Goal: Task Accomplishment & Management: Manage account settings

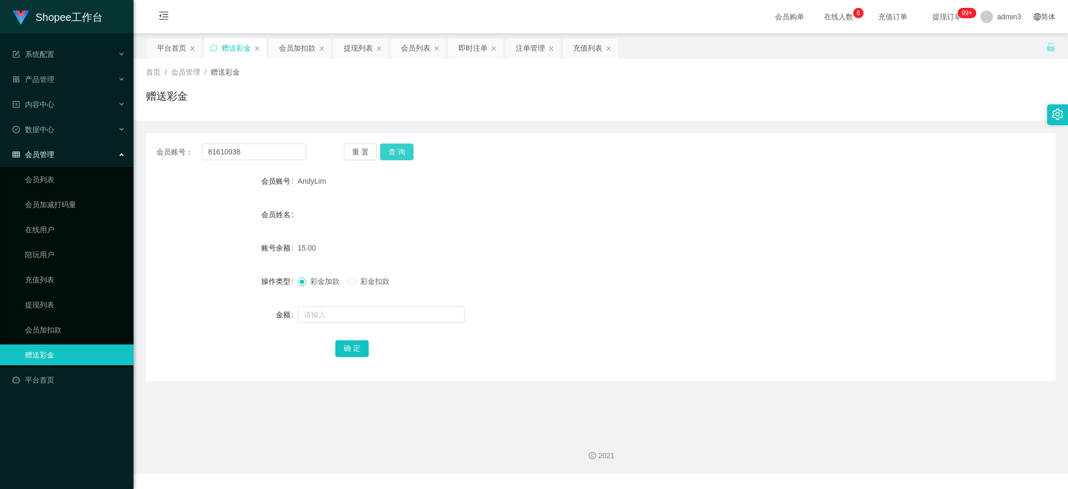
type input "81610938"
click at [394, 146] on button "查 询" at bounding box center [396, 151] width 33 height 17
click at [334, 311] on input "text" at bounding box center [381, 314] width 167 height 17
type input "65"
click at [345, 341] on button "确 定" at bounding box center [351, 348] width 33 height 17
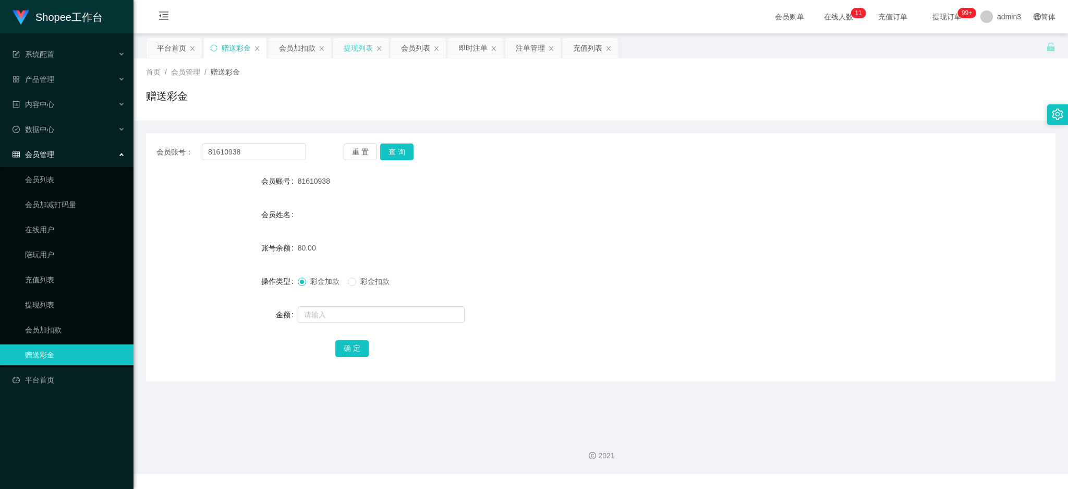
click at [360, 48] on div "提现列表" at bounding box center [358, 48] width 29 height 20
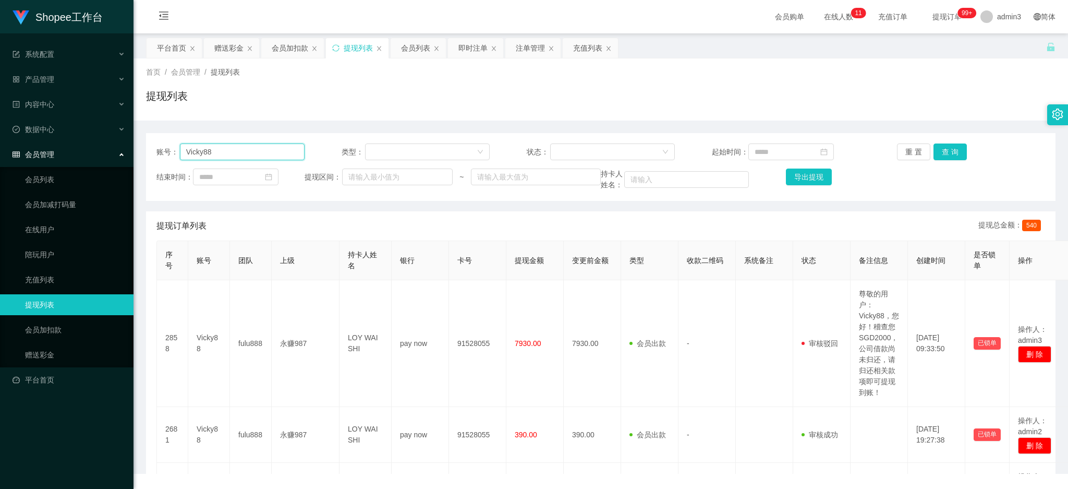
click at [201, 146] on input "Vicky88" at bounding box center [242, 151] width 125 height 17
paste input "clement94"
type input "clement94"
click at [939, 151] on button "查 询" at bounding box center [950, 151] width 33 height 17
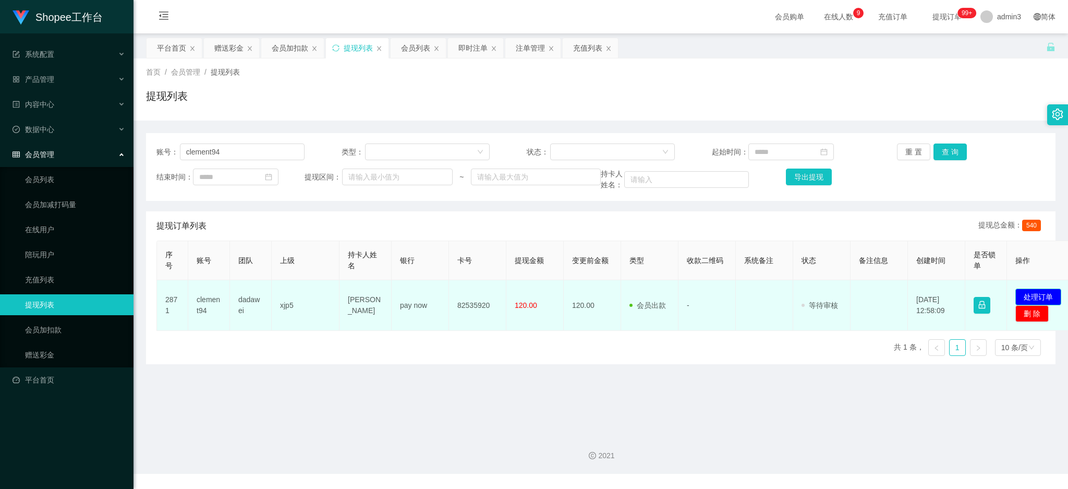
click at [1039, 292] on button "处理订单" at bounding box center [1039, 296] width 46 height 17
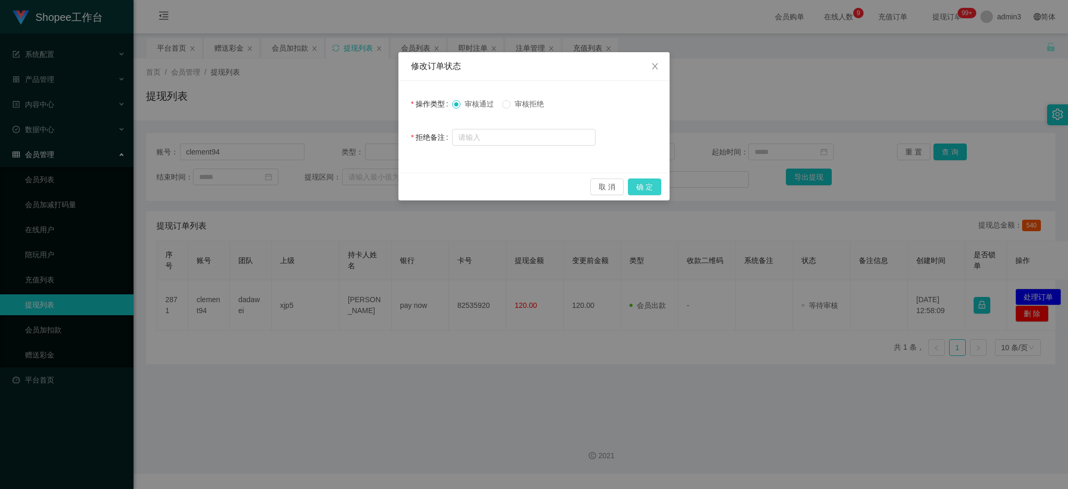
drag, startPoint x: 640, startPoint y: 186, endPoint x: 655, endPoint y: 228, distance: 44.2
click at [640, 186] on button "确 定" at bounding box center [644, 186] width 33 height 17
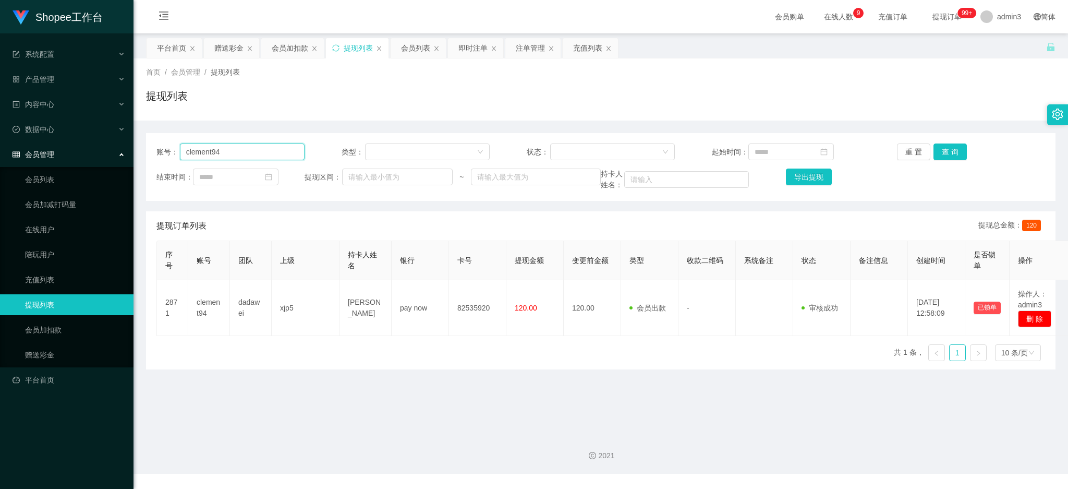
click at [259, 144] on input "clement94" at bounding box center [242, 151] width 125 height 17
paste input "nzhang950"
type input "nzhang950"
click at [939, 156] on button "查 询" at bounding box center [950, 151] width 33 height 17
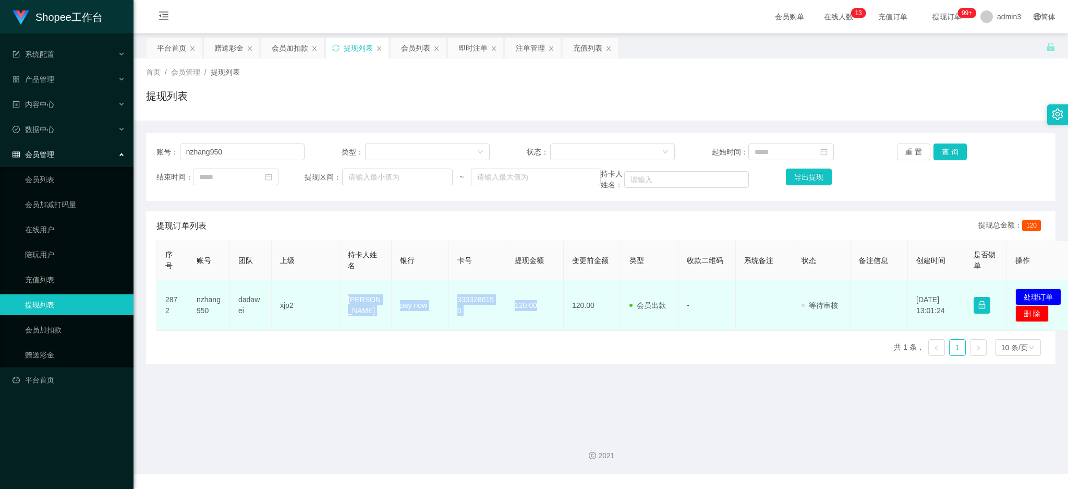
drag, startPoint x: 343, startPoint y: 308, endPoint x: 539, endPoint y: 317, distance: 196.3
click at [539, 317] on tr "2872 nzhang950 dadawei xjp2 Zhang Na pay now 3303286150 120.00 120.00 会员出款 人工取款…" at bounding box center [617, 305] width 920 height 51
copy tr "[PERSON_NAME] pay now 3303286150 120.00"
click at [1036, 286] on td "发起代付 处理订单 删 除" at bounding box center [1041, 305] width 69 height 51
click at [1036, 295] on button "处理订单" at bounding box center [1039, 296] width 46 height 17
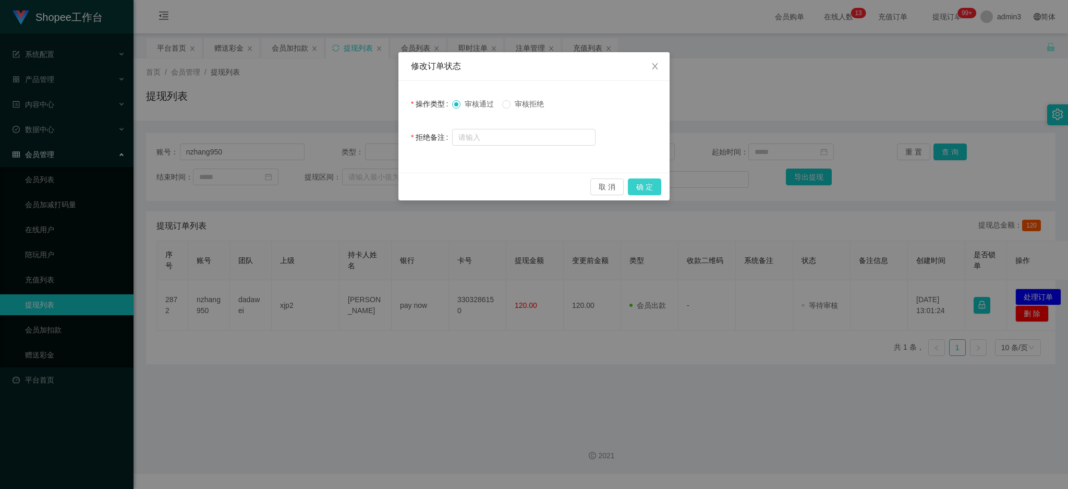
click at [647, 192] on button "确 定" at bounding box center [644, 186] width 33 height 17
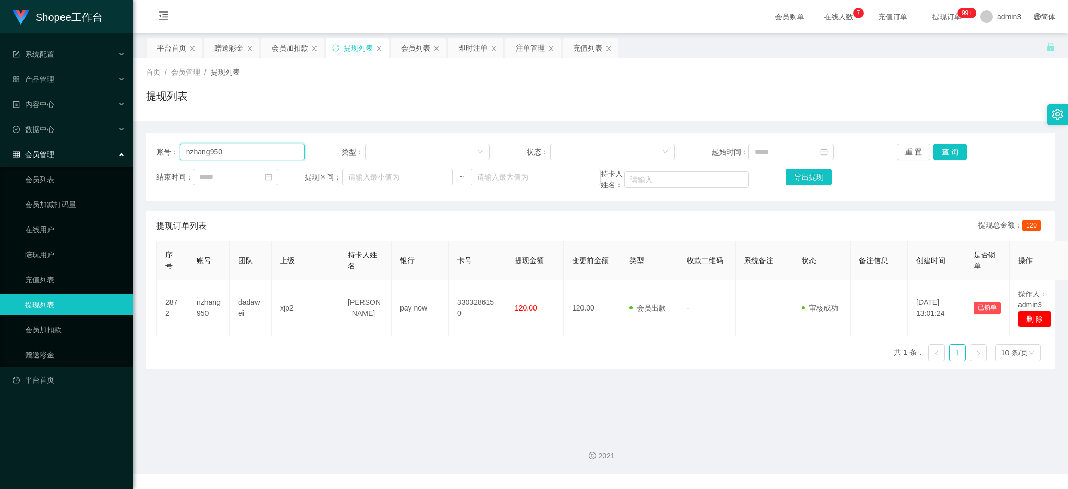
click at [236, 154] on input "nzhang950" at bounding box center [242, 151] width 125 height 17
click at [950, 153] on button "查 询" at bounding box center [950, 151] width 33 height 17
click at [248, 148] on input "nzhang950" at bounding box center [242, 151] width 125 height 17
click at [248, 147] on input "nzhang950" at bounding box center [242, 151] width 125 height 17
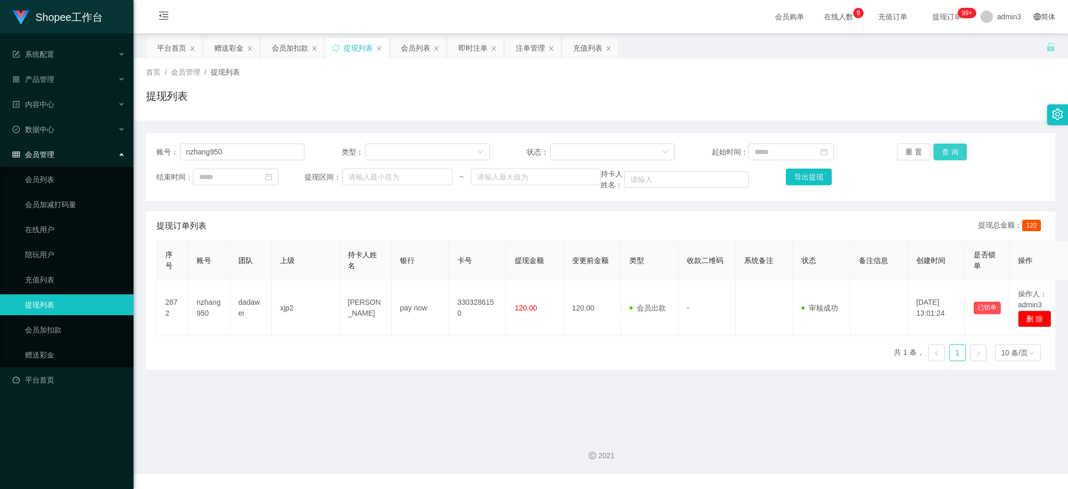
click at [946, 143] on button "查 询" at bounding box center [950, 151] width 33 height 17
click at [980, 484] on div "Shopee工作台 系统配置 产品管理 内容中心 数据中心 会员管理 会员列表 会员加减打码量 在线用户 陪玩用户 充值列表 提现列表 会员加扣款 赠送彩金 …" at bounding box center [534, 244] width 1068 height 489
click at [421, 345] on div "序号 账号 团队 上级 持卡人姓名 银行 卡号 提现金额 变更前金额 类型 收款二维码 系统备注 状态 备注信息 创建时间 是否锁单 操作 2872 nzha…" at bounding box center [600, 304] width 889 height 129
click at [188, 148] on input "nzhang950" at bounding box center [242, 151] width 125 height 17
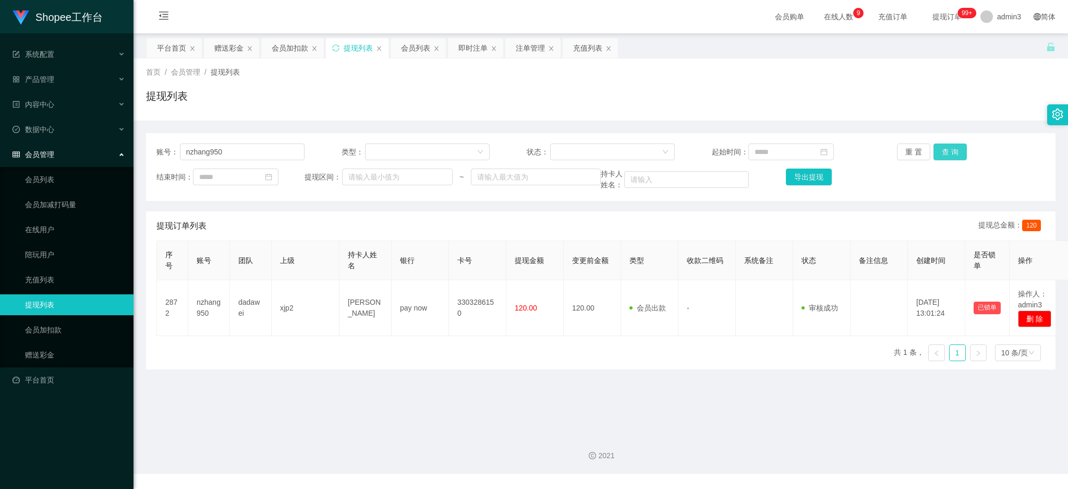
click at [949, 149] on button "查 询" at bounding box center [950, 151] width 33 height 17
click at [422, 50] on div "会员列表" at bounding box center [415, 48] width 29 height 20
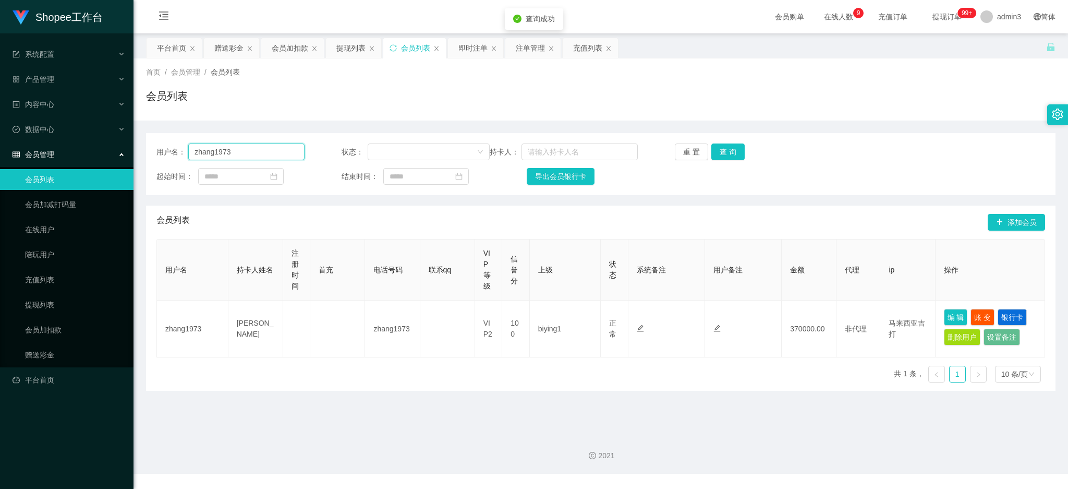
click at [225, 155] on input "zhang1973" at bounding box center [246, 151] width 116 height 17
paste input "nzhang950"
type input "nzhang950"
click at [720, 157] on button "查 询" at bounding box center [727, 151] width 33 height 17
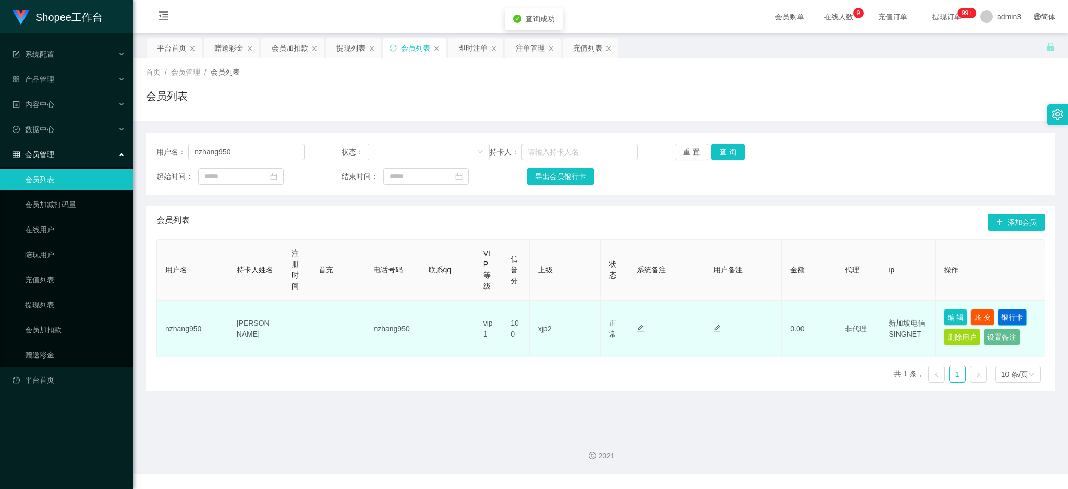
click at [1013, 311] on button "银行卡" at bounding box center [1012, 317] width 29 height 17
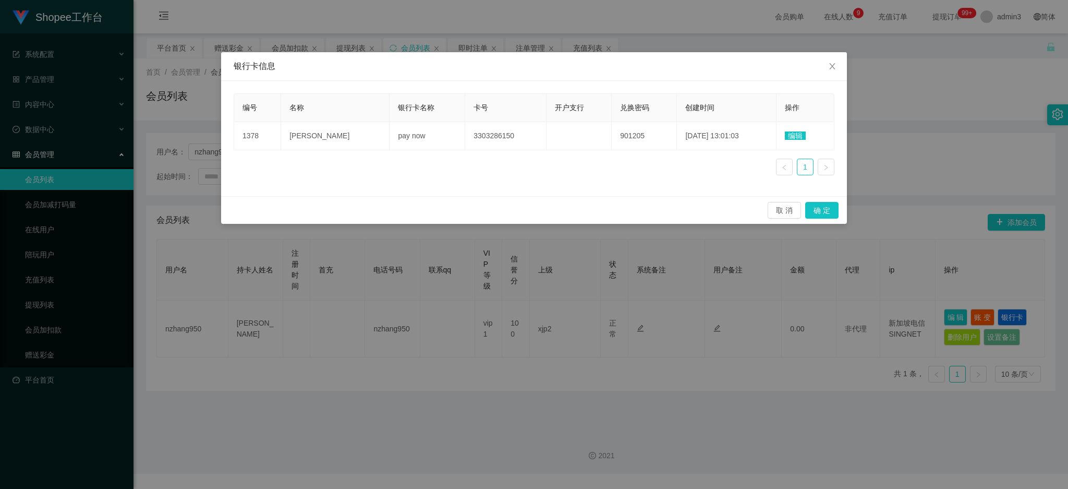
click at [439, 187] on div "编号 名称 银行卡名称 卡号 开户支行 兑换密码 创建时间 操作 1378 [PERSON_NAME] pay now 3303286150 901205 […" at bounding box center [534, 138] width 626 height 115
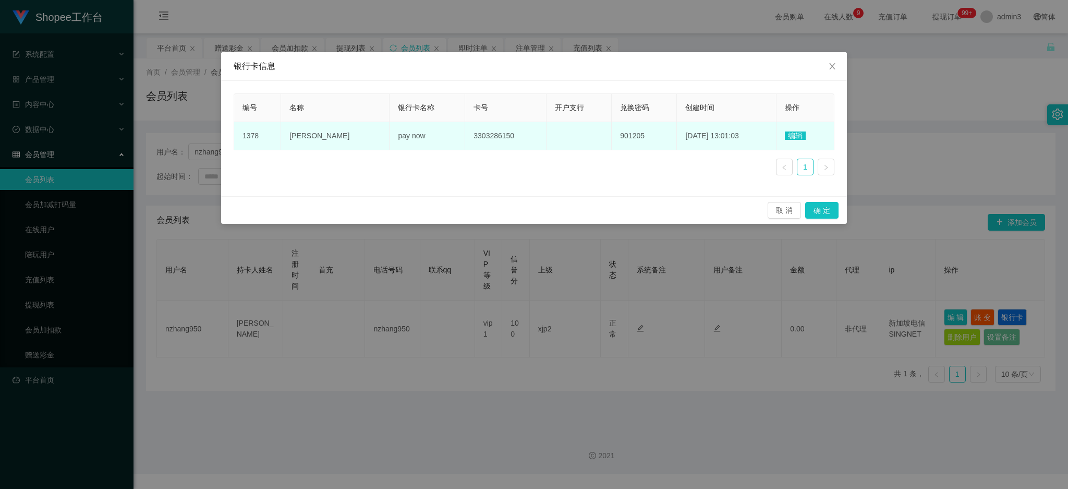
click at [795, 135] on span "编辑" at bounding box center [795, 135] width 21 height 8
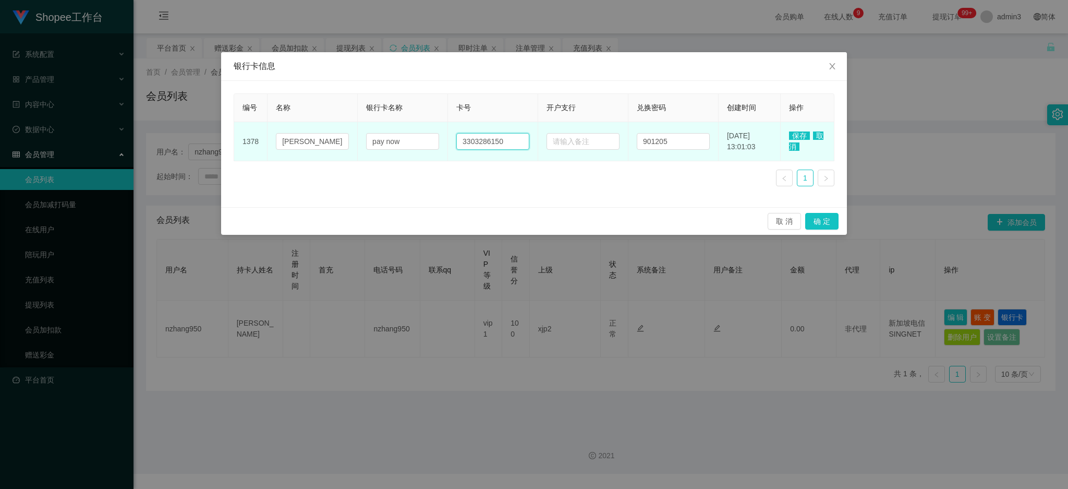
click at [500, 143] on input "3303286150" at bounding box center [492, 141] width 73 height 17
paste input "82465159"
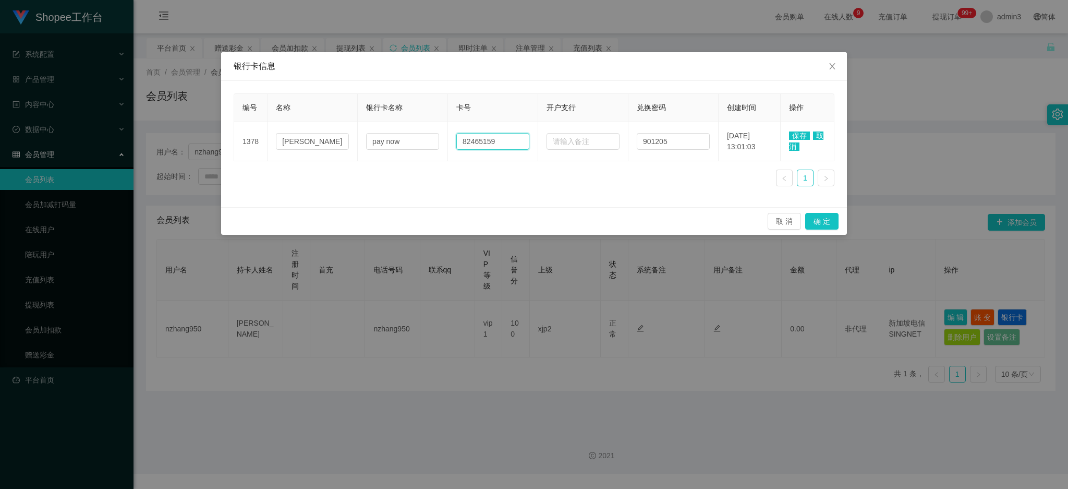
type input "82465159"
click at [800, 134] on span "保存" at bounding box center [799, 135] width 21 height 8
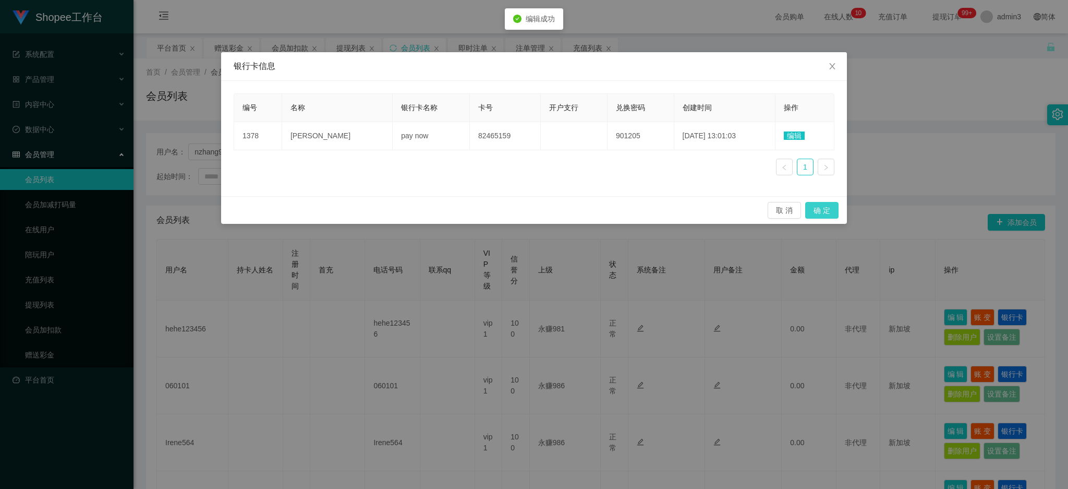
click at [819, 208] on button "确 定" at bounding box center [821, 210] width 33 height 17
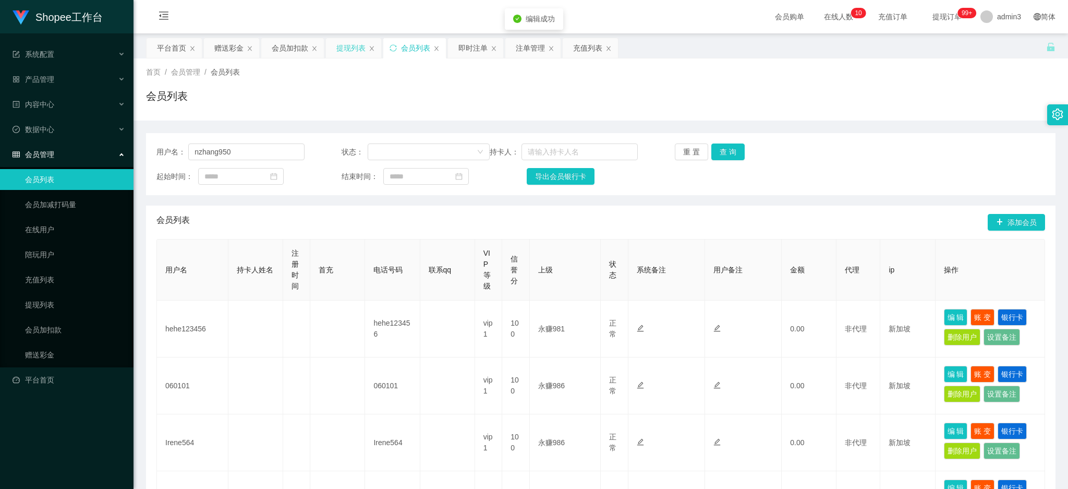
click at [361, 45] on div "提现列表" at bounding box center [350, 48] width 29 height 20
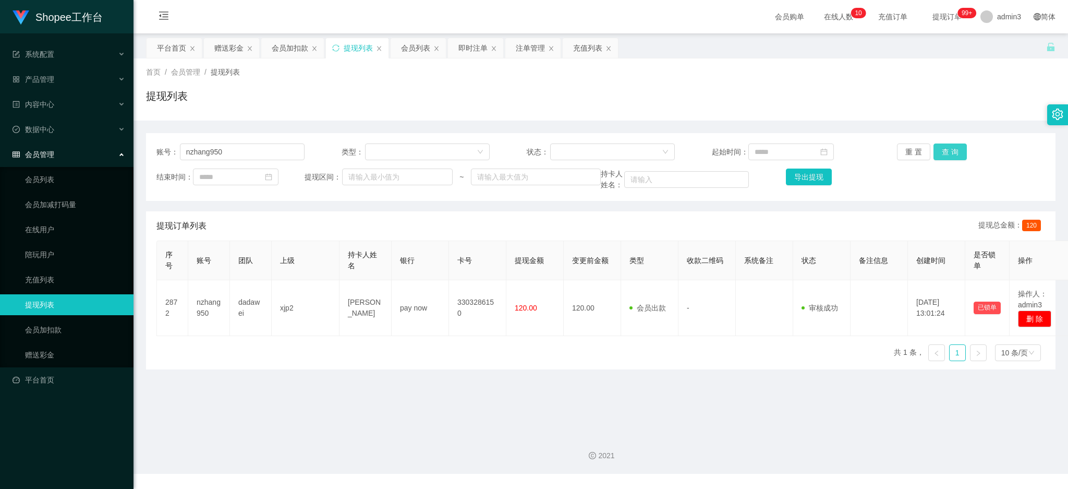
click at [943, 143] on button "查 询" at bounding box center [950, 151] width 33 height 17
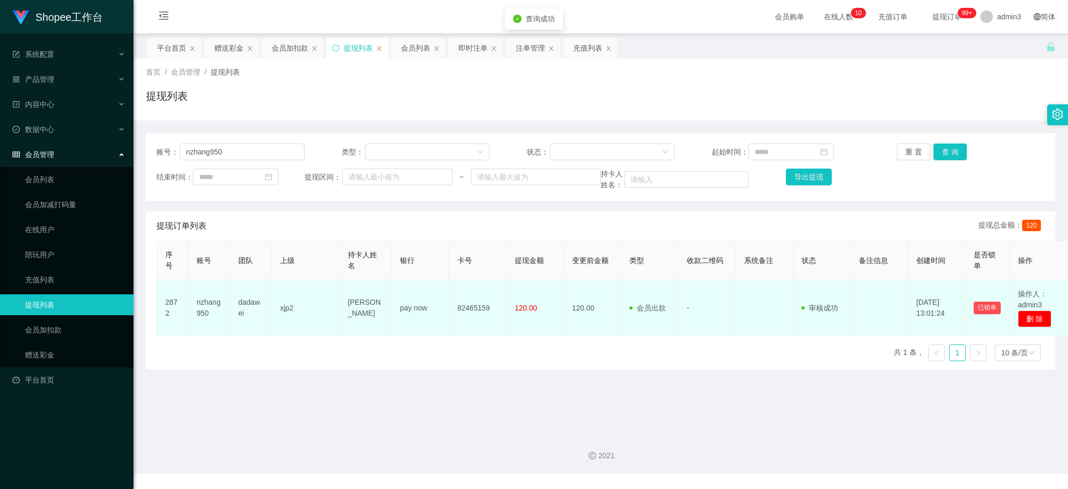
click at [354, 304] on td "[PERSON_NAME]" at bounding box center [366, 308] width 52 height 56
drag, startPoint x: 345, startPoint y: 303, endPoint x: 540, endPoint y: 320, distance: 195.9
click at [540, 320] on tr "2872 nzhang950 dadawei xjp2 [PERSON_NAME] pay now 82465159 120.00 120.00 会员出款 人…" at bounding box center [614, 308] width 915 height 56
copy tr "[PERSON_NAME] pay now 82465159 120.00"
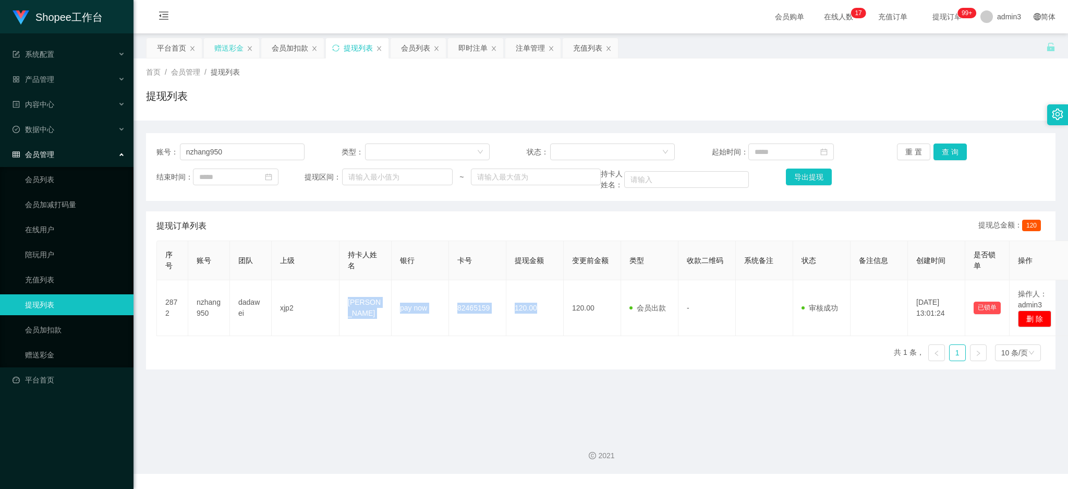
click at [222, 39] on div "赠送彩金" at bounding box center [228, 48] width 29 height 20
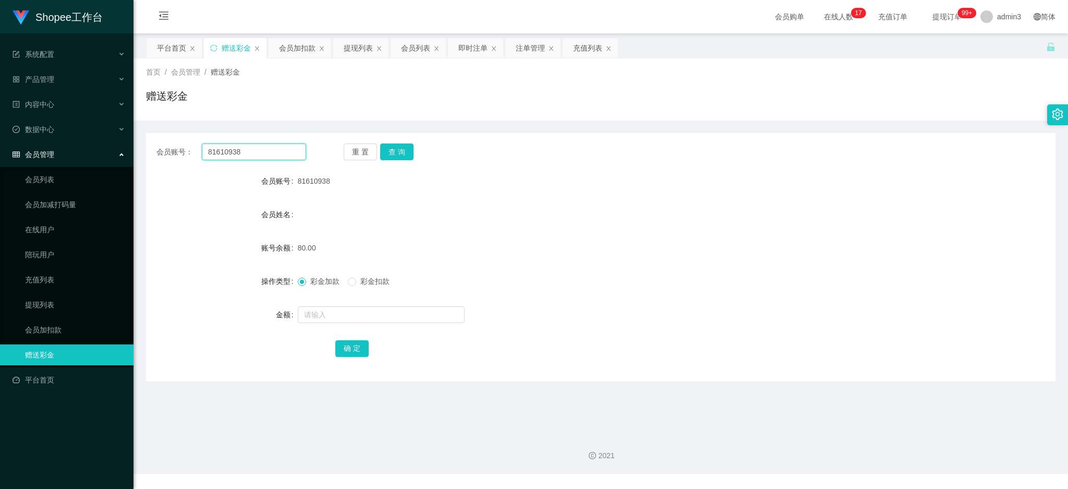
click at [214, 148] on input "81610938" at bounding box center [254, 151] width 104 height 17
paste input "3232176"
type input "83232176"
click at [390, 156] on button "查 询" at bounding box center [396, 151] width 33 height 17
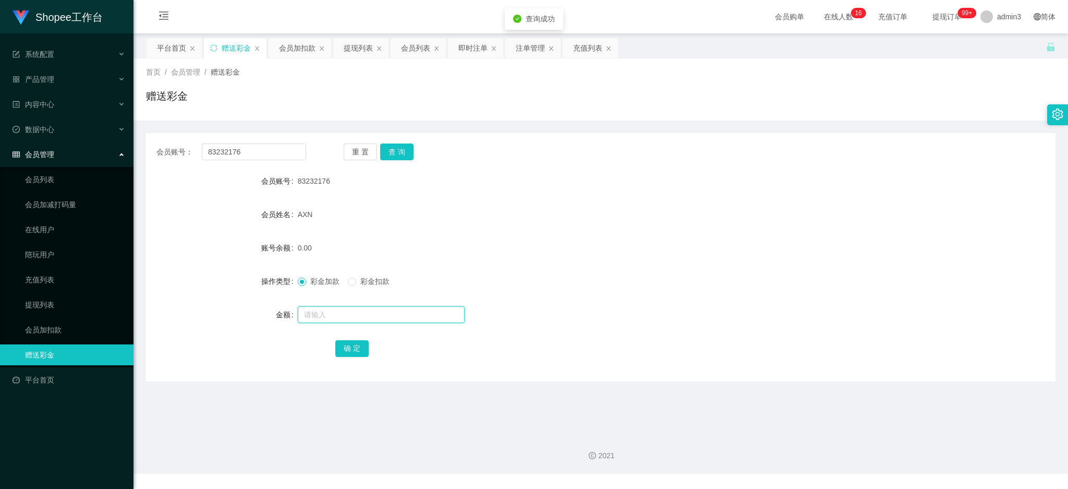
click at [345, 316] on input "text" at bounding box center [381, 314] width 167 height 17
type input "100"
click at [347, 340] on button "确 定" at bounding box center [351, 348] width 33 height 17
click at [464, 44] on div "即时注单" at bounding box center [472, 48] width 29 height 20
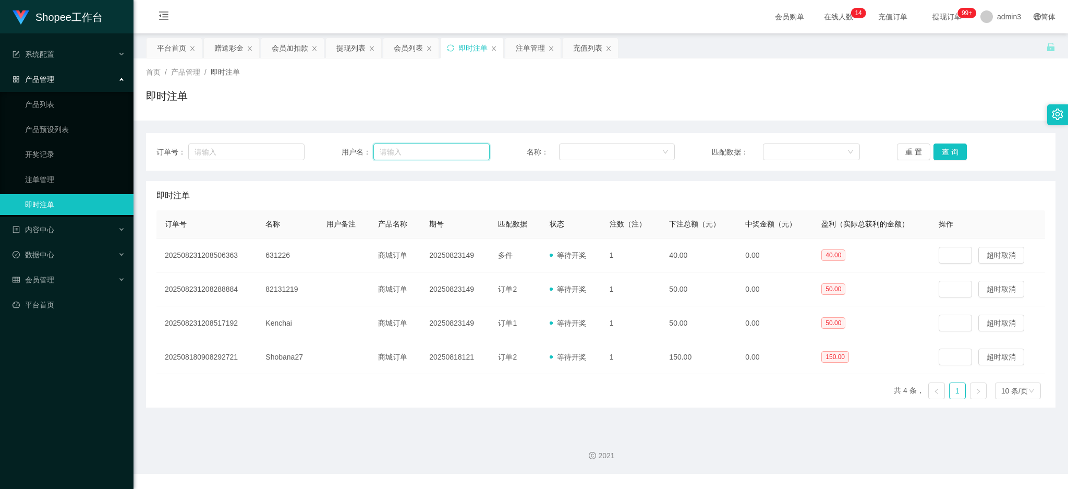
click at [401, 155] on input "text" at bounding box center [431, 151] width 116 height 17
paste input "Kenchai"
type input "Kenchai"
click at [955, 148] on button "查 询" at bounding box center [950, 151] width 33 height 17
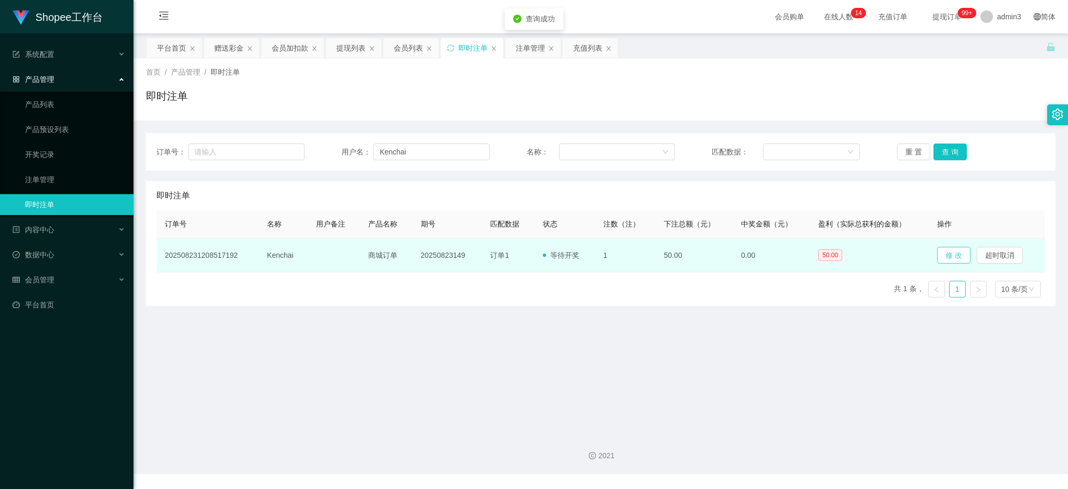
click at [947, 257] on button "修 改" at bounding box center [953, 255] width 33 height 17
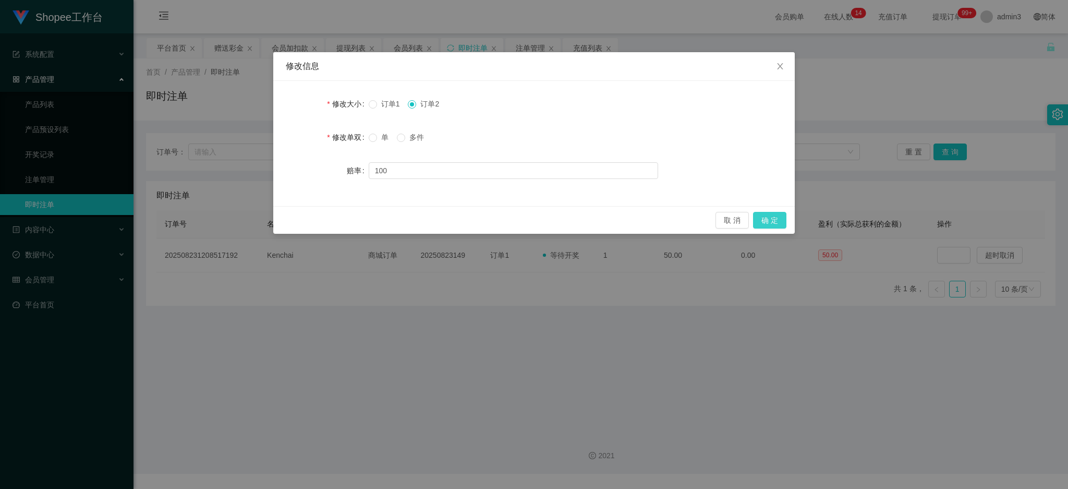
click at [770, 221] on button "确 定" at bounding box center [769, 220] width 33 height 17
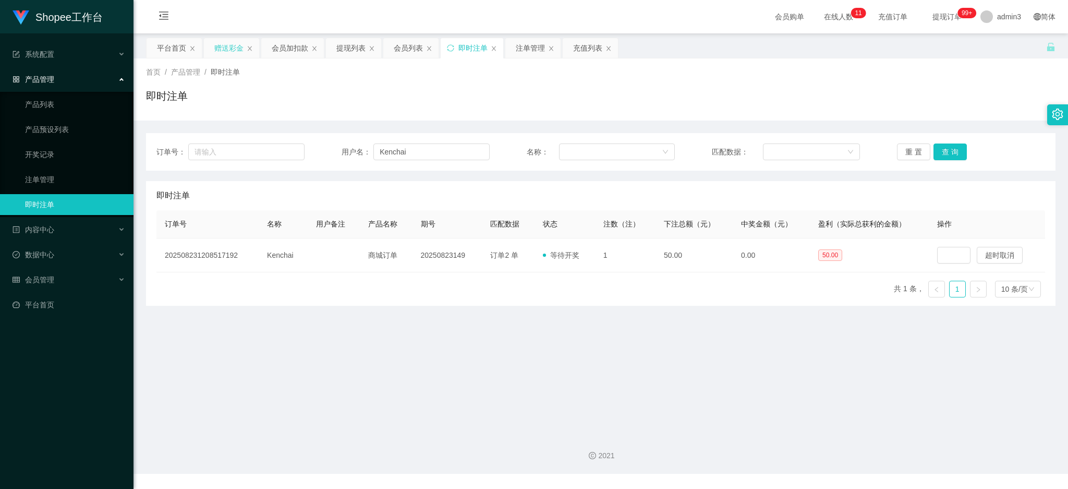
click at [223, 51] on div "赠送彩金" at bounding box center [228, 48] width 29 height 20
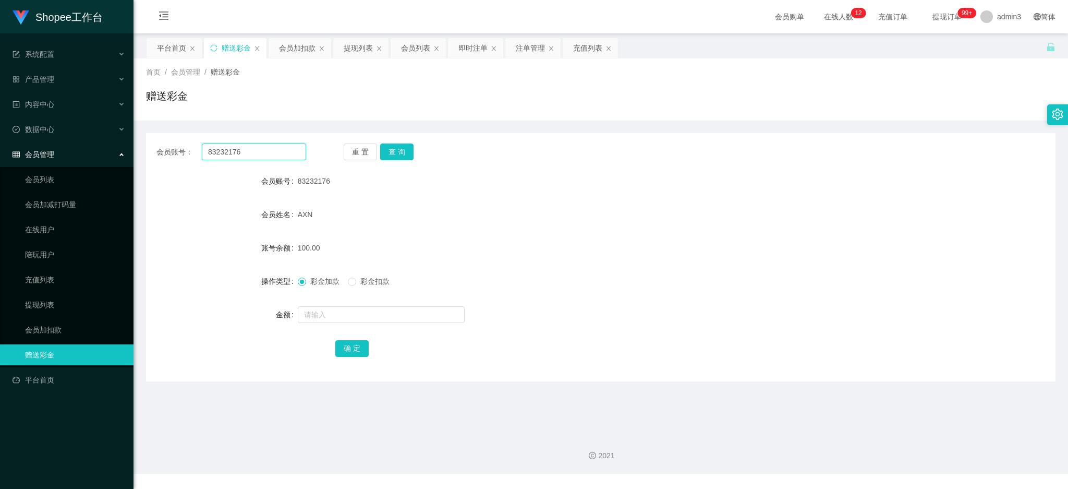
click at [244, 157] on input "83232176" at bounding box center [254, 151] width 104 height 17
click at [239, 157] on input "83232176" at bounding box center [254, 151] width 104 height 17
paste input "1531268932"
type input "1531268932"
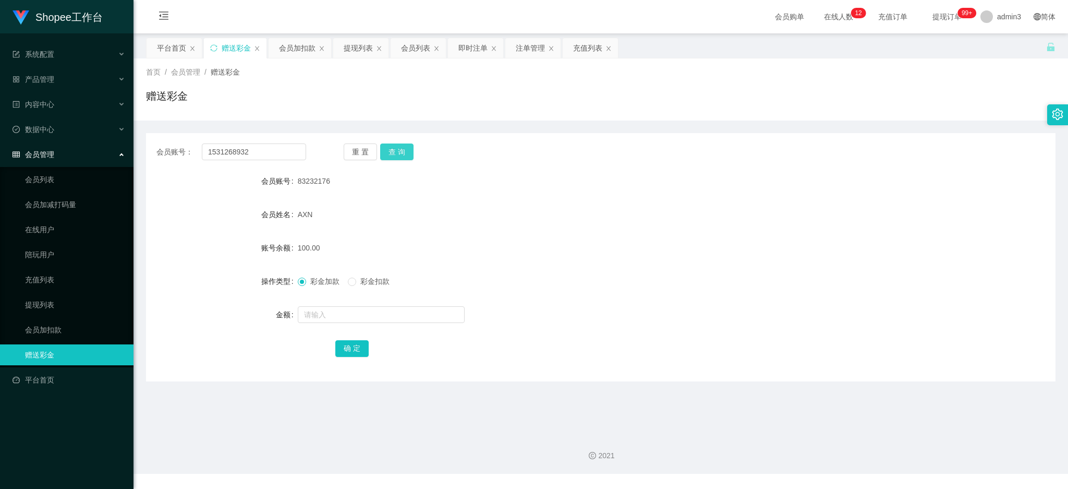
click at [382, 152] on button "查 询" at bounding box center [396, 151] width 33 height 17
click at [348, 311] on input "text" at bounding box center [381, 314] width 167 height 17
type input "100"
click at [351, 347] on button "确 定" at bounding box center [351, 348] width 33 height 17
click at [281, 157] on input "1531268932" at bounding box center [254, 151] width 104 height 17
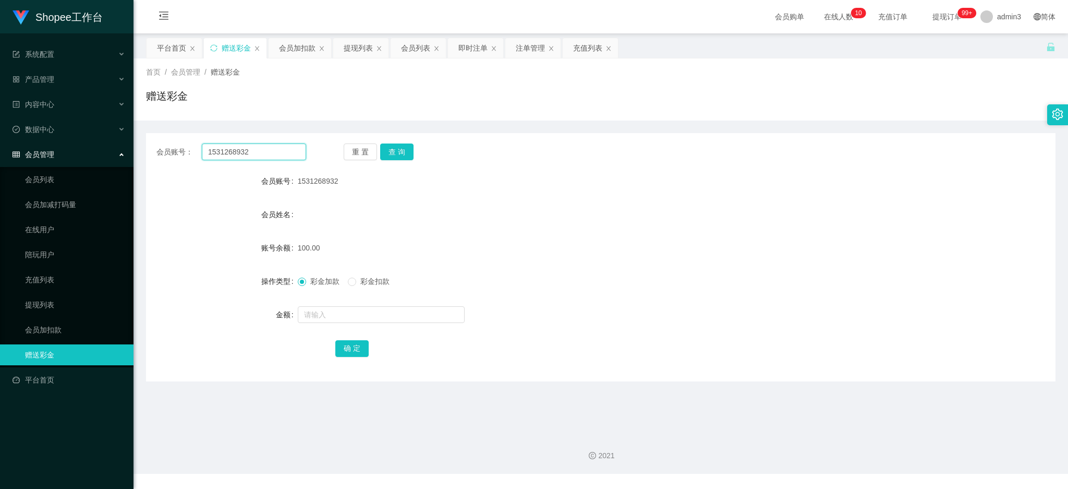
click at [280, 156] on input "1531268932" at bounding box center [254, 151] width 104 height 17
paste input "Irene564"
click at [280, 156] on input "1531268932Irene564" at bounding box center [254, 151] width 104 height 17
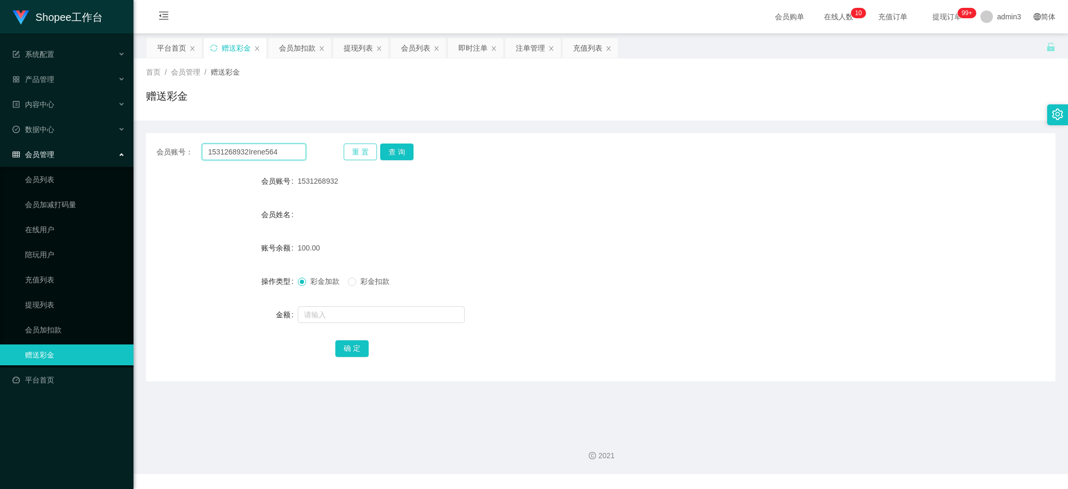
paste input "text"
type input "Irene564"
drag, startPoint x: 390, startPoint y: 149, endPoint x: 379, endPoint y: 226, distance: 77.5
click at [390, 149] on button "查 询" at bounding box center [396, 151] width 33 height 17
click at [348, 309] on input "text" at bounding box center [381, 314] width 167 height 17
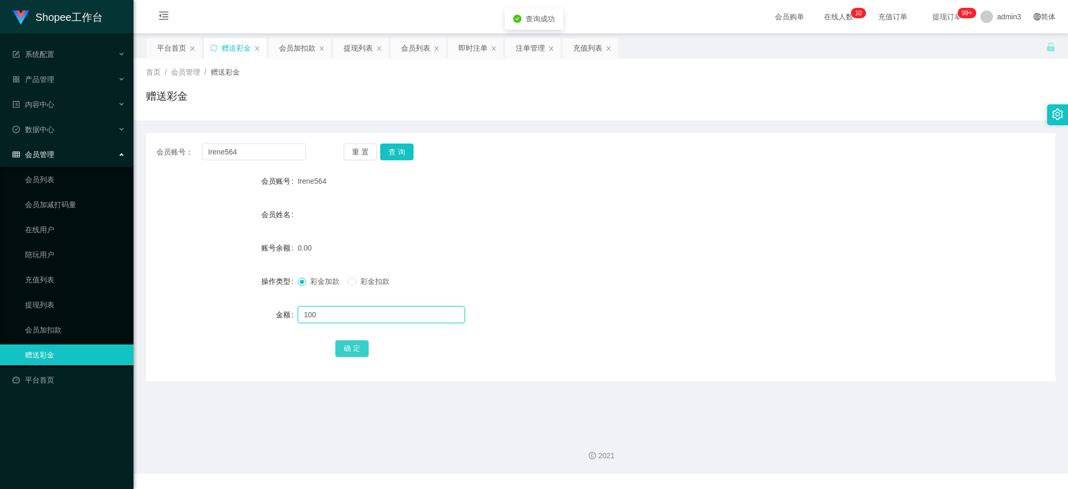
type input "100"
click at [348, 341] on button "确 定" at bounding box center [351, 348] width 33 height 17
click at [263, 143] on input "Irene564" at bounding box center [254, 151] width 104 height 17
click at [262, 147] on input "Irene564" at bounding box center [254, 151] width 104 height 17
click at [263, 147] on input "Irene564" at bounding box center [254, 151] width 104 height 17
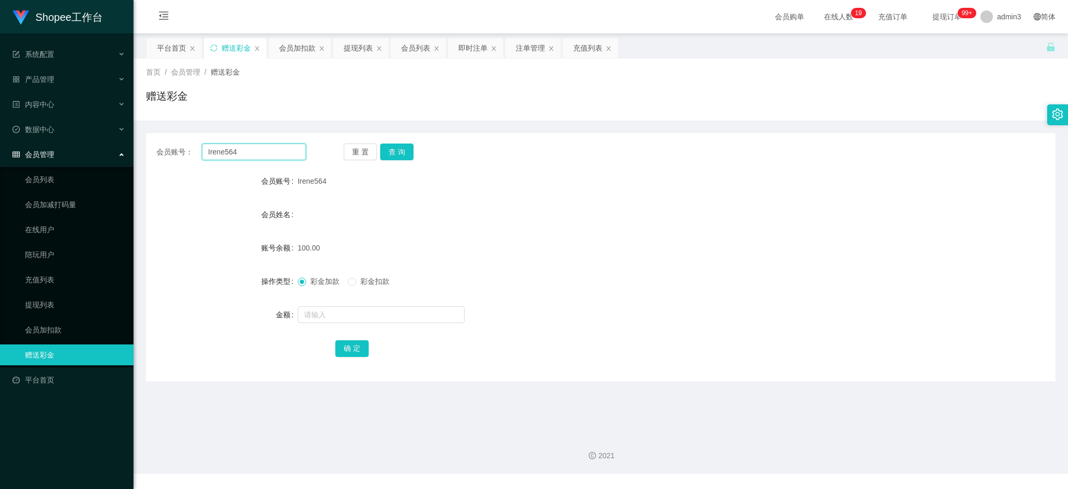
click at [263, 147] on input "Irene564" at bounding box center [254, 151] width 104 height 17
paste input "82629947"
type input "82629947"
click at [389, 155] on button "查 询" at bounding box center [396, 151] width 33 height 17
click at [348, 316] on input "text" at bounding box center [381, 314] width 167 height 17
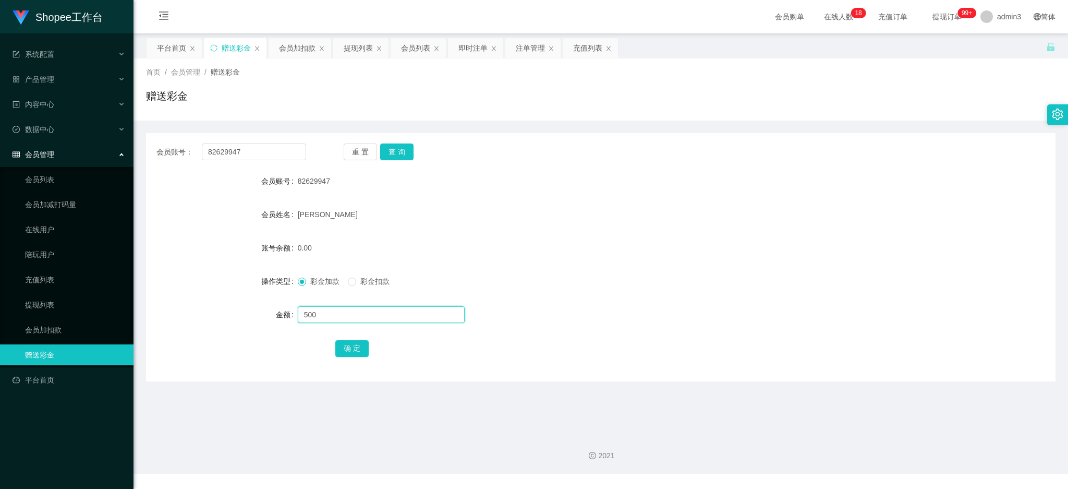
type input "500"
drag, startPoint x: 338, startPoint y: 359, endPoint x: 342, endPoint y: 351, distance: 9.3
click at [339, 359] on div "会员账号： 82629947 重 置 查 询 会员账号 82629947 会员姓名 [PERSON_NAME] 账号余额 0.00 操作类型 彩金加款 彩金扣…" at bounding box center [601, 257] width 910 height 248
click at [342, 349] on button "确 定" at bounding box center [351, 348] width 33 height 17
click at [355, 49] on div "提现列表" at bounding box center [358, 48] width 29 height 20
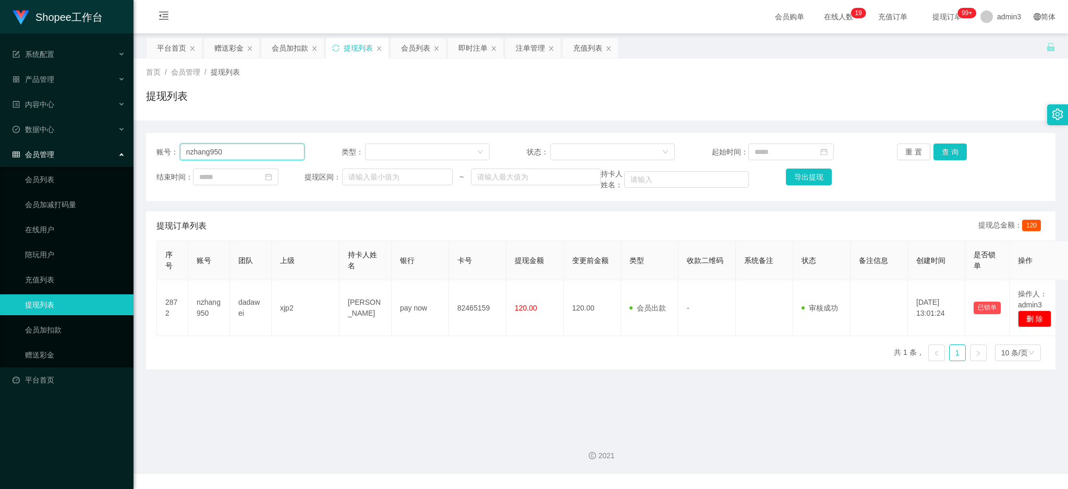
click at [254, 154] on input "nzhang950" at bounding box center [242, 151] width 125 height 17
paste input "83282509"
click at [941, 156] on button "查 询" at bounding box center [950, 151] width 33 height 17
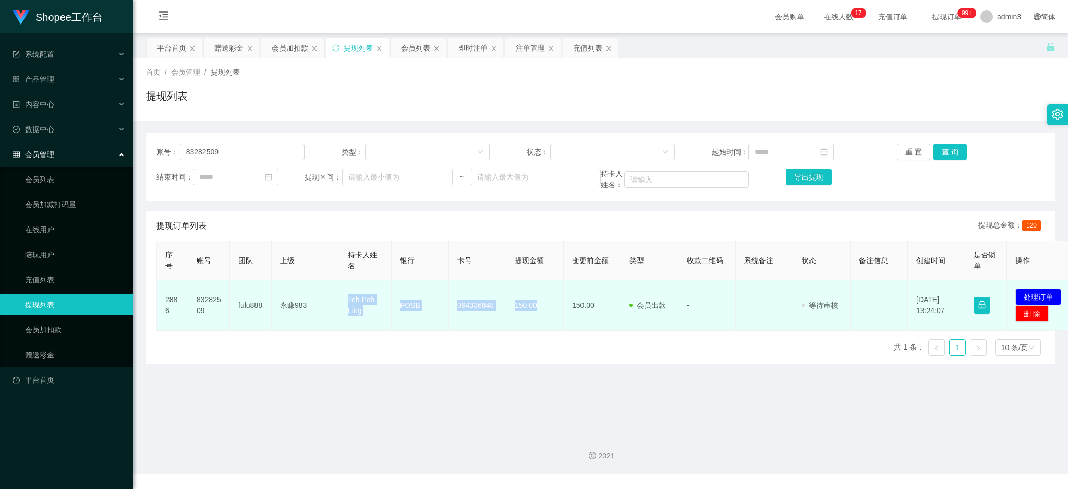
drag, startPoint x: 348, startPoint y: 298, endPoint x: 539, endPoint y: 313, distance: 192.0
click at [539, 313] on tr "2886 83282509 fulu888 永赚983 Teh Poh Ling POSB 094336848 150.00 150.00 会员出款 人工取款…" at bounding box center [617, 305] width 920 height 51
copy tr "Teh Poh Ling POSB 094336848 150.00"
click at [1054, 296] on button "处理订单" at bounding box center [1039, 296] width 46 height 17
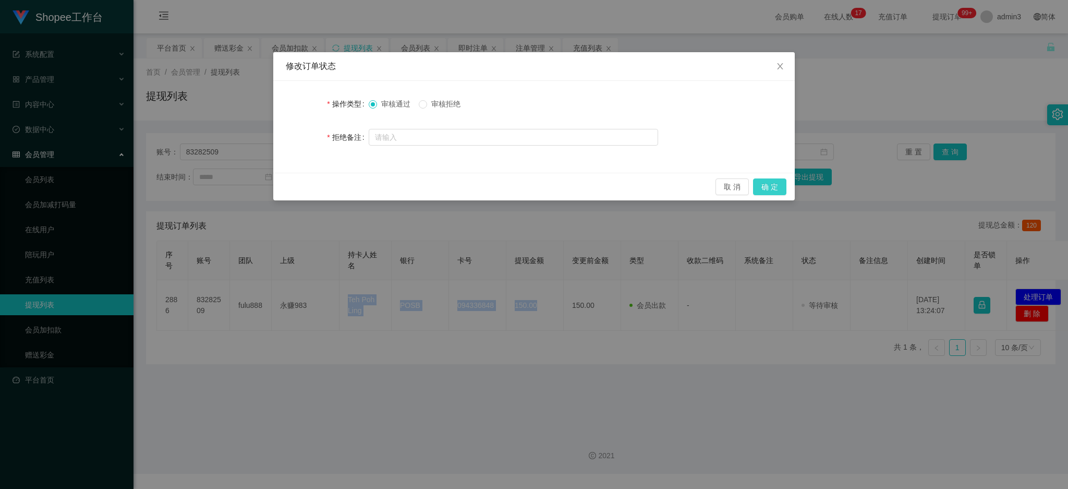
click at [770, 186] on button "确 定" at bounding box center [769, 186] width 33 height 17
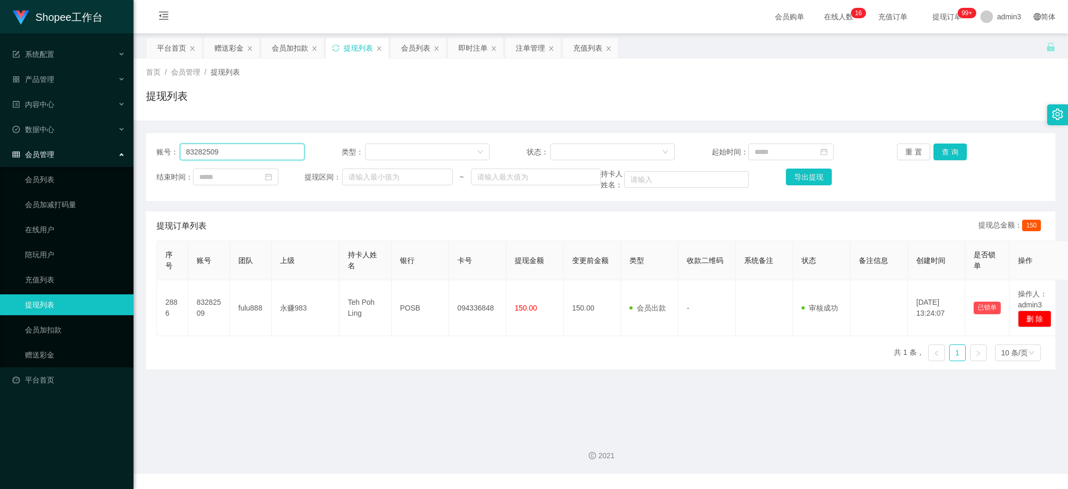
click at [235, 144] on input "83282509" at bounding box center [242, 151] width 125 height 17
paste input "213121"
click at [950, 154] on button "查 询" at bounding box center [950, 151] width 33 height 17
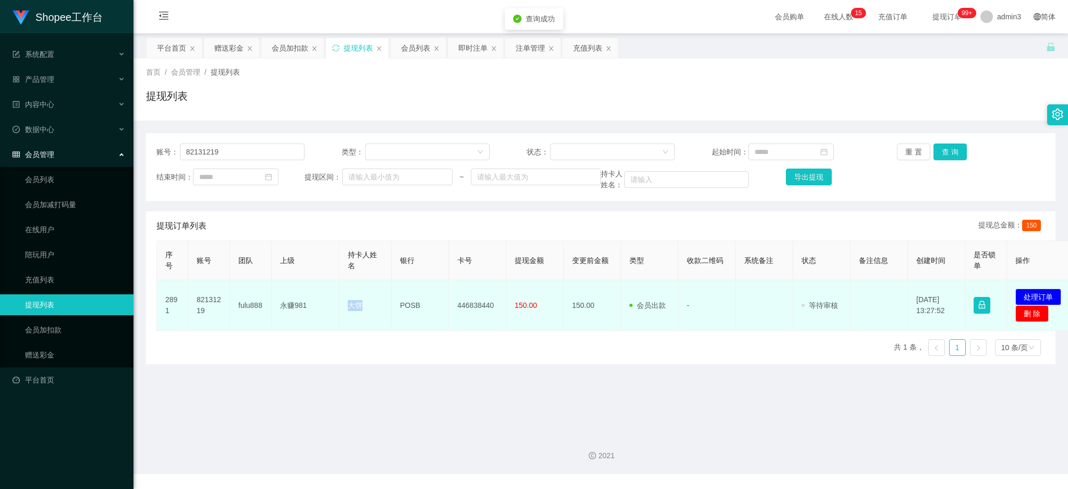
drag, startPoint x: 346, startPoint y: 304, endPoint x: 373, endPoint y: 306, distance: 27.2
click at [373, 306] on td "大饼" at bounding box center [366, 305] width 52 height 51
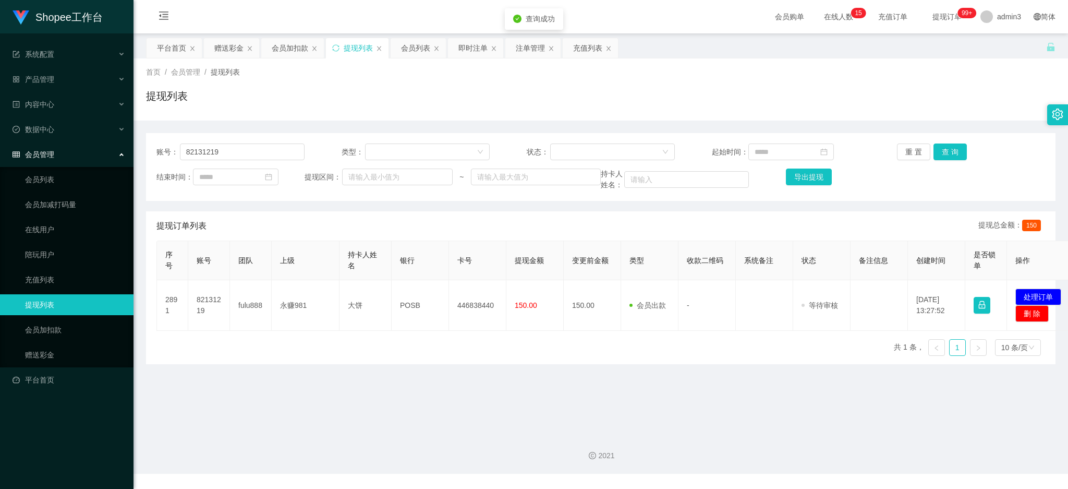
click at [380, 347] on div "序号 账号 团队 上级 持卡人姓名 银行 卡号 提现金额 变更前金额 类型 收款二维码 系统备注 状态 备注信息 创建时间 是否锁单 操作 2891 8213…" at bounding box center [600, 302] width 889 height 124
click at [195, 154] on input "82131219" at bounding box center [242, 151] width 125 height 17
paste input "Jackho94"
click at [939, 154] on button "查 询" at bounding box center [950, 151] width 33 height 17
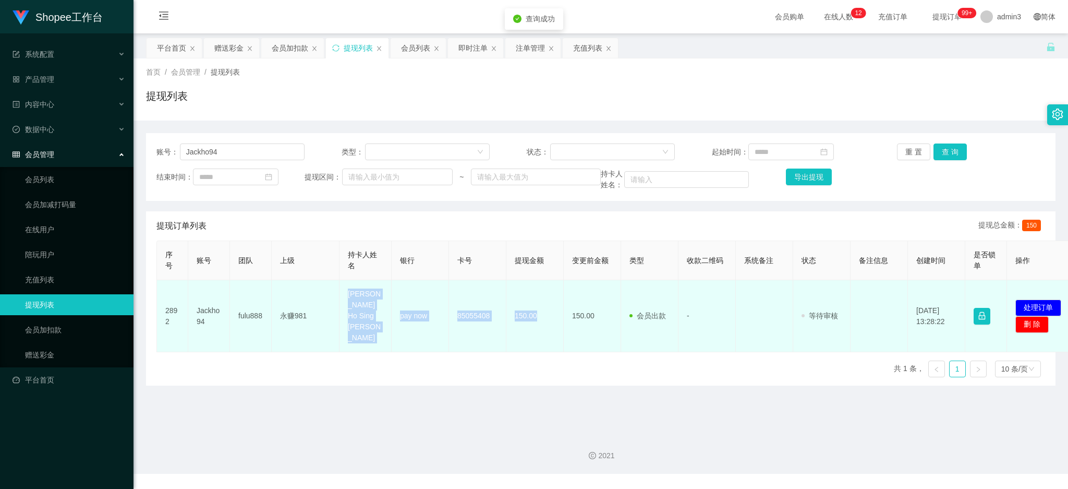
drag, startPoint x: 346, startPoint y: 298, endPoint x: 547, endPoint y: 320, distance: 202.1
click at [547, 320] on tr "2892 Jackho94 fulu888 永赚981 [PERSON_NAME] Ho Sing [PERSON_NAME] pay now 8505540…" at bounding box center [617, 316] width 920 height 72
copy tr "[PERSON_NAME] Ho Sing [PERSON_NAME] pay now 85055408 150.00"
click at [1041, 299] on button "处理订单" at bounding box center [1039, 307] width 46 height 17
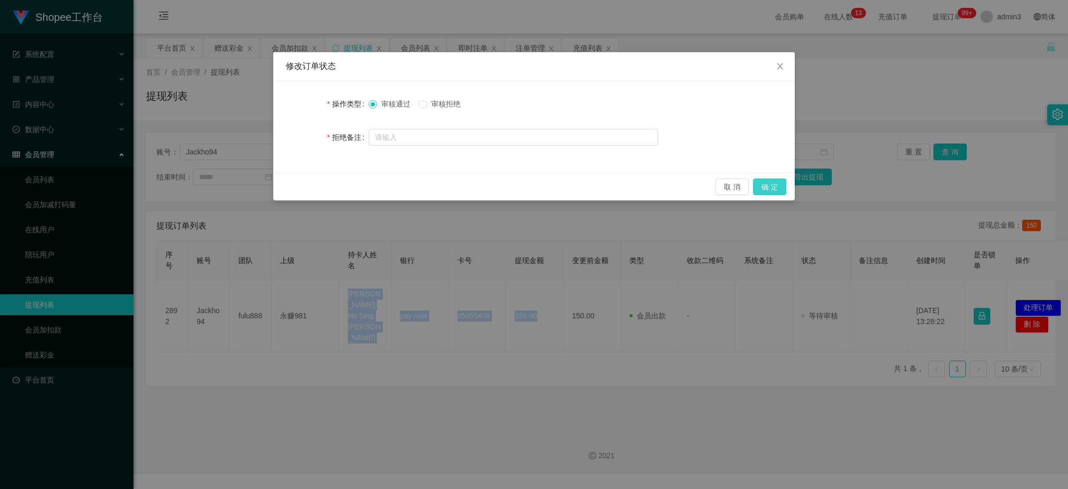
click at [769, 186] on button "确 定" at bounding box center [769, 186] width 33 height 17
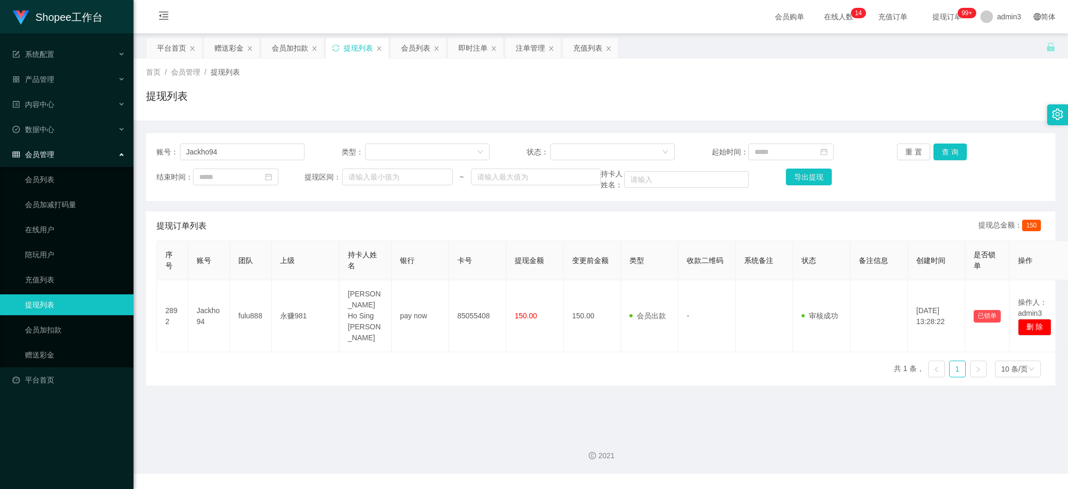
click at [427, 278] on th "银行" at bounding box center [420, 260] width 57 height 39
click at [230, 152] on input "Jackho94" at bounding box center [242, 151] width 125 height 17
paste input "Irene56"
drag, startPoint x: 950, startPoint y: 148, endPoint x: 952, endPoint y: 154, distance: 6.6
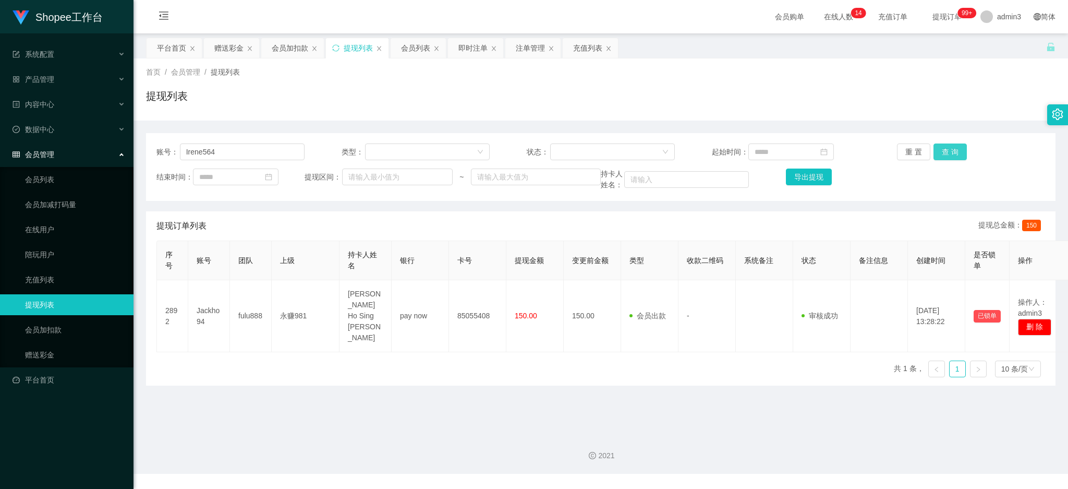
click at [950, 148] on button "查 询" at bounding box center [950, 151] width 33 height 17
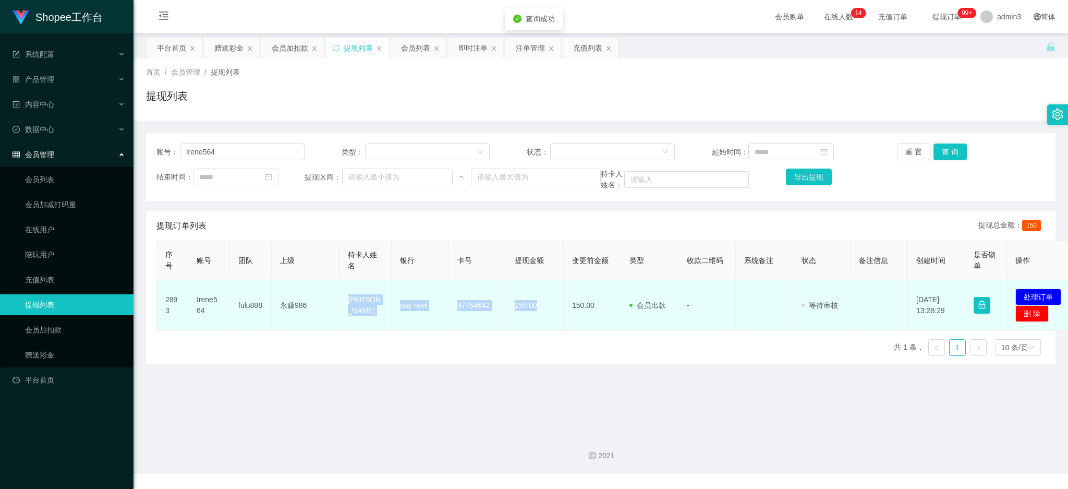
drag, startPoint x: 341, startPoint y: 295, endPoint x: 605, endPoint y: 323, distance: 265.4
click at [540, 329] on tr "2893 Irene564 fulu888 永赚986 [PERSON_NAME] pay now 97754642 150.00 150.00 会员出款 人…" at bounding box center [617, 305] width 920 height 51
copy tr "[PERSON_NAME] pay now 97754642 150.00"
drag, startPoint x: 1026, startPoint y: 297, endPoint x: 846, endPoint y: 238, distance: 189.9
click at [1028, 297] on button "处理订单" at bounding box center [1039, 296] width 46 height 17
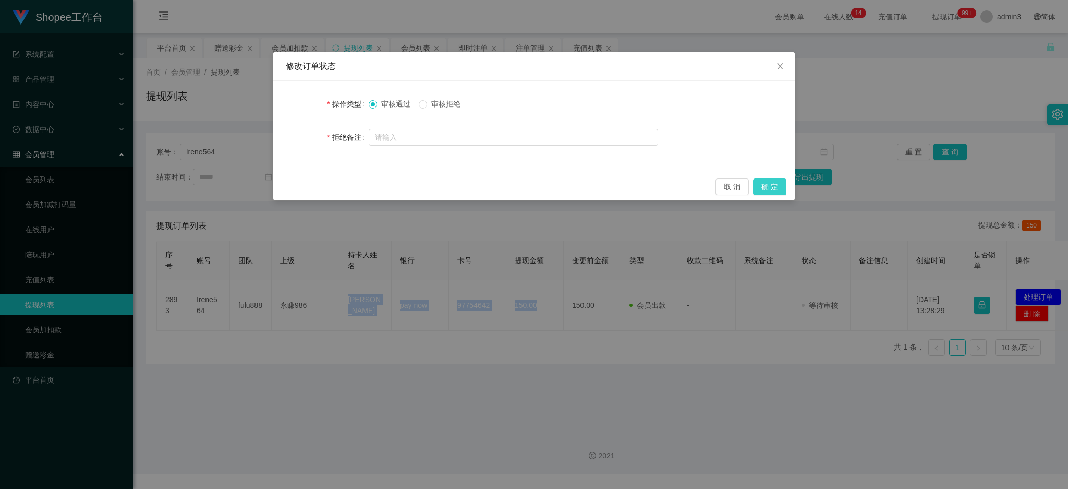
click at [773, 184] on button "确 定" at bounding box center [769, 186] width 33 height 17
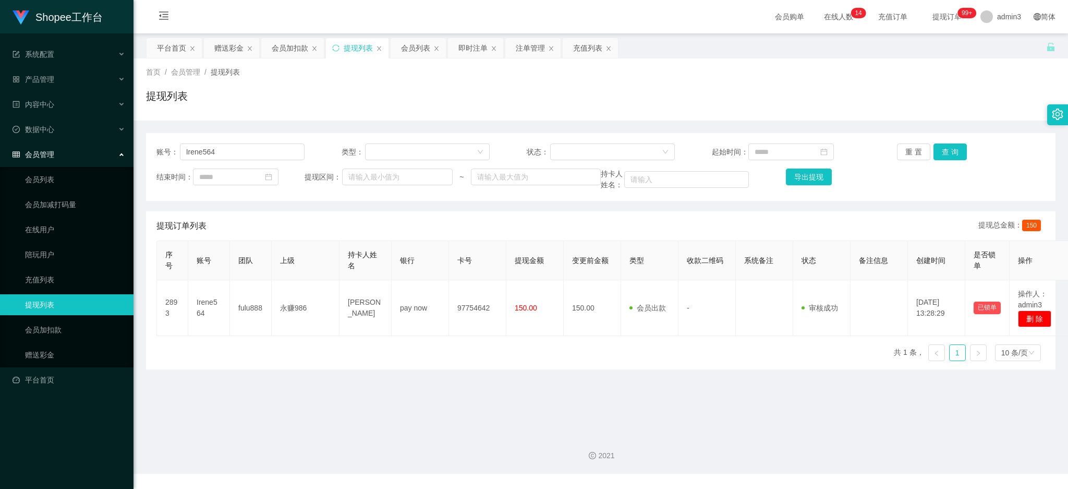
drag, startPoint x: 502, startPoint y: 384, endPoint x: 527, endPoint y: 271, distance: 116.3
click at [502, 383] on main "关闭左侧 关闭右侧 关闭其它 刷新页面 平台首页 赠送彩金 会员加扣款 提现列表 会员列表 即时注单 注单管理 充值列表 首页 / 会员管理 / 提现列表 /…" at bounding box center [601, 229] width 935 height 392
click at [188, 153] on input "Irene564" at bounding box center [242, 151] width 125 height 17
paste input "6122718"
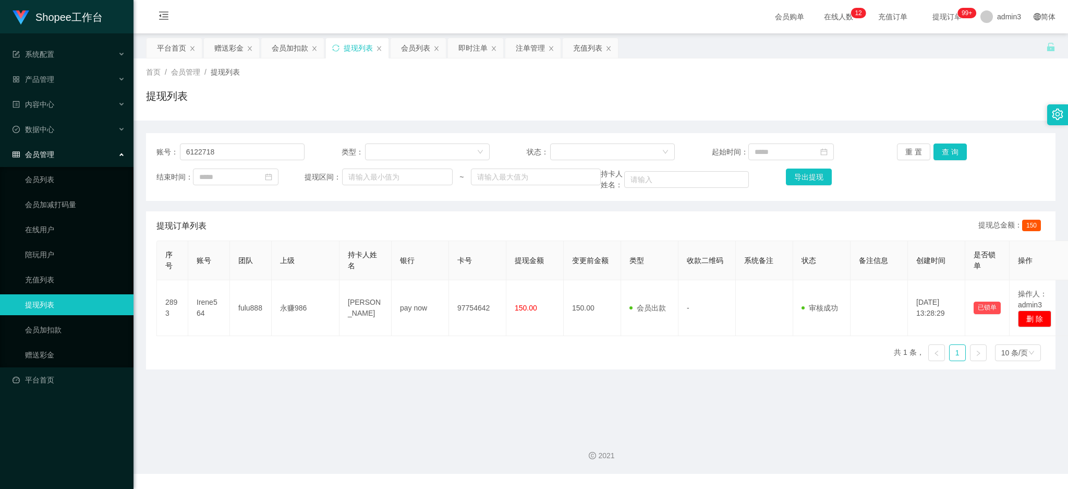
click at [936, 142] on div "账号： 6122718 类型： 状态： 起始时间： 重 置 查 询 结束时间： 提现区间： ~ 持卡人姓名： 导出提现" at bounding box center [601, 167] width 910 height 68
click at [938, 148] on button "查 询" at bounding box center [950, 151] width 33 height 17
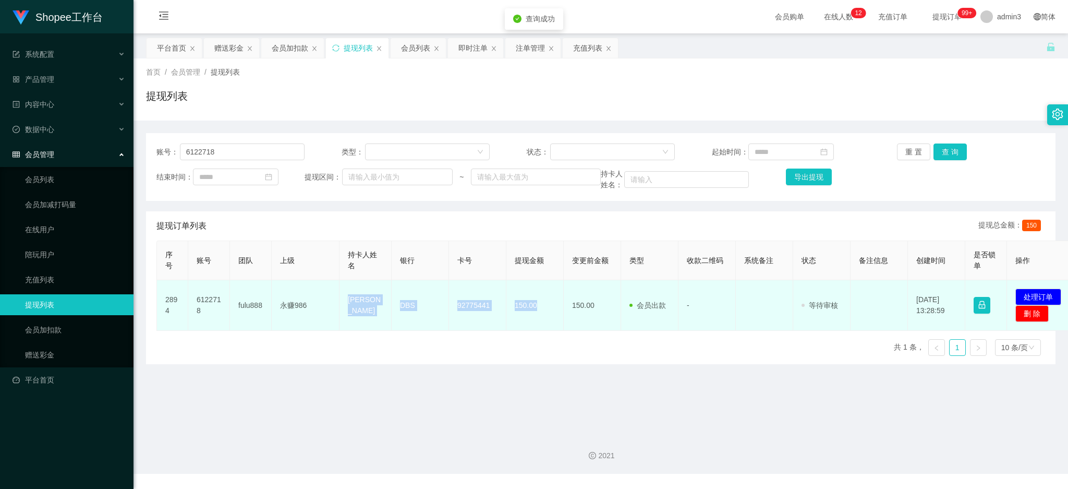
drag, startPoint x: 345, startPoint y: 303, endPoint x: 538, endPoint y: 316, distance: 193.4
click at [538, 316] on tr "2894 6122718 fulu888 永赚986 [PERSON_NAME] DBS 92775441 150.00 150.00 会员出款 人工取款 -…" at bounding box center [617, 305] width 920 height 51
copy tr "[PERSON_NAME] DBS 92775441 150.00"
click at [1036, 300] on button "处理订单" at bounding box center [1039, 296] width 46 height 17
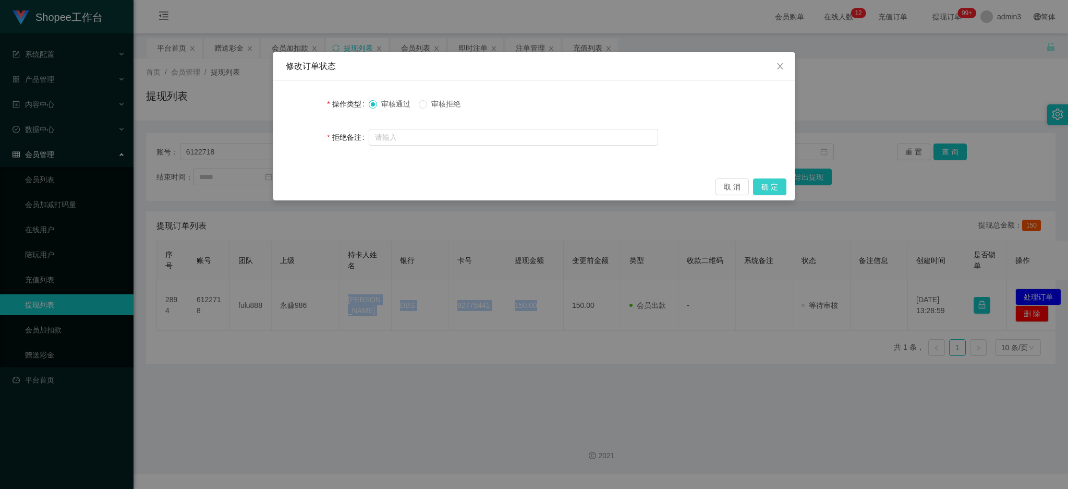
click at [777, 189] on button "确 定" at bounding box center [769, 186] width 33 height 17
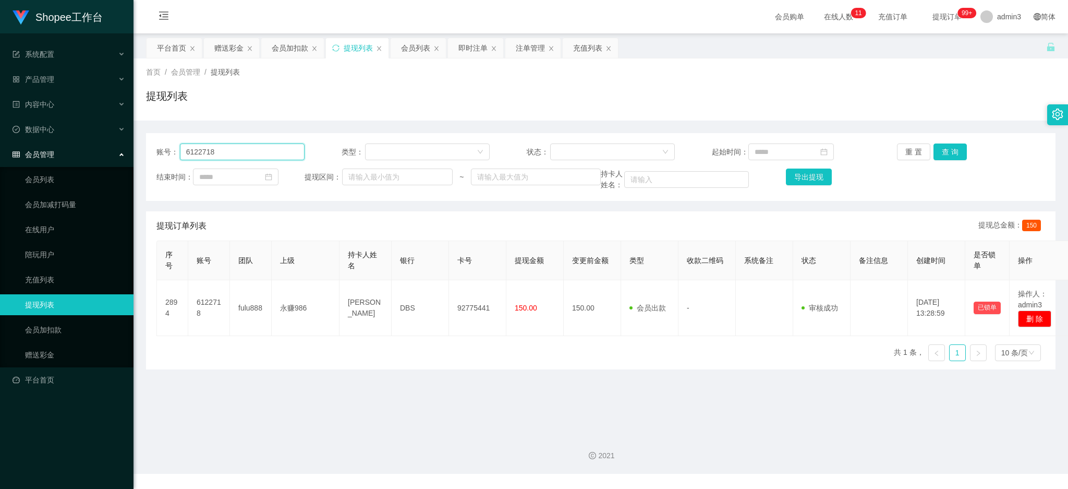
click at [199, 152] on input "6122718" at bounding box center [242, 151] width 125 height 17
paste input "Kenchai"
click at [946, 147] on button "查 询" at bounding box center [950, 151] width 33 height 17
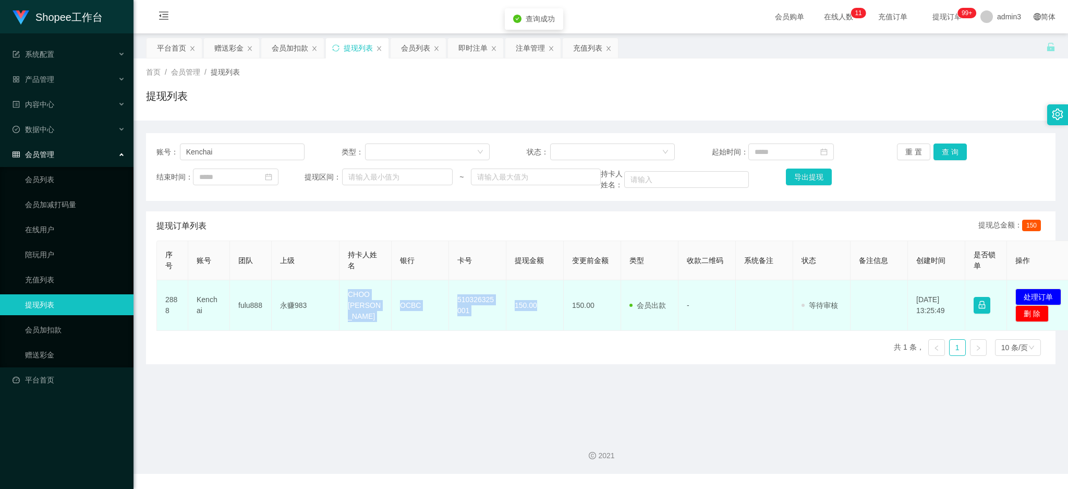
drag, startPoint x: 346, startPoint y: 287, endPoint x: 546, endPoint y: 310, distance: 201.6
click at [546, 310] on tr "2888 [PERSON_NAME] fulu888 永赚983 CHOO [PERSON_NAME] OCBC 510326325001 150.00 15…" at bounding box center [617, 305] width 920 height 51
copy tr "CHOO [PERSON_NAME] OCBC 510326325001 150.00"
click at [1029, 289] on button "处理订单" at bounding box center [1039, 296] width 46 height 17
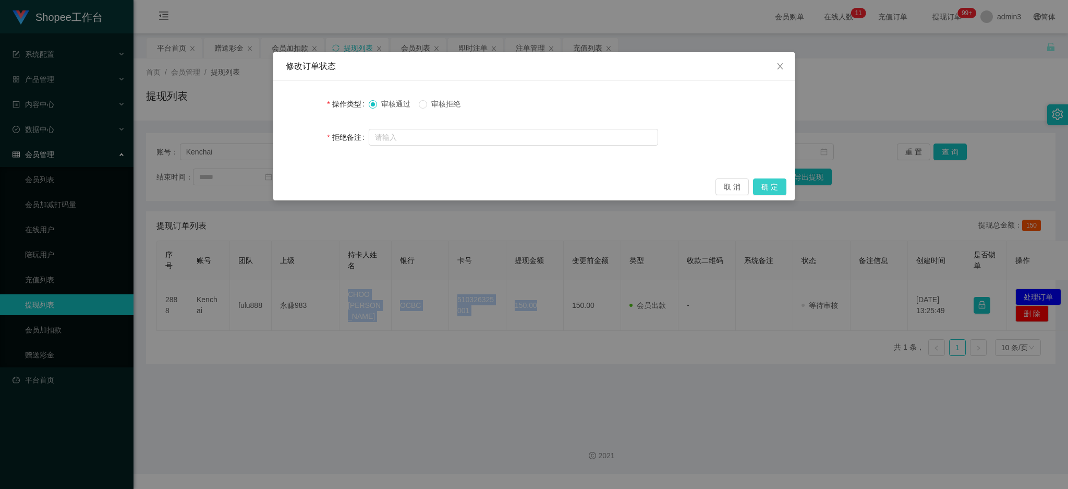
click at [762, 183] on button "确 定" at bounding box center [769, 186] width 33 height 17
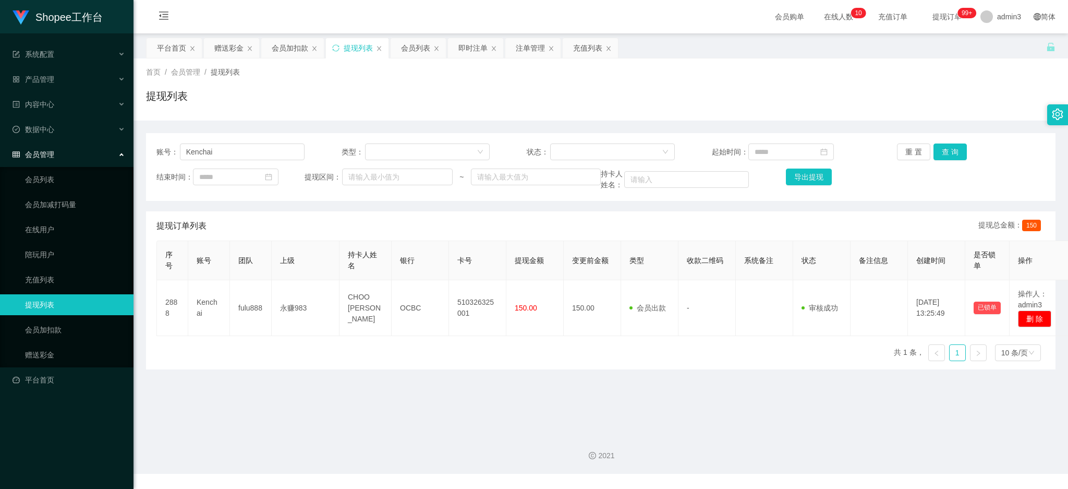
click at [264, 161] on div "账号： Kenchai 类型： 状态： 起始时间： 重 置 查 询 结束时间： 提现区间： ~ 持卡人姓名： 导出提现" at bounding box center [601, 167] width 910 height 68
click at [263, 151] on input "Kenchai" at bounding box center [242, 151] width 125 height 17
paste input "hehe123456"
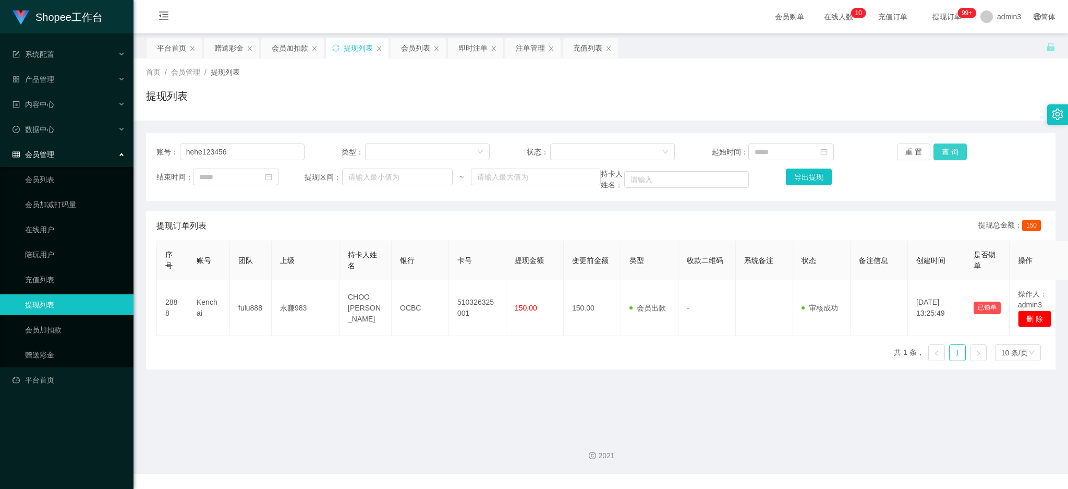
click at [951, 148] on button "查 询" at bounding box center [950, 151] width 33 height 17
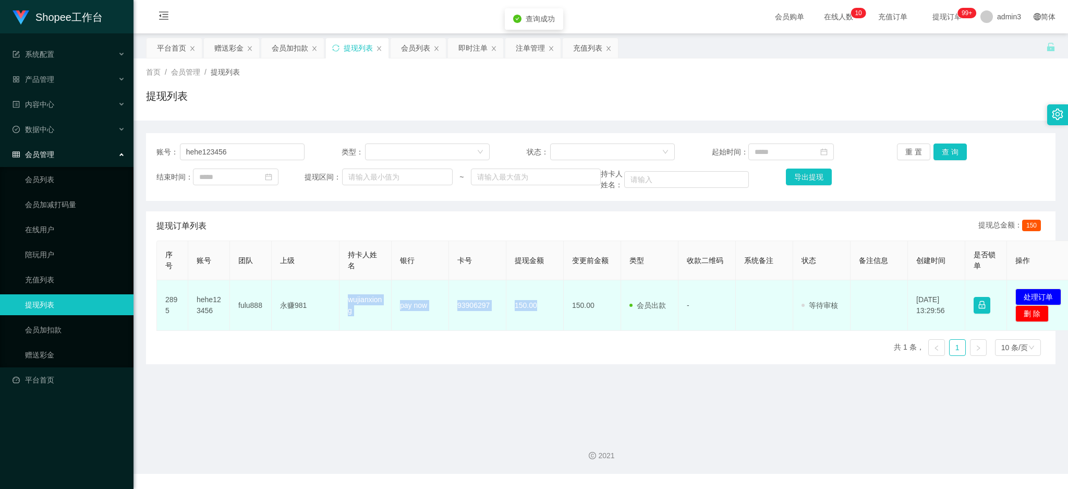
drag, startPoint x: 343, startPoint y: 297, endPoint x: 554, endPoint y: 319, distance: 211.9
click at [554, 319] on tr "2895 hehe123456 fulu888 永赚981 wujianxiong pay now 93906297 150.00 150.00 会员出款 人…" at bounding box center [617, 305] width 920 height 51
copy tr "wujianxiong pay now 93906297 150.00"
click at [1045, 293] on button "处理订单" at bounding box center [1039, 296] width 46 height 17
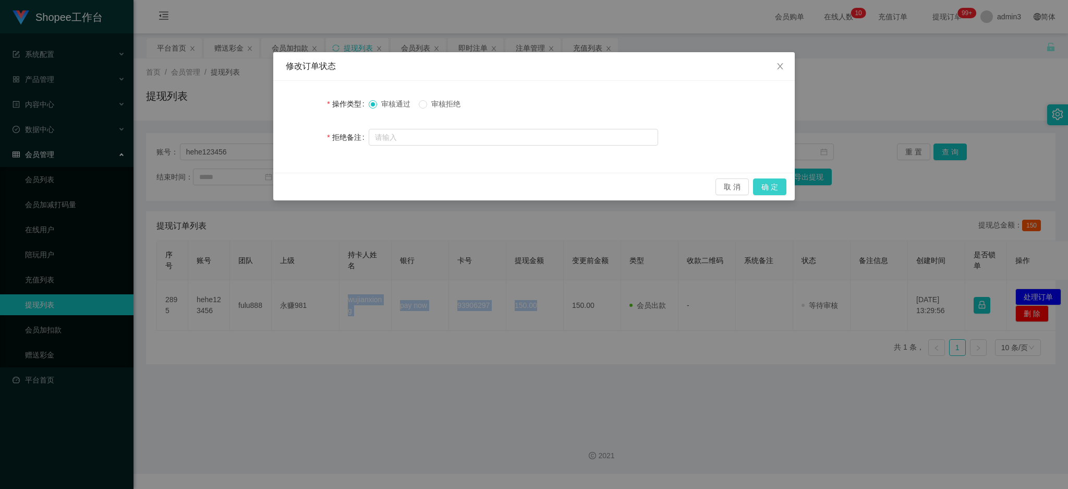
click at [765, 191] on button "确 定" at bounding box center [769, 186] width 33 height 17
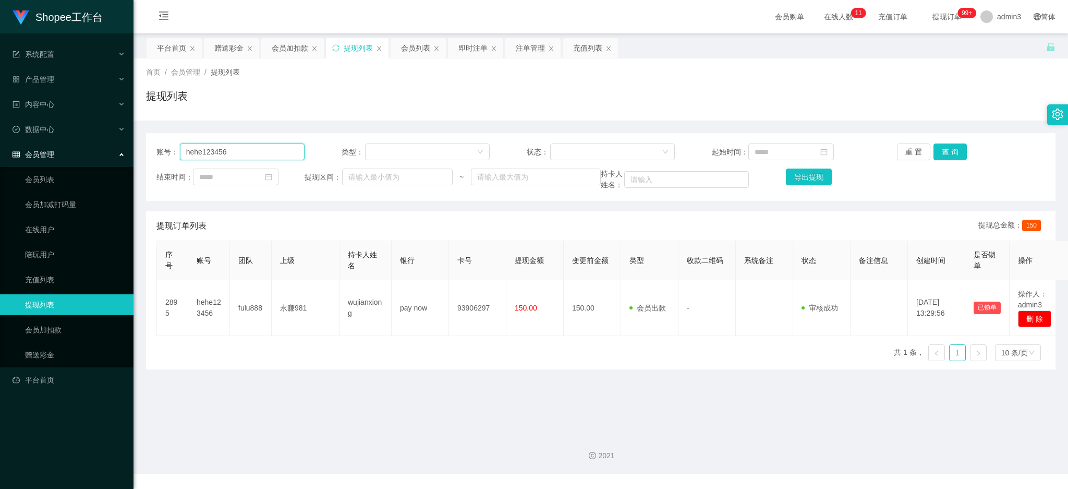
click at [244, 148] on input "hehe123456" at bounding box center [242, 151] width 125 height 17
paste input "lai"
type input "lai"
click at [940, 149] on button "查 询" at bounding box center [950, 151] width 33 height 17
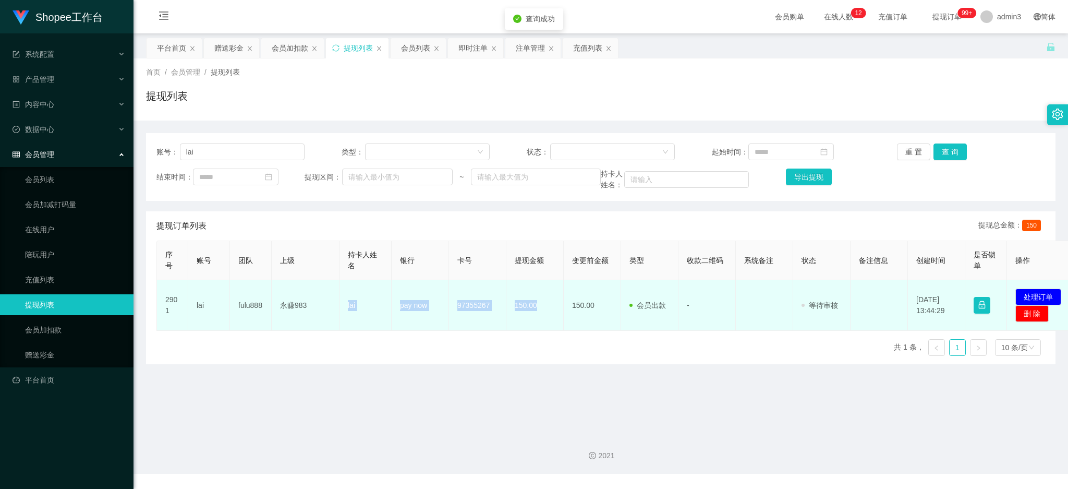
copy tr "lai pay now 97355267 150.00"
drag, startPoint x: 345, startPoint y: 306, endPoint x: 541, endPoint y: 324, distance: 196.9
click at [541, 324] on tr "2901 lai fulu888 永赚983 lai pay now 97355267 150.00 150.00 会员出款 人工取款 - 审核驳回 审核成功…" at bounding box center [617, 305] width 920 height 51
click at [1036, 298] on button "处理订单" at bounding box center [1039, 296] width 46 height 17
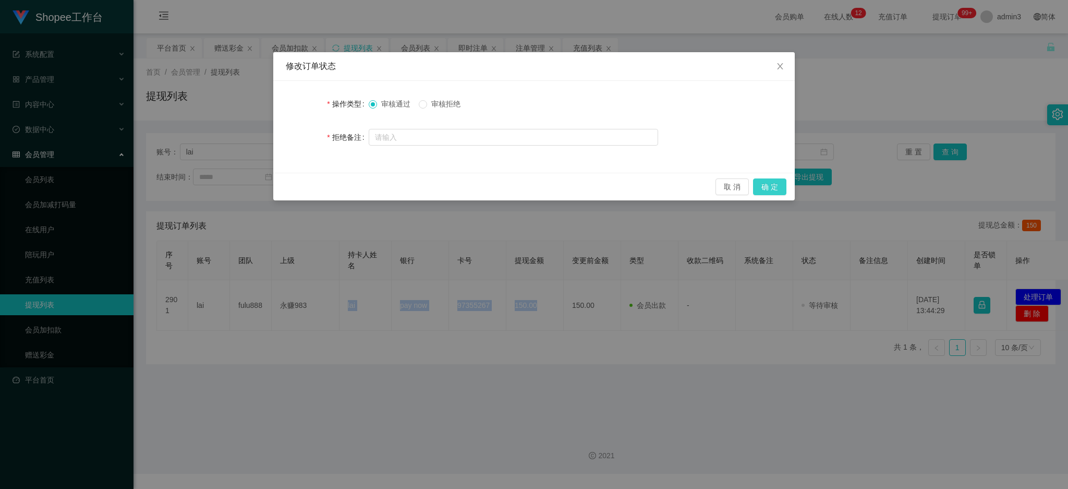
click at [773, 186] on button "确 定" at bounding box center [769, 186] width 33 height 17
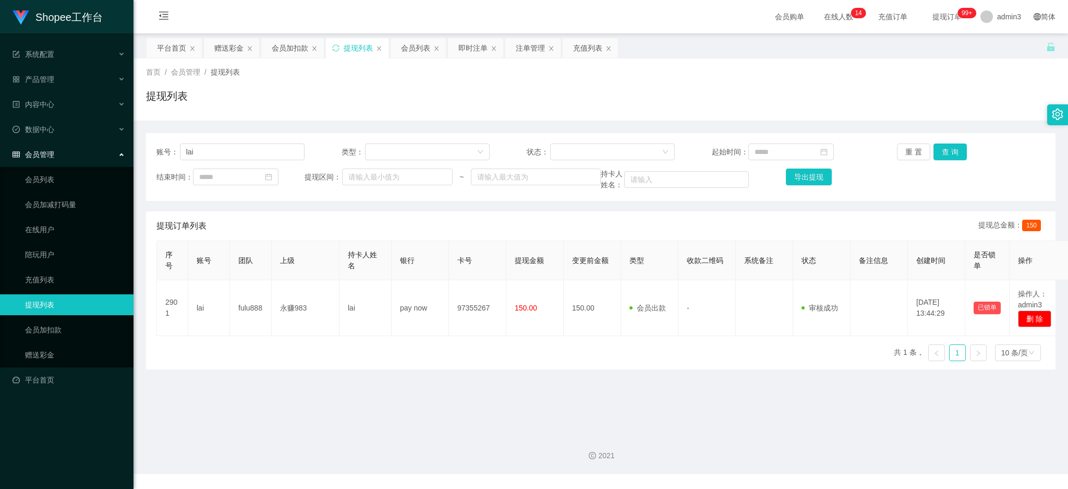
click at [273, 163] on div "账号： lai 类型： 状态： 起始时间： 重 置 查 询 结束时间： 提现区间： ~ 持卡人姓名： 导出提现" at bounding box center [601, 167] width 910 height 68
click at [270, 158] on input "lai" at bounding box center [242, 151] width 125 height 17
paste input "6122719"
click at [270, 158] on input "lai6122719" at bounding box center [242, 151] width 125 height 17
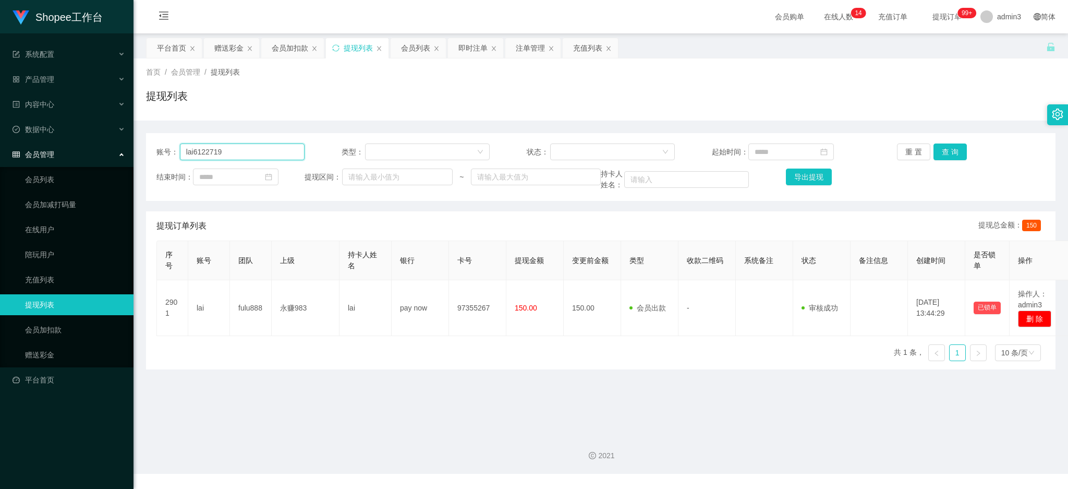
click at [270, 158] on input "lai6122719" at bounding box center [242, 151] width 125 height 17
paste input "text"
click at [270, 158] on input "lai6122719" at bounding box center [242, 151] width 125 height 17
click at [942, 156] on button "查 询" at bounding box center [950, 151] width 33 height 17
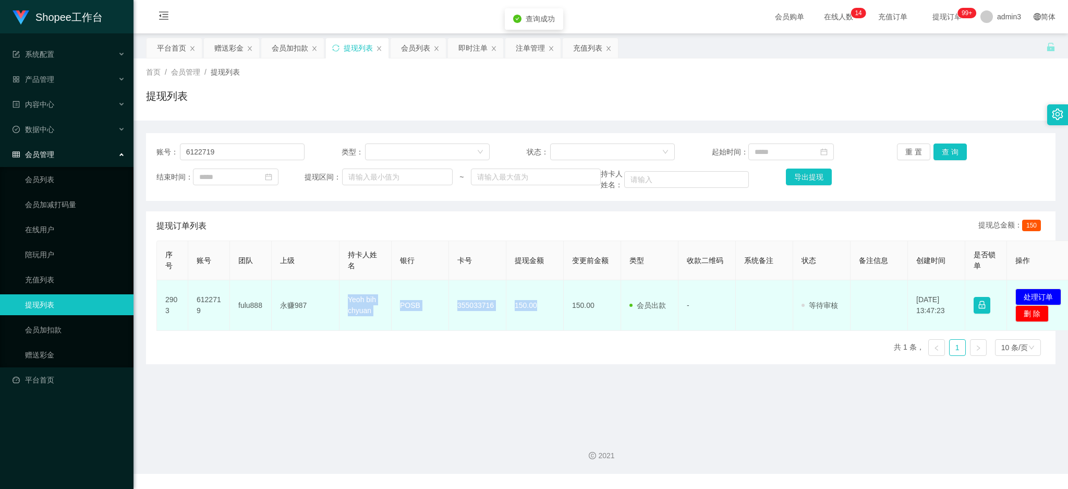
drag, startPoint x: 345, startPoint y: 297, endPoint x: 540, endPoint y: 317, distance: 196.0
click at [540, 317] on tr "2903 6122719 fulu888 永赚987 Yeoh bih chyuan POSB 355033716 150.00 150.00 会员出款 人工…" at bounding box center [617, 305] width 920 height 51
copy tr "Yeoh bih chyuan POSB 355033716 150.00"
click at [1032, 297] on button "处理订单" at bounding box center [1039, 296] width 46 height 17
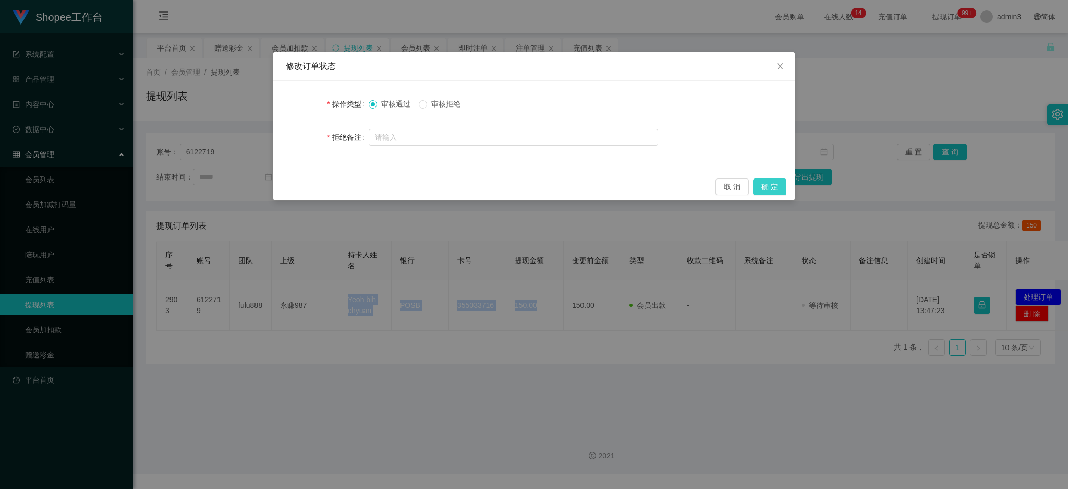
click at [771, 184] on button "确 定" at bounding box center [769, 186] width 33 height 17
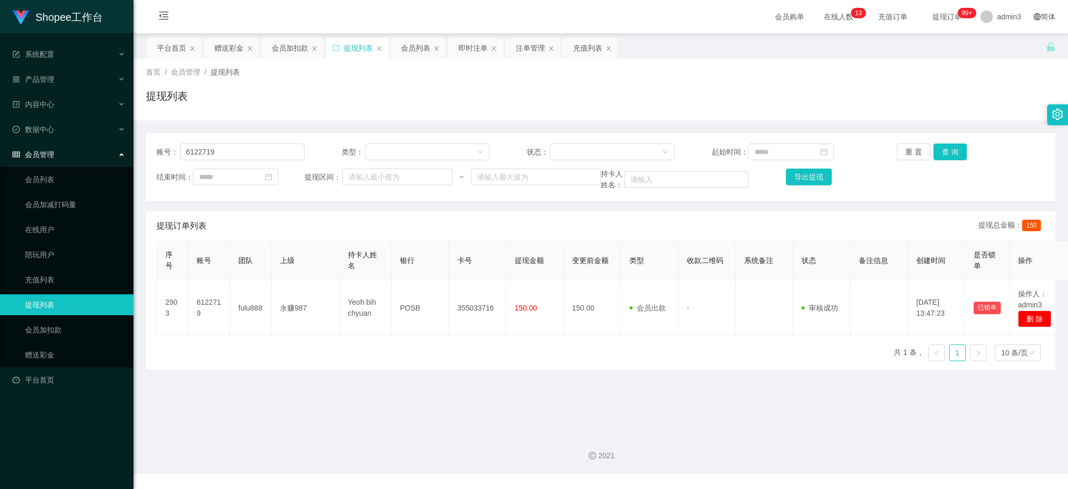
click at [343, 349] on div "序号 账号 团队 上级 持卡人姓名 银行 卡号 提现金额 变更前金额 类型 收款二维码 系统备注 状态 备注信息 创建时间 是否锁单 操作 2903 6122…" at bounding box center [600, 304] width 889 height 129
click at [245, 153] on input "6122719" at bounding box center [242, 151] width 125 height 17
paste input "Shawn123"
click at [939, 153] on button "查 询" at bounding box center [950, 151] width 33 height 17
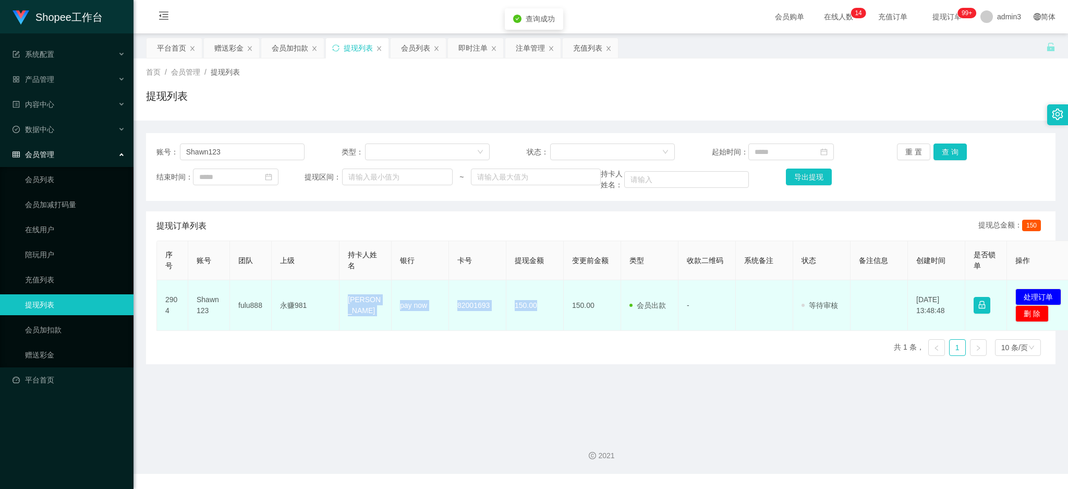
drag, startPoint x: 347, startPoint y: 305, endPoint x: 539, endPoint y: 326, distance: 193.1
click at [539, 326] on tr "2904 Shawn123 fulu888 永赚981 [PERSON_NAME] pay now 82001693 150.00 150.00 会员出款 人…" at bounding box center [617, 305] width 920 height 51
click at [1030, 291] on button "处理订单" at bounding box center [1039, 296] width 46 height 17
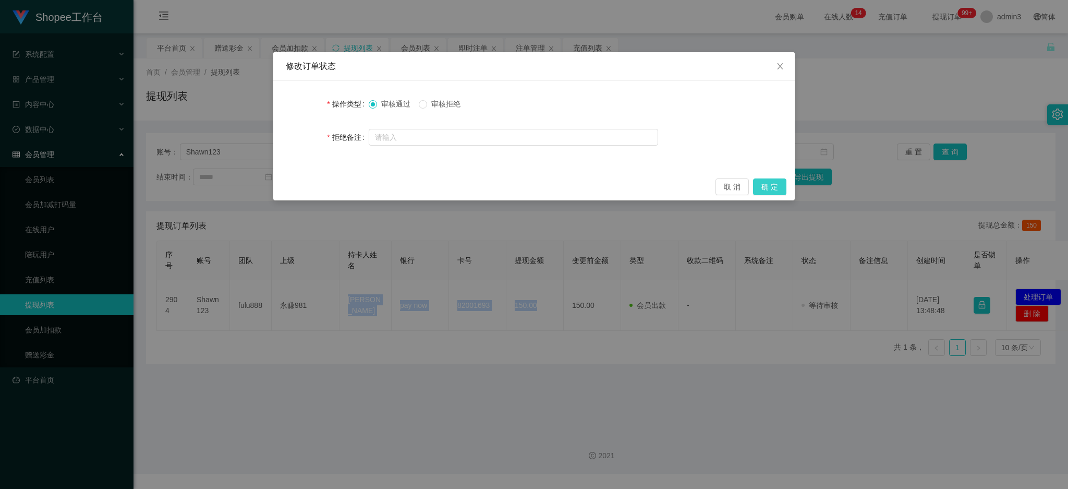
click at [768, 186] on button "确 定" at bounding box center [769, 186] width 33 height 17
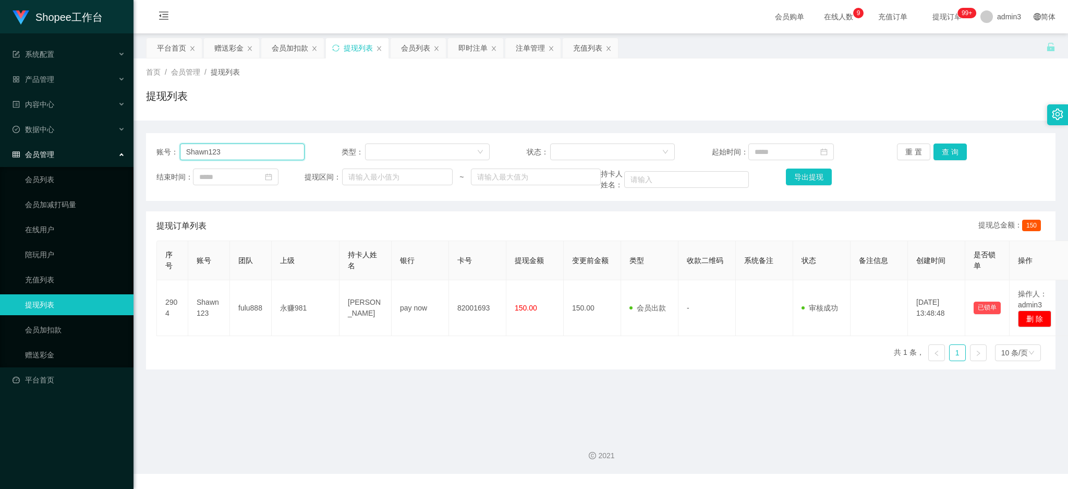
click at [245, 143] on input "Shawn123" at bounding box center [242, 151] width 125 height 17
paste input "Kenchai"
type input "Kenchai"
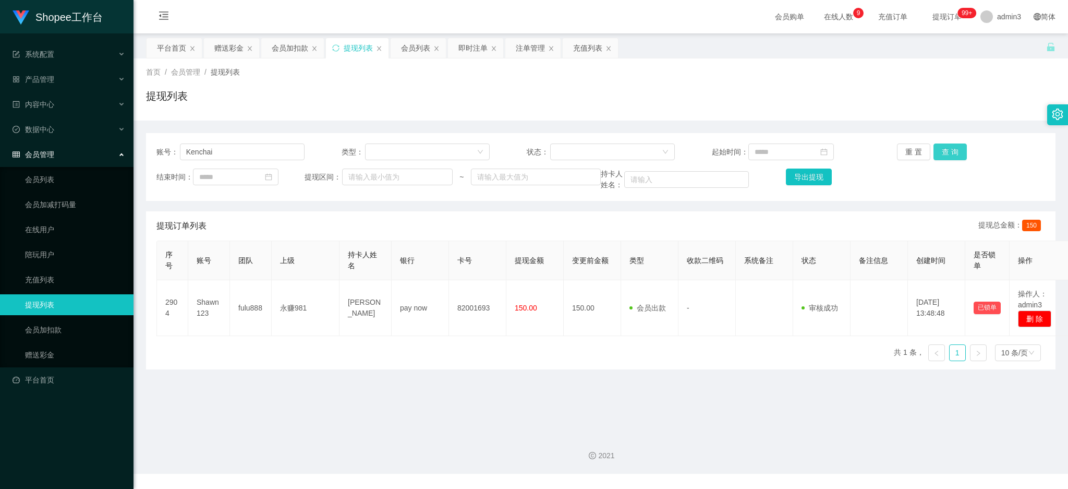
drag, startPoint x: 943, startPoint y: 151, endPoint x: 935, endPoint y: 153, distance: 8.6
click at [943, 151] on button "查 询" at bounding box center [950, 151] width 33 height 17
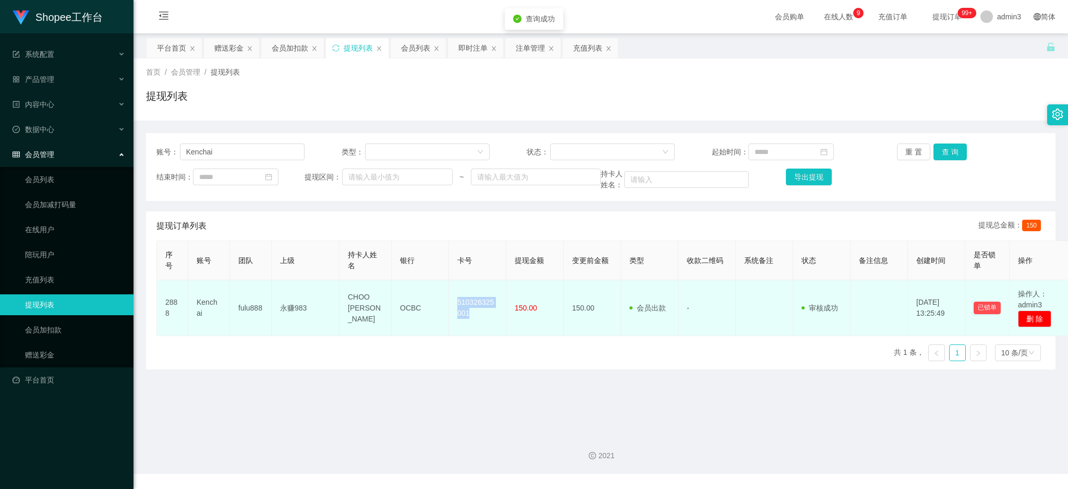
drag, startPoint x: 465, startPoint y: 320, endPoint x: 457, endPoint y: 299, distance: 22.0
click at [457, 299] on td "510326325001" at bounding box center [477, 308] width 57 height 56
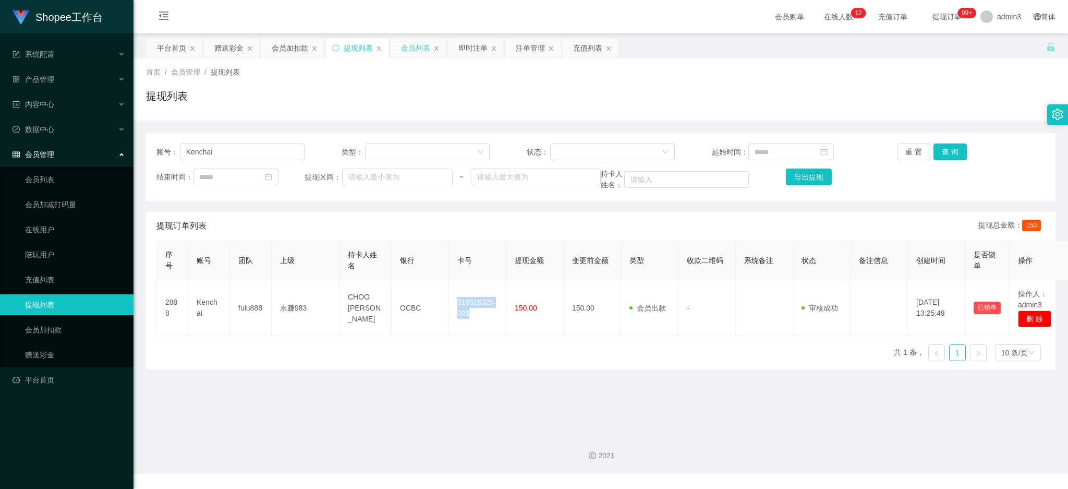
click at [415, 45] on div "会员列表" at bounding box center [415, 48] width 29 height 20
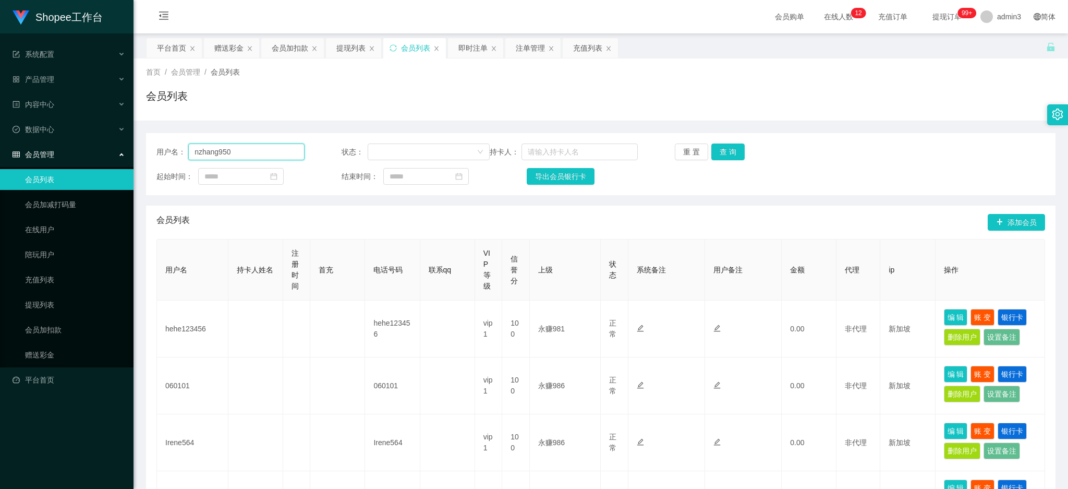
click at [222, 149] on input "nzhang950" at bounding box center [246, 151] width 116 height 17
paste input "81610938"
type input "81610938"
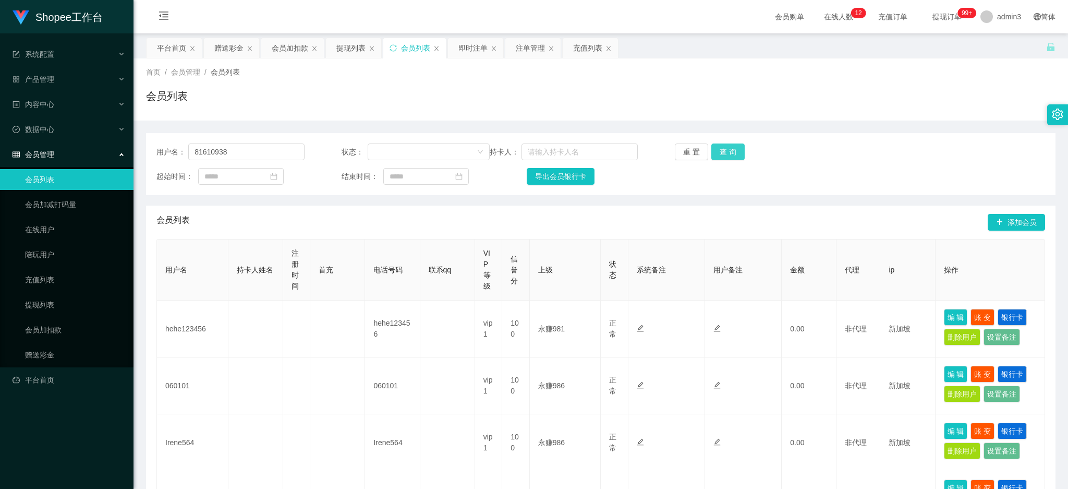
click at [731, 153] on button "查 询" at bounding box center [727, 151] width 33 height 17
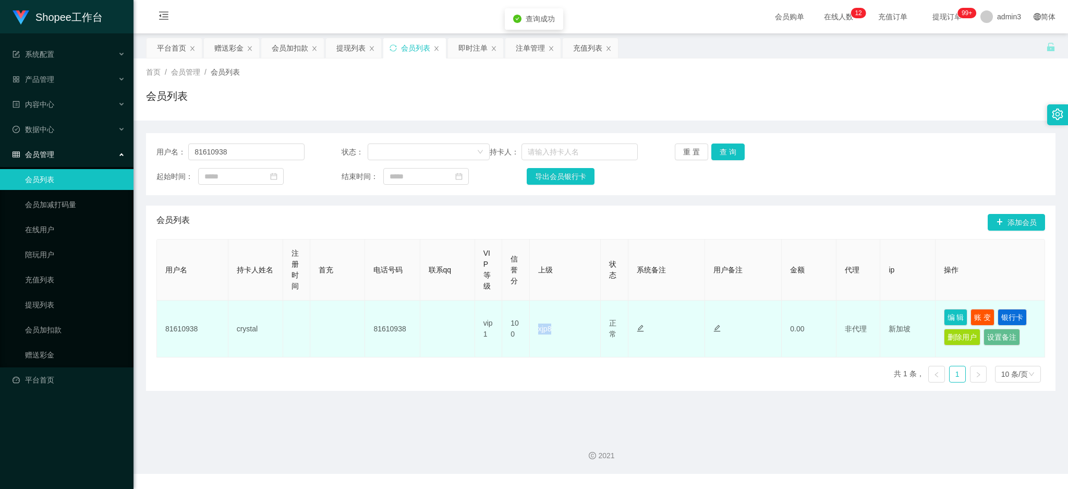
drag, startPoint x: 553, startPoint y: 333, endPoint x: 536, endPoint y: 329, distance: 18.2
click at [536, 329] on td "xjp8" at bounding box center [565, 328] width 71 height 57
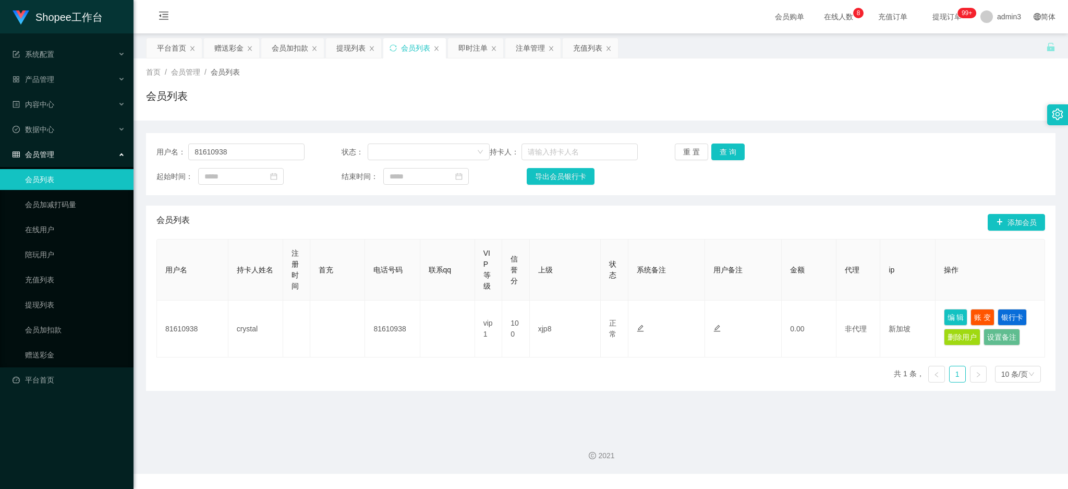
click at [460, 374] on div "用户名 持卡人姓名 注册时间 首充 电话号码 联系qq VIP等级 信誉分 上级 状态 系统备注 用户备注 金额 代理 ip 操作 81610938 crys…" at bounding box center [600, 315] width 889 height 152
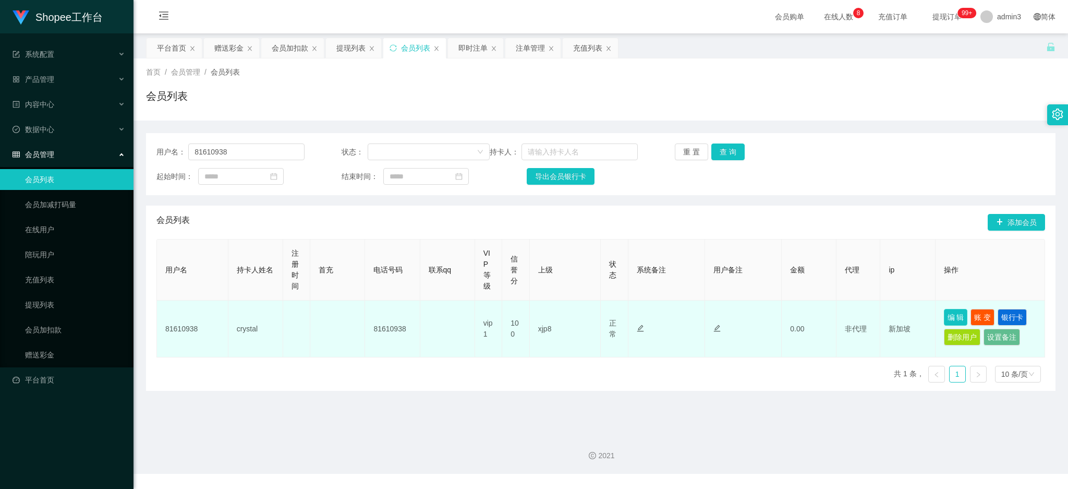
click at [950, 310] on button "编 辑" at bounding box center [956, 317] width 24 height 17
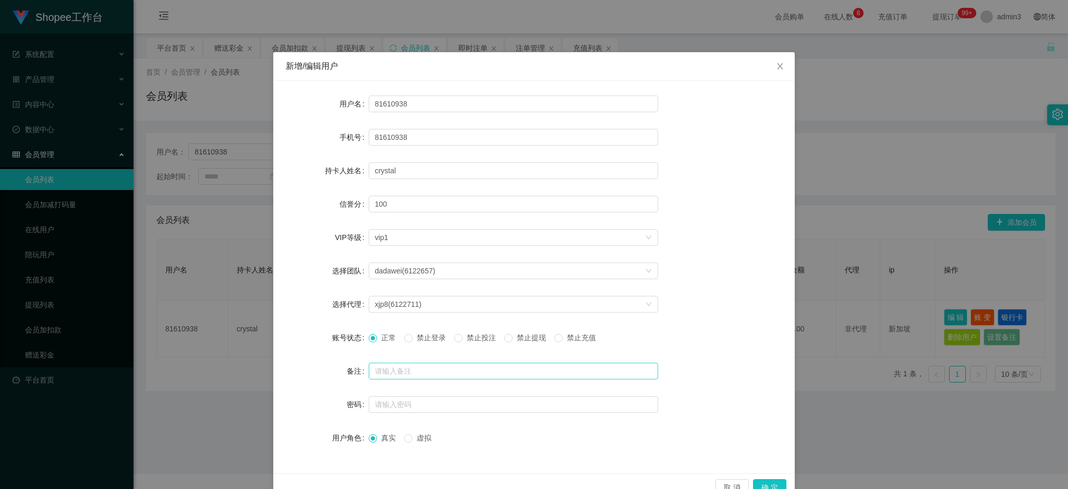
scroll to position [24, 0]
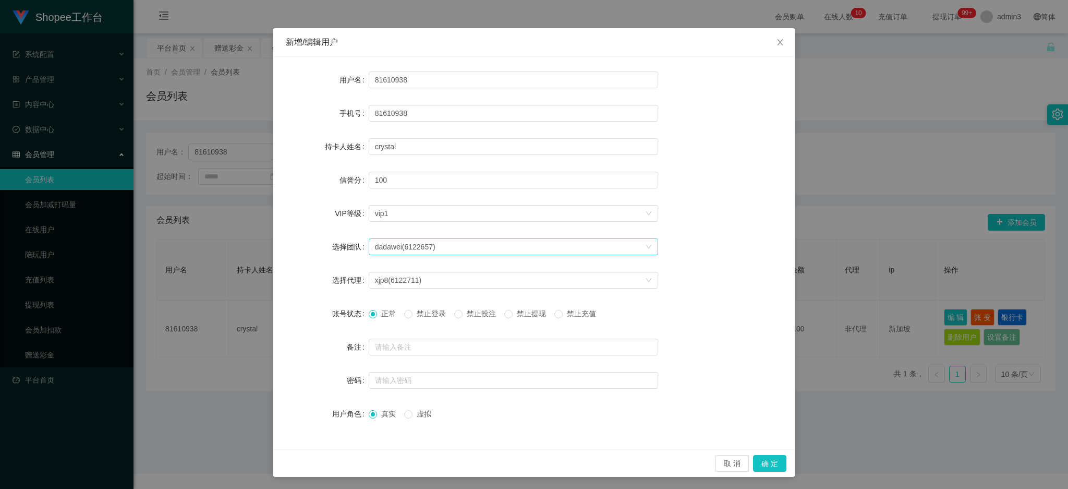
click at [397, 243] on div "dadawei(6122657)" at bounding box center [405, 247] width 61 height 16
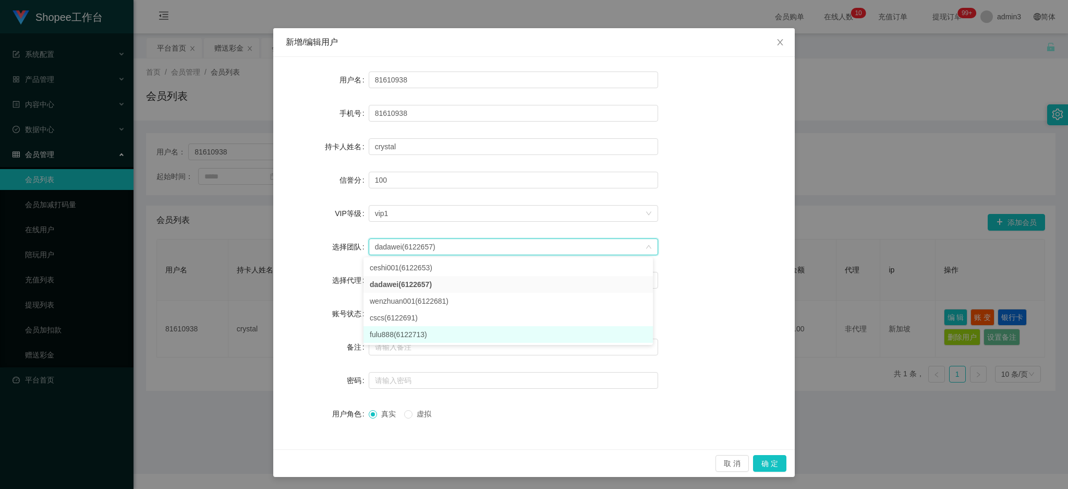
click at [391, 332] on li "fulu888(6122713)" at bounding box center [508, 334] width 289 height 17
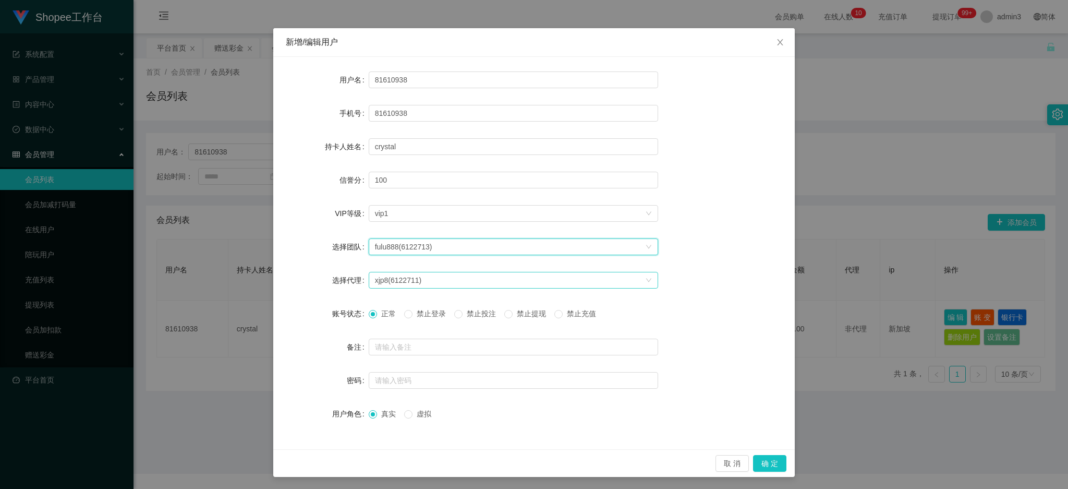
click at [410, 279] on div "xjp8(6122711)" at bounding box center [398, 280] width 47 height 16
click at [414, 280] on div "xjp8(6122711)" at bounding box center [398, 280] width 47 height 16
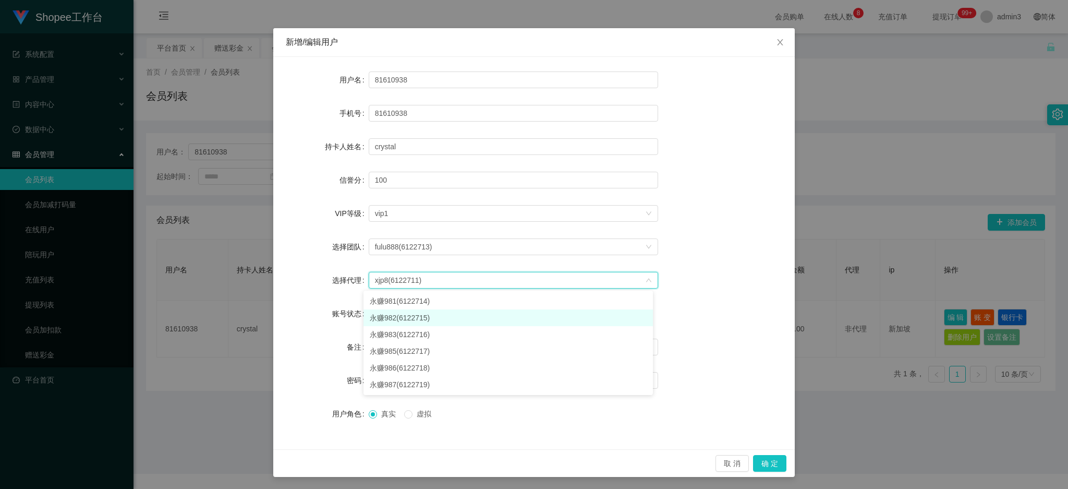
click at [385, 317] on li "永赚982(6122715)" at bounding box center [508, 317] width 289 height 17
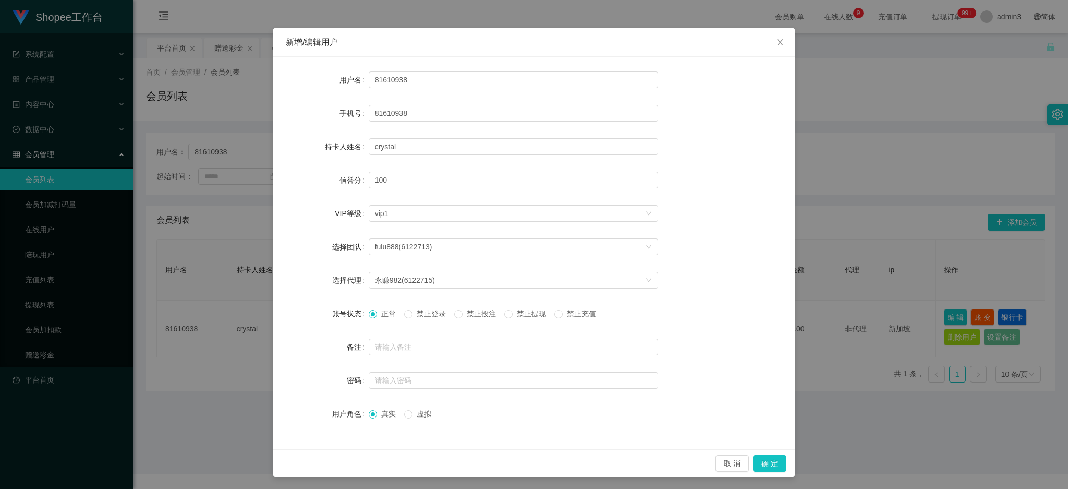
click at [430, 438] on div "用户名 81610938 手机号 81610938 持卡人姓名 [PERSON_NAME] 信誉分 100 VIP等级 选择VIP等级 vip1 选择团队 f…" at bounding box center [534, 253] width 522 height 392
click at [766, 465] on button "确 定" at bounding box center [769, 463] width 33 height 17
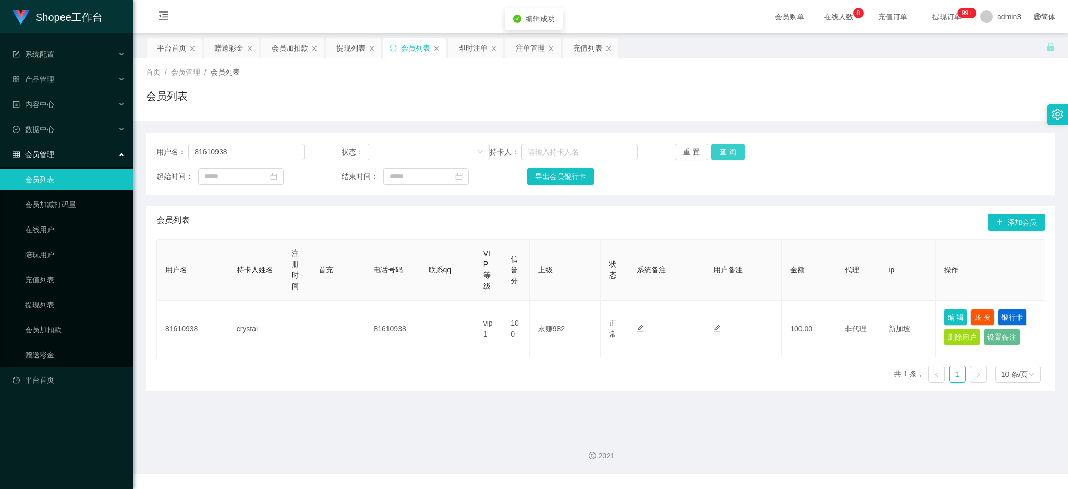
click at [722, 152] on button "查 询" at bounding box center [727, 151] width 33 height 17
click at [239, 148] on input "81610938" at bounding box center [246, 151] width 116 height 17
click at [347, 53] on div "提现列表" at bounding box center [350, 48] width 29 height 20
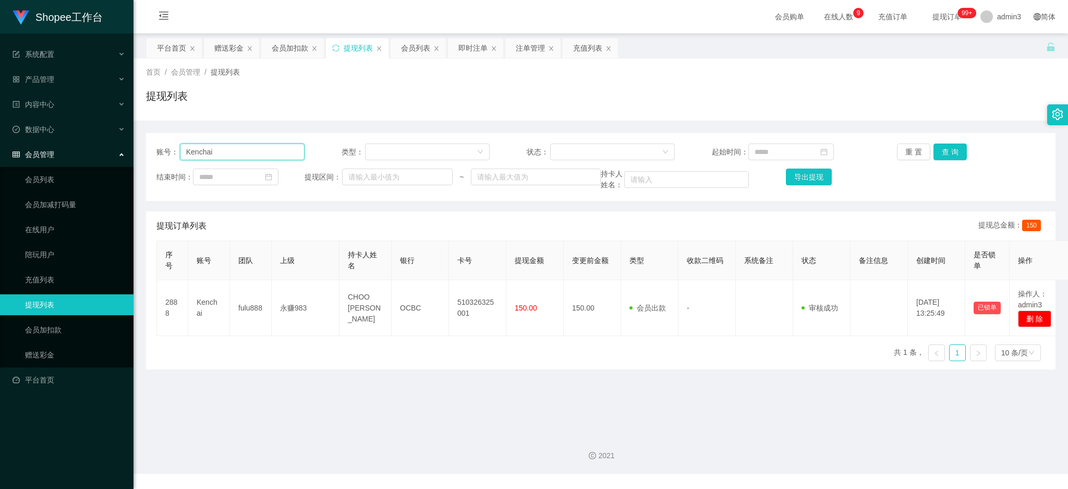
click at [227, 153] on input "Kenchai" at bounding box center [242, 151] width 125 height 17
paste input "1531268932"
click at [937, 151] on button "查 询" at bounding box center [950, 151] width 33 height 17
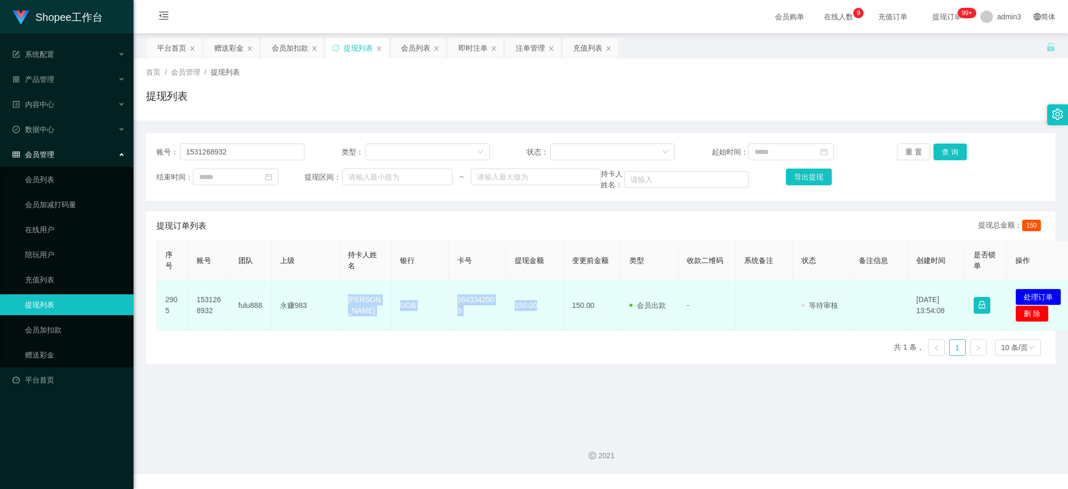
drag, startPoint x: 344, startPoint y: 305, endPoint x: 539, endPoint y: 320, distance: 195.1
click at [539, 320] on tr "2905 1531268932 fulu888 永赚983 [PERSON_NAME] UOB 3643342500 150.00 150.00 会员出款 人…" at bounding box center [617, 305] width 920 height 51
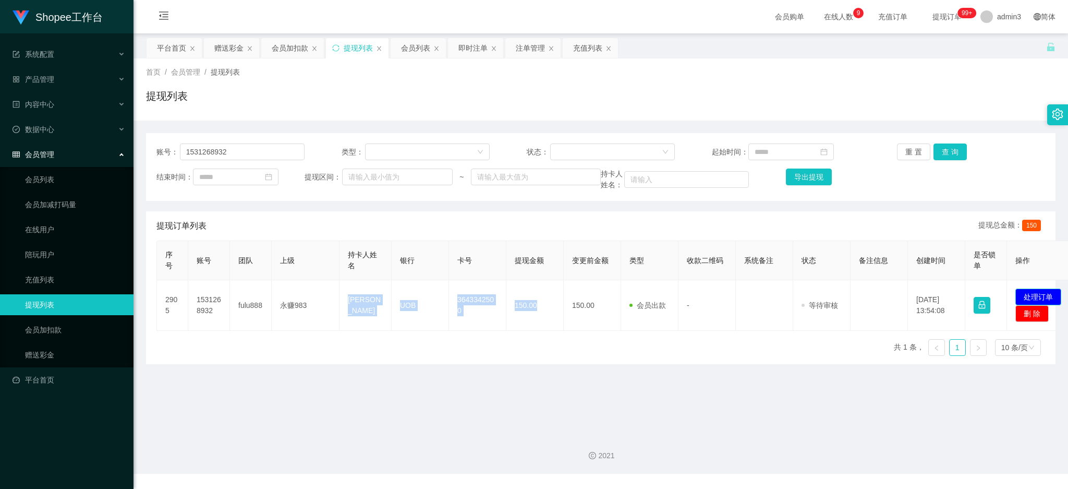
click at [1031, 293] on button "处理订单" at bounding box center [1039, 296] width 46 height 17
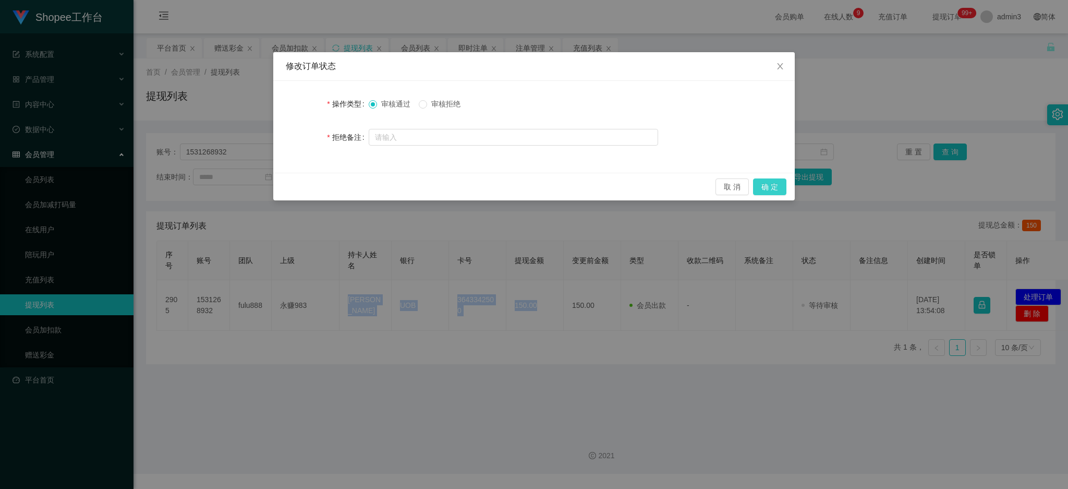
click at [778, 183] on button "确 定" at bounding box center [769, 186] width 33 height 17
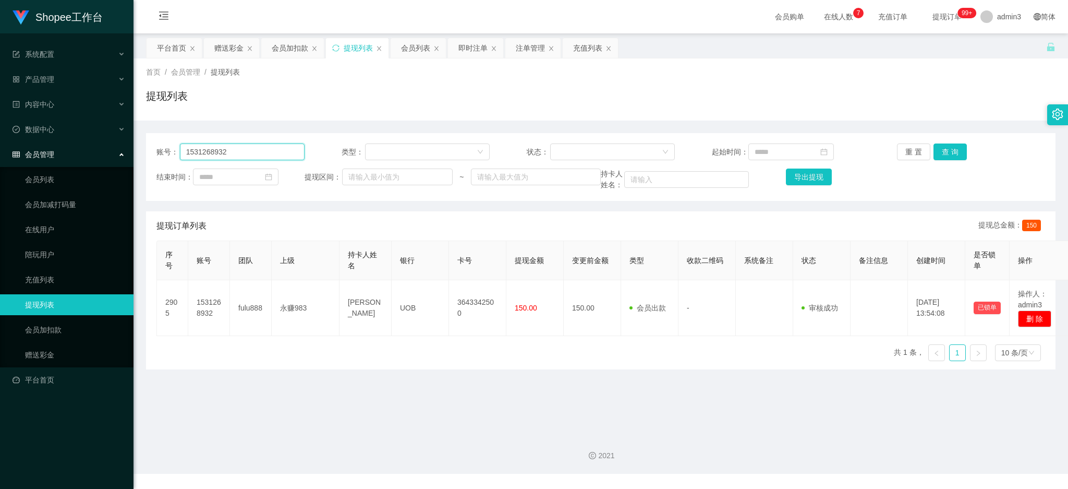
click at [218, 157] on input "1531268932" at bounding box center [242, 151] width 125 height 17
paste input "jayes"
drag, startPoint x: 944, startPoint y: 153, endPoint x: 861, endPoint y: 248, distance: 125.7
click at [944, 153] on button "查 询" at bounding box center [950, 151] width 33 height 17
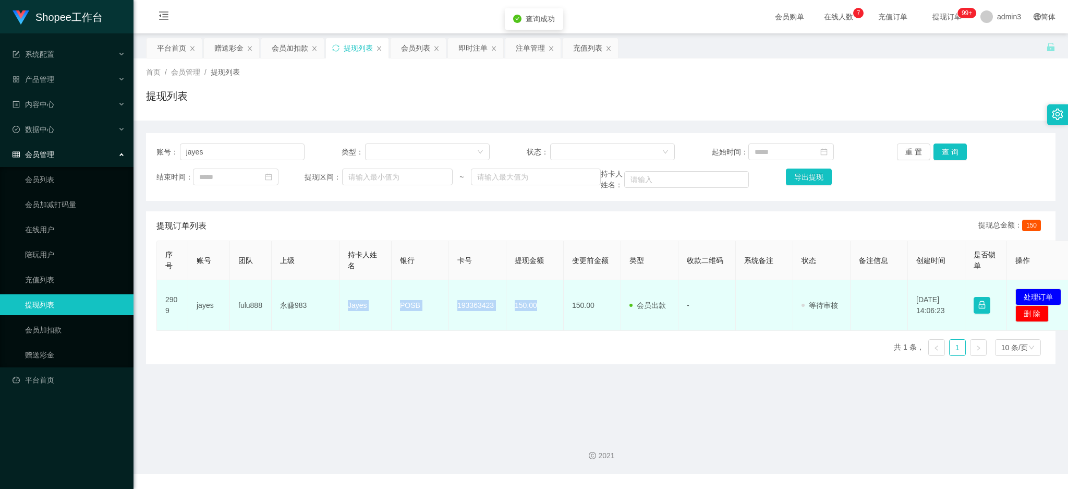
drag, startPoint x: 348, startPoint y: 307, endPoint x: 539, endPoint y: 311, distance: 190.9
click at [539, 311] on tr "2909 jayes fulu888 永赚983 Jayes POSB 193363423 150.00 150.00 会员出款 人工取款 - 审核驳回 审核…" at bounding box center [617, 305] width 920 height 51
click at [1030, 289] on button "处理订单" at bounding box center [1039, 296] width 46 height 17
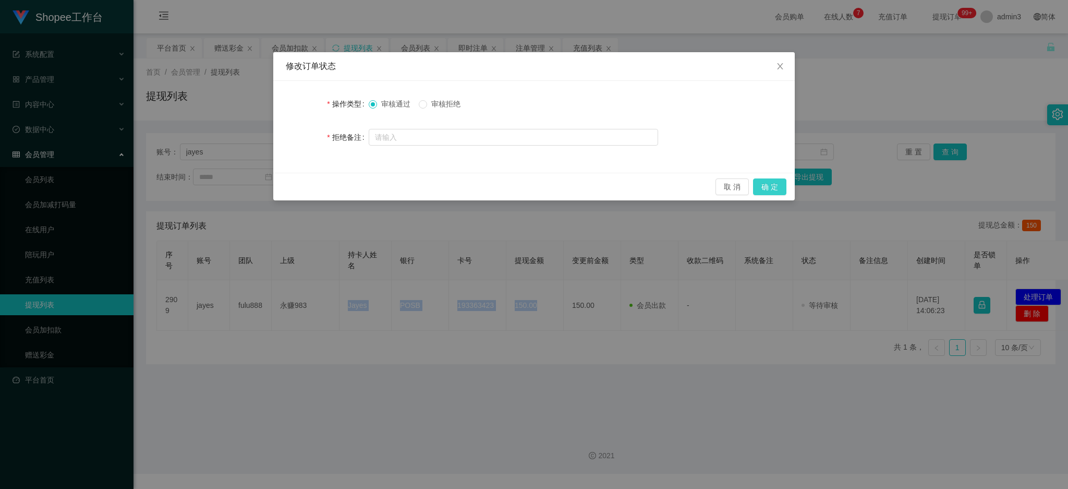
click at [769, 185] on button "确 定" at bounding box center [769, 186] width 33 height 17
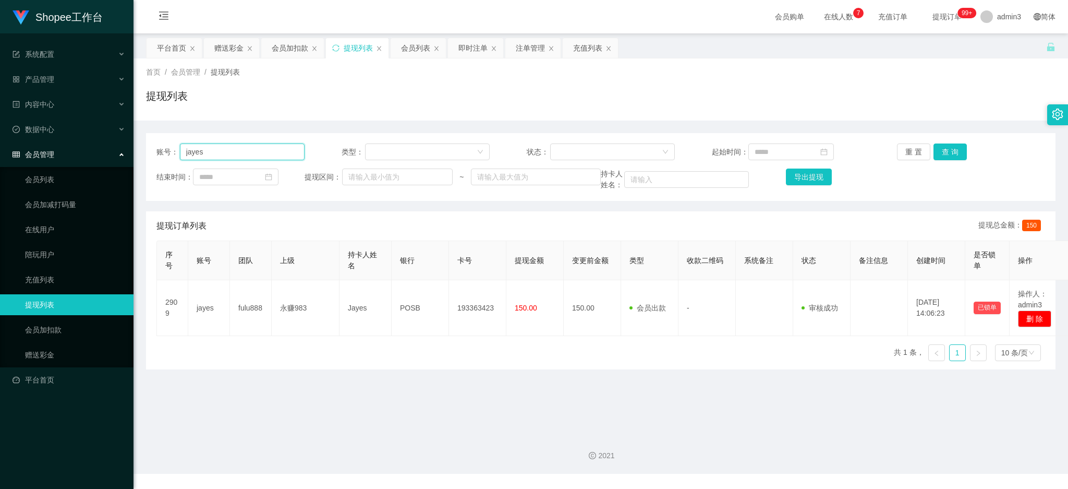
click at [223, 149] on input "jayes" at bounding box center [242, 151] width 125 height 17
paste input "Iamsweet"
click at [952, 148] on button "查 询" at bounding box center [950, 151] width 33 height 17
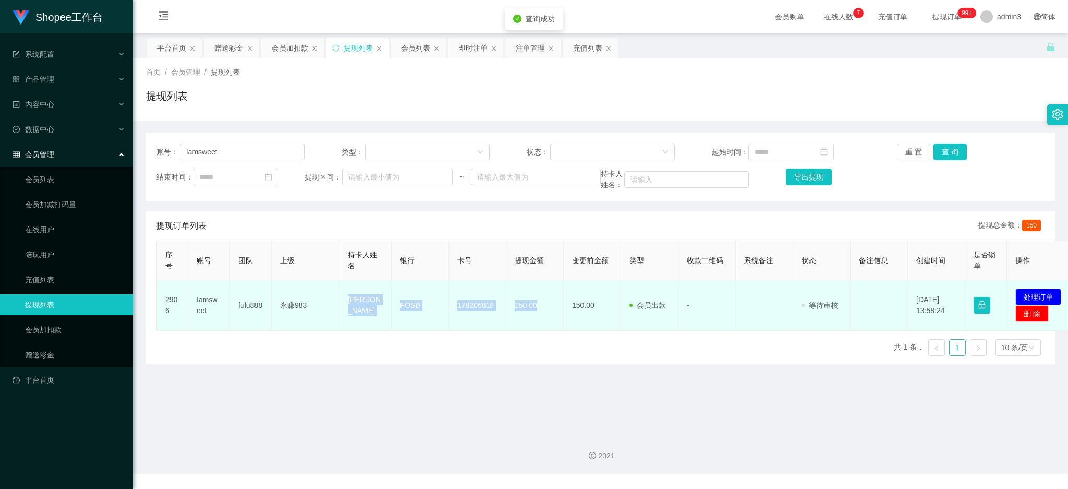
drag, startPoint x: 346, startPoint y: 301, endPoint x: 543, endPoint y: 322, distance: 197.7
click at [543, 322] on tr "2906 Iamsweet fulu888 永赚983 [PERSON_NAME] POSB 178206818 150.00 150.00 会员出款 人工取…" at bounding box center [617, 305] width 920 height 51
click at [1033, 297] on button "处理订单" at bounding box center [1039, 296] width 46 height 17
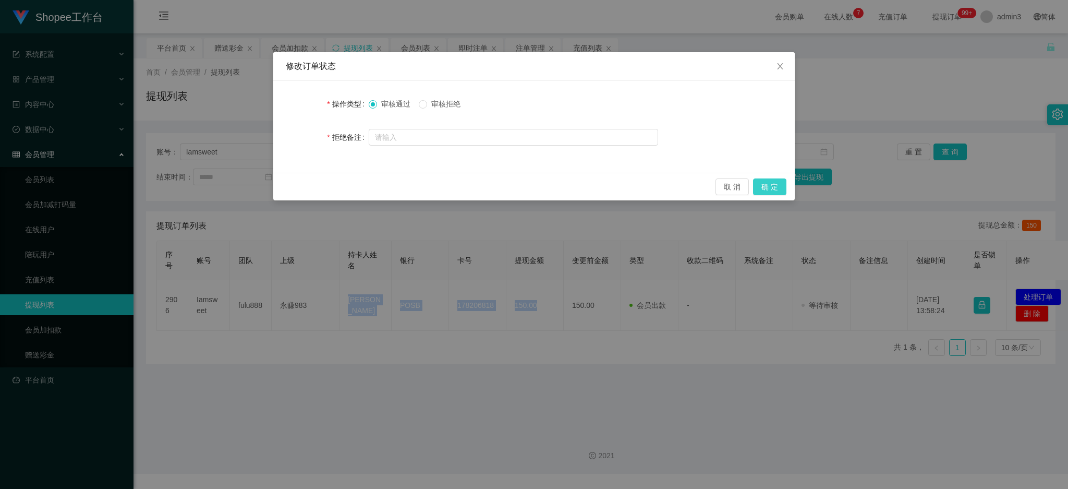
click at [760, 189] on button "确 定" at bounding box center [769, 186] width 33 height 17
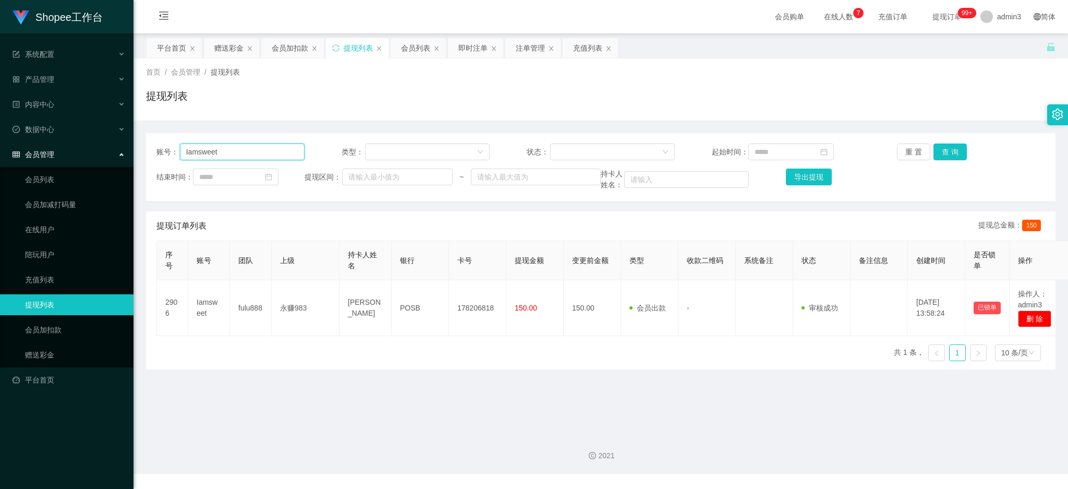
click at [252, 155] on input "Iamsweet" at bounding box center [242, 151] width 125 height 17
paste input "81610938"
type input "81610938"
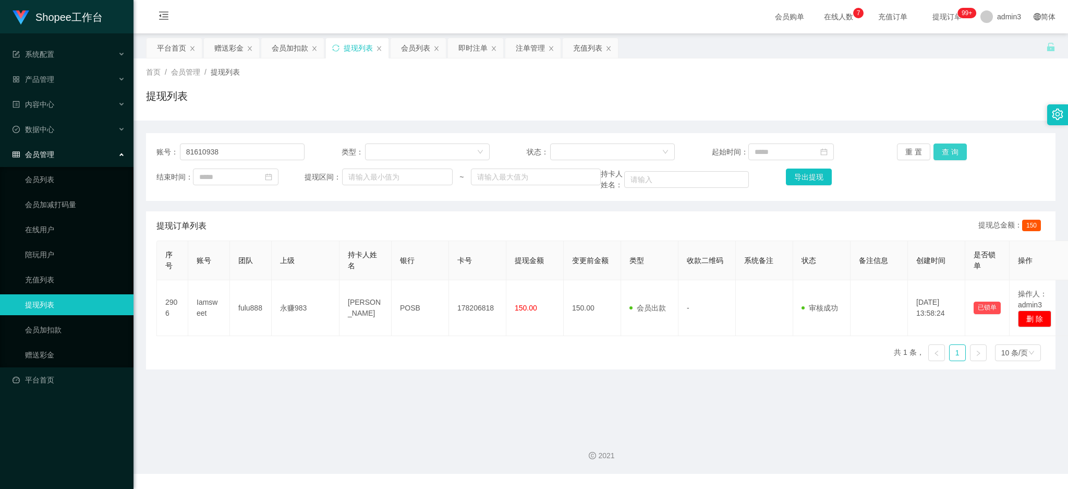
click at [947, 148] on button "查 询" at bounding box center [950, 151] width 33 height 17
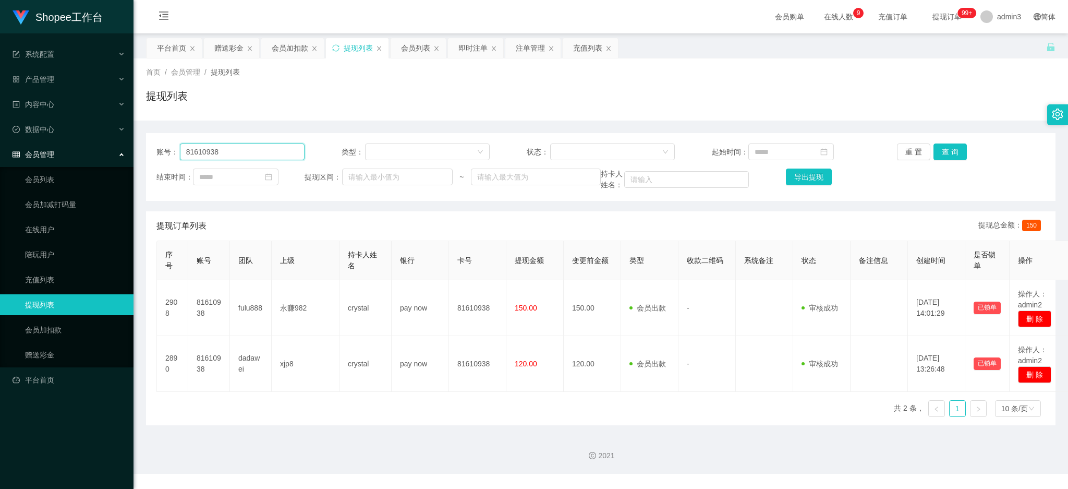
click at [216, 150] on input "81610938" at bounding box center [242, 151] width 125 height 17
click at [945, 152] on button "查 询" at bounding box center [950, 151] width 33 height 17
click at [952, 155] on button "查 询" at bounding box center [950, 151] width 33 height 17
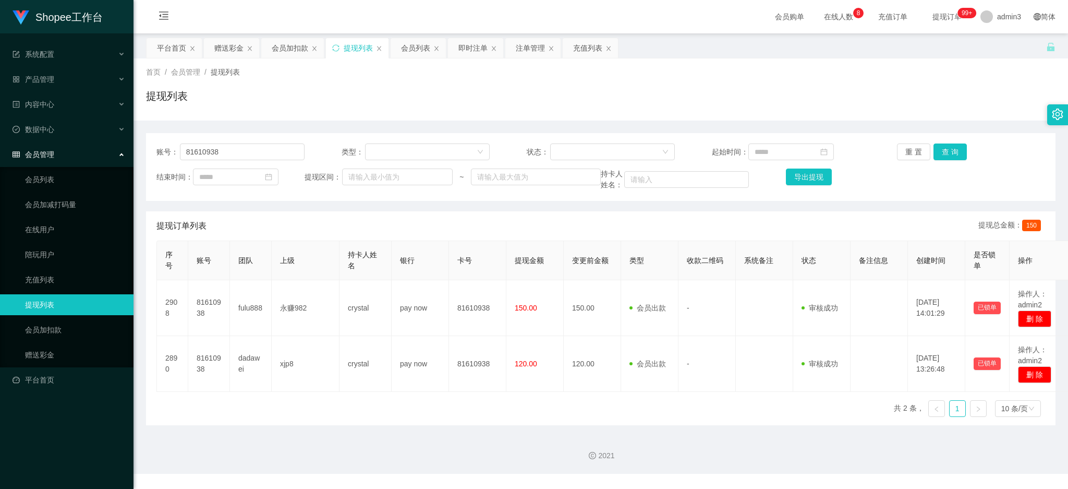
click at [563, 416] on div "序号 账号 团队 上级 持卡人姓名 银行 卡号 提现金额 变更前金额 类型 收款二维码 系统备注 状态 备注信息 创建时间 是否锁单 操作 2908 8161…" at bounding box center [600, 332] width 889 height 185
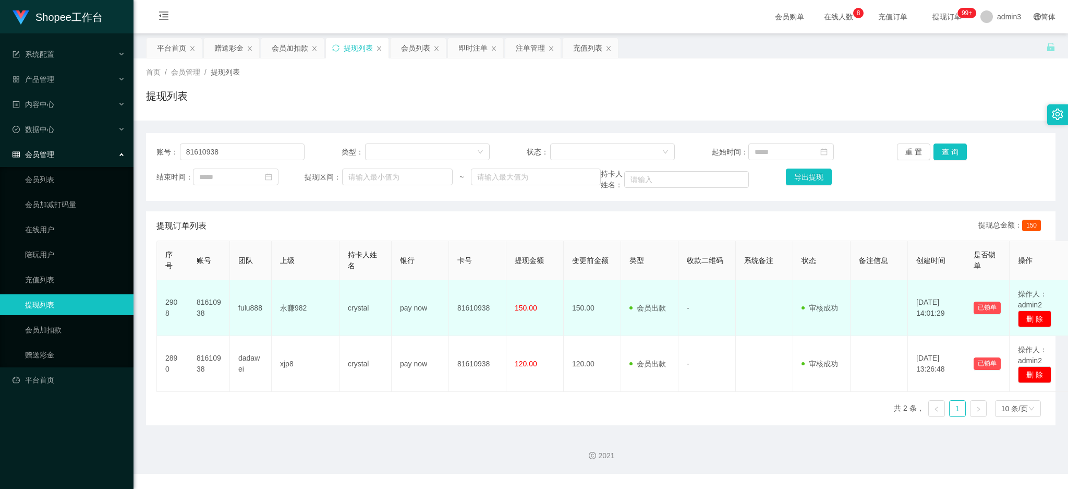
click at [483, 332] on td "81610938" at bounding box center [477, 308] width 57 height 56
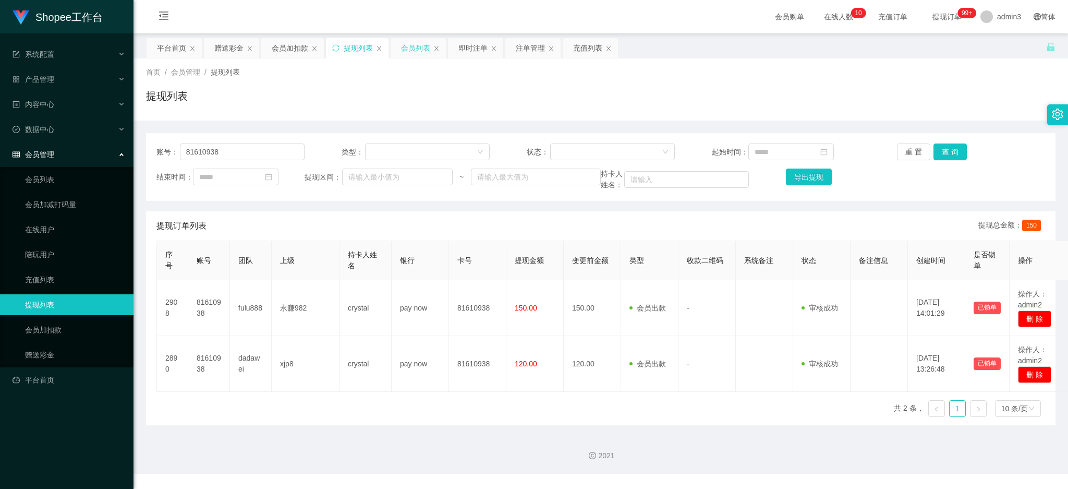
click at [403, 51] on div "会员列表" at bounding box center [415, 48] width 29 height 20
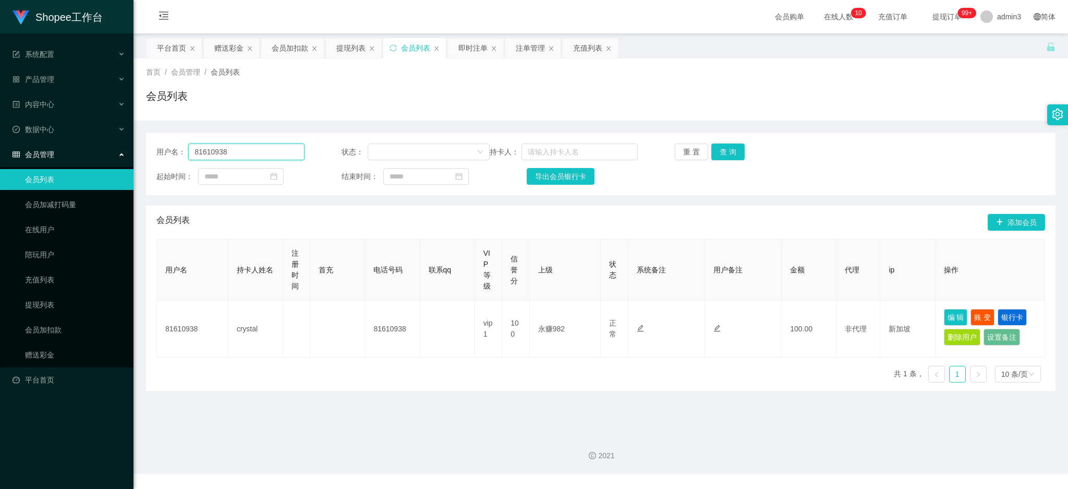
click at [232, 147] on input "81610938" at bounding box center [246, 151] width 116 height 17
drag, startPoint x: 734, startPoint y: 151, endPoint x: 734, endPoint y: 165, distance: 14.1
click at [734, 151] on button "查 询" at bounding box center [727, 151] width 33 height 17
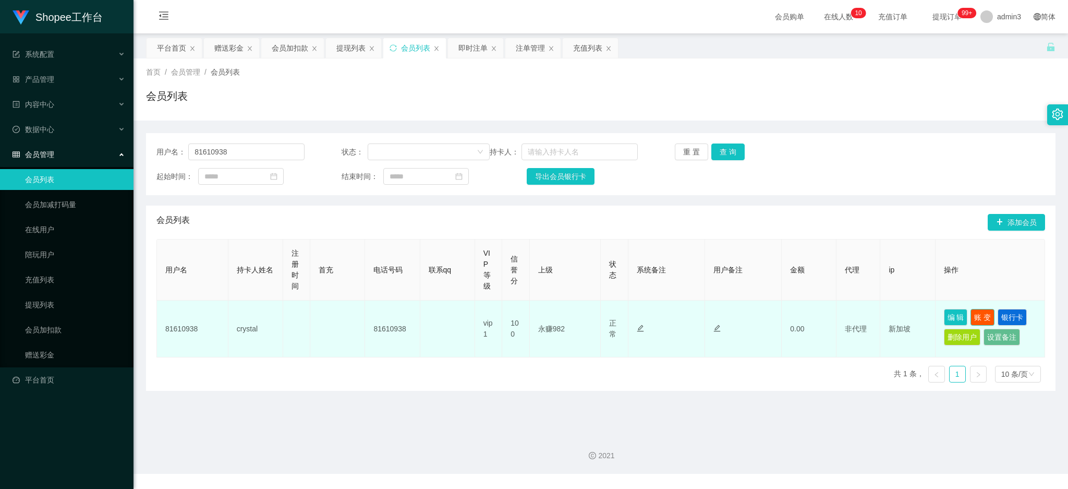
click at [977, 315] on button "账 变" at bounding box center [983, 317] width 24 height 17
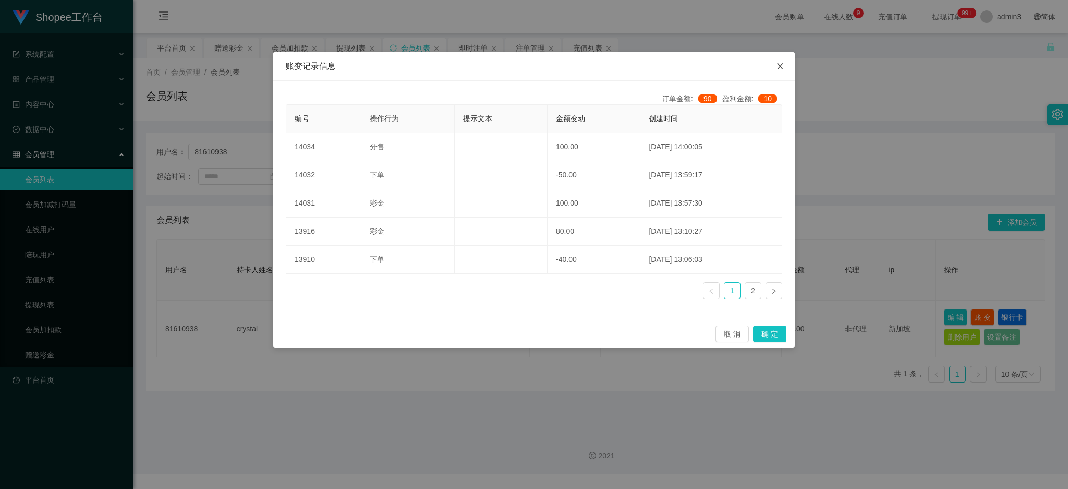
click at [784, 69] on span "Close" at bounding box center [780, 66] width 29 height 29
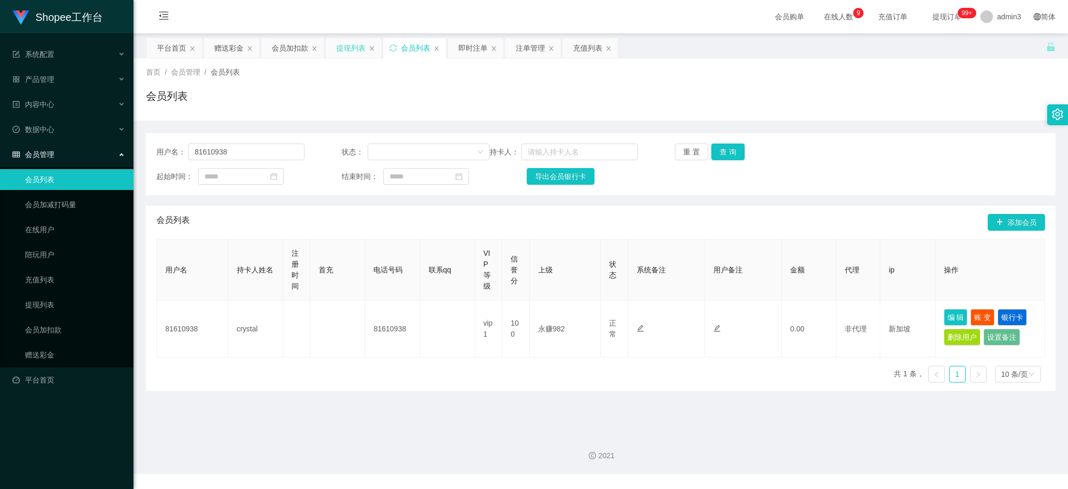
click at [341, 45] on div "提现列表" at bounding box center [350, 48] width 29 height 20
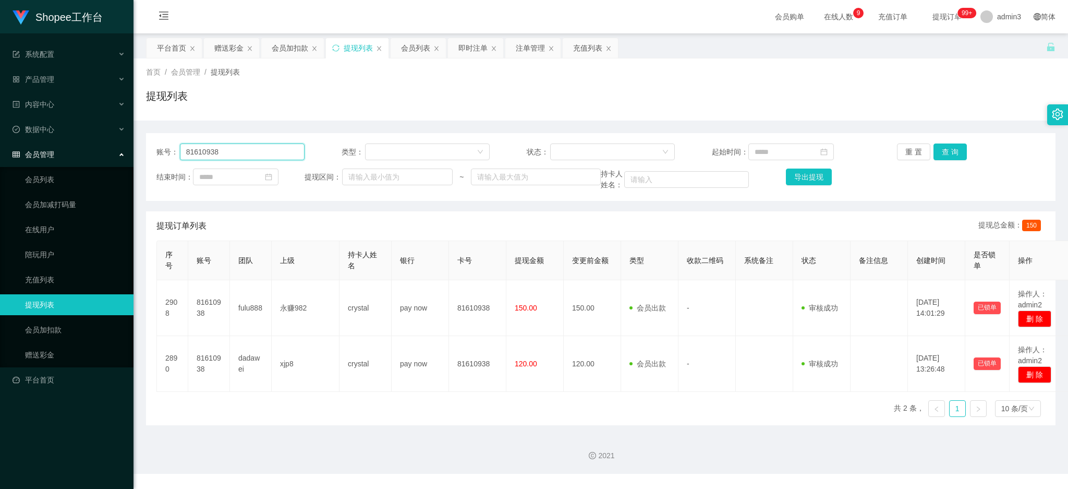
click at [209, 153] on input "81610938" at bounding box center [242, 151] width 125 height 17
click at [937, 148] on button "查 询" at bounding box center [950, 151] width 33 height 17
click at [253, 150] on input "81610938" at bounding box center [242, 151] width 125 height 17
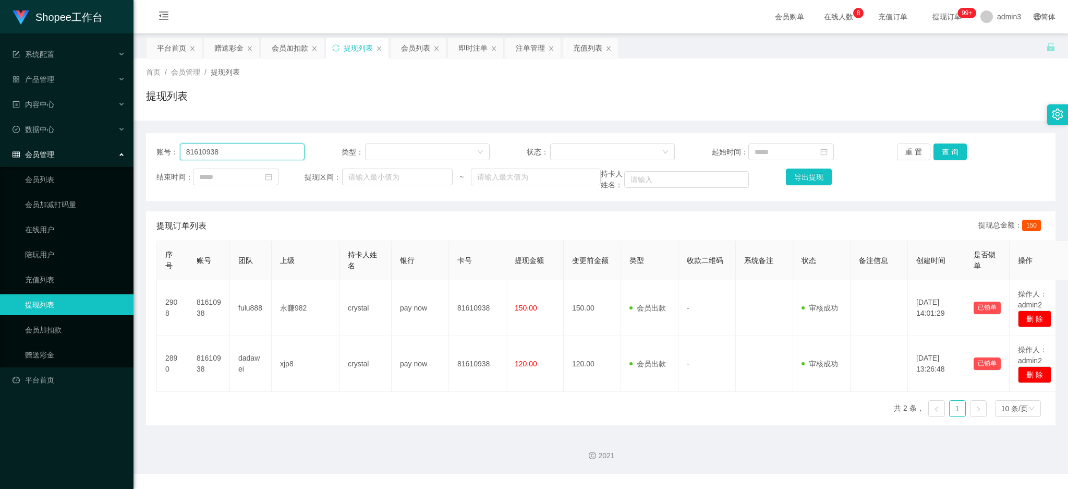
paste input "abc123"
type input "abc123"
click at [947, 155] on button "查 询" at bounding box center [950, 151] width 33 height 17
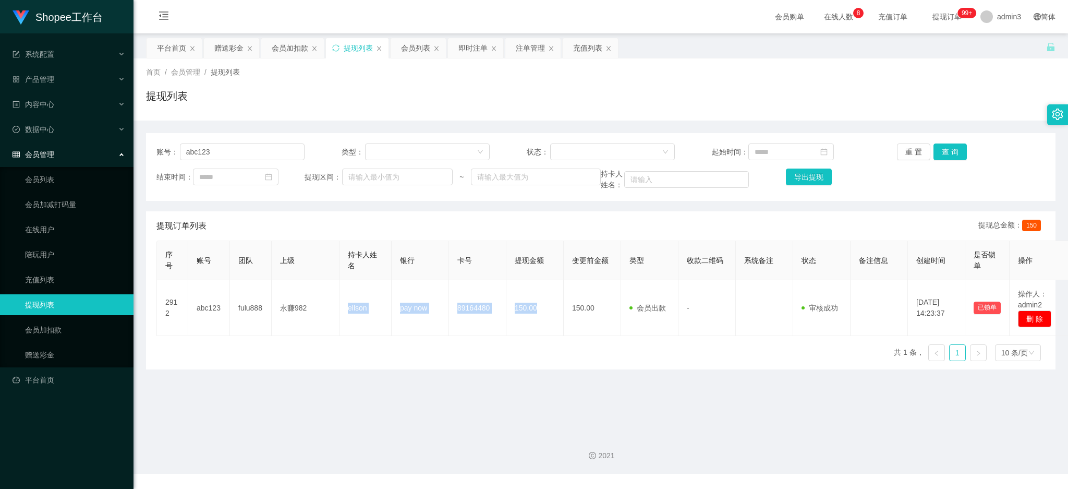
drag, startPoint x: 343, startPoint y: 310, endPoint x: 457, endPoint y: 475, distance: 200.7
click at [541, 314] on tr "2912 abc123 fulu888 永赚982 ellson pay now 89164480 150.00 150.00 会员出款 人工取款 - 审核驳…" at bounding box center [614, 308] width 915 height 56
click at [216, 42] on div "赠送彩金" at bounding box center [228, 48] width 29 height 20
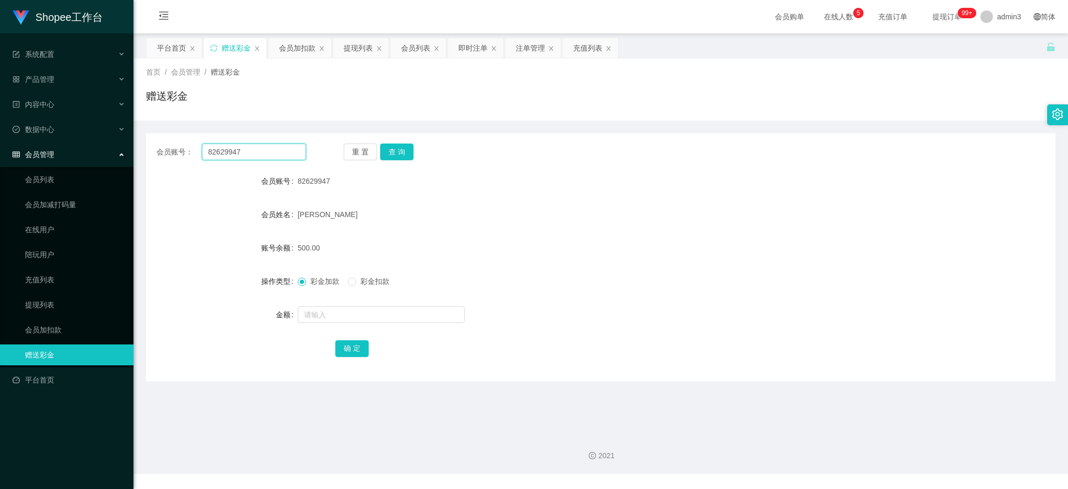
click at [211, 155] on input "82629947" at bounding box center [254, 151] width 104 height 17
paste input "js"
type input "js"
click at [410, 150] on button "查 询" at bounding box center [396, 151] width 33 height 17
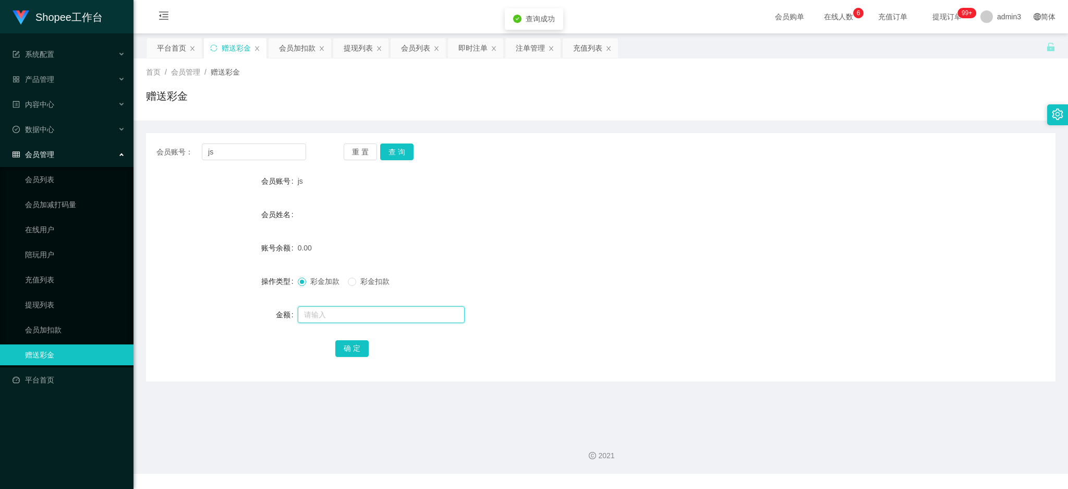
click at [330, 321] on input "text" at bounding box center [381, 314] width 167 height 17
type input "100"
click at [356, 359] on div "会员账号： js 重 置 查 询 会员账号 js 会员姓名 账号余额 0.00 操作类型 彩金加款 彩金扣款 金额 100 确 定" at bounding box center [601, 257] width 910 height 248
click at [356, 351] on button "确 定" at bounding box center [351, 348] width 33 height 17
click at [261, 139] on div "会员账号： js 重 置 查 询 会员账号 js 会员姓名 账号余额 100.00 操作类型 彩金加款 彩金扣款 金额 确 定" at bounding box center [601, 257] width 910 height 248
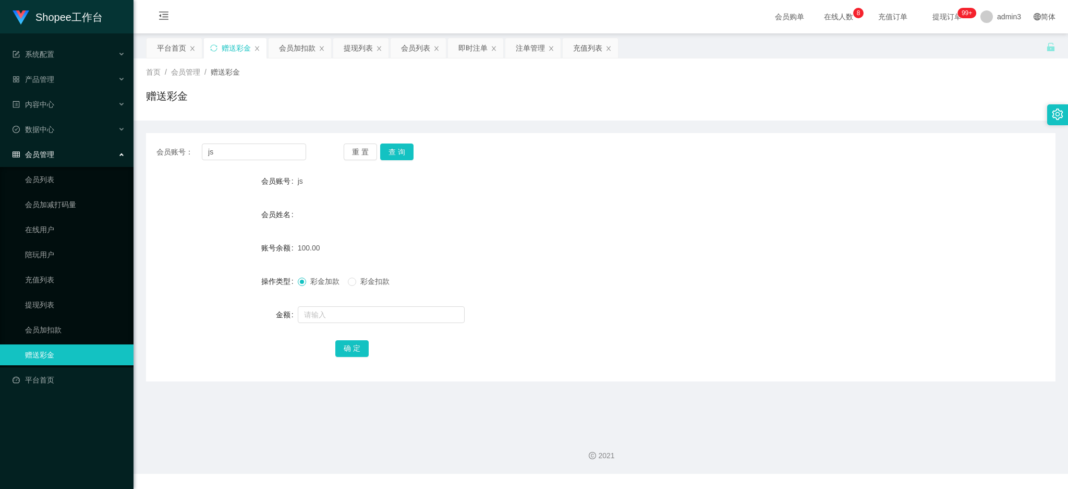
click at [256, 141] on div "会员账号： js 重 置 查 询 会员账号 js 会员姓名 账号余额 100.00 操作类型 彩金加款 彩金扣款 金额 确 定" at bounding box center [601, 257] width 910 height 248
click at [253, 149] on input "js" at bounding box center [254, 151] width 104 height 17
paste input "86172816"
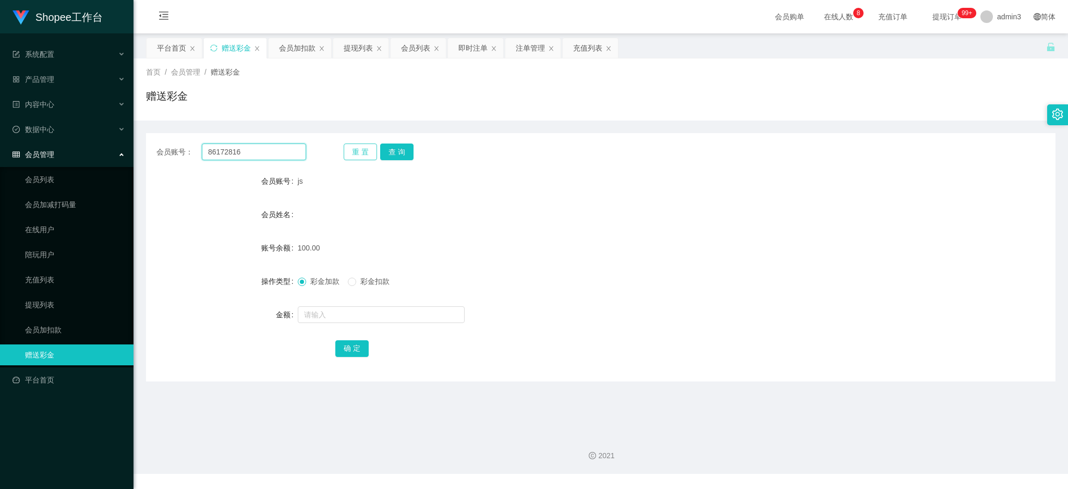
type input "86172816"
click at [372, 154] on button "重 置" at bounding box center [360, 151] width 33 height 17
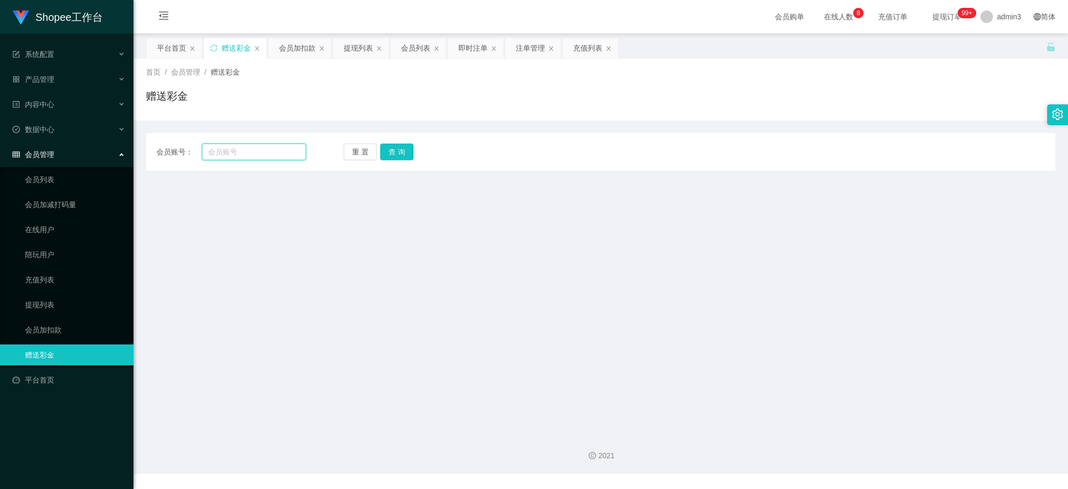
click at [248, 155] on input "text" at bounding box center [254, 151] width 104 height 17
paste input "86172816"
type input "86172816"
click at [403, 151] on button "查 询" at bounding box center [396, 151] width 33 height 17
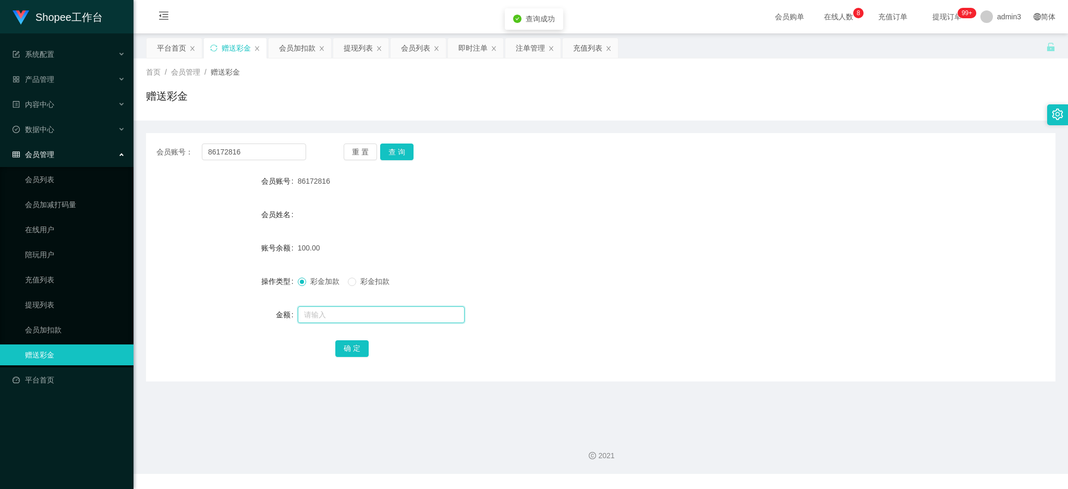
click at [315, 320] on input "text" at bounding box center [381, 314] width 167 height 17
type input "50"
click at [356, 351] on button "确 定" at bounding box center [351, 348] width 33 height 17
click at [253, 155] on input "86172816" at bounding box center [254, 151] width 104 height 17
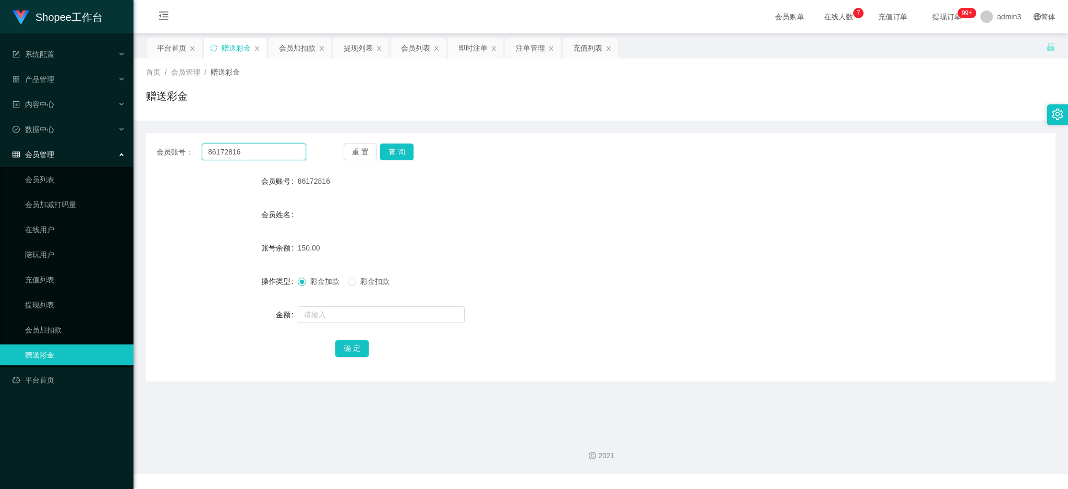
paste input "1573021"
type input "81573021"
click at [404, 142] on div "会员账号： 81573021 重 置 查 询 会员账号 86172816 会员姓名 账号余额 150.00 操作类型 彩金加款 彩金扣款 金额 确 定" at bounding box center [601, 257] width 910 height 248
click at [401, 146] on button "查 询" at bounding box center [396, 151] width 33 height 17
click at [341, 315] on input "text" at bounding box center [381, 314] width 167 height 17
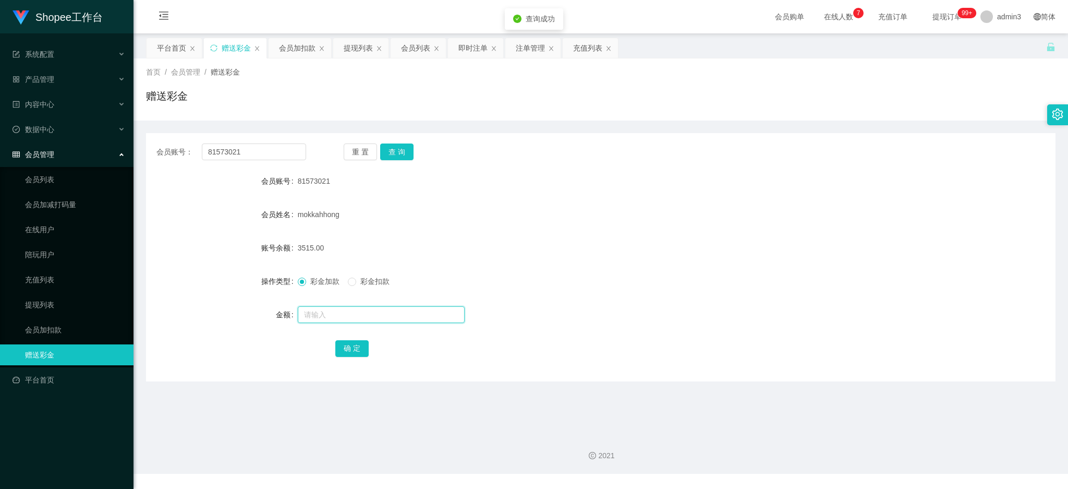
paste input "1500"
type input "1500"
click at [341, 355] on button "确 定" at bounding box center [351, 348] width 33 height 17
click at [365, 39] on div "提现列表" at bounding box center [358, 48] width 29 height 20
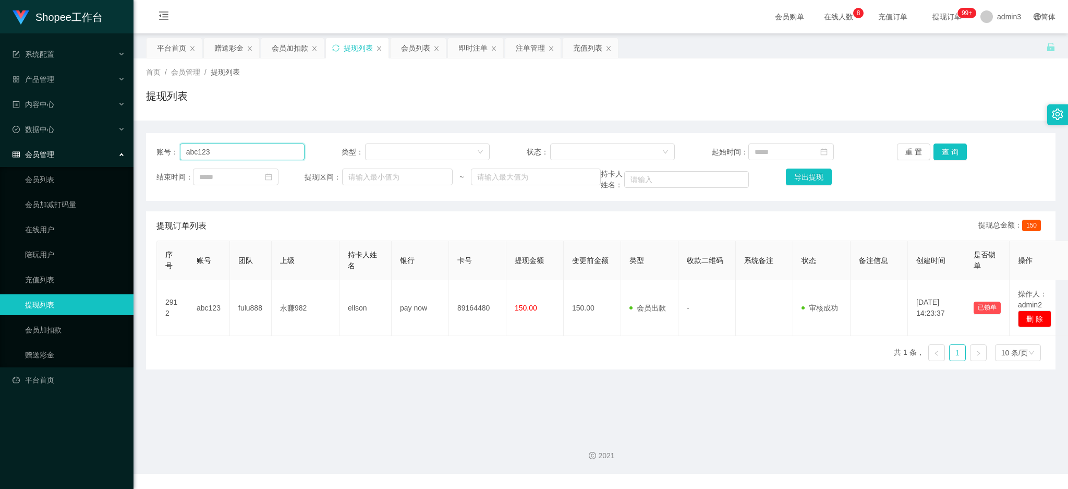
click at [242, 151] on input "abc123" at bounding box center [242, 151] width 125 height 17
paste input "terencekok9777"
click at [934, 154] on button "查 询" at bounding box center [950, 151] width 33 height 17
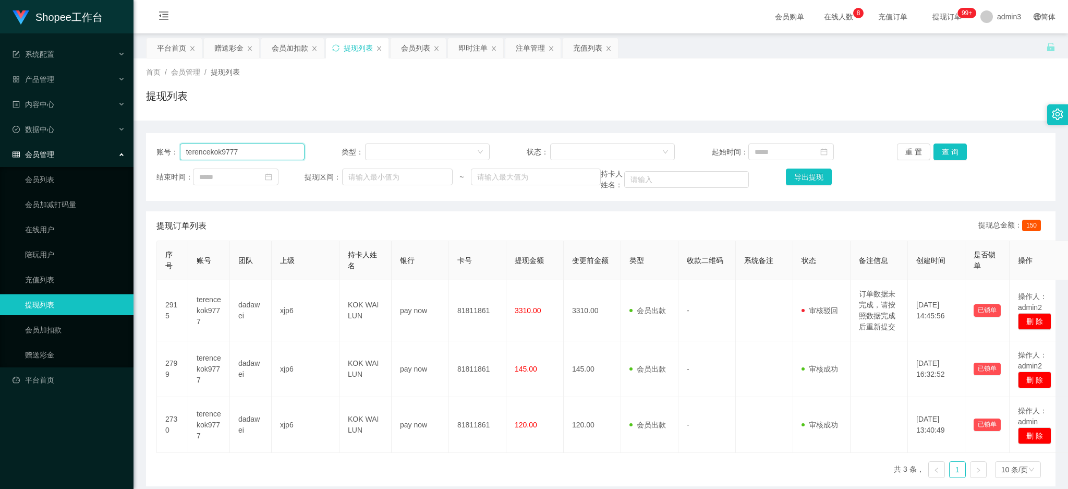
click at [254, 154] on input "terencekok9777" at bounding box center [242, 151] width 125 height 17
paste input "Zzzz"
type input "Zzzz"
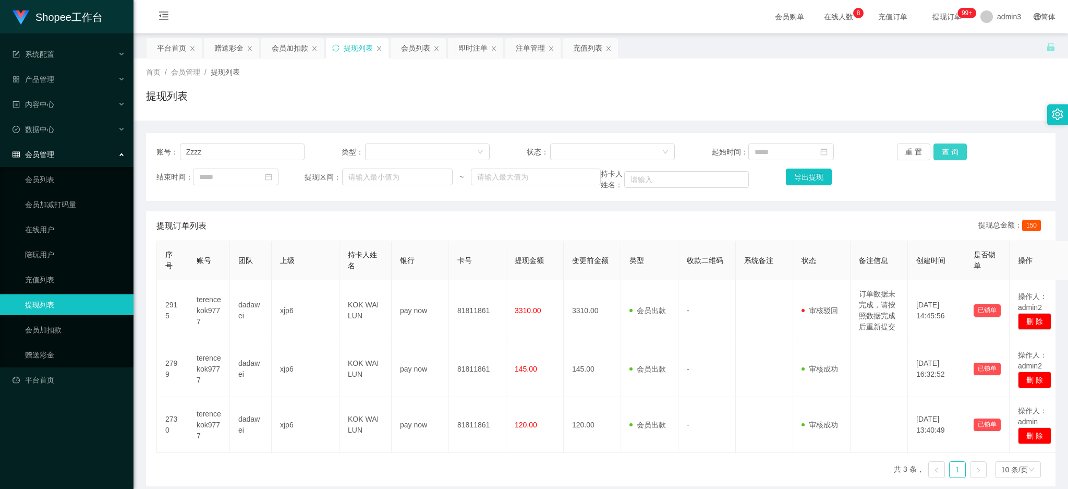
click at [957, 149] on button "查 询" at bounding box center [950, 151] width 33 height 17
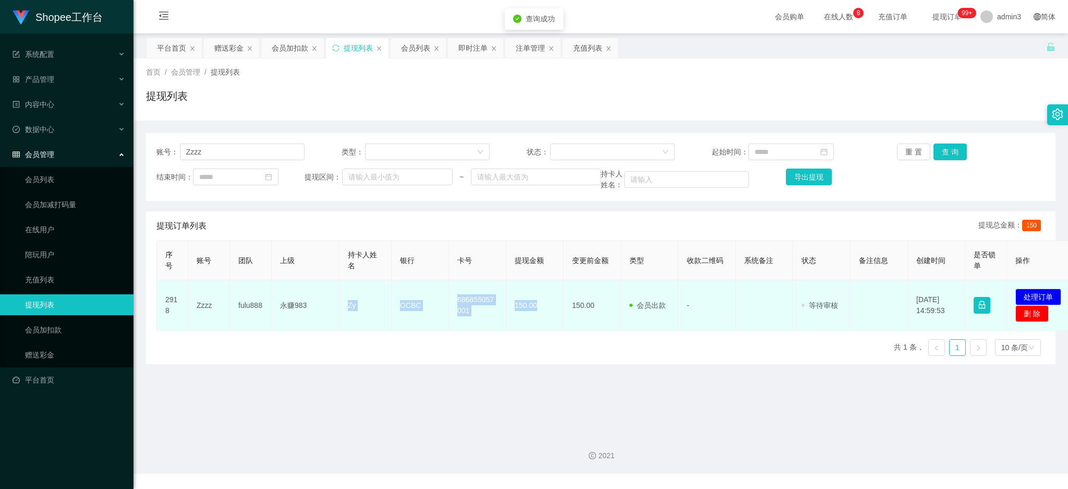
drag, startPoint x: 346, startPoint y: 307, endPoint x: 538, endPoint y: 308, distance: 191.4
click at [538, 308] on tr "2918 Zzzz fulu888 永赚983 Zy OCBC 686855057001 150.00 150.00 会员出款 人工取款 - 审核驳回 审核成…" at bounding box center [617, 305] width 920 height 51
click at [1045, 299] on button "处理订单" at bounding box center [1039, 296] width 46 height 17
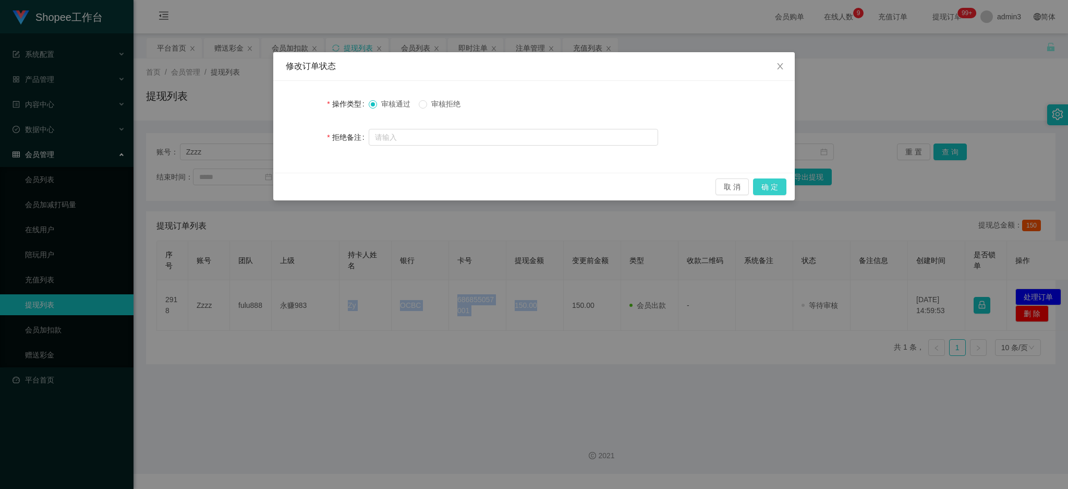
click at [770, 189] on button "确 定" at bounding box center [769, 186] width 33 height 17
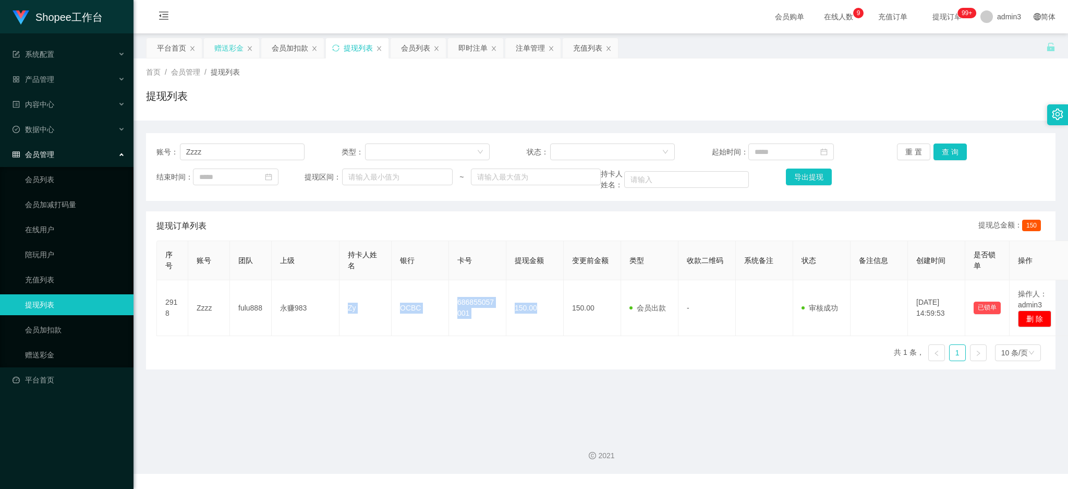
click at [224, 51] on div "赠送彩金" at bounding box center [228, 48] width 29 height 20
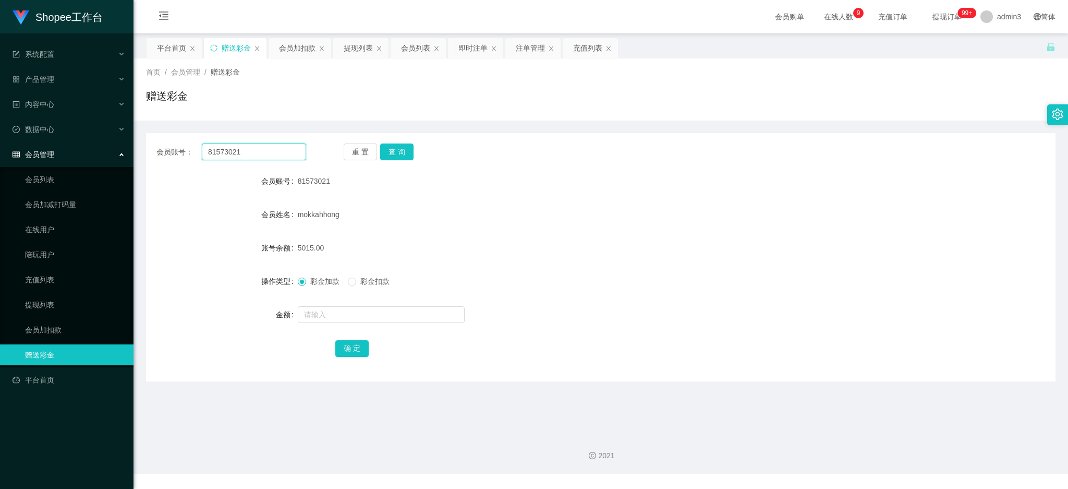
click at [237, 152] on input "81573021" at bounding box center [254, 151] width 104 height 17
paste input "6122719"
type input "6122719"
click at [403, 155] on button "查 询" at bounding box center [396, 151] width 33 height 17
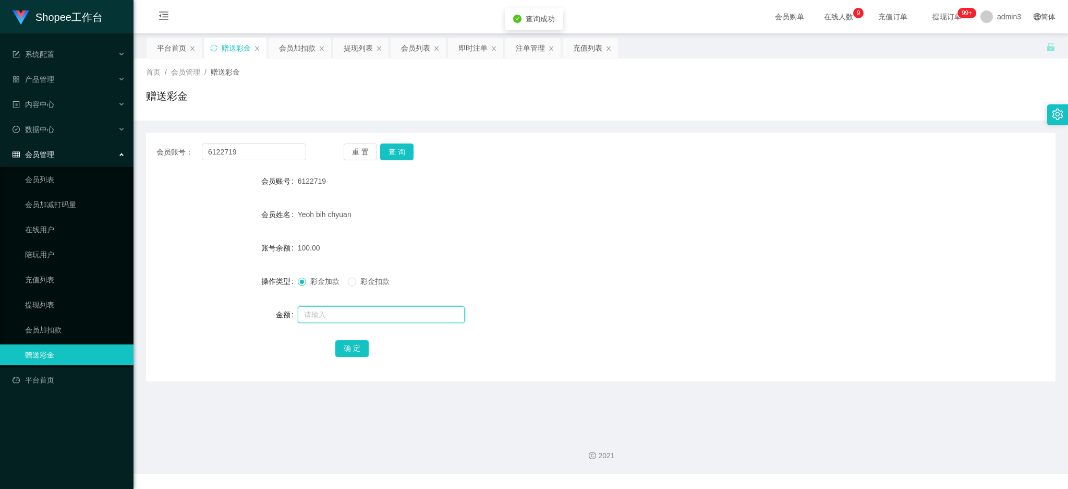
click at [353, 313] on input "text" at bounding box center [381, 314] width 167 height 17
click at [354, 44] on div "提现列表" at bounding box center [358, 48] width 29 height 20
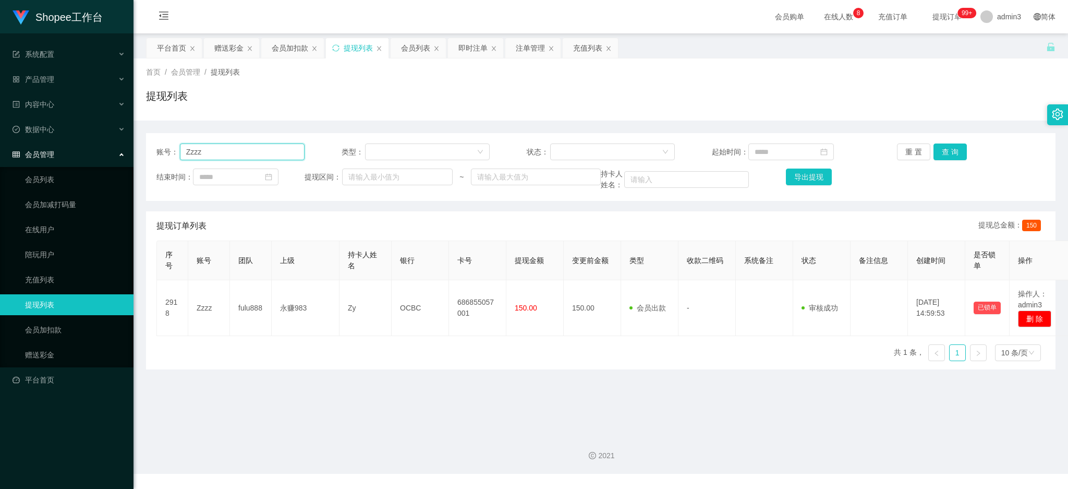
click at [245, 154] on input "Zzzz" at bounding box center [242, 151] width 125 height 17
paste input "js"
click at [941, 151] on button "查 询" at bounding box center [950, 151] width 33 height 17
click at [222, 148] on input "js" at bounding box center [242, 151] width 125 height 17
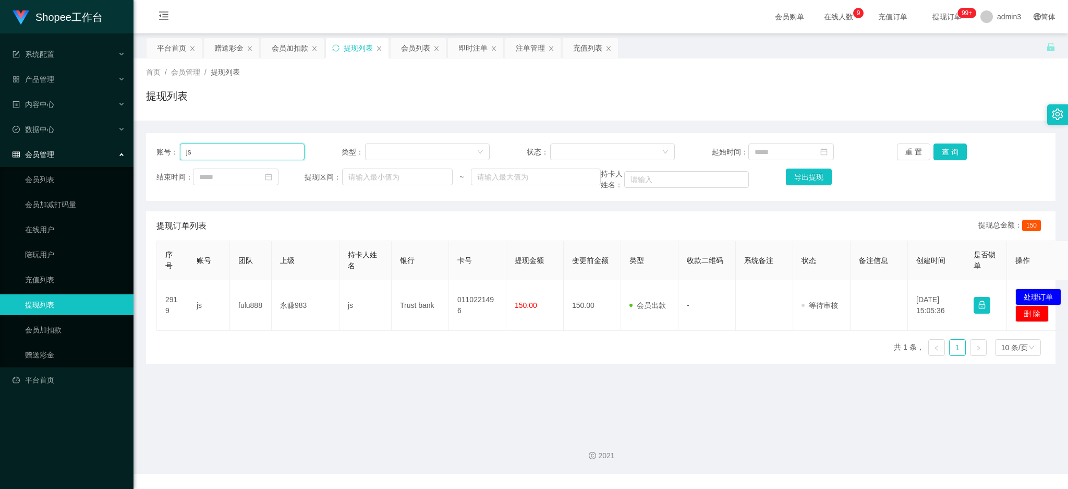
click at [222, 148] on input "js" at bounding box center [242, 151] width 125 height 17
paste input "Zzzz"
type input "Zzzz"
click at [944, 150] on button "查 询" at bounding box center [950, 151] width 33 height 17
click at [239, 150] on input "Zzzz" at bounding box center [242, 151] width 125 height 17
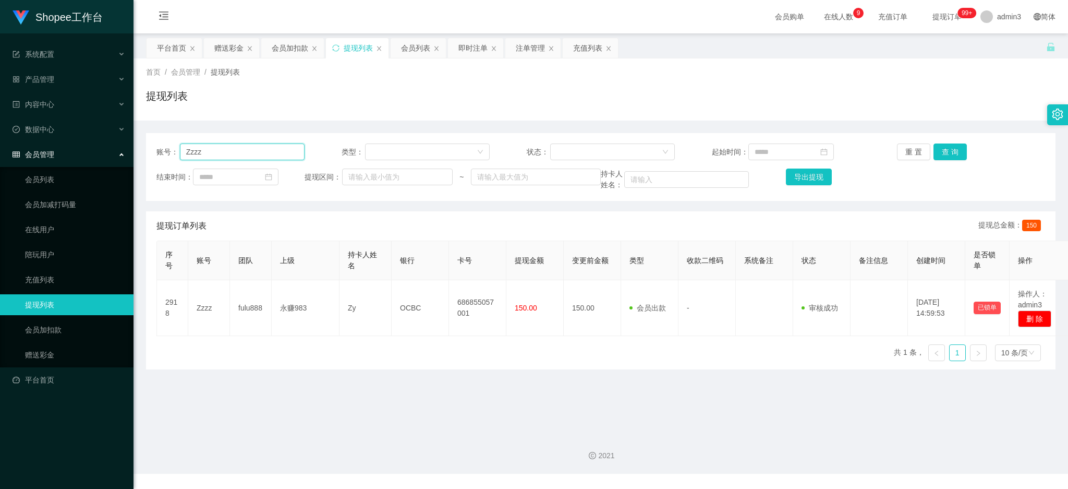
click at [239, 150] on input "Zzzz" at bounding box center [242, 151] width 125 height 17
paste input "js"
drag, startPoint x: 947, startPoint y: 153, endPoint x: 945, endPoint y: 159, distance: 6.1
click at [947, 151] on button "查 询" at bounding box center [950, 151] width 33 height 17
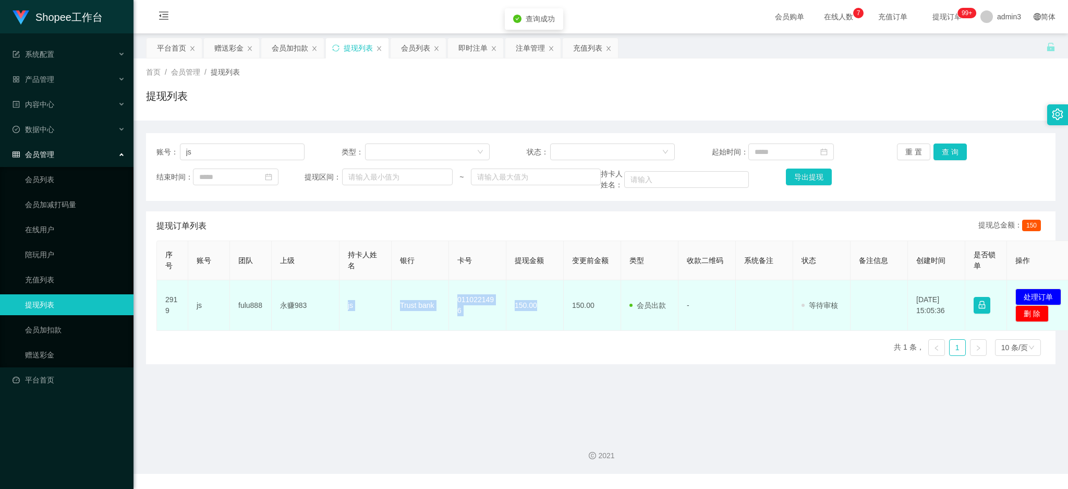
drag, startPoint x: 340, startPoint y: 304, endPoint x: 547, endPoint y: 310, distance: 207.2
click at [547, 310] on tr "2919 js fulu888 永赚983 js Trust bank 0110221496 150.00 150.00 会员出款 人工取款 - 审核驳回 审…" at bounding box center [617, 305] width 920 height 51
drag, startPoint x: 1024, startPoint y: 294, endPoint x: 888, endPoint y: 281, distance: 136.3
click at [1024, 295] on button "处理订单" at bounding box center [1039, 296] width 46 height 17
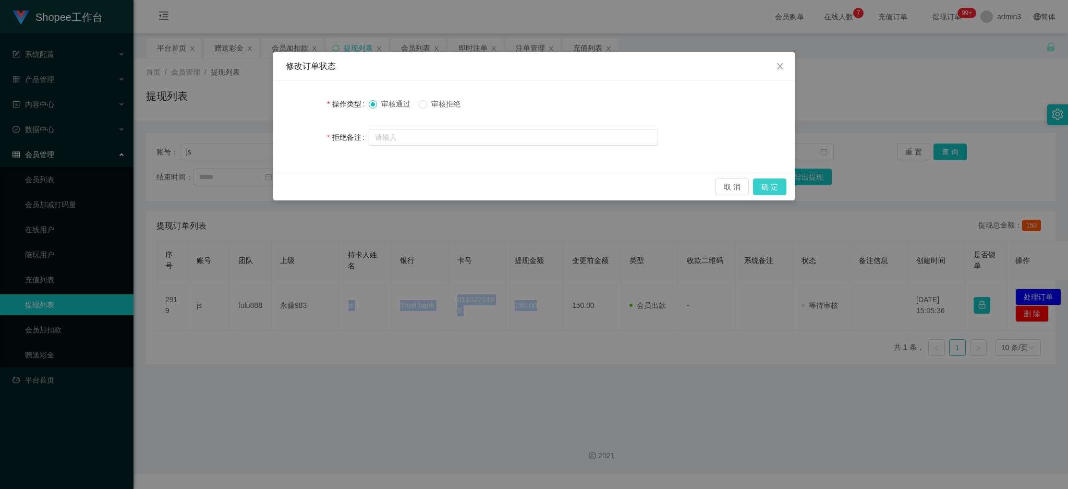
click at [778, 189] on button "确 定" at bounding box center [769, 186] width 33 height 17
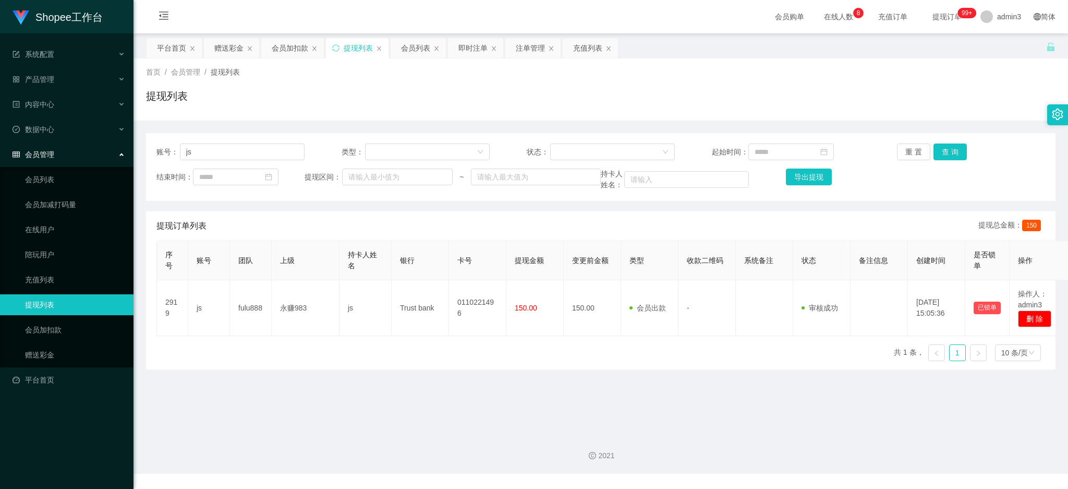
click at [426, 342] on div "序号 账号 团队 上级 持卡人姓名 银行 卡号 提现金额 变更前金额 类型 收款二维码 系统备注 状态 备注信息 创建时间 是否锁单 操作 2919 js f…" at bounding box center [600, 304] width 889 height 129
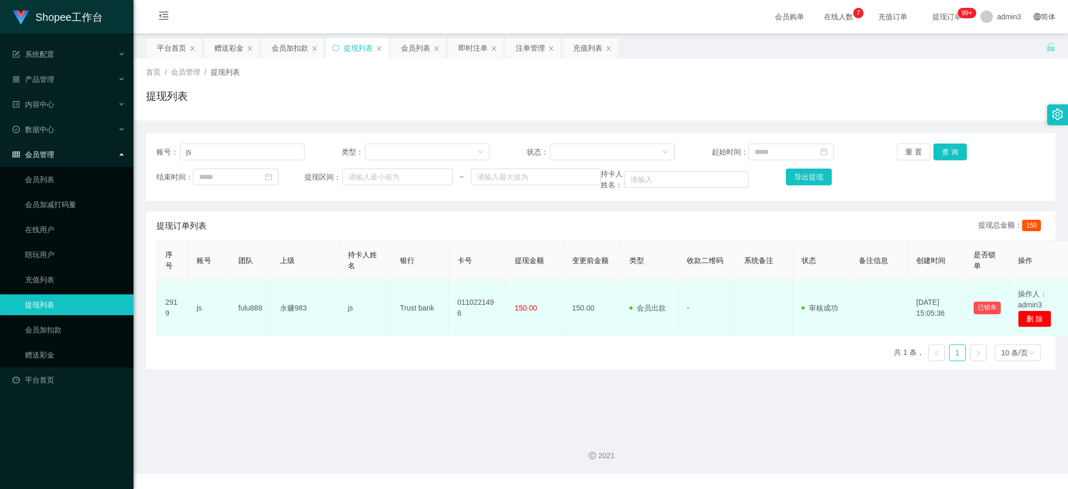
drag, startPoint x: 297, startPoint y: 357, endPoint x: 281, endPoint y: 300, distance: 59.1
click at [297, 356] on div "序号 账号 团队 上级 持卡人姓名 银行 卡号 提现金额 变更前金额 类型 收款二维码 系统备注 状态 备注信息 创建时间 是否锁单 操作 2919 js f…" at bounding box center [600, 304] width 889 height 129
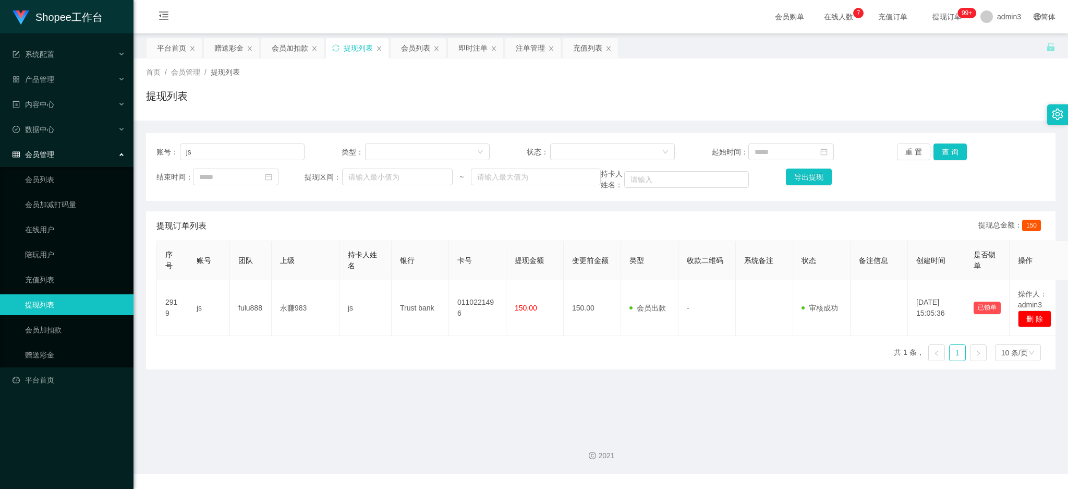
click at [402, 389] on main "关闭左侧 关闭右侧 关闭其它 刷新页面 平台首页 赠送彩金 会员加扣款 提现列表 会员列表 即时注单 注单管理 充值列表 首页 / 会员管理 / 提现列表 /…" at bounding box center [601, 229] width 935 height 392
click at [203, 156] on input "js" at bounding box center [242, 151] width 125 height 17
click at [203, 155] on input "js" at bounding box center [242, 151] width 125 height 17
paste input "Zzzz"
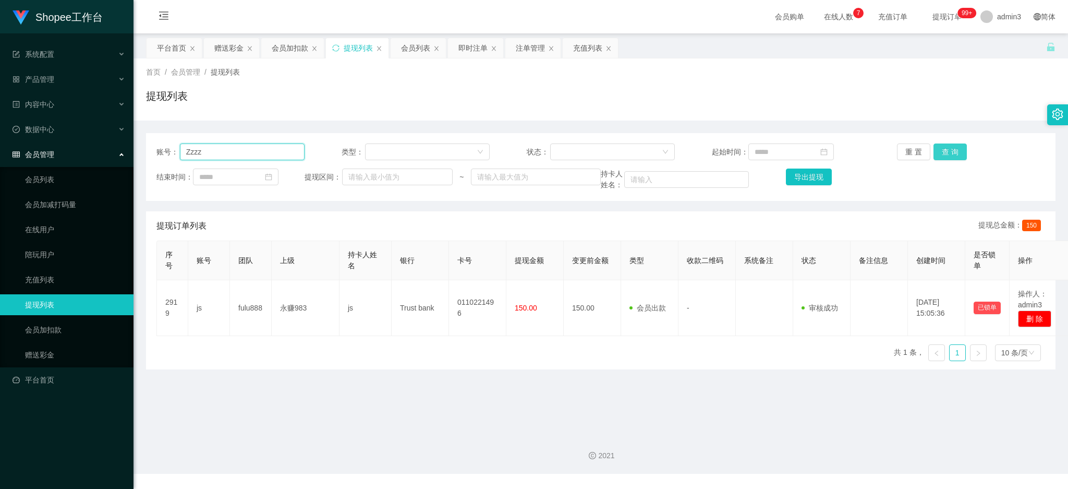
type input "Zzzz"
click at [946, 146] on button "查 询" at bounding box center [950, 151] width 33 height 17
click at [535, 409] on main "关闭左侧 关闭右侧 关闭其它 刷新页面 平台首页 赠送彩金 会员加扣款 提现列表 会员列表 即时注单 注单管理 充值列表 首页 / 会员管理 / 提现列表 /…" at bounding box center [601, 229] width 935 height 392
click at [415, 51] on div "会员列表" at bounding box center [415, 48] width 29 height 20
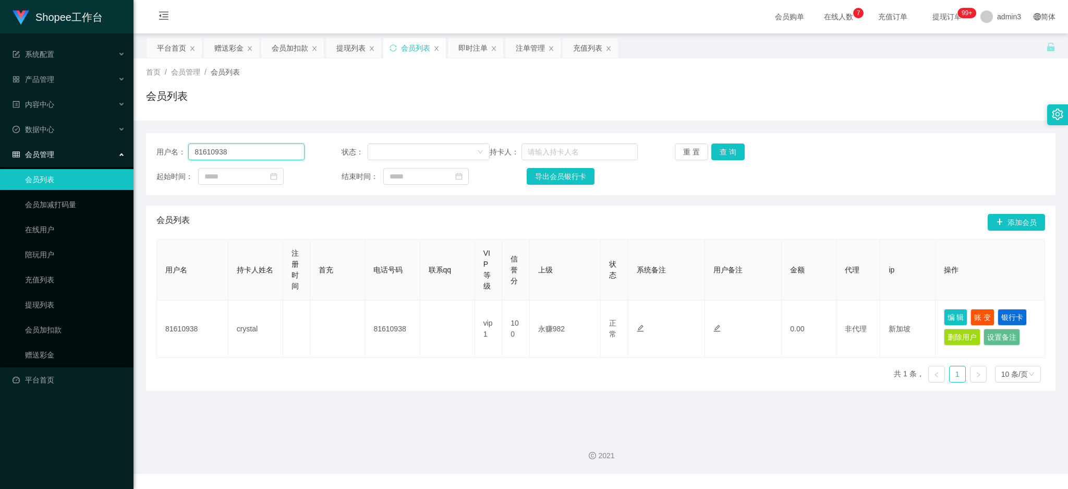
click at [259, 154] on input "81610938" at bounding box center [246, 151] width 116 height 17
paste input "js"
type input "js"
click at [723, 154] on button "查 询" at bounding box center [727, 151] width 33 height 17
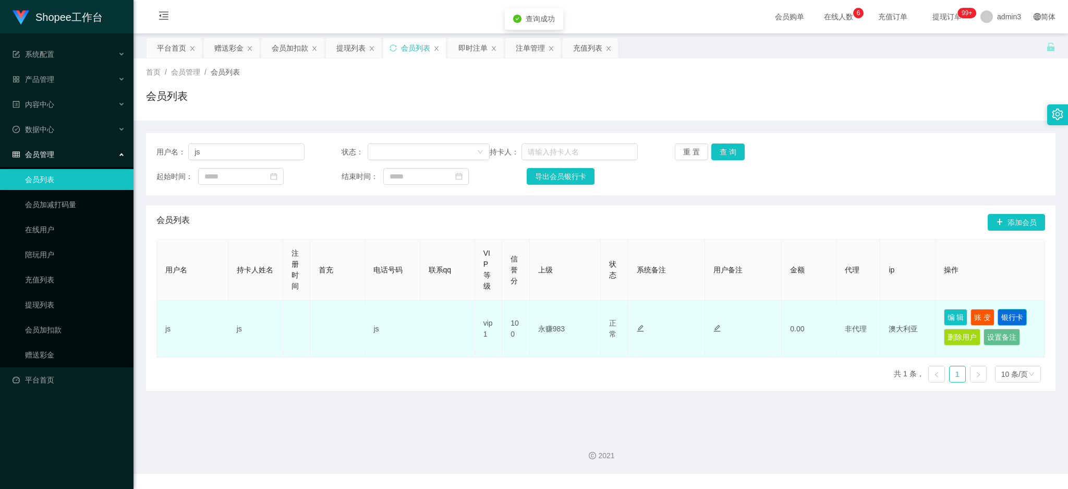
click at [1009, 315] on button "银行卡" at bounding box center [1012, 317] width 29 height 17
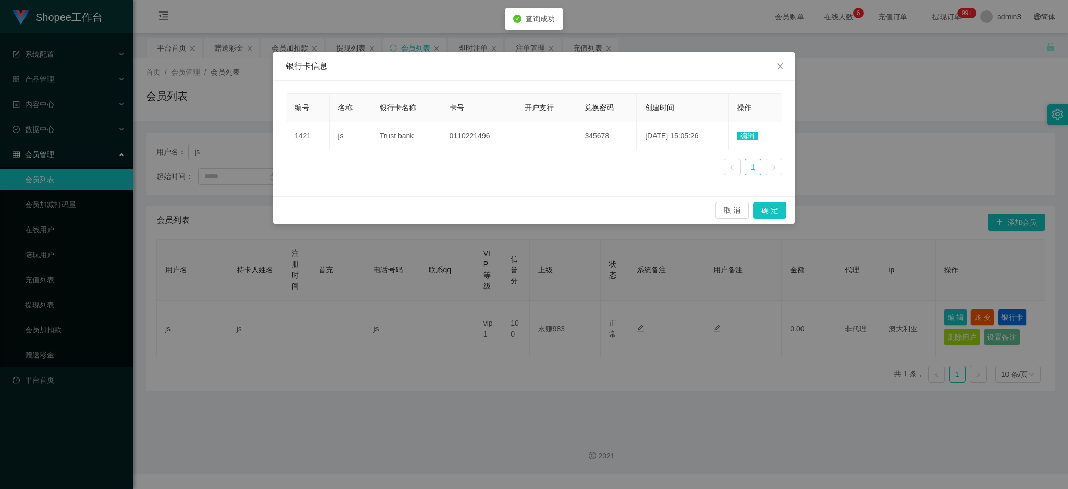
click at [752, 134] on span "编辑" at bounding box center [747, 135] width 21 height 8
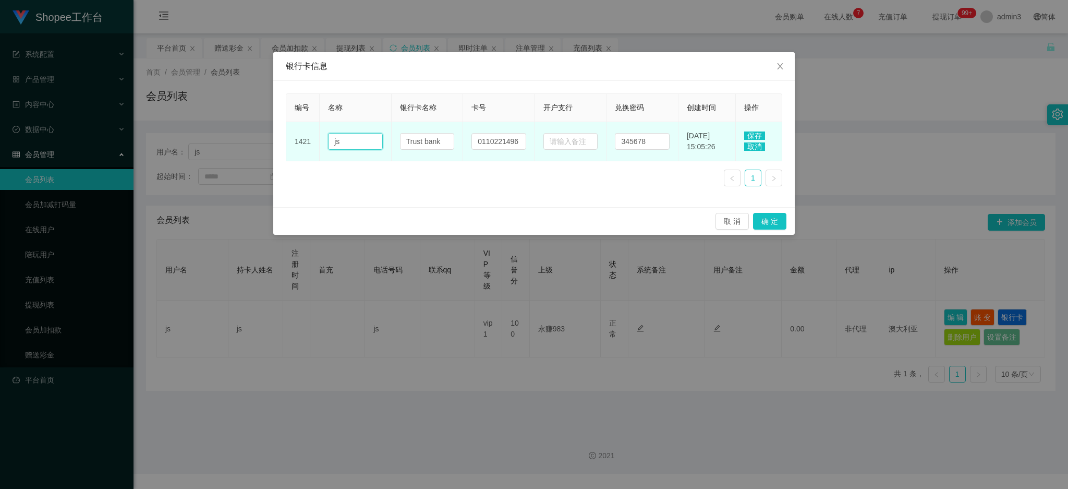
click at [352, 144] on input "js" at bounding box center [355, 141] width 55 height 17
paste input "[PERSON_NAME]"
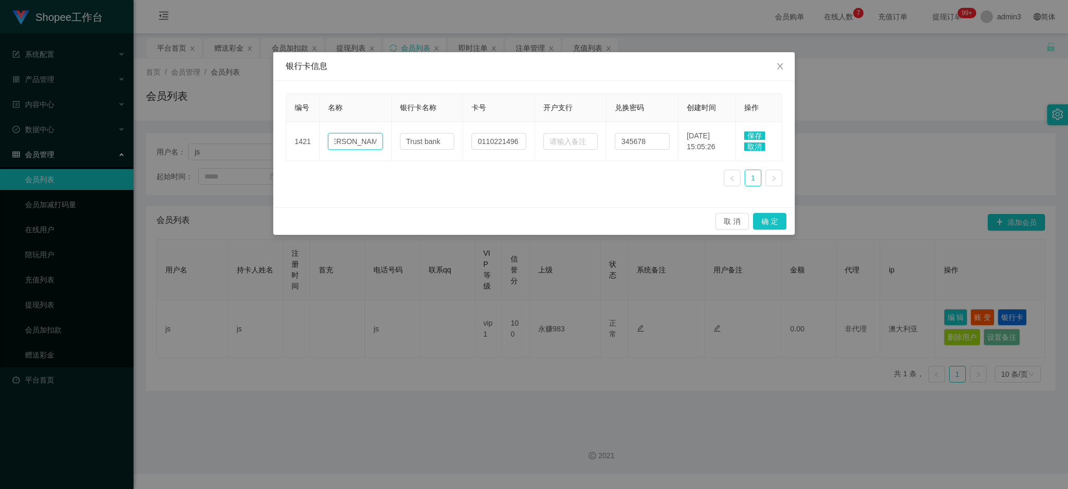
type input "[PERSON_NAME]"
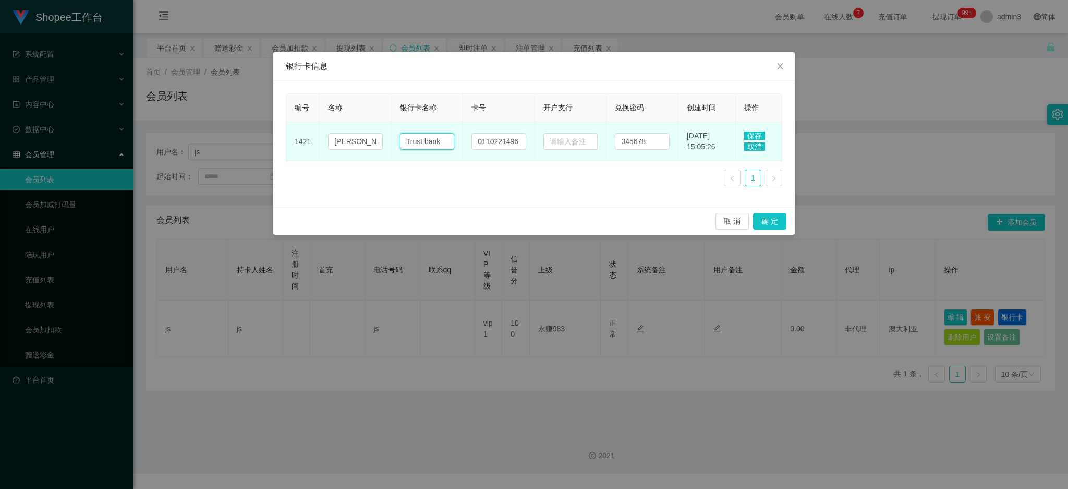
click at [433, 142] on input "Trust bank" at bounding box center [427, 141] width 55 height 17
paste input "text"
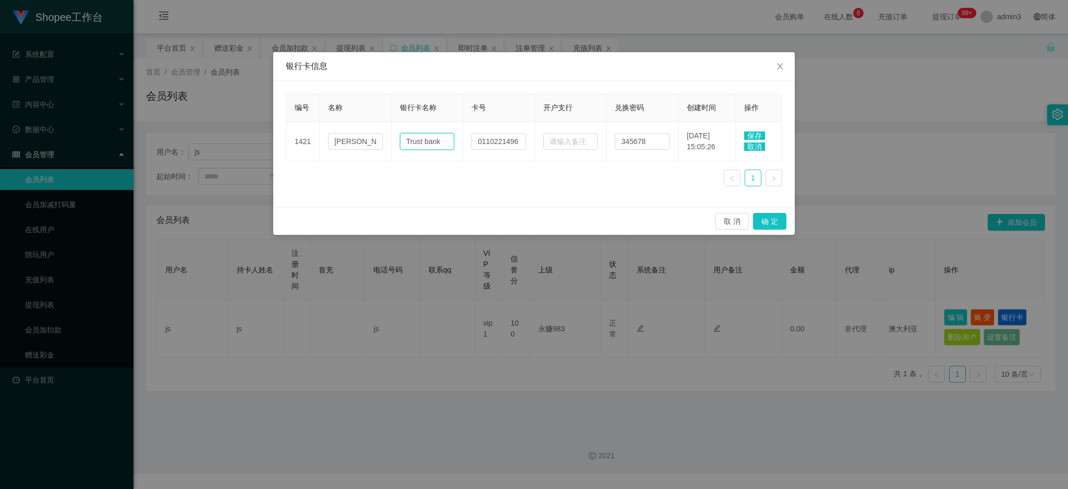
type input "Trust bank"
click at [750, 138] on span "保存" at bounding box center [754, 135] width 21 height 8
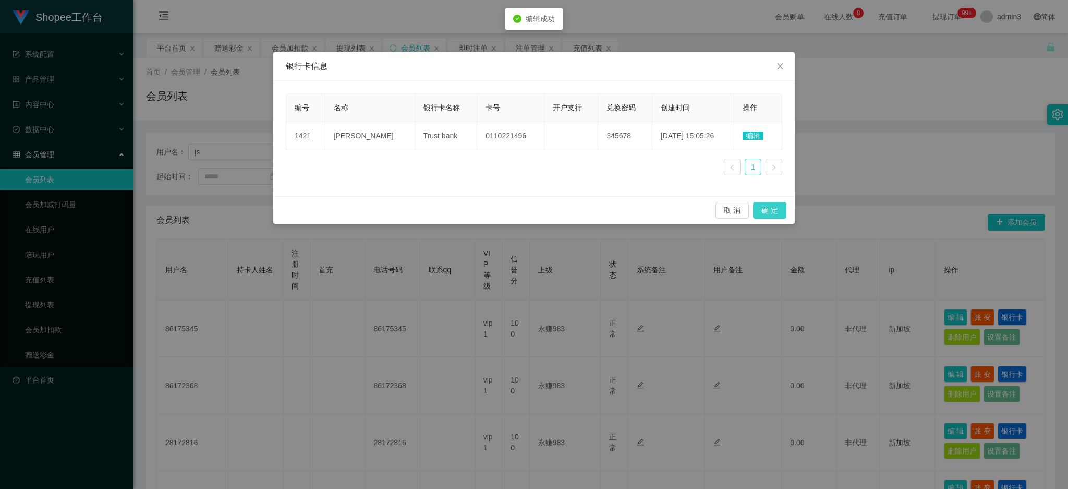
click at [763, 208] on button "确 定" at bounding box center [769, 210] width 33 height 17
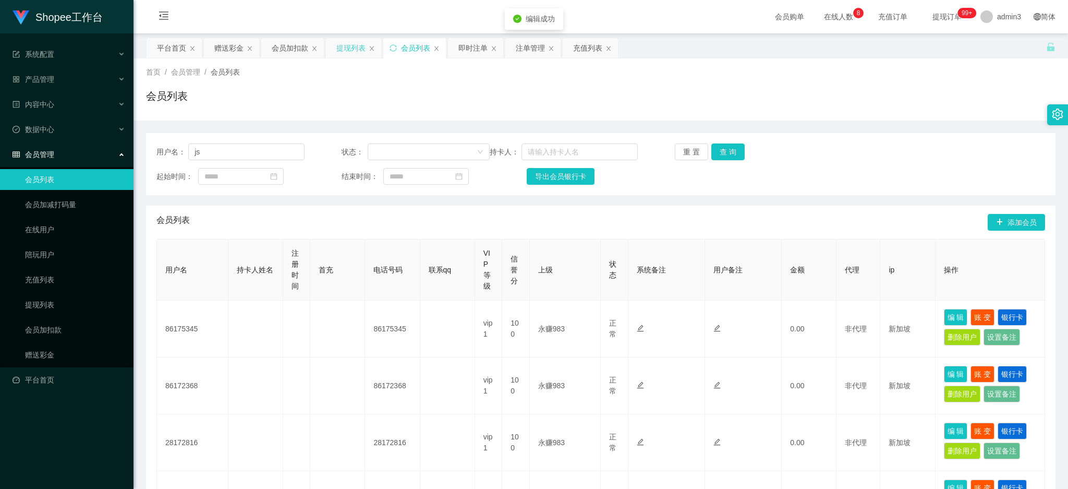
click at [343, 46] on div "提现列表" at bounding box center [350, 48] width 29 height 20
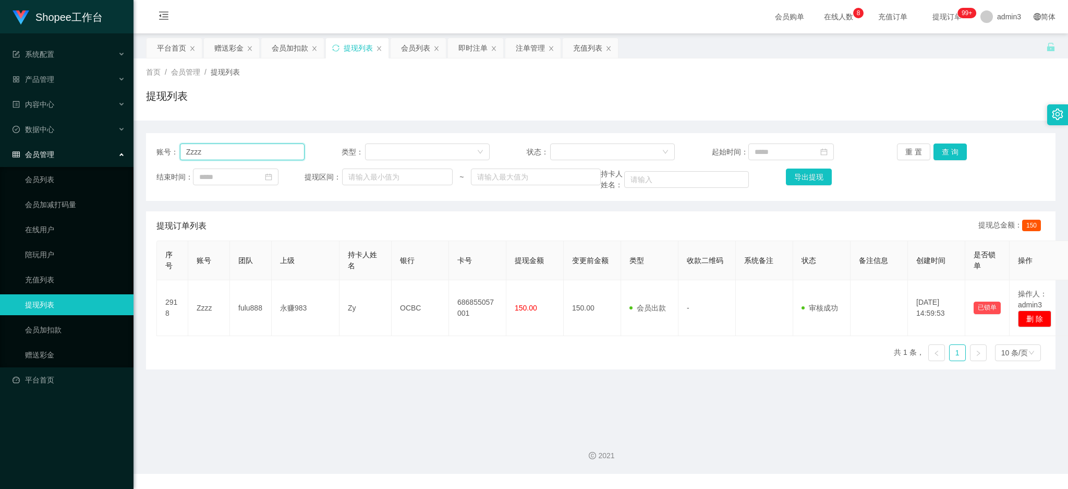
click at [249, 147] on input "Zzzz" at bounding box center [242, 151] width 125 height 17
paste input "js"
type input "js"
click at [949, 155] on button "查 询" at bounding box center [950, 151] width 33 height 17
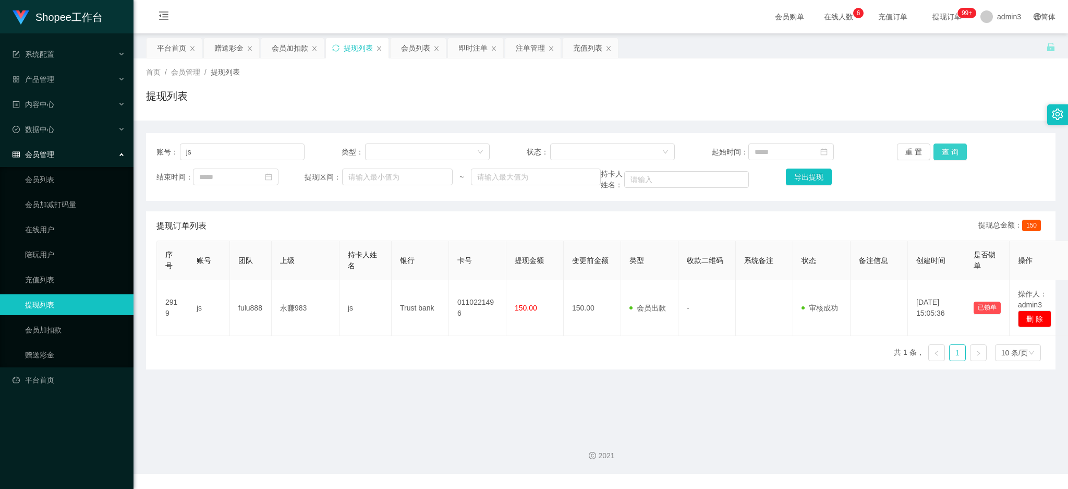
click at [940, 153] on button "查 询" at bounding box center [950, 151] width 33 height 17
click at [407, 46] on div "会员列表" at bounding box center [415, 48] width 29 height 20
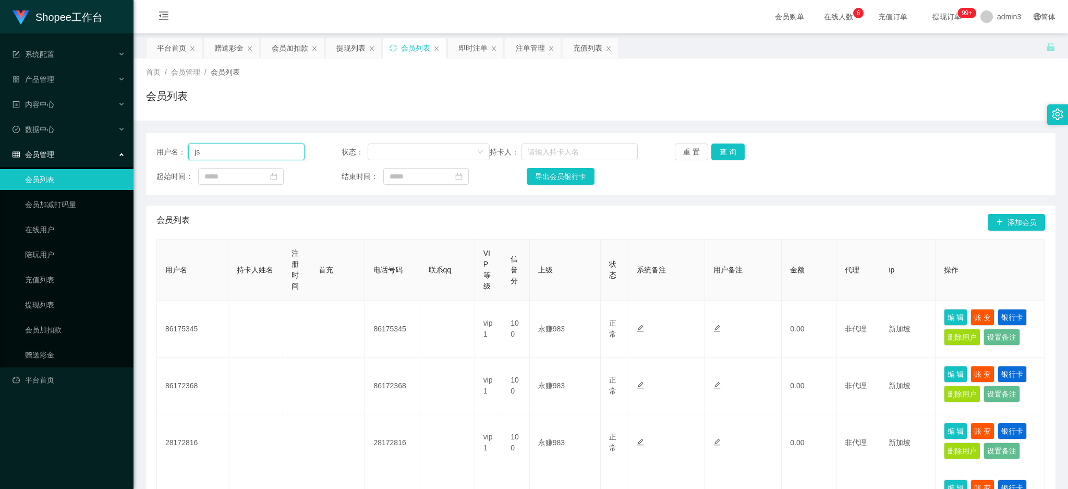
drag, startPoint x: 240, startPoint y: 151, endPoint x: 194, endPoint y: 151, distance: 46.4
click at [194, 151] on input "js" at bounding box center [246, 151] width 116 height 17
click at [726, 159] on button "查 询" at bounding box center [727, 151] width 33 height 17
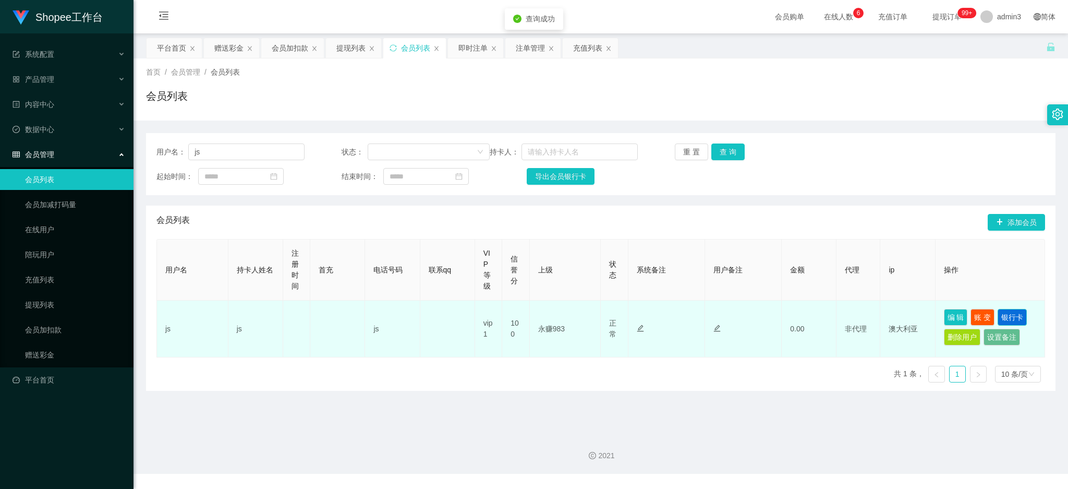
click at [1005, 319] on button "银行卡" at bounding box center [1012, 317] width 29 height 17
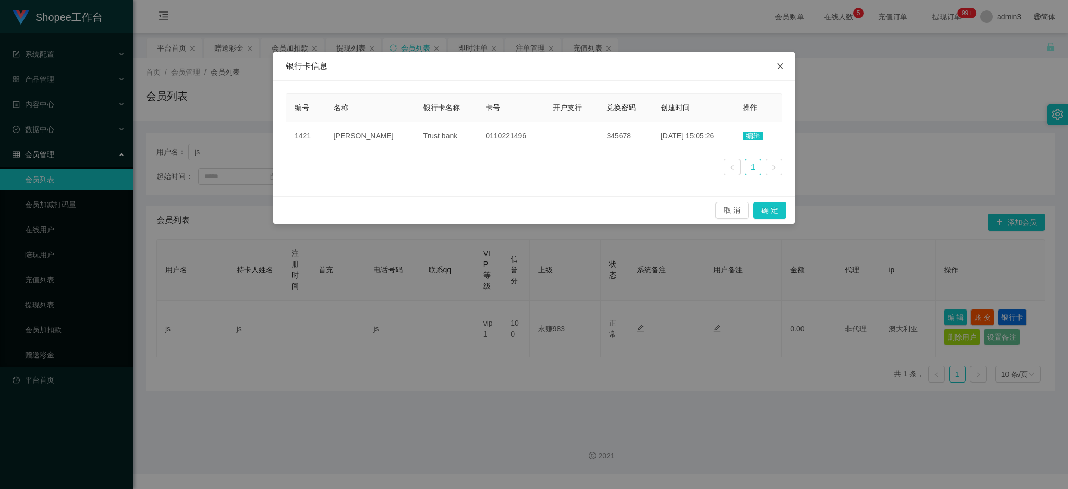
click at [777, 71] on span "Close" at bounding box center [780, 66] width 29 height 29
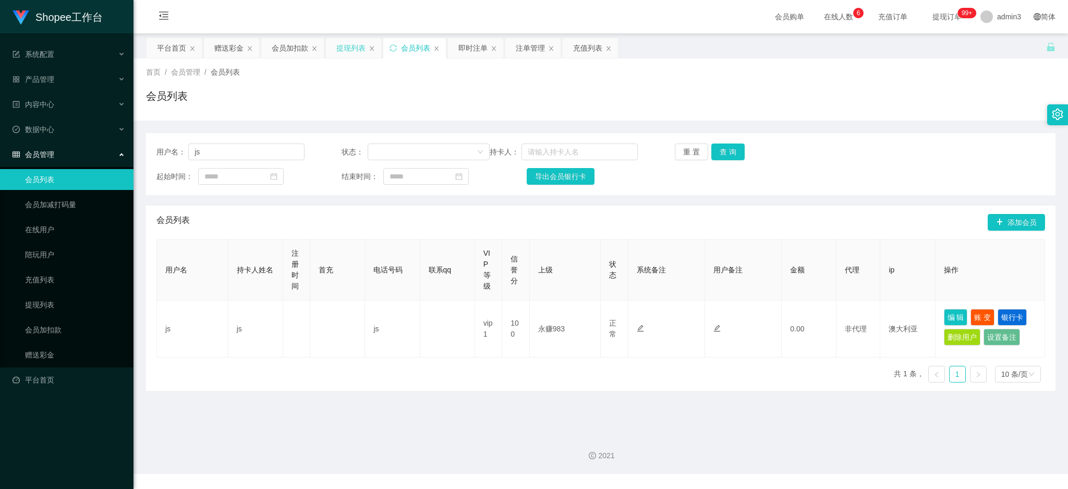
click at [353, 51] on div "提现列表" at bounding box center [350, 48] width 29 height 20
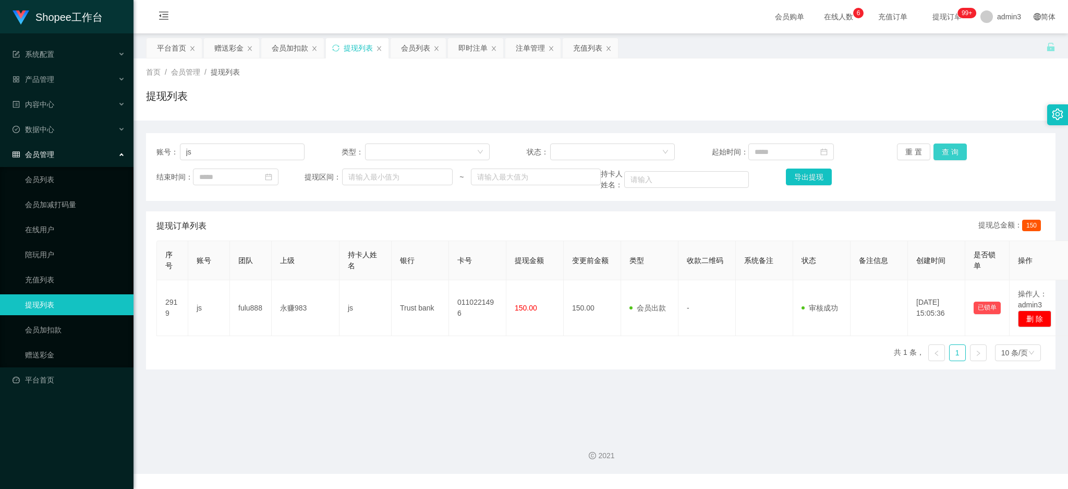
click at [940, 154] on button "查 询" at bounding box center [950, 151] width 33 height 17
click at [419, 49] on div "会员列表" at bounding box center [415, 48] width 29 height 20
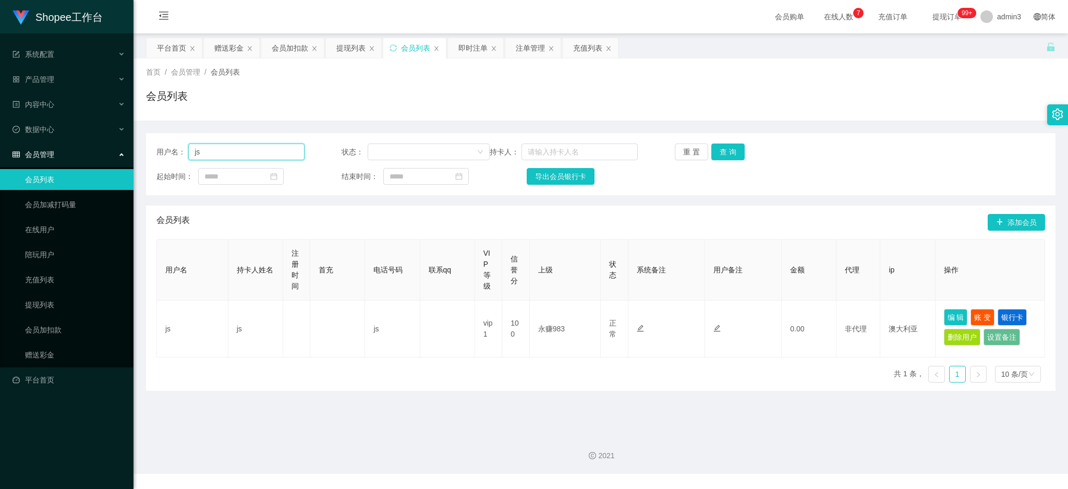
click at [198, 156] on input "js" at bounding box center [246, 151] width 116 height 17
click at [728, 144] on button "查 询" at bounding box center [727, 151] width 33 height 17
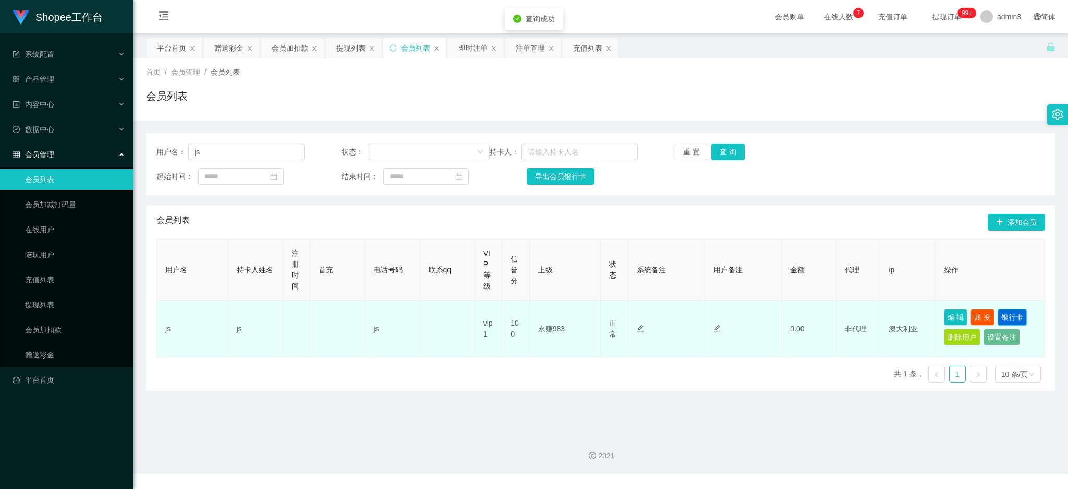
click at [998, 314] on button "银行卡" at bounding box center [1012, 317] width 29 height 17
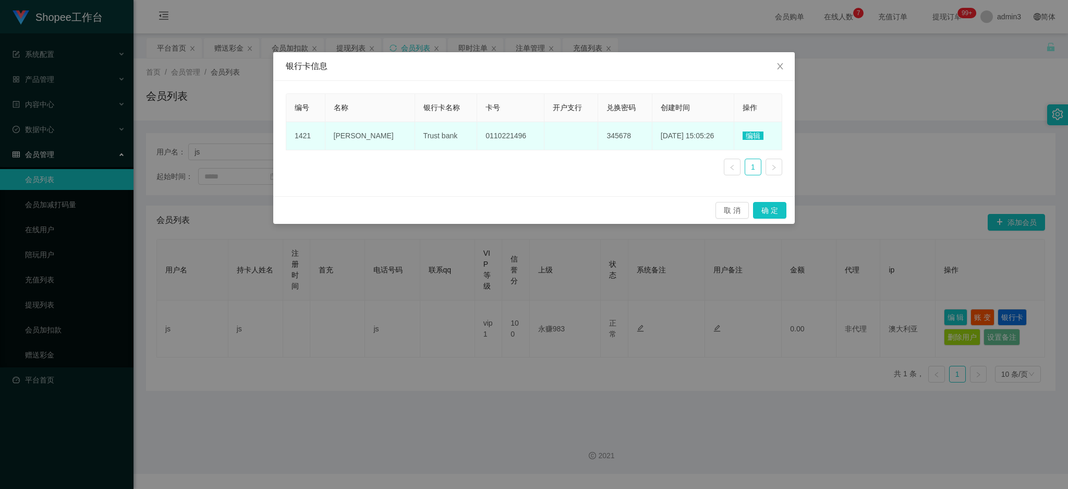
click at [349, 139] on span "[PERSON_NAME]" at bounding box center [364, 135] width 60 height 8
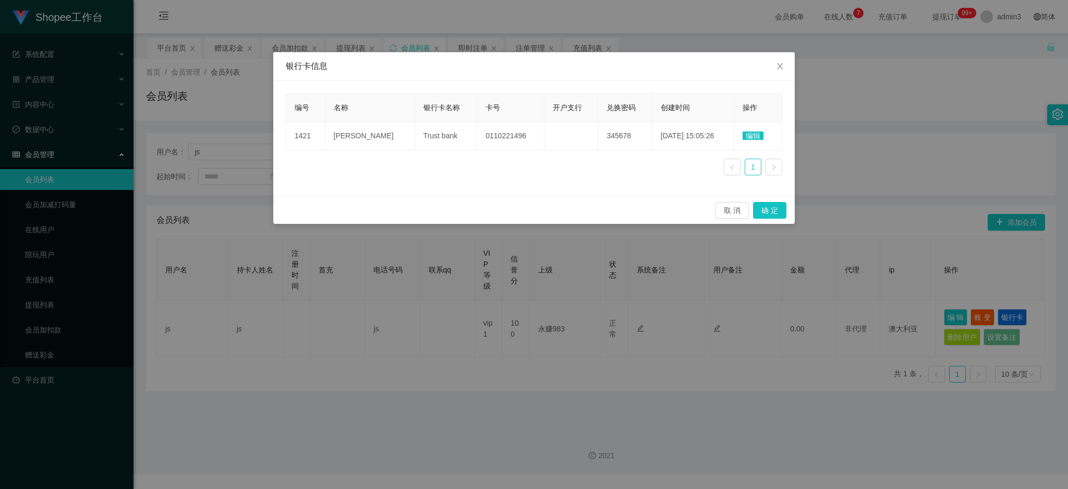
click at [746, 139] on span "编辑" at bounding box center [753, 135] width 21 height 8
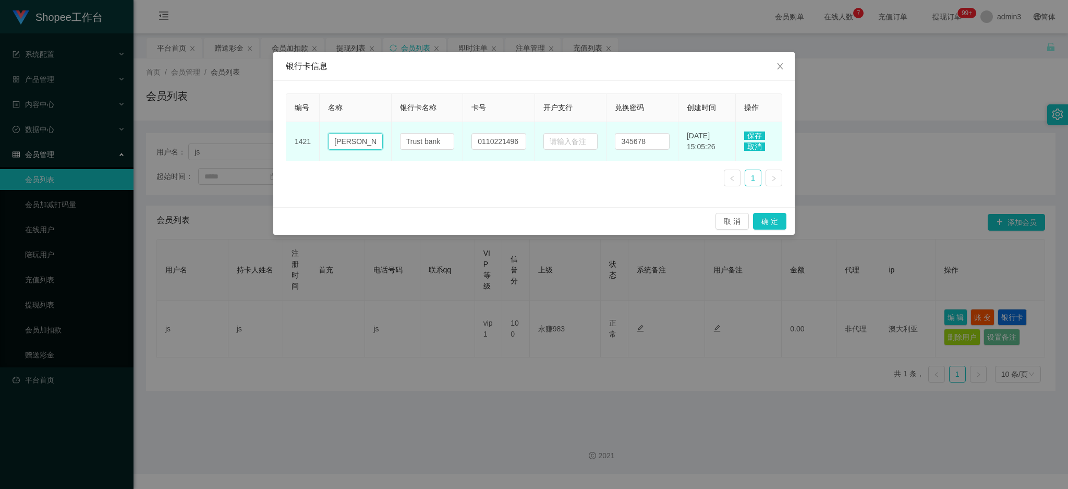
click at [343, 136] on input "[PERSON_NAME]" at bounding box center [355, 141] width 55 height 17
paste input "[PERSON_NAME]"
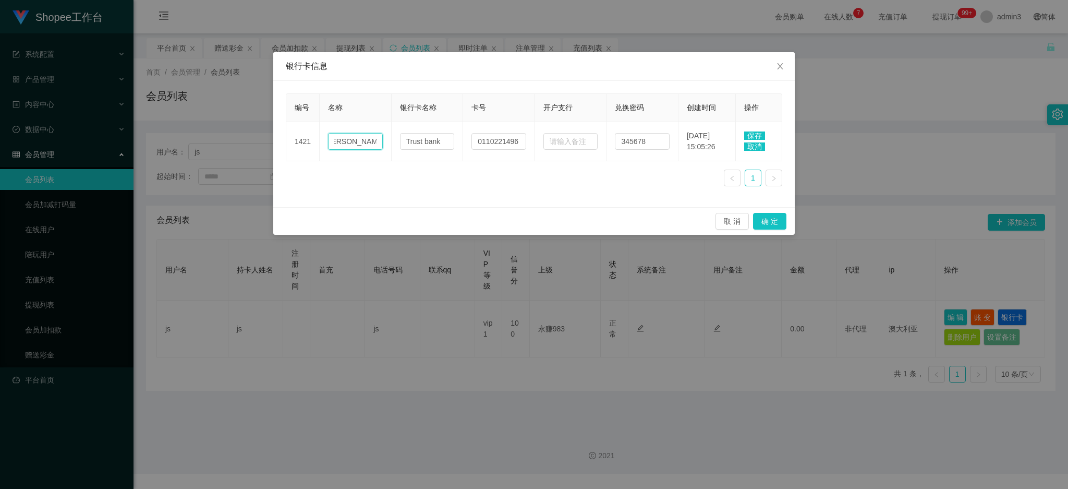
type input "[PERSON_NAME]"
click at [756, 134] on span "保存" at bounding box center [754, 135] width 21 height 8
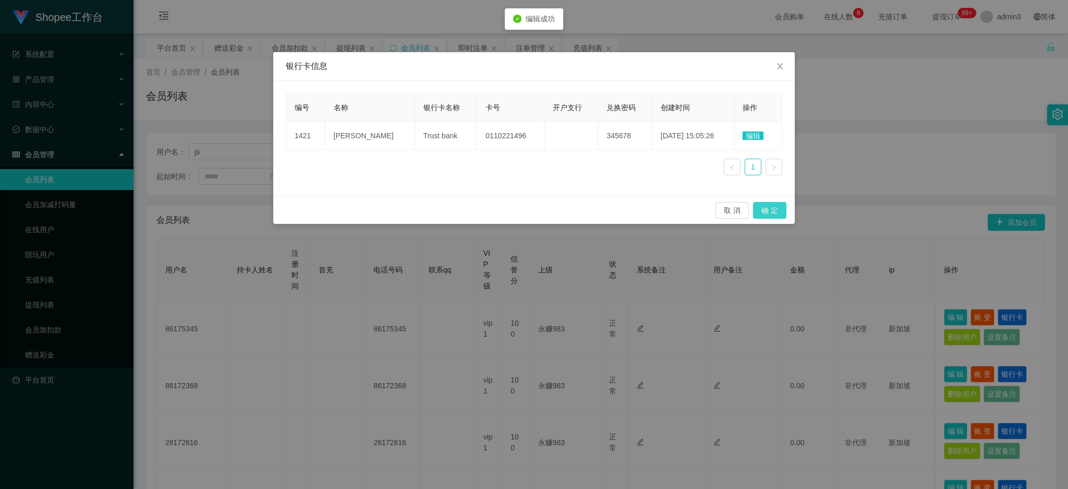
click at [772, 207] on button "确 定" at bounding box center [769, 210] width 33 height 17
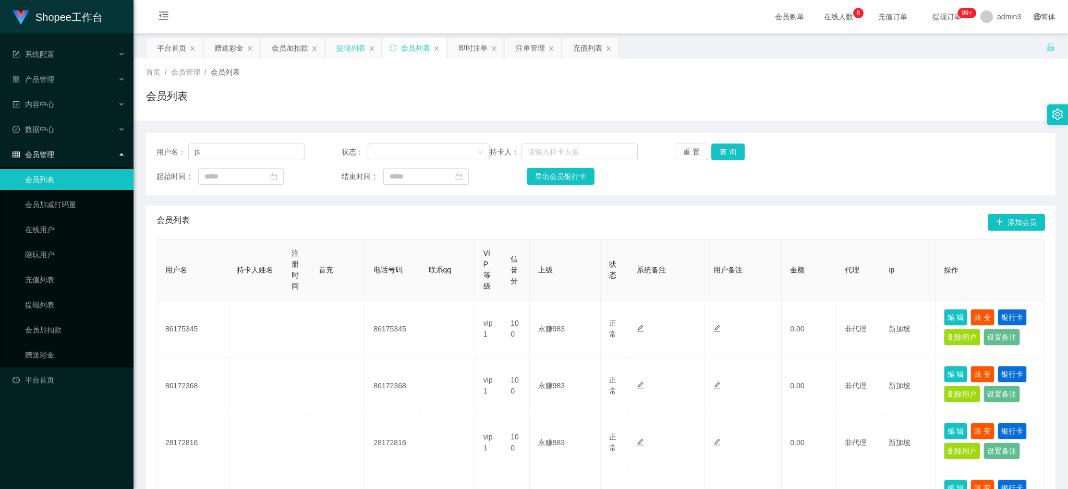
click at [339, 53] on div "提现列表" at bounding box center [350, 48] width 29 height 20
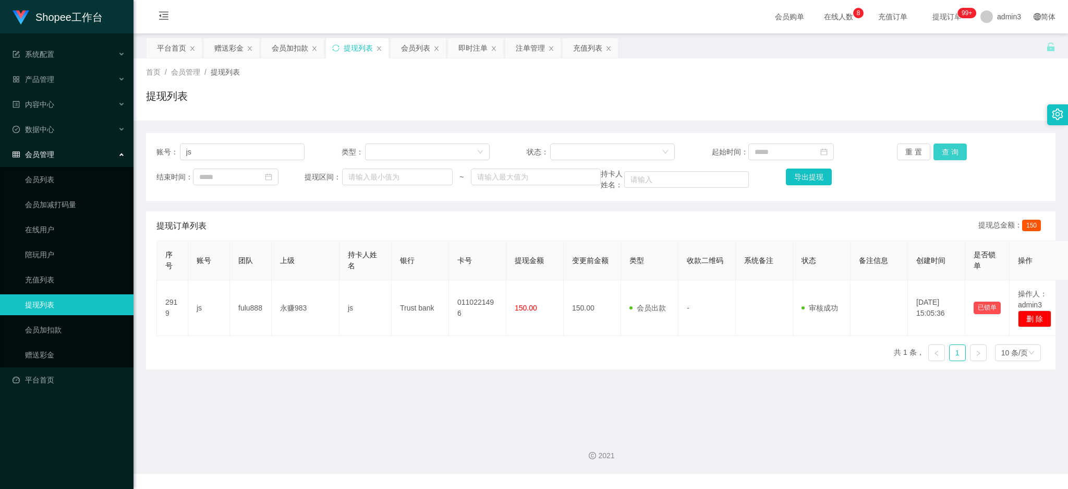
click at [939, 152] on button "查 询" at bounding box center [950, 151] width 33 height 17
click at [944, 150] on button "查 询" at bounding box center [950, 151] width 33 height 17
click at [409, 45] on div "会员列表" at bounding box center [415, 48] width 29 height 20
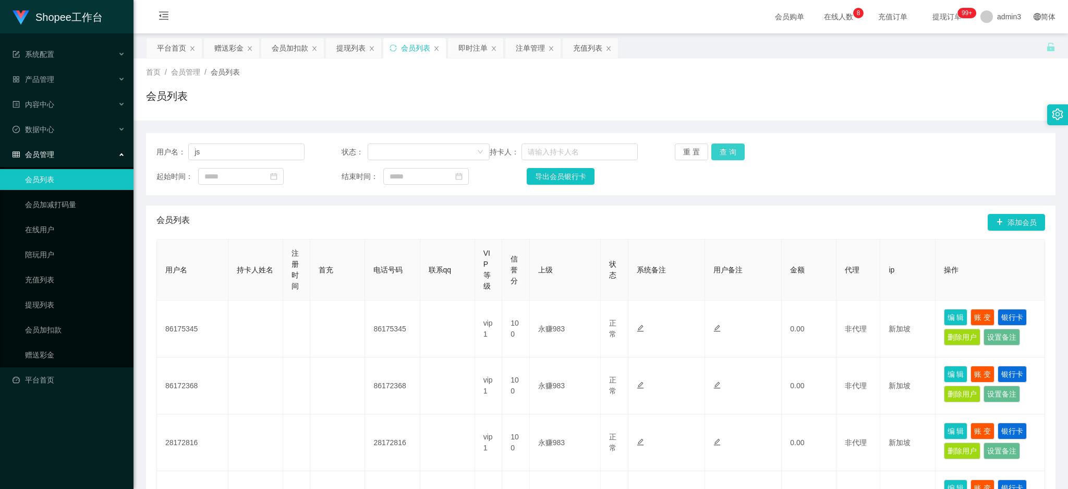
click at [730, 148] on button "查 询" at bounding box center [727, 151] width 33 height 17
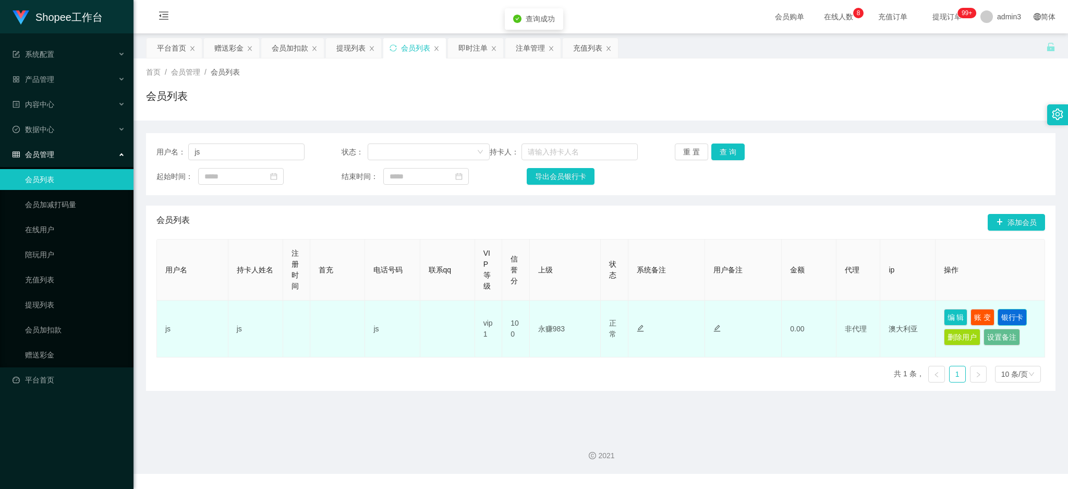
click at [1005, 314] on button "银行卡" at bounding box center [1012, 317] width 29 height 17
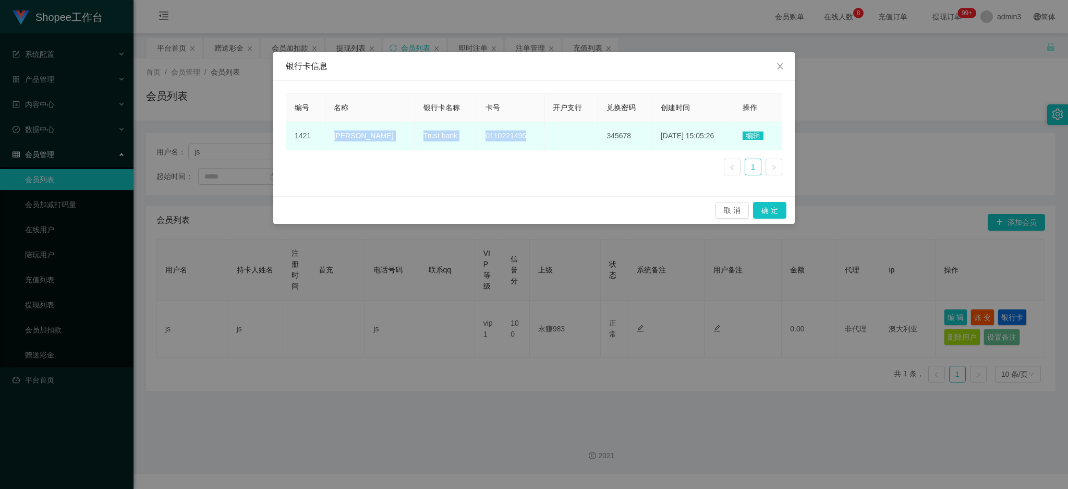
drag, startPoint x: 329, startPoint y: 139, endPoint x: 516, endPoint y: 147, distance: 187.4
click at [516, 147] on tr "1421 [PERSON_NAME] Trust bank 0110221496 345678 [DATE] 15:05:26 编辑" at bounding box center [534, 136] width 496 height 28
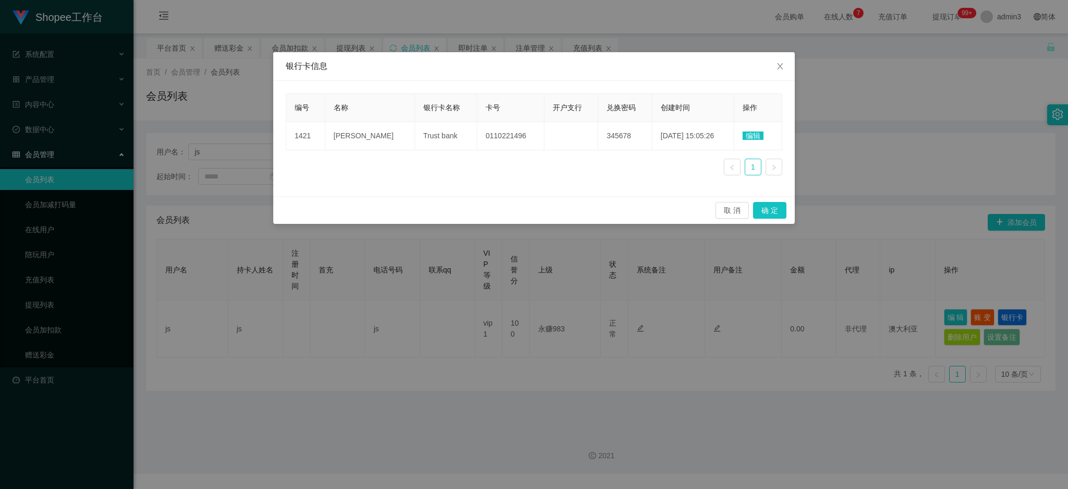
click at [452, 183] on div "编号 名称 银行卡名称 卡号 开户支行 兑换密码 创建时间 操作 1421 [PERSON_NAME] Trust bank 0110221496 34567…" at bounding box center [534, 138] width 522 height 115
click at [784, 63] on span "Close" at bounding box center [780, 66] width 29 height 29
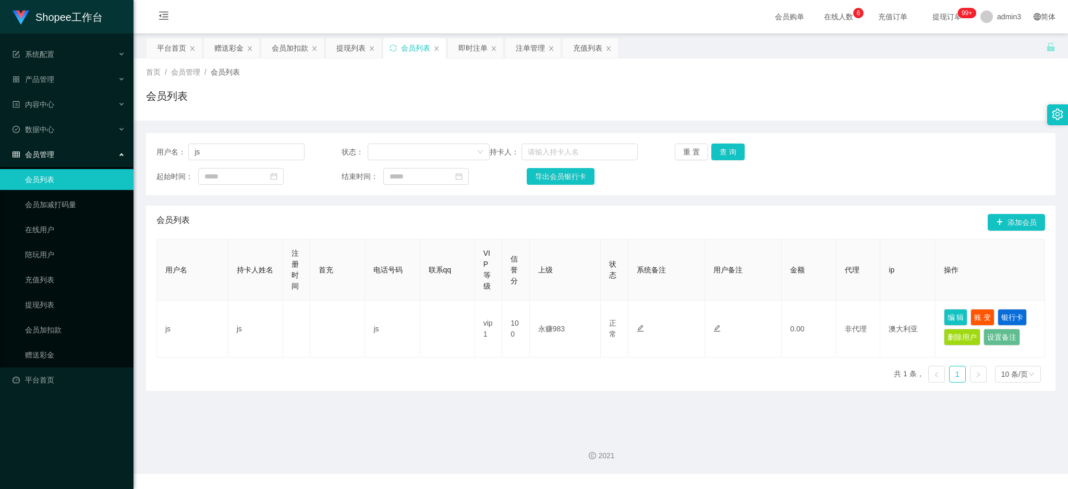
click at [227, 30] on div "会员购单 在线人数 0 1 2 3 4 5 6 7 8 9 0 1 2 3 4 5 6 7 8 9 0 1 2 3 4 5 6 7 8 9 充值订单 提现订单…" at bounding box center [601, 17] width 935 height 34
click at [222, 40] on div "赠送彩金" at bounding box center [228, 48] width 29 height 20
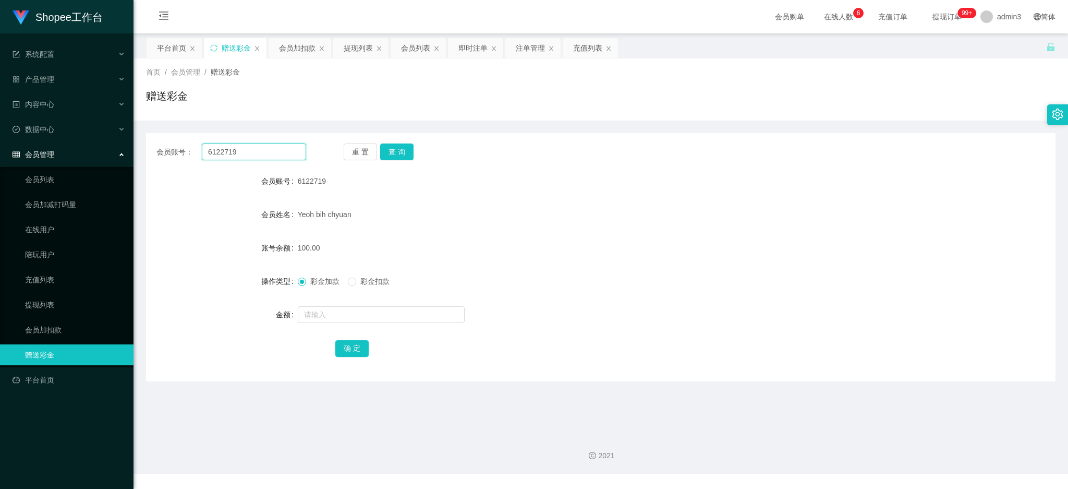
click at [231, 149] on input "6122719" at bounding box center [254, 151] width 104 height 17
paste input "81610938"
type input "81610938"
drag, startPoint x: 401, startPoint y: 149, endPoint x: 394, endPoint y: 162, distance: 14.0
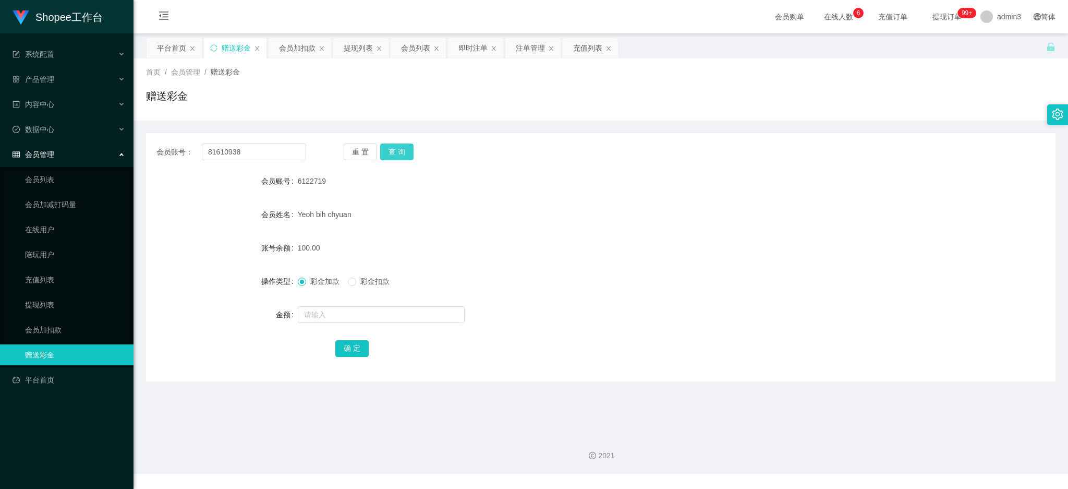
click at [401, 149] on button "查 询" at bounding box center [396, 151] width 33 height 17
click at [344, 313] on input "text" at bounding box center [381, 314] width 167 height 17
type input "300"
click at [349, 345] on button "确 定" at bounding box center [351, 348] width 33 height 17
click at [249, 146] on input "81610938" at bounding box center [254, 151] width 104 height 17
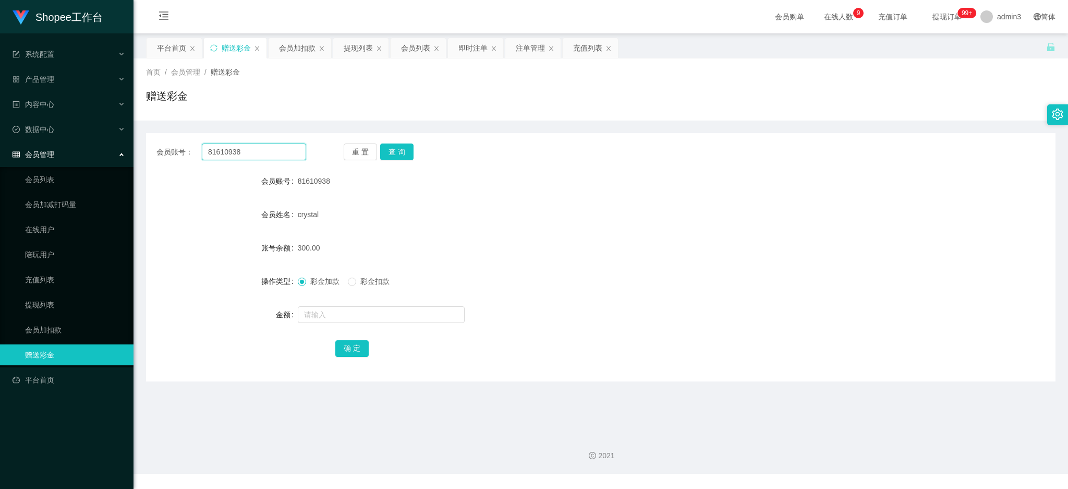
click at [249, 146] on input "81610938" at bounding box center [254, 151] width 104 height 17
paste input "060101"
type input "060101"
click at [386, 150] on button "查 询" at bounding box center [396, 151] width 33 height 17
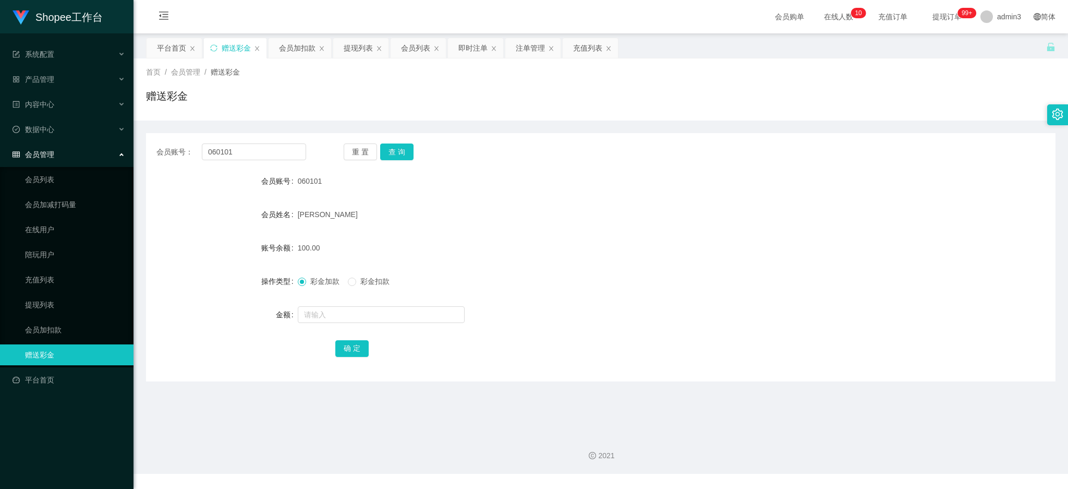
click at [372, 166] on div "会员账号： 060101 重 置 查 询 会员账号 060101 会员姓名 [PERSON_NAME] 账号余额 100.00 操作类型 彩金加款 彩金扣款 …" at bounding box center [601, 257] width 910 height 248
click at [357, 46] on div "提现列表" at bounding box center [358, 48] width 29 height 20
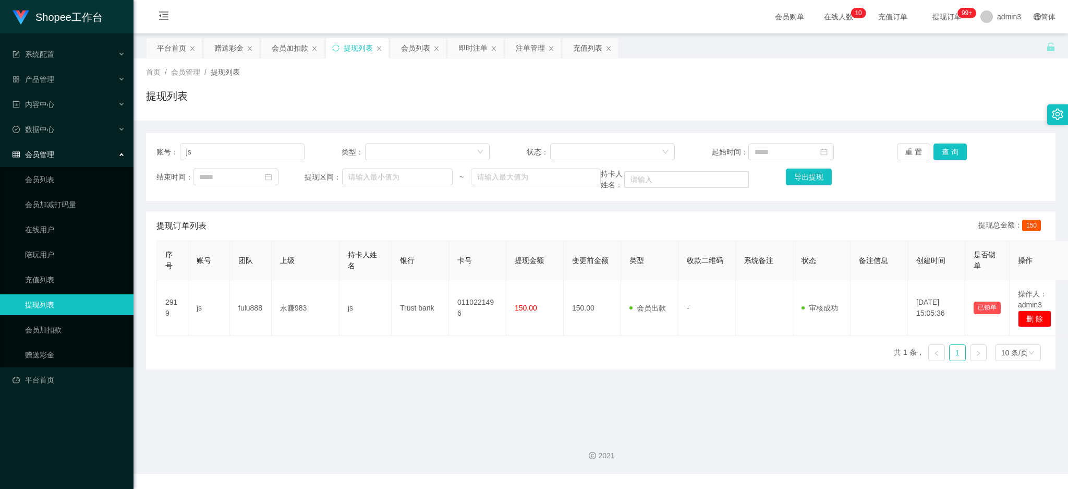
click at [213, 137] on div "账号： js 类型： 状态： 起始时间： 重 置 查 询 结束时间： 提现区间： ~ 持卡人姓名： 导出提现" at bounding box center [601, 167] width 910 height 68
click at [199, 158] on input "js" at bounding box center [242, 151] width 125 height 17
paste input "6122719"
click at [945, 151] on button "查 询" at bounding box center [950, 151] width 33 height 17
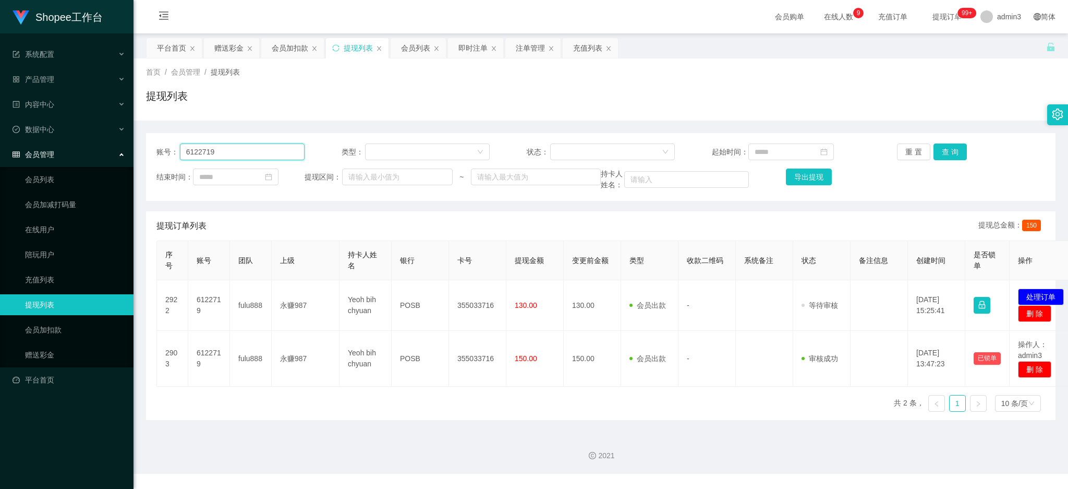
click at [232, 148] on input "6122719" at bounding box center [242, 151] width 125 height 17
paste input "Zzzz"
type input "Zzzz"
click at [954, 153] on button "查 询" at bounding box center [950, 151] width 33 height 17
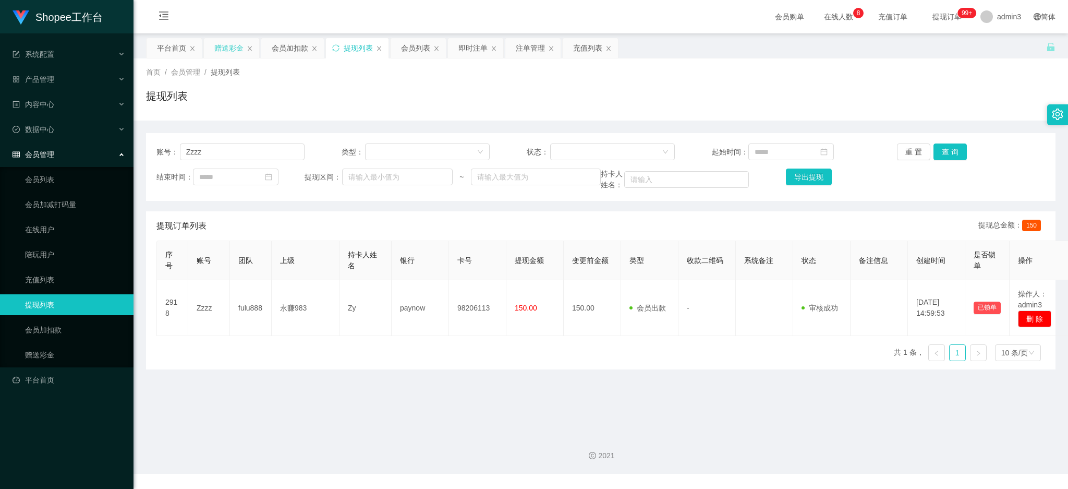
click at [223, 43] on div "赠送彩金" at bounding box center [228, 48] width 29 height 20
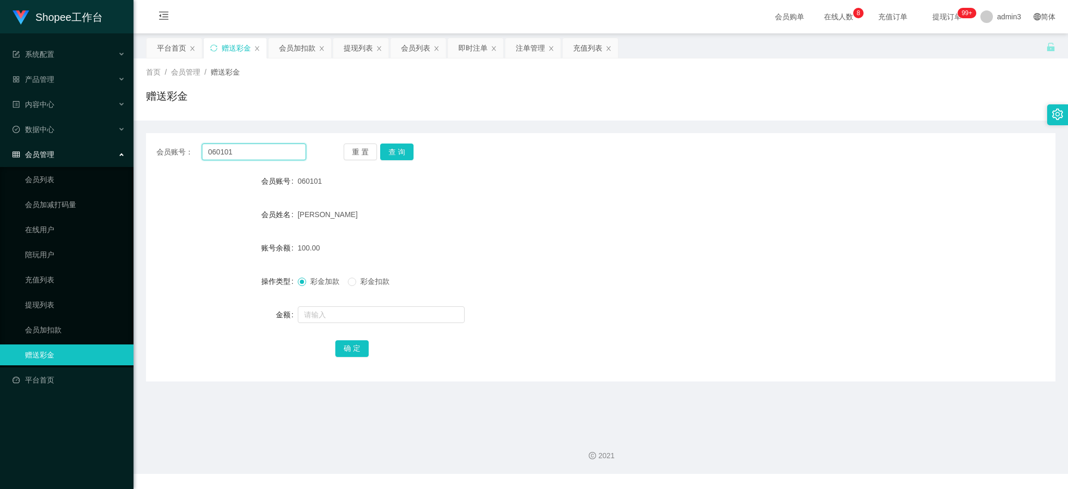
click at [234, 156] on input "060101" at bounding box center [254, 151] width 104 height 17
paste input "jh1990"
type input "jh1990"
click at [391, 151] on button "查 询" at bounding box center [396, 151] width 33 height 17
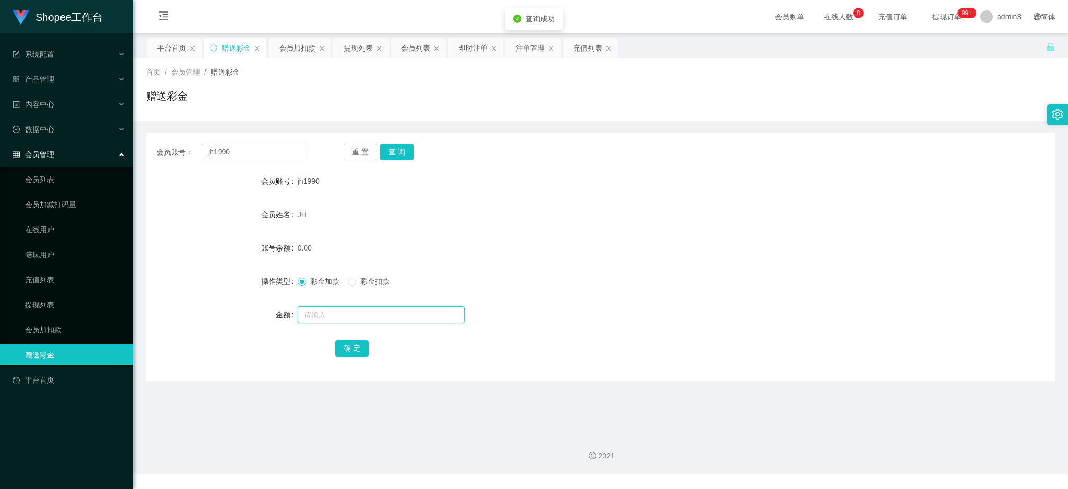
click at [327, 309] on input "text" at bounding box center [381, 314] width 167 height 17
type input "100"
click at [342, 340] on button "确 定" at bounding box center [351, 348] width 33 height 17
click at [357, 53] on div "提现列表" at bounding box center [358, 48] width 29 height 20
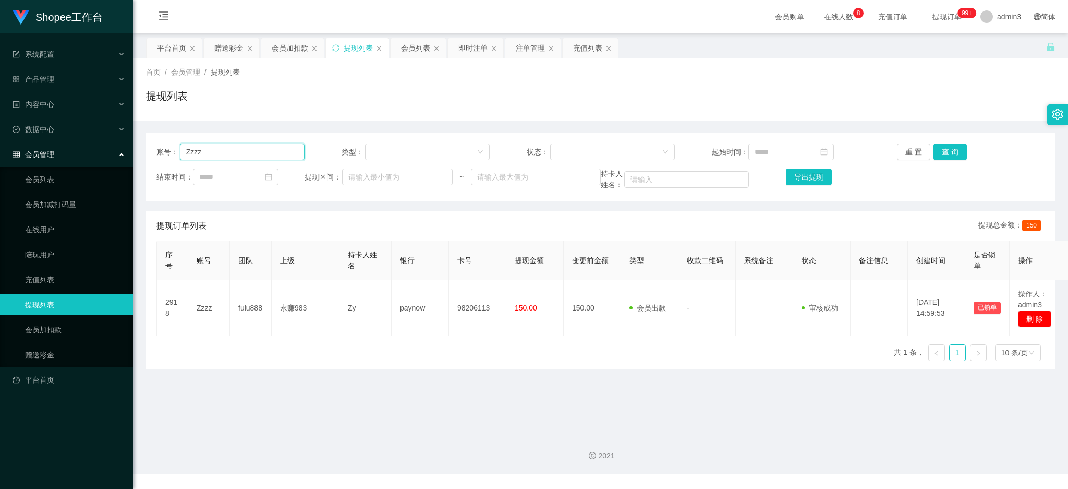
click at [250, 156] on input "Zzzz" at bounding box center [242, 151] width 125 height 17
paste input "chin5613"
type input "chin5613"
click at [941, 156] on button "查 询" at bounding box center [950, 151] width 33 height 17
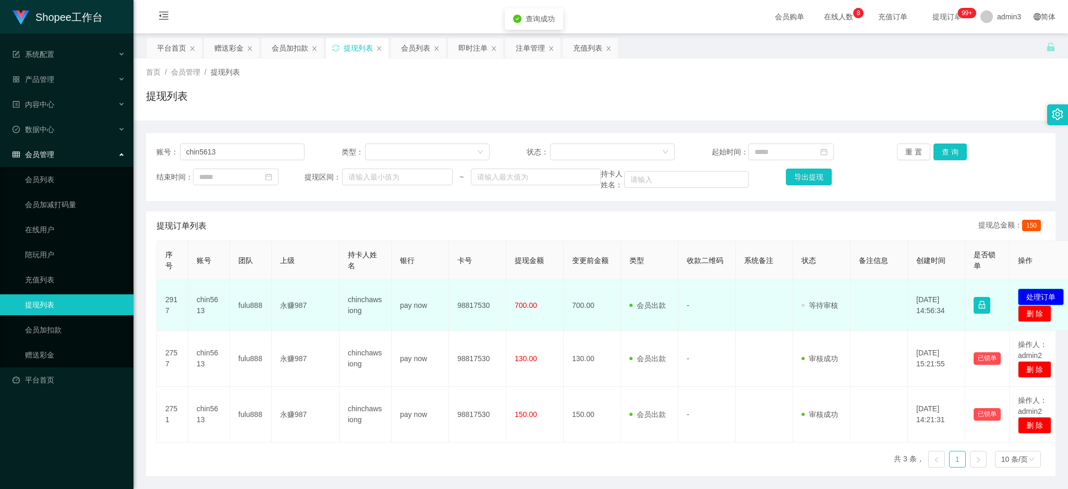
click at [1049, 298] on button "处理订单" at bounding box center [1041, 296] width 46 height 17
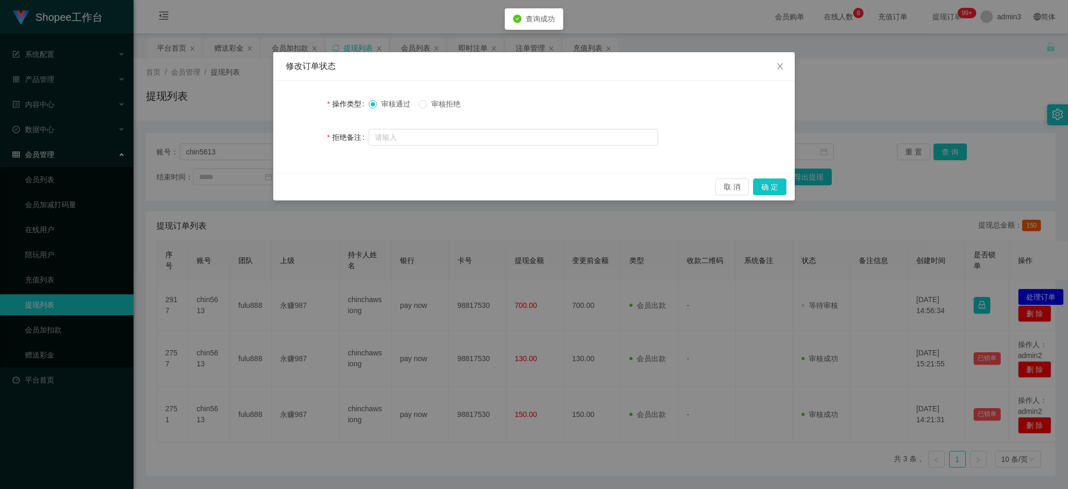
click at [419, 107] on div "审核通过 审核拒绝" at bounding box center [419, 104] width 100 height 11
click at [440, 139] on input "text" at bounding box center [513, 137] width 289 height 17
click at [444, 136] on input "text" at bounding box center [513, 137] width 289 height 17
paste input "尊敬的用户： chin5613，您好，订单数据未完成，请按照订单数据要求完成后全额提交回款。【注：多次强制回款会导致数据错乱，避免后期提现造成不必要的麻烦，还…"
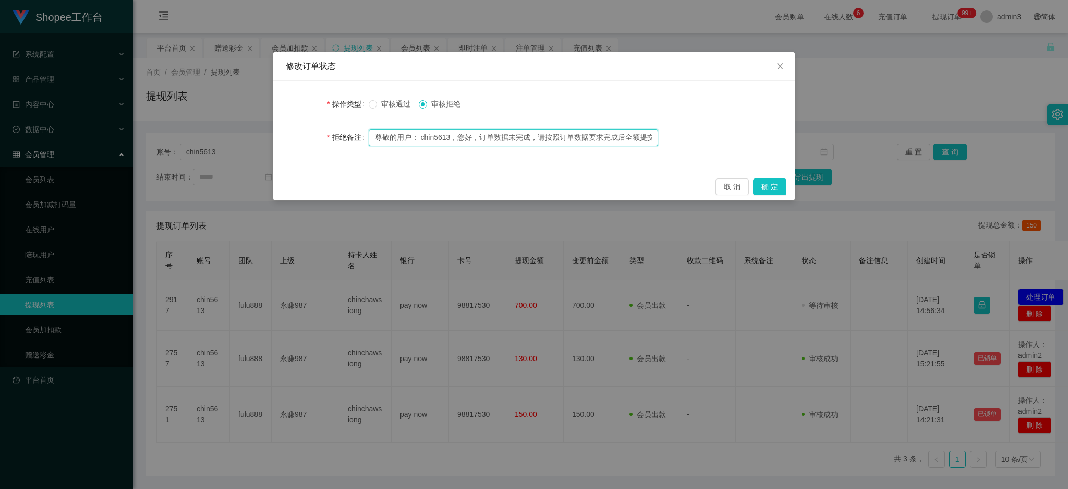
drag, startPoint x: 438, startPoint y: 136, endPoint x: 289, endPoint y: 136, distance: 148.1
click at [289, 136] on div "拒绝备注 尊敬的用户： chin5613，您好，订单数据未完成，请按照订单数据要求完成后全额提交回款。【注：多次强制回款会导致数据错乱，避免后期提现造成不必要…" at bounding box center [534, 137] width 497 height 21
click at [429, 132] on input "尊敬的用户： chin5613，您好，订单数据未完成，请按照订单数据要求完成后全额提交回款。【注：多次强制回款会导致数据错乱，避免后期提现造成不必要的麻烦，还…" at bounding box center [513, 137] width 289 height 17
type input "尊敬的用户： chin5613，您好，订单数据未完成，请按照订单数据要求完成后全额提交回款。【注：多次强制回款会导致数据错乱，避免后期提现造成不必要的麻烦，还…"
click at [765, 186] on button "确 定" at bounding box center [769, 186] width 33 height 17
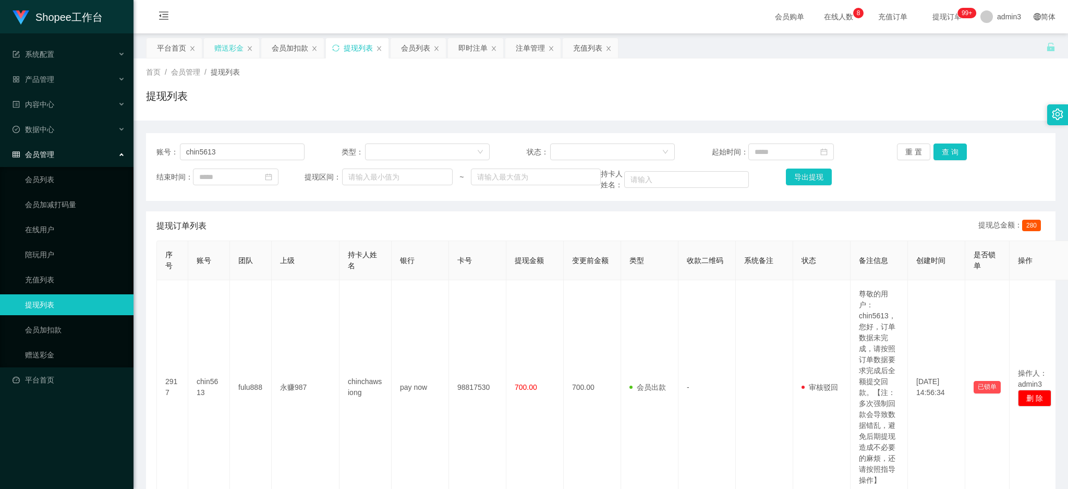
click at [224, 44] on div "赠送彩金" at bounding box center [228, 48] width 29 height 20
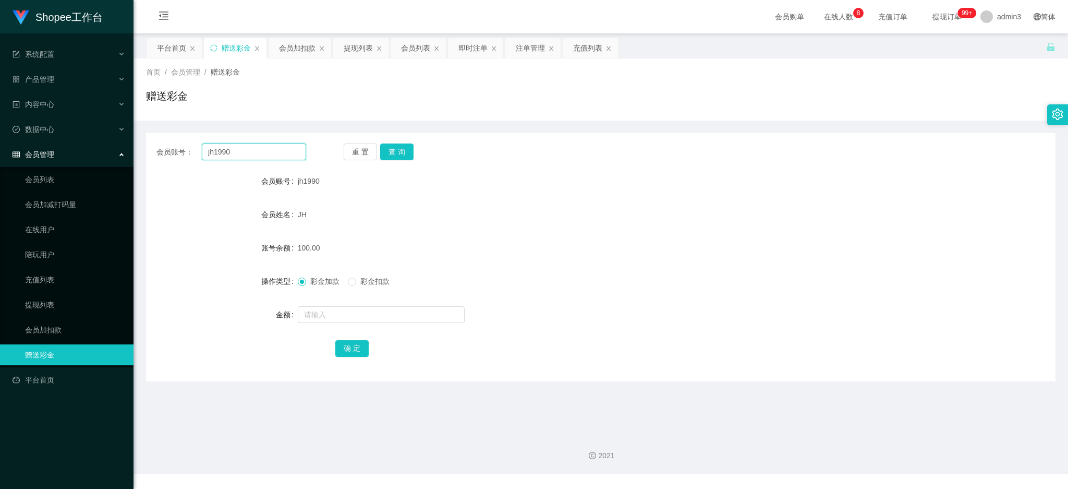
click at [246, 150] on input "jh1990" at bounding box center [254, 151] width 104 height 17
paste input "Calvinleow3821"
type input "Calvinleow3821"
click at [401, 151] on button "查 询" at bounding box center [396, 151] width 33 height 17
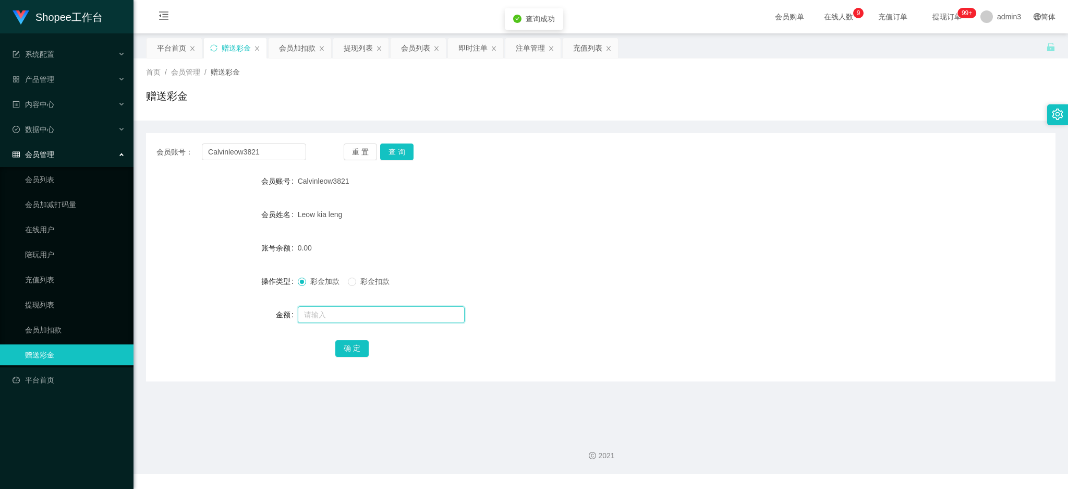
click at [351, 311] on input "text" at bounding box center [381, 314] width 167 height 17
type input "15"
click at [354, 348] on button "确 定" at bounding box center [351, 348] width 33 height 17
click at [270, 158] on input "Calvinleow3821" at bounding box center [254, 151] width 104 height 17
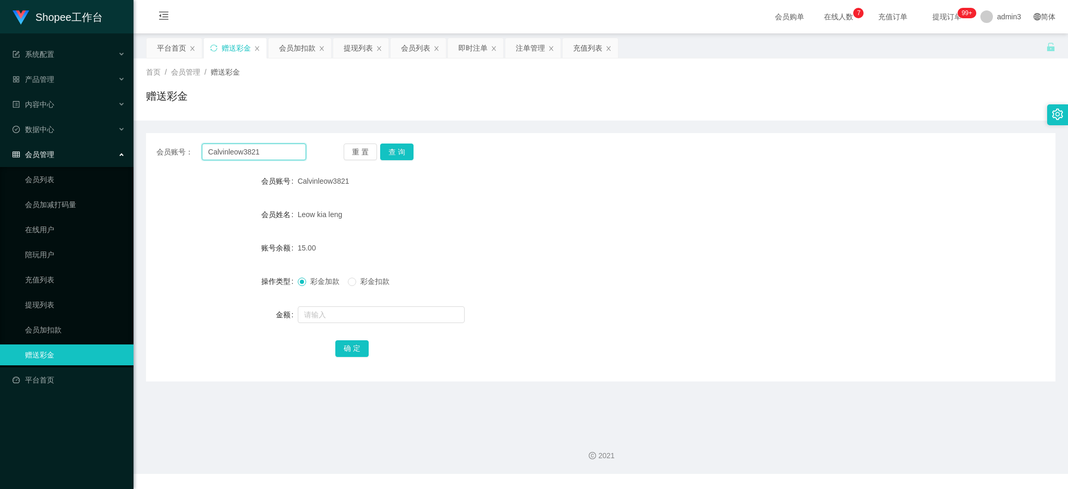
paste input "2025CM"
type input "2025CM"
click at [390, 157] on button "查 询" at bounding box center [396, 151] width 33 height 17
click at [352, 318] on input "text" at bounding box center [381, 314] width 167 height 17
type input "100"
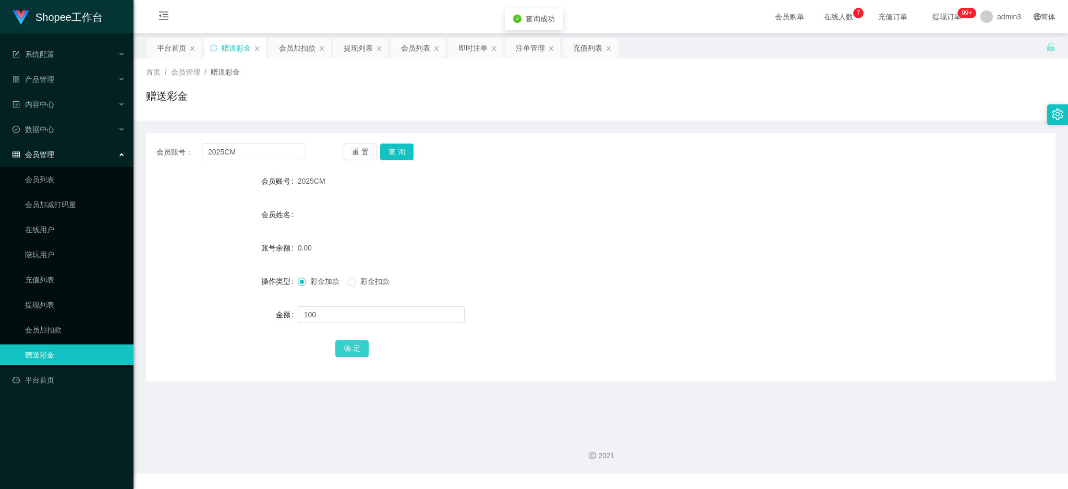
drag, startPoint x: 351, startPoint y: 349, endPoint x: 347, endPoint y: 356, distance: 7.7
click at [351, 350] on button "确 定" at bounding box center [351, 348] width 33 height 17
click at [342, 40] on div "提现列表" at bounding box center [360, 48] width 55 height 20
click at [356, 55] on div "提现列表" at bounding box center [358, 48] width 29 height 20
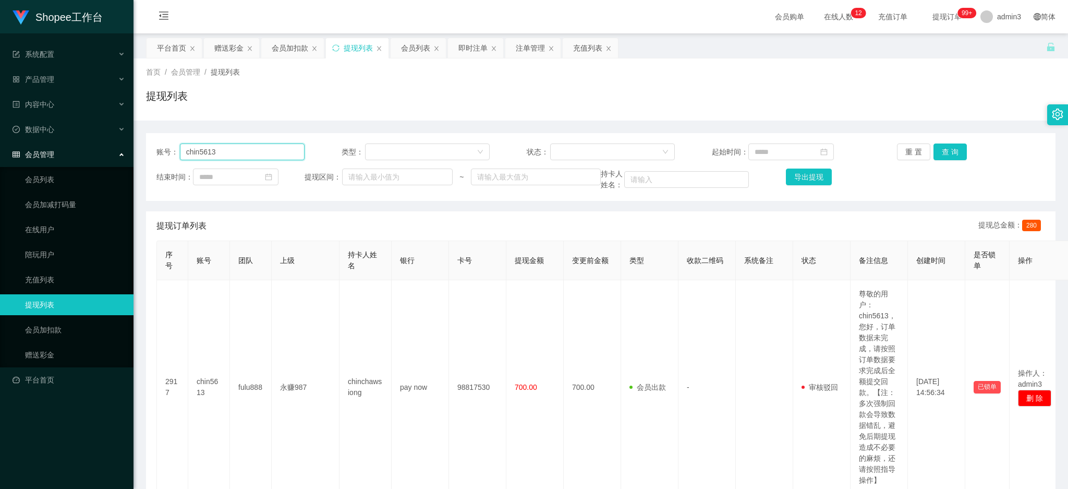
click at [212, 149] on input "chin5613" at bounding box center [242, 151] width 125 height 17
paste input "Zzzz"
type input "Zzzz"
click at [951, 142] on div "账号： Zzzz 类型： 状态： 起始时间： 重 置 查 询 结束时间： 提现区间： ~ 持卡人姓名： 导出提现" at bounding box center [601, 167] width 910 height 68
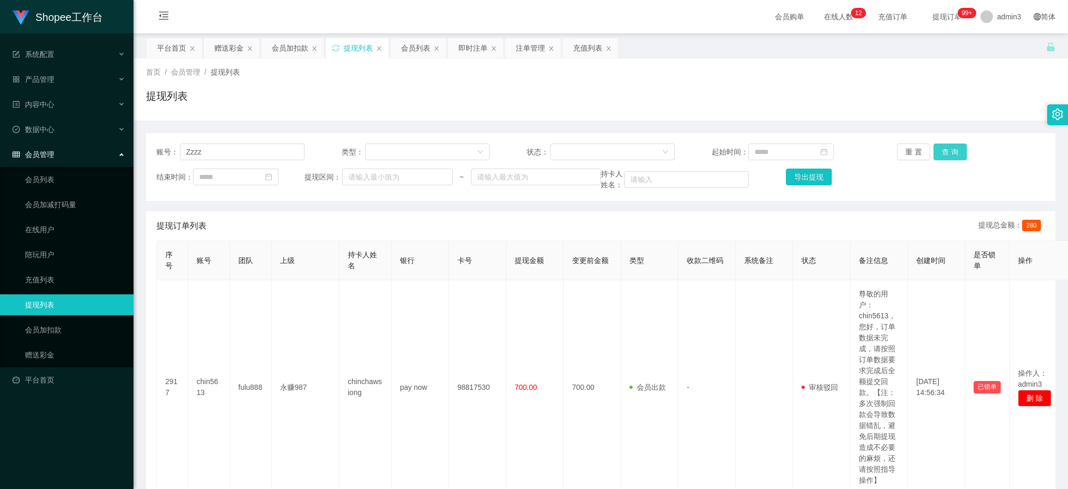
click at [946, 151] on button "查 询" at bounding box center [950, 151] width 33 height 17
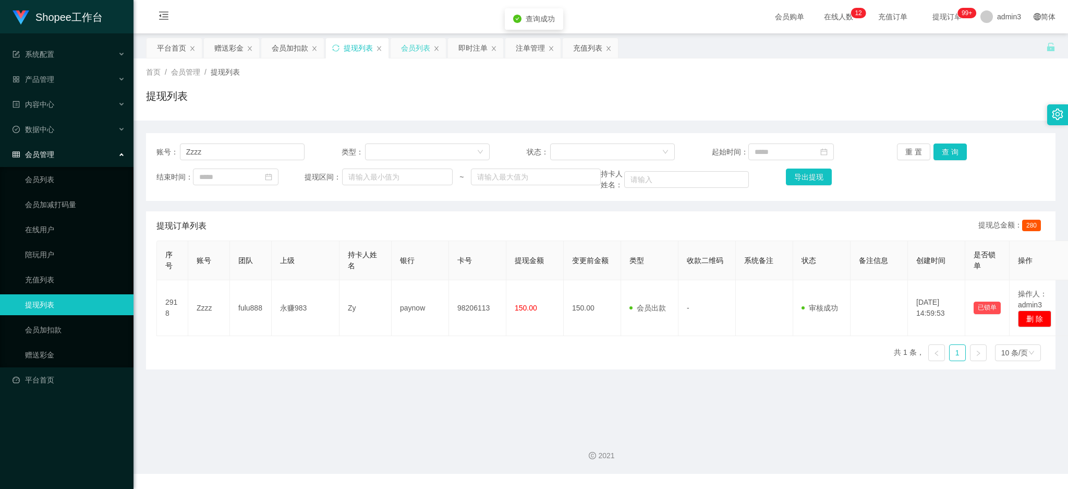
click at [416, 53] on div "会员列表" at bounding box center [415, 48] width 29 height 20
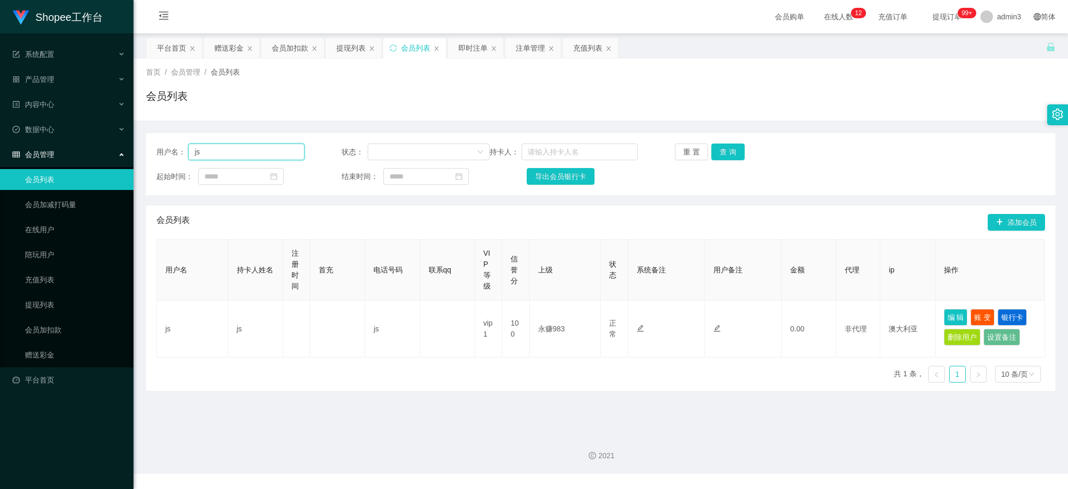
click at [224, 150] on input "js" at bounding box center [246, 151] width 116 height 17
paste input "Zzzz"
type input "Zzzz"
click at [719, 148] on button "查 询" at bounding box center [727, 151] width 33 height 17
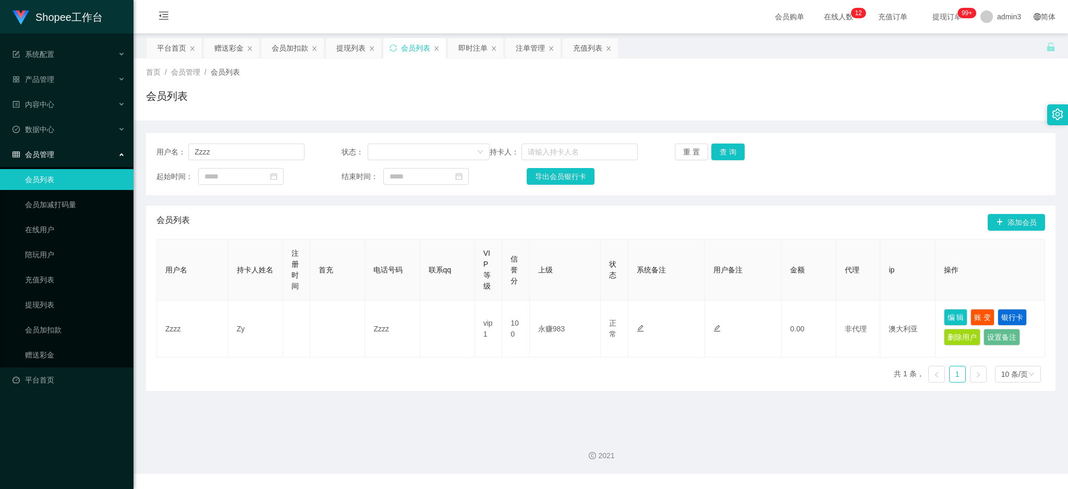
click at [457, 387] on div "用户名 持卡人姓名 注册时间 首充 电话号码 联系qq VIP等级 信誉分 上级 状态 系统备注 用户备注 金额 代理 ip 操作 Zzzz Zy Zzzz …" at bounding box center [600, 315] width 889 height 152
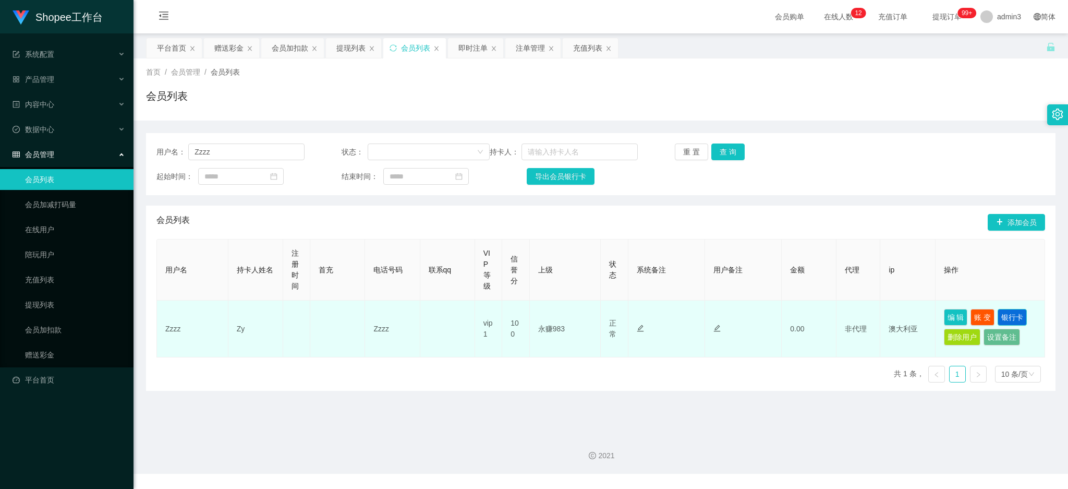
click at [1000, 315] on button "银行卡" at bounding box center [1012, 317] width 29 height 17
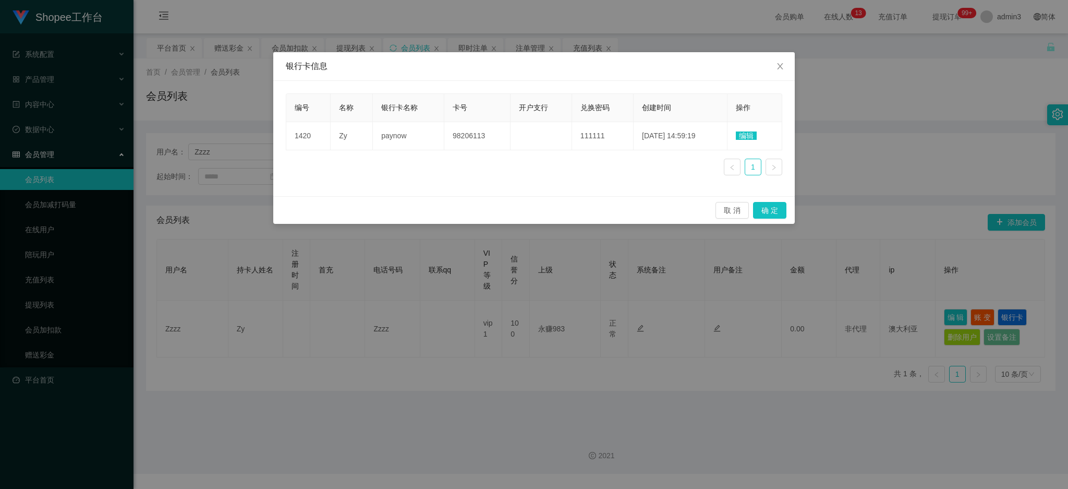
click at [743, 137] on span "编辑" at bounding box center [746, 135] width 21 height 8
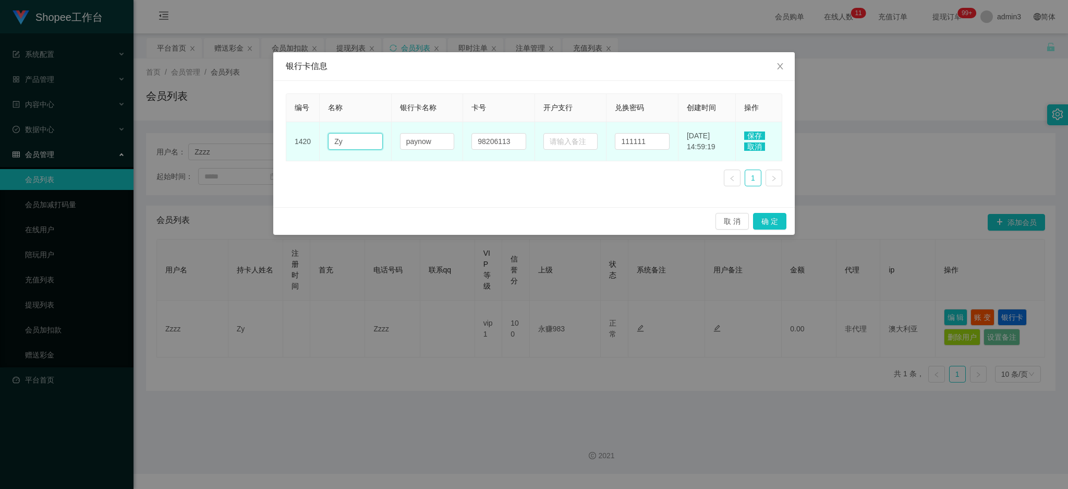
drag, startPoint x: 355, startPoint y: 139, endPoint x: 328, endPoint y: 139, distance: 27.1
click at [328, 139] on input "Zy" at bounding box center [355, 141] width 55 height 17
paste input "[PERSON_NAME]"
drag, startPoint x: 334, startPoint y: 142, endPoint x: 319, endPoint y: 142, distance: 15.1
click at [320, 142] on td "[PERSON_NAME]" at bounding box center [356, 141] width 72 height 39
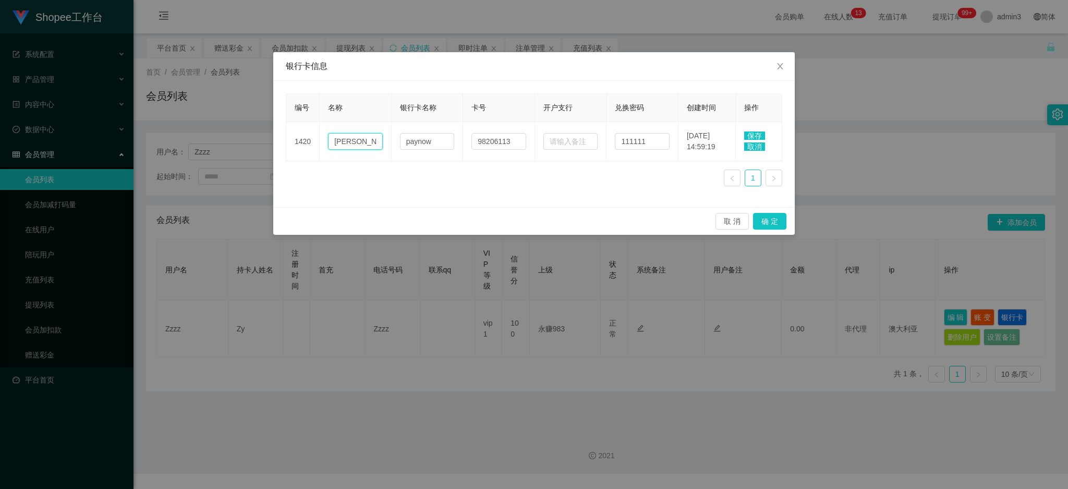
type input "[PERSON_NAME]"
click at [757, 132] on span "保存" at bounding box center [754, 135] width 21 height 8
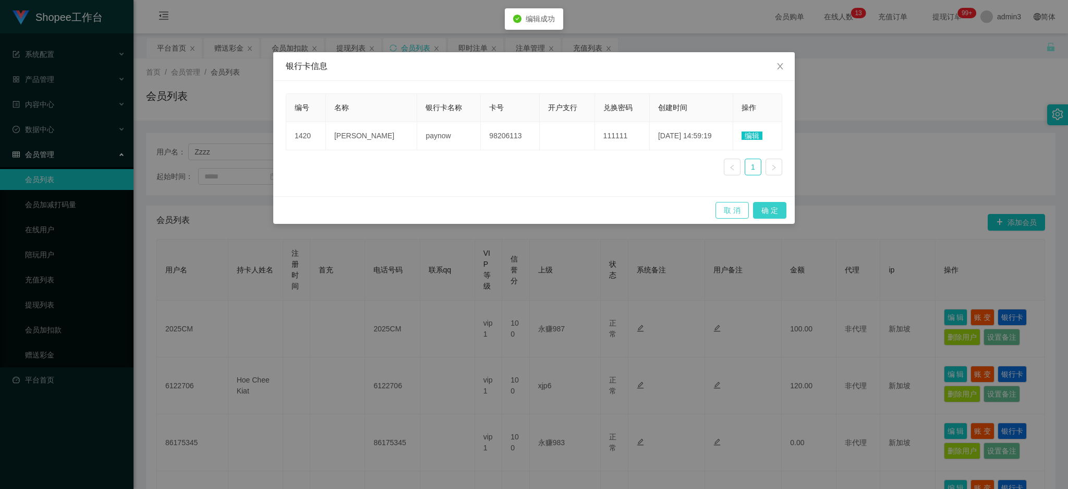
drag, startPoint x: 775, startPoint y: 212, endPoint x: 772, endPoint y: 217, distance: 5.6
click at [774, 214] on button "确 定" at bounding box center [769, 210] width 33 height 17
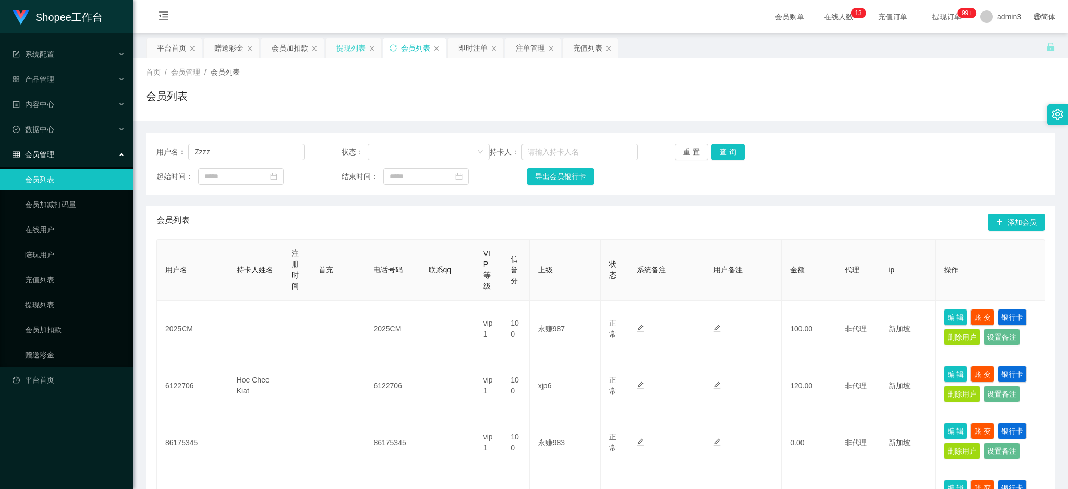
click at [337, 45] on div "提现列表" at bounding box center [350, 48] width 29 height 20
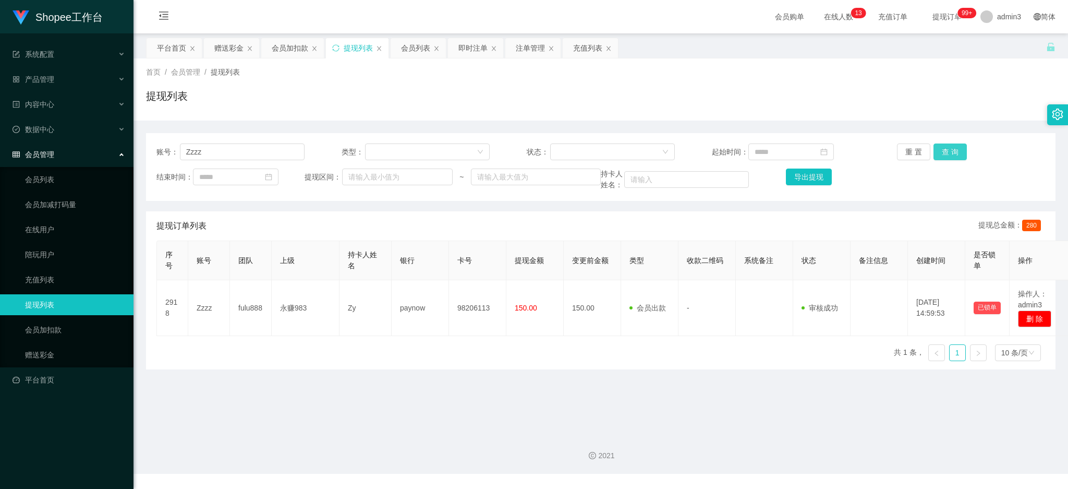
click at [936, 154] on button "查 询" at bounding box center [950, 151] width 33 height 17
click at [944, 150] on button "查 询" at bounding box center [950, 151] width 33 height 17
click at [415, 53] on div "会员列表" at bounding box center [415, 48] width 29 height 20
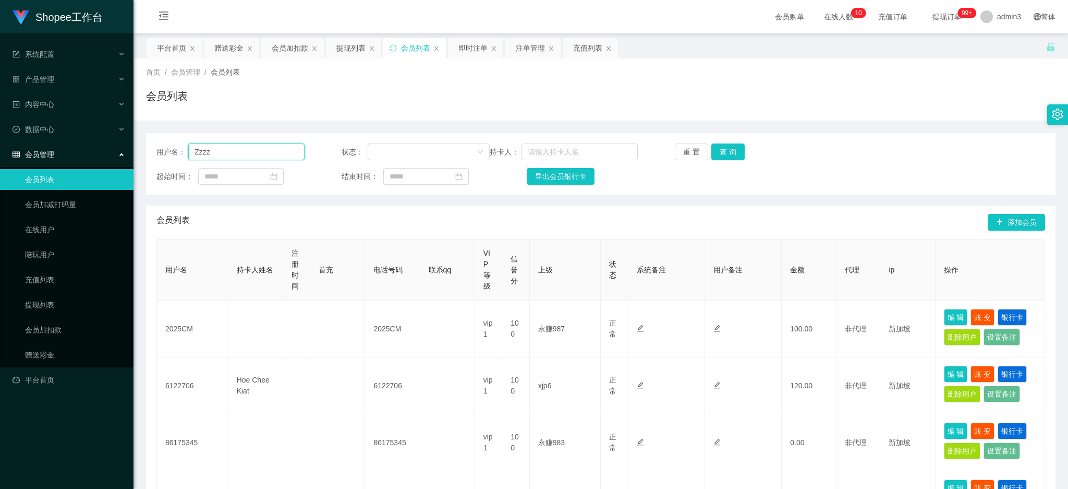
click at [256, 153] on input "Zzzz" at bounding box center [246, 151] width 116 height 17
paste input "js"
type input "js"
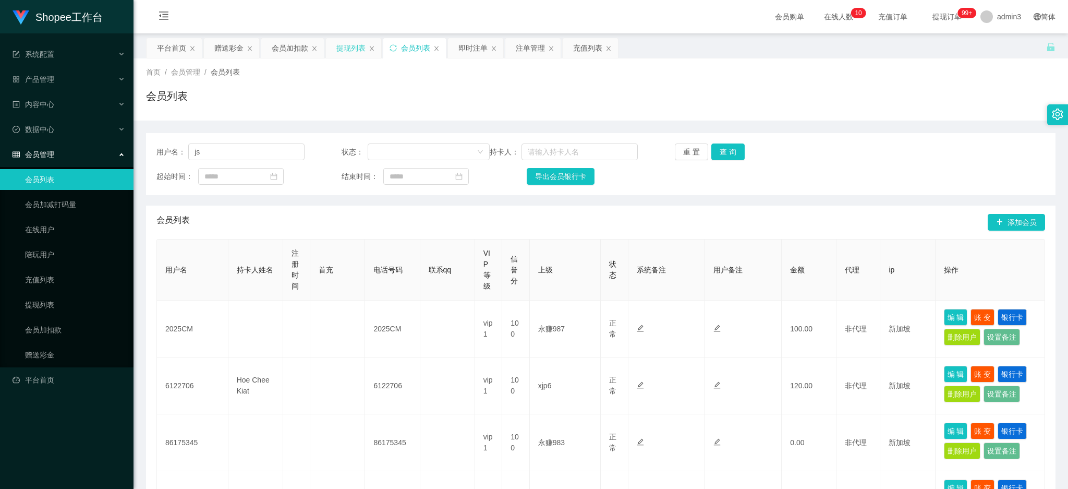
click at [343, 50] on div "提现列表" at bounding box center [350, 48] width 29 height 20
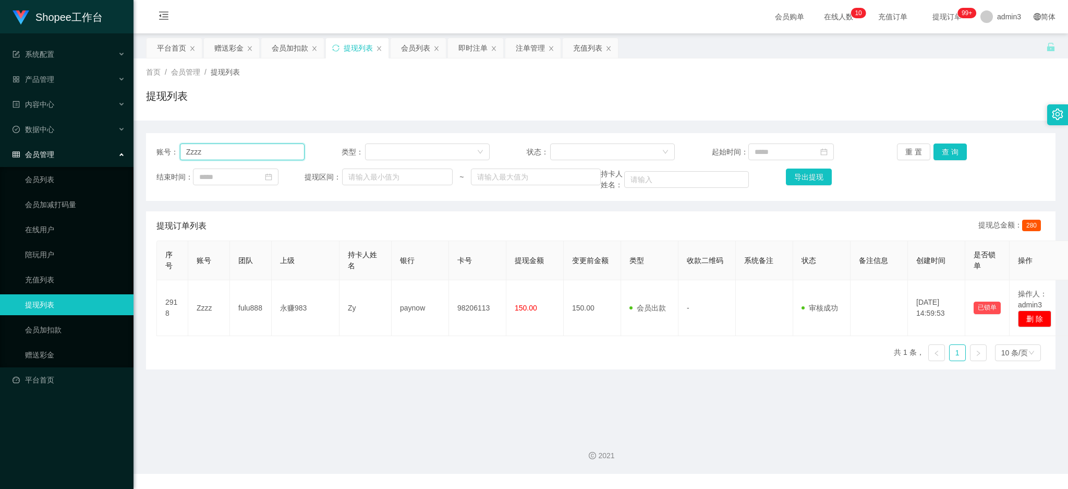
click at [241, 153] on input "Zzzz" at bounding box center [242, 151] width 125 height 17
paste input "js"
type input "js"
drag, startPoint x: 947, startPoint y: 150, endPoint x: 937, endPoint y: 167, distance: 20.1
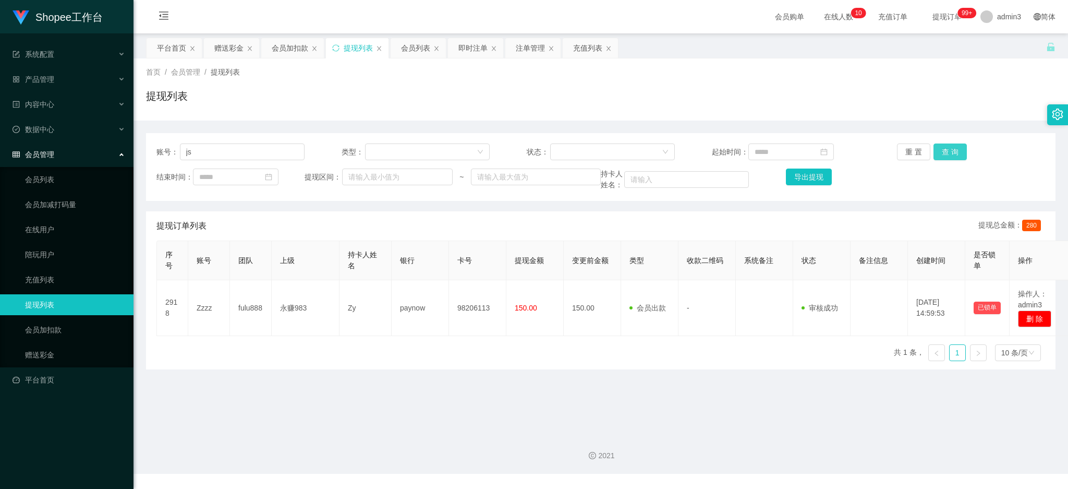
click at [947, 150] on button "查 询" at bounding box center [950, 151] width 33 height 17
click at [232, 149] on input "js" at bounding box center [242, 151] width 125 height 17
paste input "060101"
click at [947, 154] on button "查 询" at bounding box center [950, 151] width 33 height 17
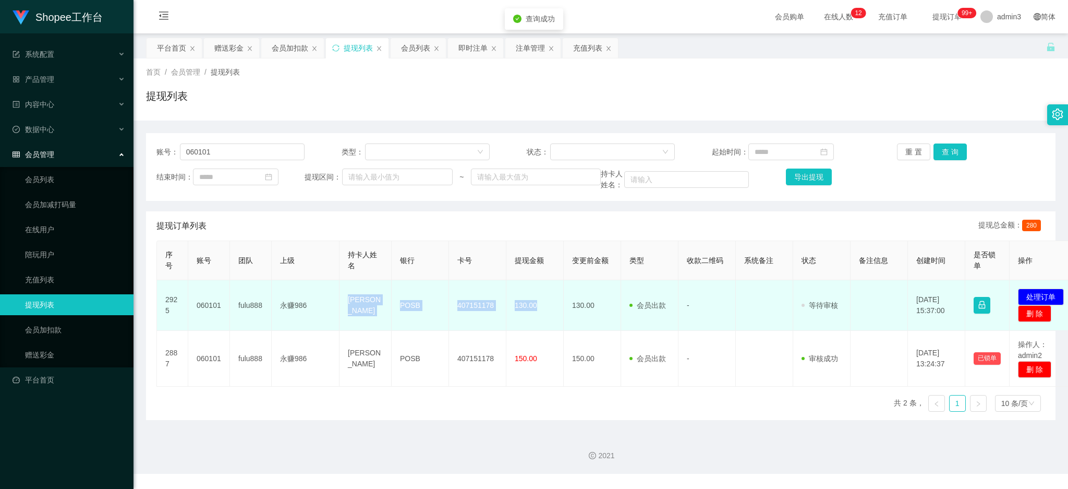
drag, startPoint x: 344, startPoint y: 309, endPoint x: 544, endPoint y: 311, distance: 199.3
click at [544, 311] on tr "2925 060101 fulu888 永赚986 [PERSON_NAME] POSB 407151178 130.00 130.00 会员出款 人工取款 …" at bounding box center [618, 305] width 922 height 51
click at [1054, 299] on button "处理订单" at bounding box center [1041, 296] width 46 height 17
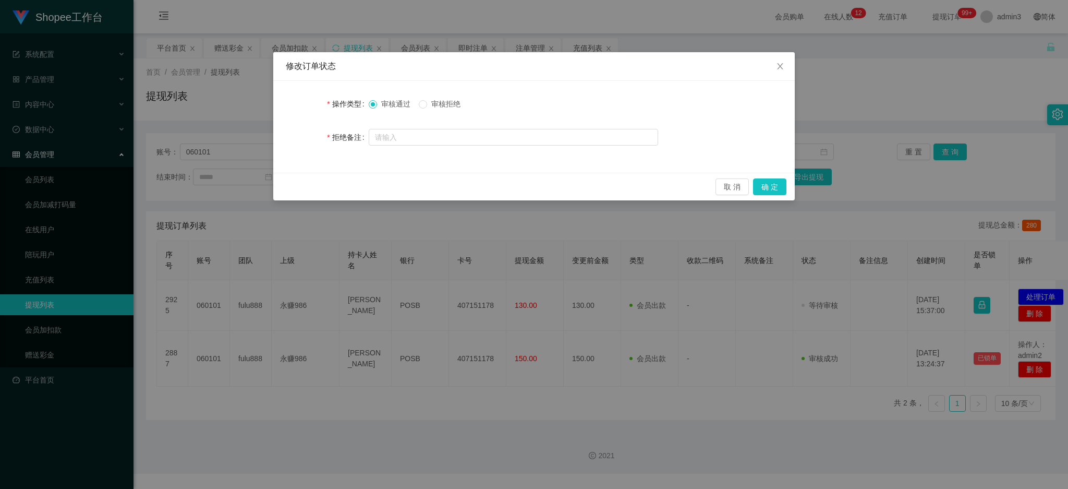
click at [766, 176] on div "取 消 确 定" at bounding box center [534, 187] width 522 height 28
click at [767, 184] on button "确 定" at bounding box center [769, 186] width 33 height 17
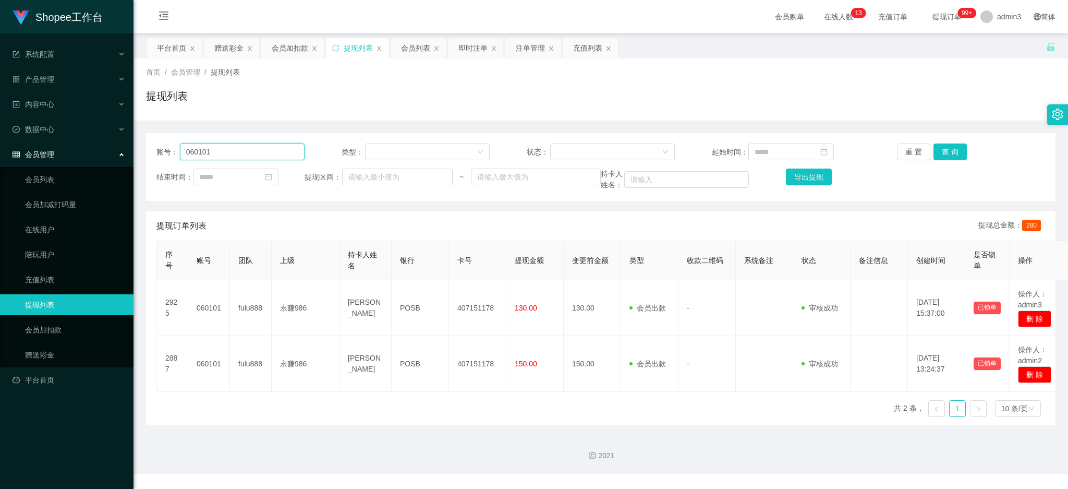
click at [238, 150] on input "060101" at bounding box center [242, 151] width 125 height 17
paste input "185221239"
click at [947, 151] on button "查 询" at bounding box center [950, 151] width 33 height 17
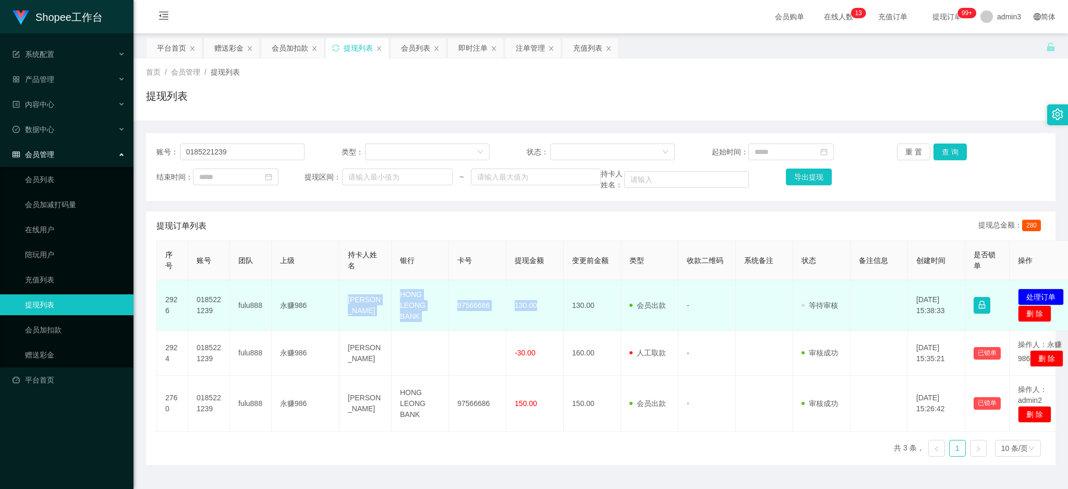
drag, startPoint x: 345, startPoint y: 307, endPoint x: 541, endPoint y: 315, distance: 196.3
click at [541, 315] on tr "2926 0185221239 fulu888 永赚986 [PERSON_NAME] LEONG BANK 97566686 130.00 130.00 会…" at bounding box center [618, 305] width 922 height 51
click at [1041, 297] on button "处理订单" at bounding box center [1041, 296] width 46 height 17
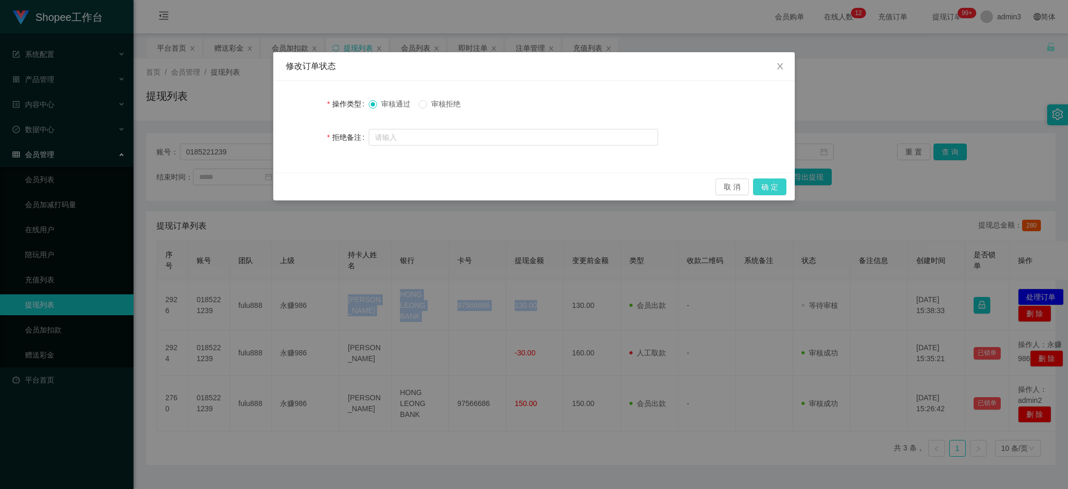
click at [771, 190] on button "确 定" at bounding box center [769, 186] width 33 height 17
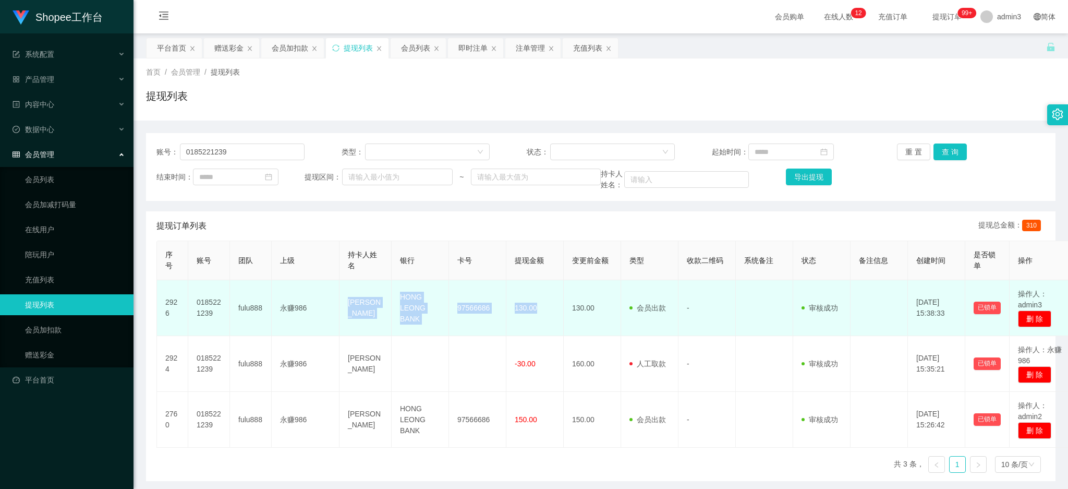
click at [473, 333] on td "97566686" at bounding box center [477, 308] width 57 height 56
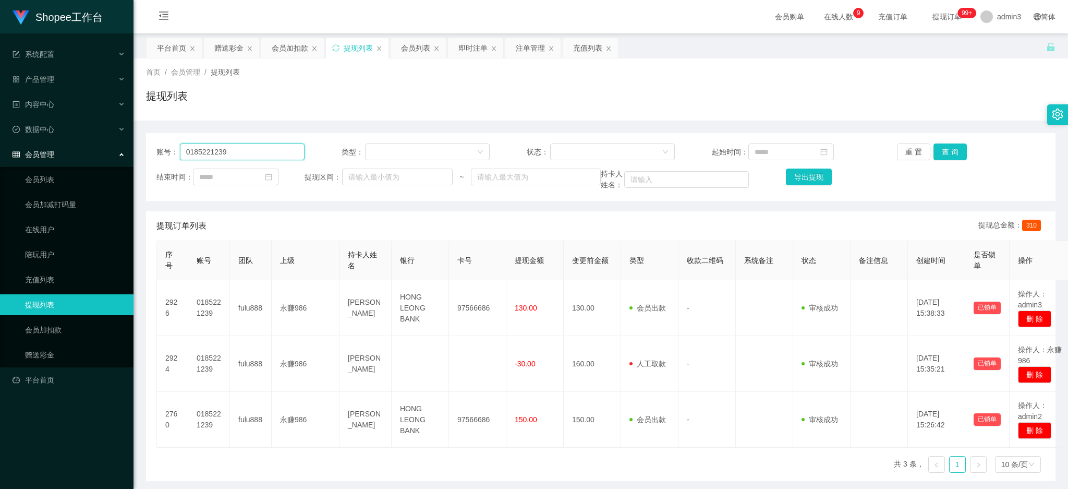
click at [225, 151] on input "0185221239" at bounding box center [242, 151] width 125 height 17
paste input "Jackho94"
click at [942, 157] on button "查 询" at bounding box center [950, 151] width 33 height 17
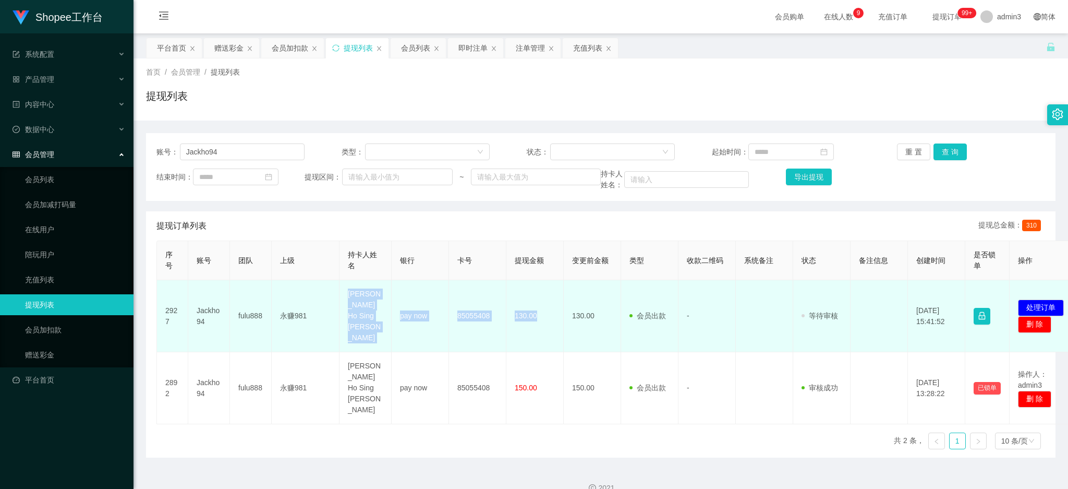
drag, startPoint x: 341, startPoint y: 295, endPoint x: 538, endPoint y: 310, distance: 197.7
click at [538, 310] on tr "2927 Jackho94 fulu888 永赚981 [PERSON_NAME] Ho Sing [PERSON_NAME] pay now 8505540…" at bounding box center [618, 316] width 922 height 72
click at [1047, 299] on button "处理订单" at bounding box center [1041, 307] width 46 height 17
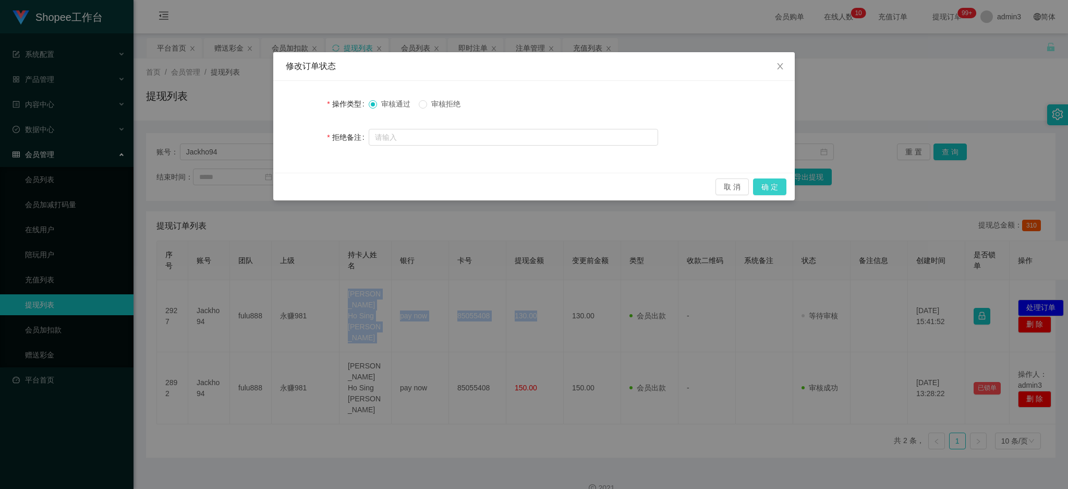
click at [770, 191] on button "确 定" at bounding box center [769, 186] width 33 height 17
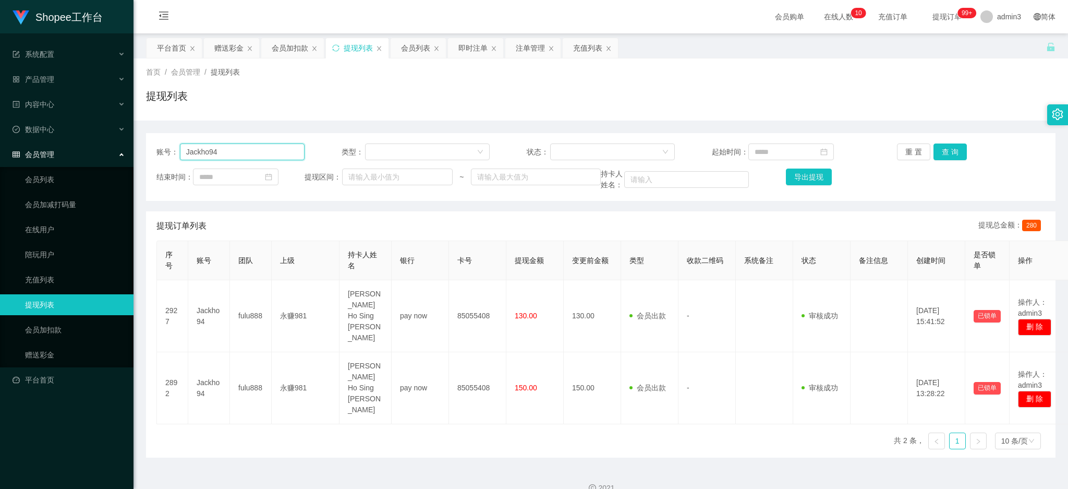
click at [214, 158] on input "Jackho94" at bounding box center [242, 151] width 125 height 17
click at [949, 150] on button "查 询" at bounding box center [950, 151] width 33 height 17
click at [222, 153] on input "Jackho94" at bounding box center [242, 151] width 125 height 17
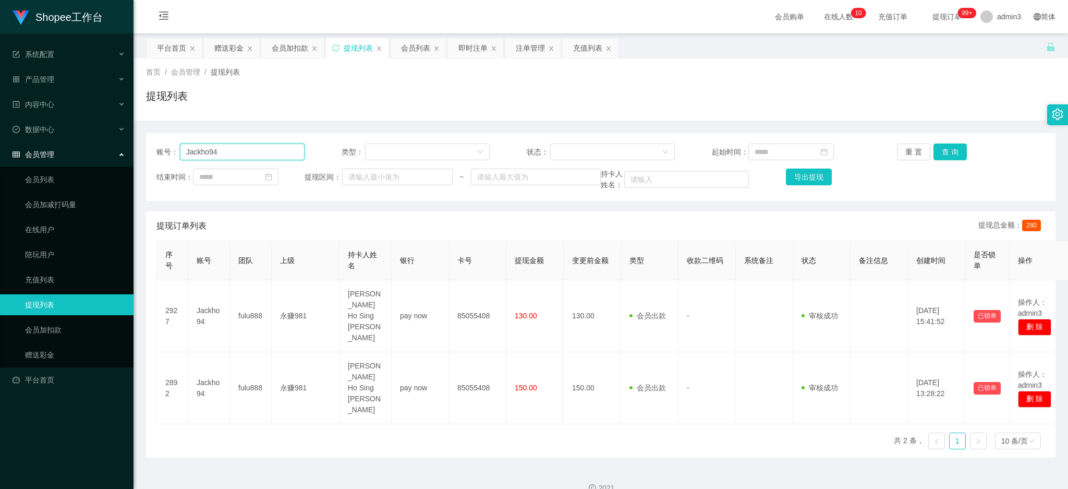
paste input "0185221239"
type input "0185221239"
click at [952, 149] on button "查 询" at bounding box center [950, 151] width 33 height 17
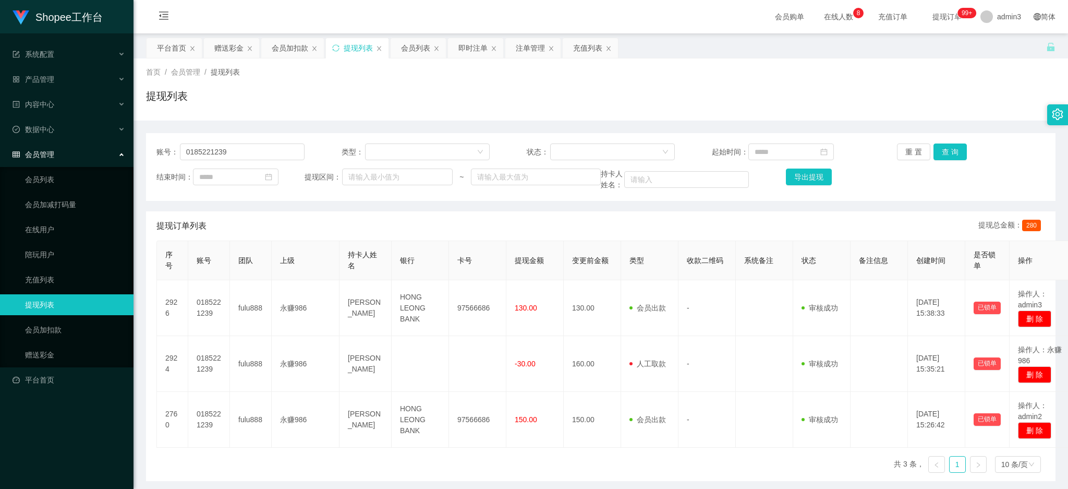
drag, startPoint x: 219, startPoint y: 47, endPoint x: 220, endPoint y: 62, distance: 14.6
click at [219, 47] on div "赠送彩金" at bounding box center [228, 48] width 29 height 20
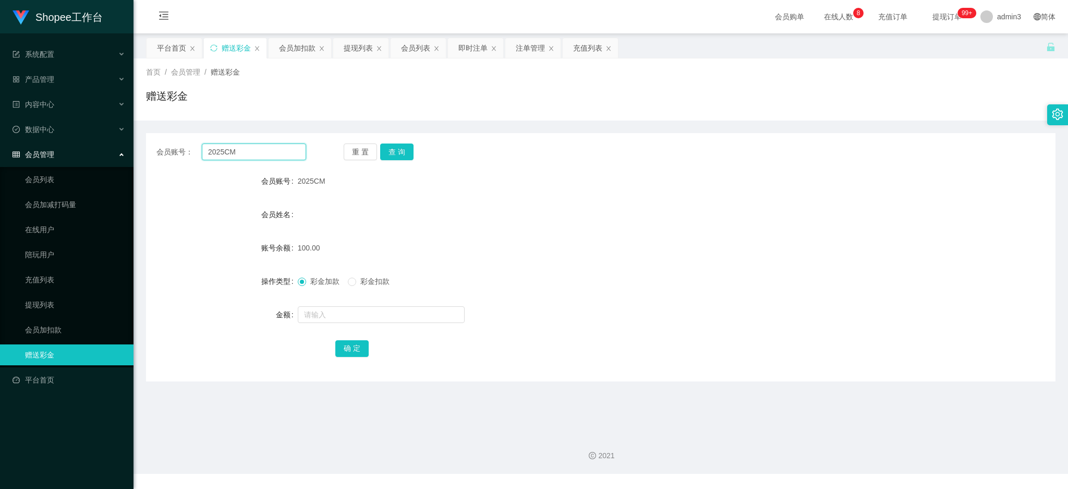
click at [216, 150] on input "2025CM" at bounding box center [254, 151] width 104 height 17
paste input "vniectn"
type input "vniectn"
click at [403, 154] on button "查 询" at bounding box center [396, 151] width 33 height 17
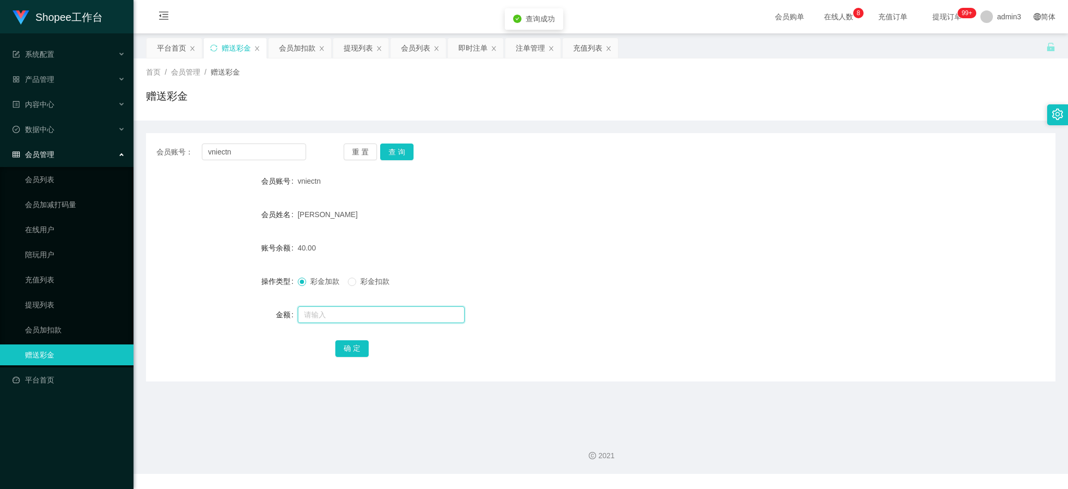
click at [353, 309] on input "text" at bounding box center [381, 314] width 167 height 17
click at [623, 313] on div at bounding box center [563, 314] width 530 height 21
click at [337, 316] on input "text" at bounding box center [381, 314] width 167 height 17
type input "90"
click at [342, 350] on button "确 定" at bounding box center [351, 348] width 33 height 17
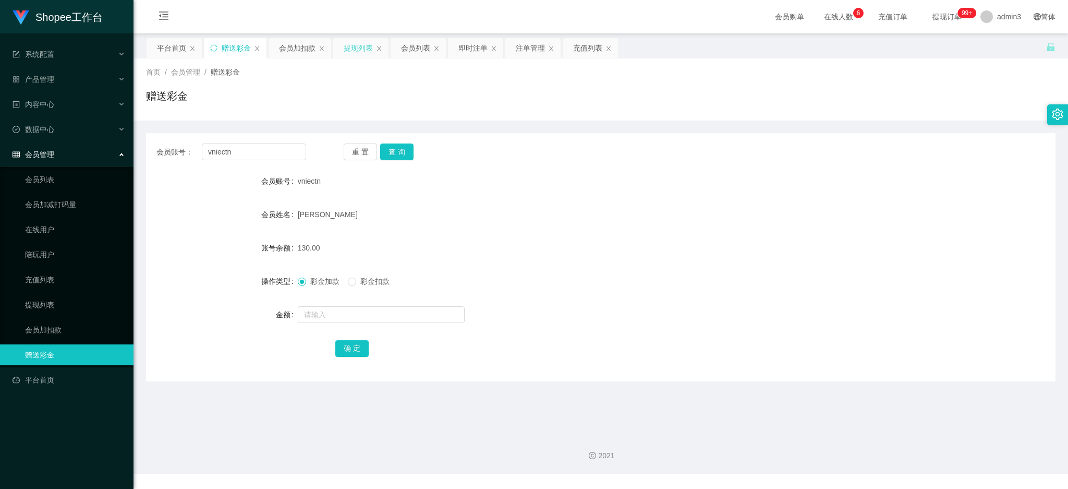
click at [346, 53] on div "提现列表" at bounding box center [358, 48] width 29 height 20
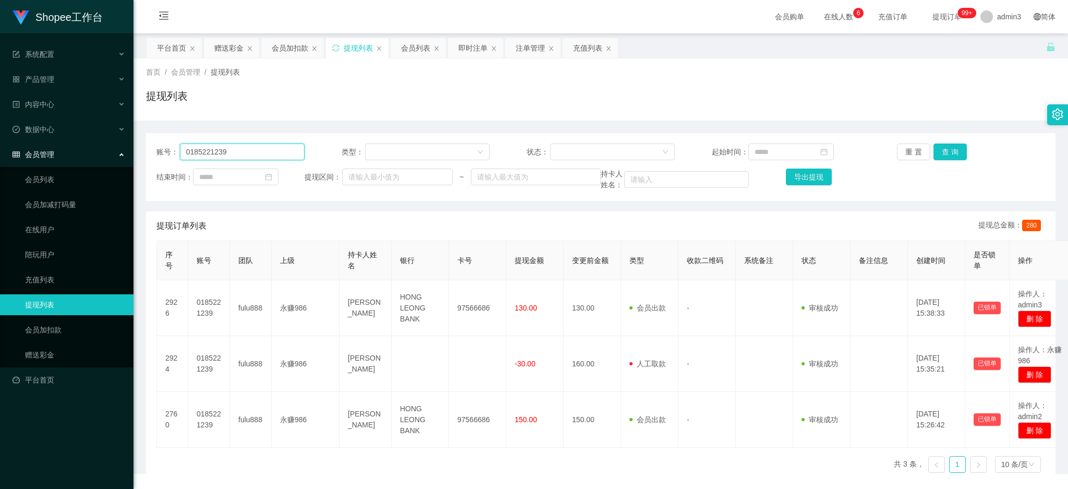
click at [238, 155] on input "0185221239" at bounding box center [242, 151] width 125 height 17
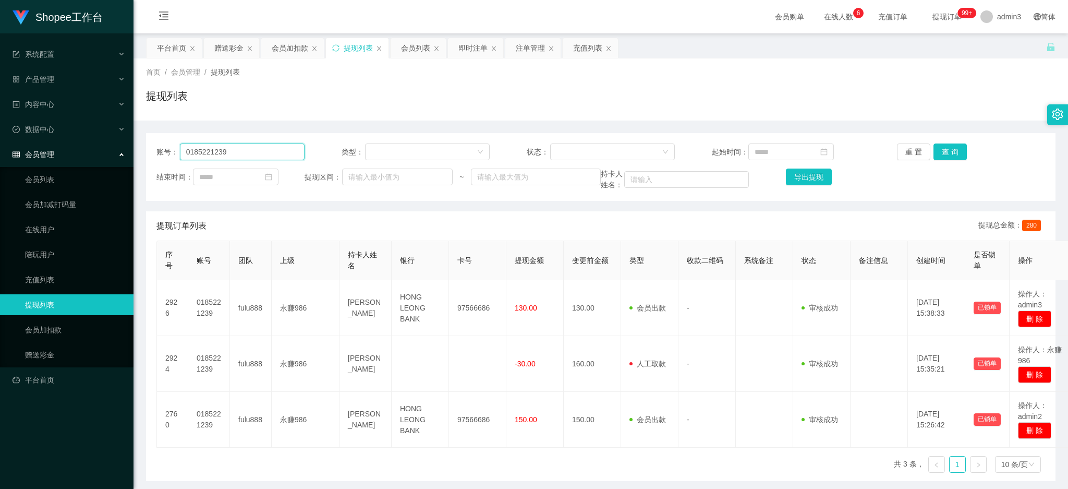
click at [238, 155] on input "0185221239" at bounding box center [242, 151] width 125 height 17
paste input "1531268932"
type input "1531268932"
click at [946, 142] on div "账号： 1531268932 类型： 状态： 起始时间： 重 置 查 询 结束时间： 提现区间： ~ 持卡人姓名： 导出提现" at bounding box center [601, 167] width 910 height 68
click at [946, 154] on button "查 询" at bounding box center [950, 151] width 33 height 17
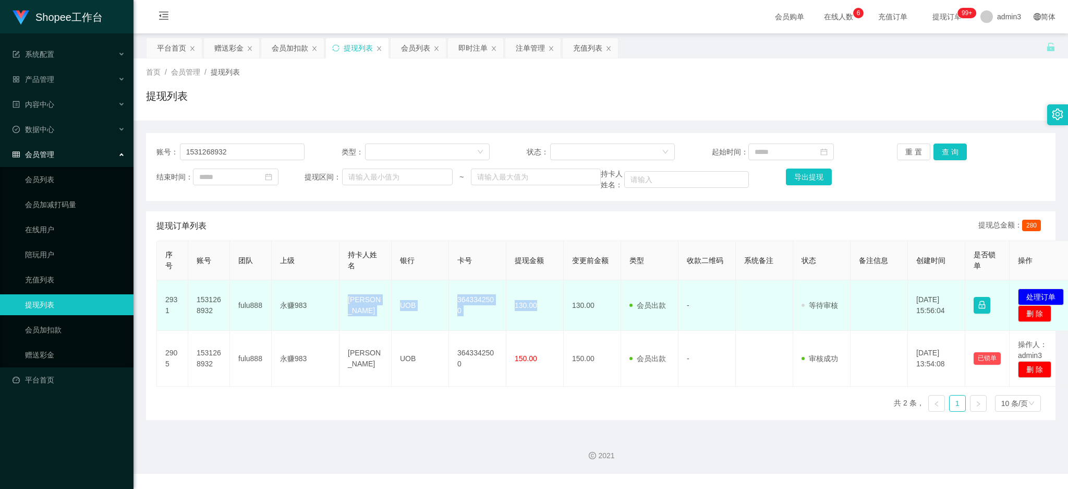
drag, startPoint x: 348, startPoint y: 308, endPoint x: 559, endPoint y: 311, distance: 210.8
click at [559, 311] on tr "2931 1531268932 fulu888 永赚983 [PERSON_NAME] UOB 3643342500 130.00 130.00 会员出款 人…" at bounding box center [618, 305] width 922 height 51
click at [1060, 298] on button "处理订单" at bounding box center [1041, 296] width 46 height 17
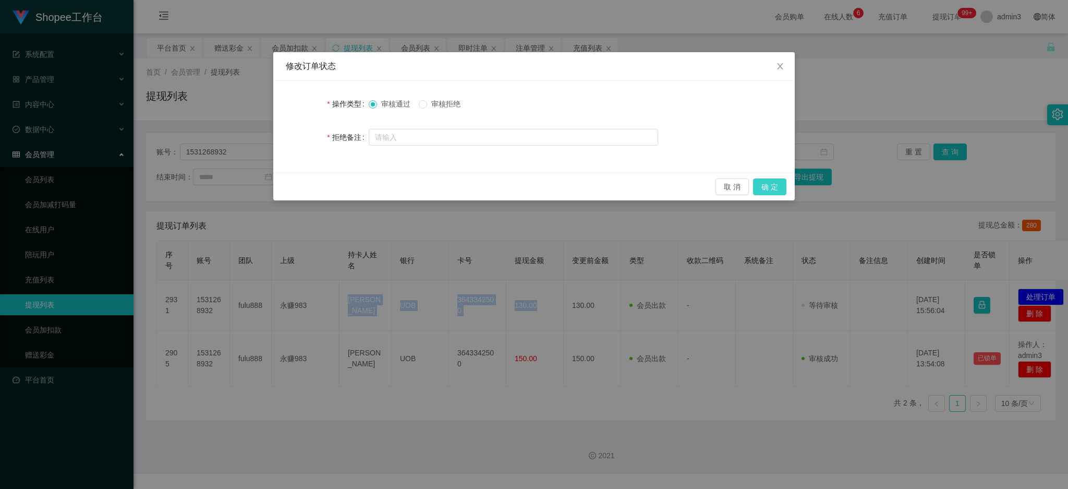
click at [754, 189] on button "确 定" at bounding box center [769, 186] width 33 height 17
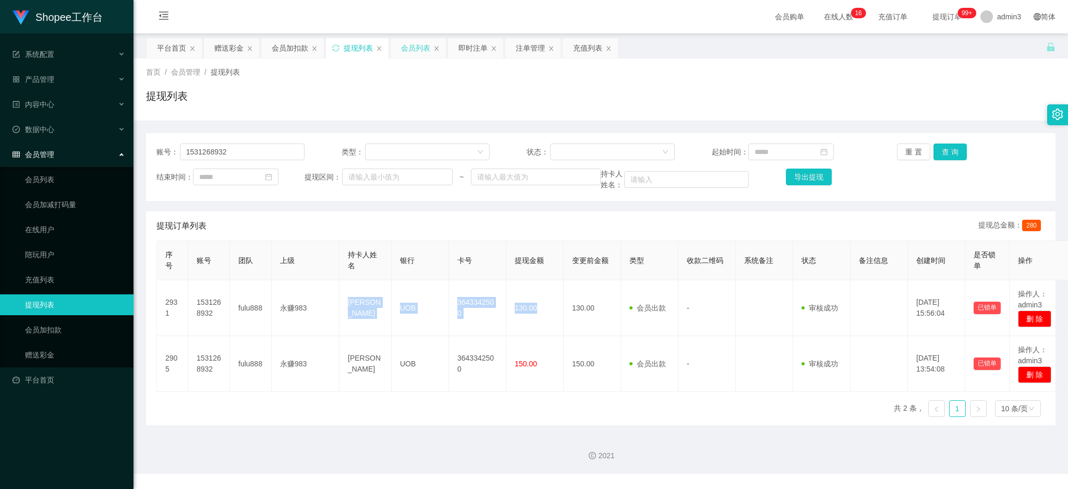
click at [404, 50] on div "会员列表" at bounding box center [415, 48] width 29 height 20
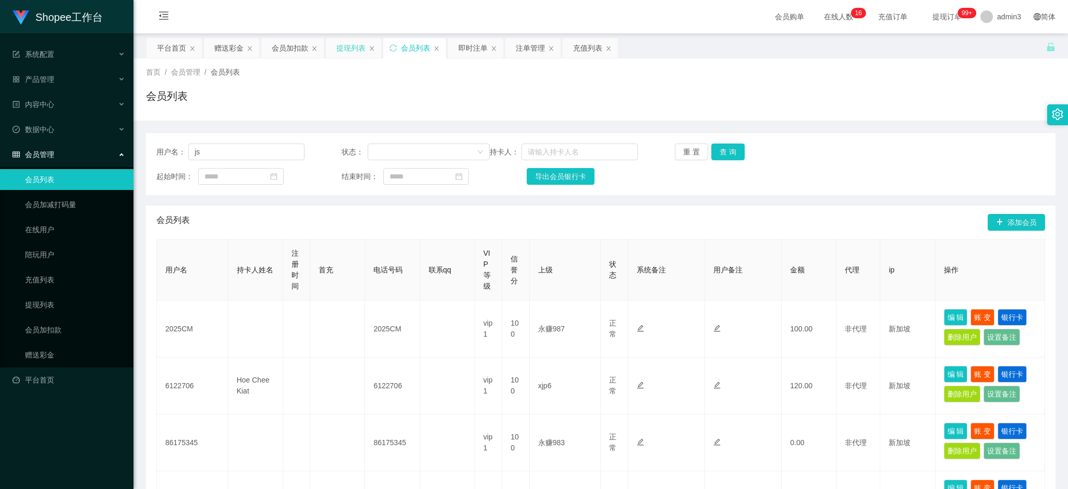
click at [351, 47] on div "提现列表" at bounding box center [350, 48] width 29 height 20
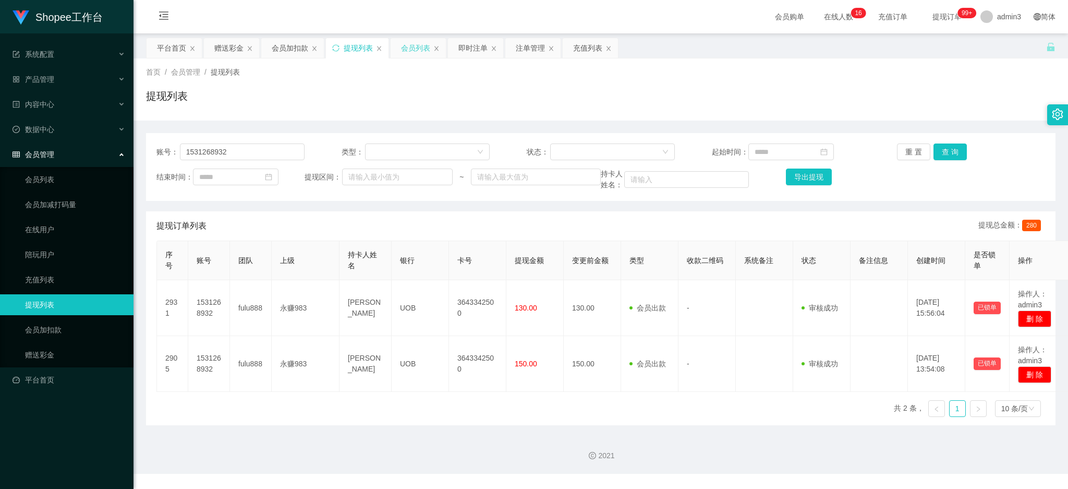
click at [404, 50] on div "会员列表" at bounding box center [415, 48] width 29 height 20
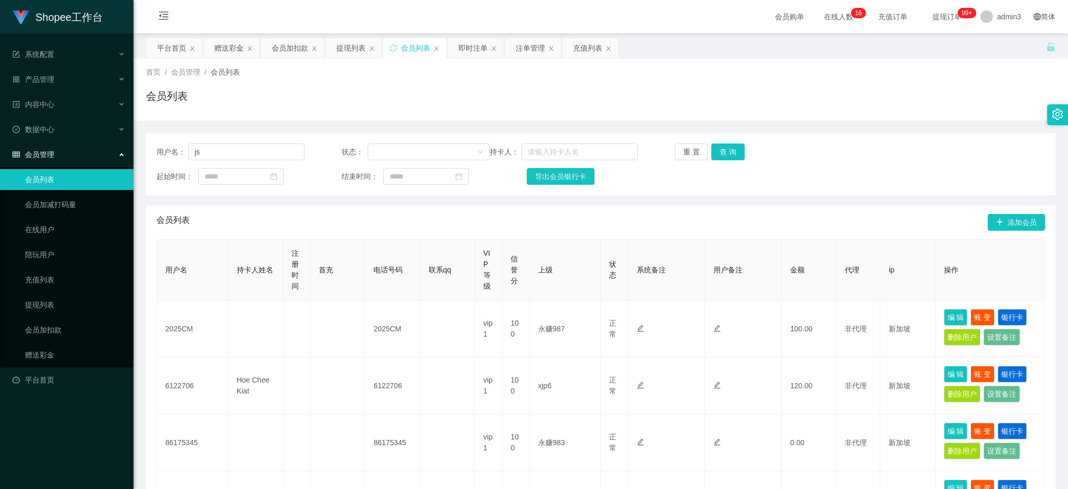
click at [247, 162] on div "用户名： js 状态： 持卡人： 重 置 查 询 起始时间： 结束时间： 导出会员银行卡" at bounding box center [601, 164] width 910 height 62
click at [245, 157] on input "js" at bounding box center [246, 151] width 116 height 17
click at [245, 156] on input "js" at bounding box center [246, 151] width 116 height 17
click at [717, 148] on button "查 询" at bounding box center [727, 151] width 33 height 17
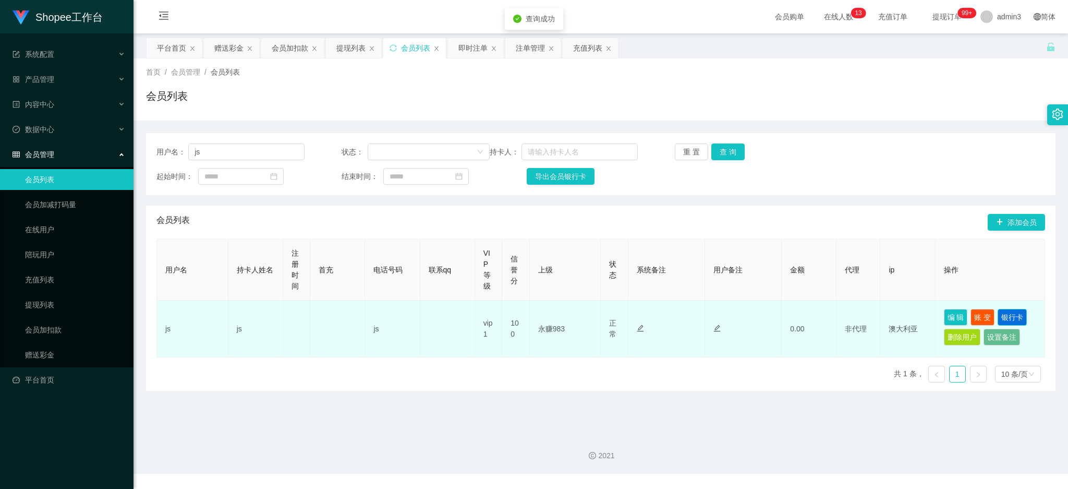
click at [998, 316] on button "银行卡" at bounding box center [1012, 317] width 29 height 17
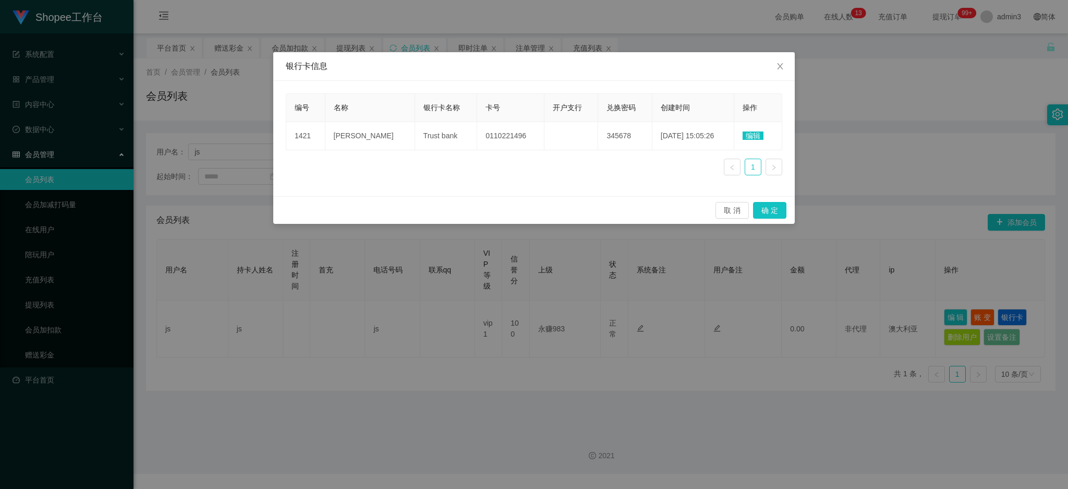
click at [756, 138] on span "编辑" at bounding box center [753, 135] width 21 height 8
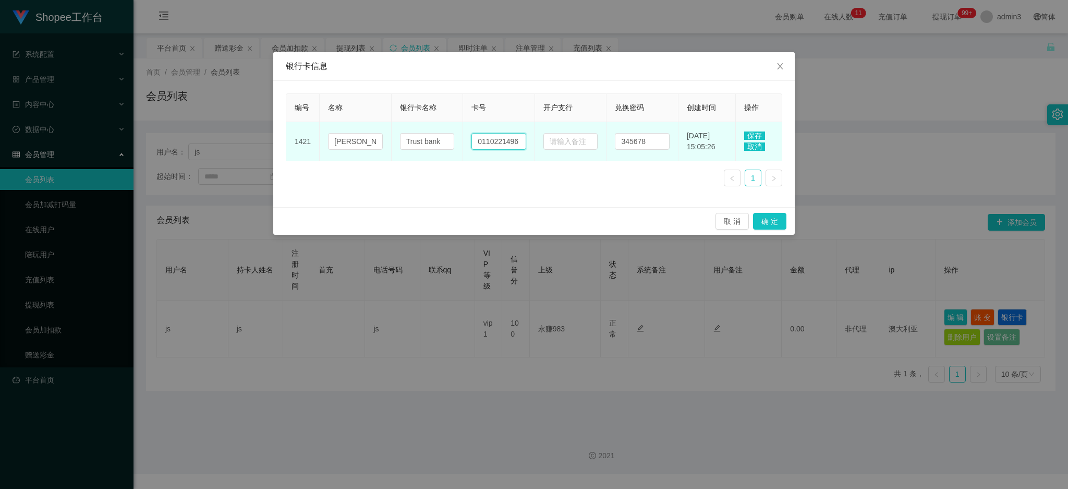
click at [505, 144] on input "0110221496" at bounding box center [499, 141] width 55 height 17
paste input "349375874"
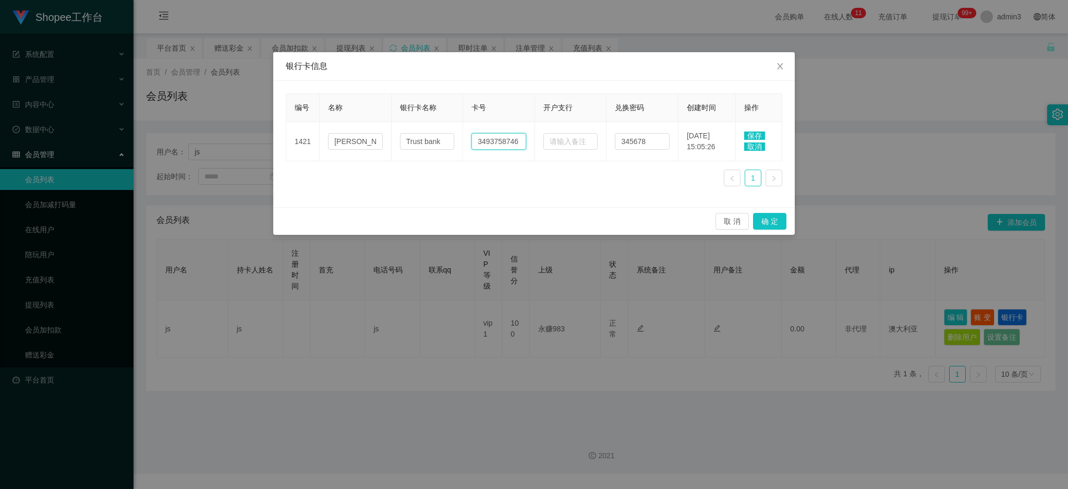
type input "3493758746"
click at [755, 136] on span "保存" at bounding box center [754, 135] width 21 height 8
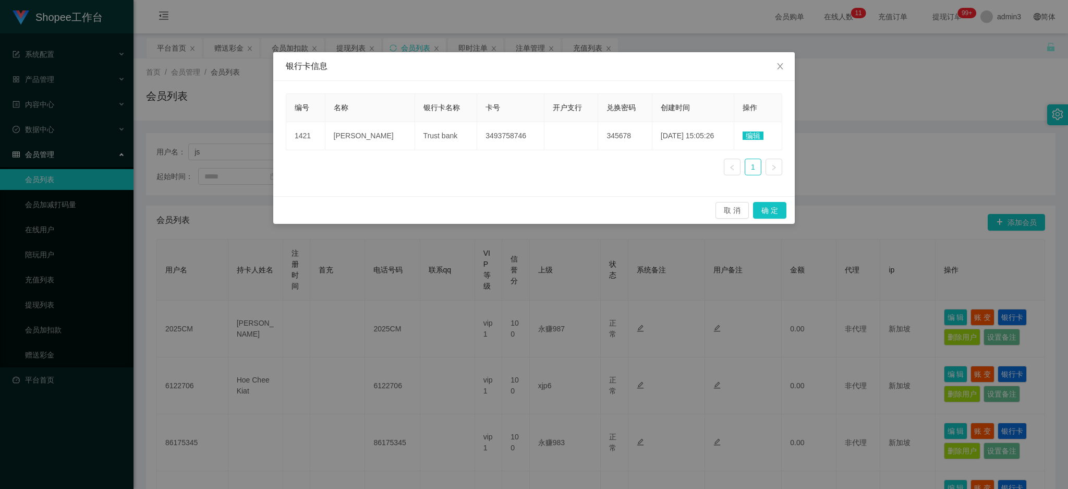
click at [395, 162] on div "编号 名称 银行卡名称 卡号 开户支行 兑换密码 创建时间 操作 1421 [PERSON_NAME] Trust bank 3493758746 34567…" at bounding box center [534, 138] width 497 height 90
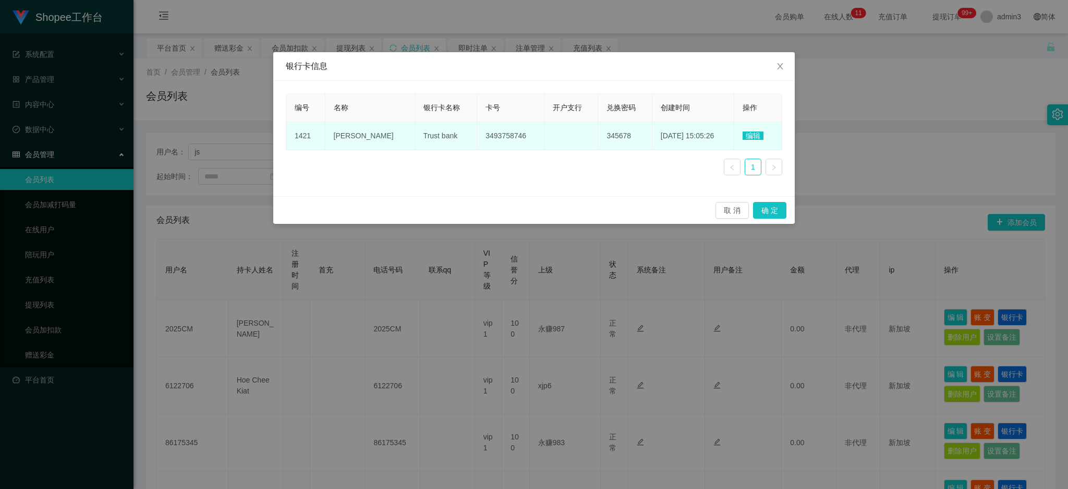
drag, startPoint x: 328, startPoint y: 134, endPoint x: 528, endPoint y: 135, distance: 199.8
click at [528, 135] on tr "1421 [PERSON_NAME] Trust bank 3493758746 345678 [DATE] 15:05:26 编辑" at bounding box center [534, 136] width 496 height 28
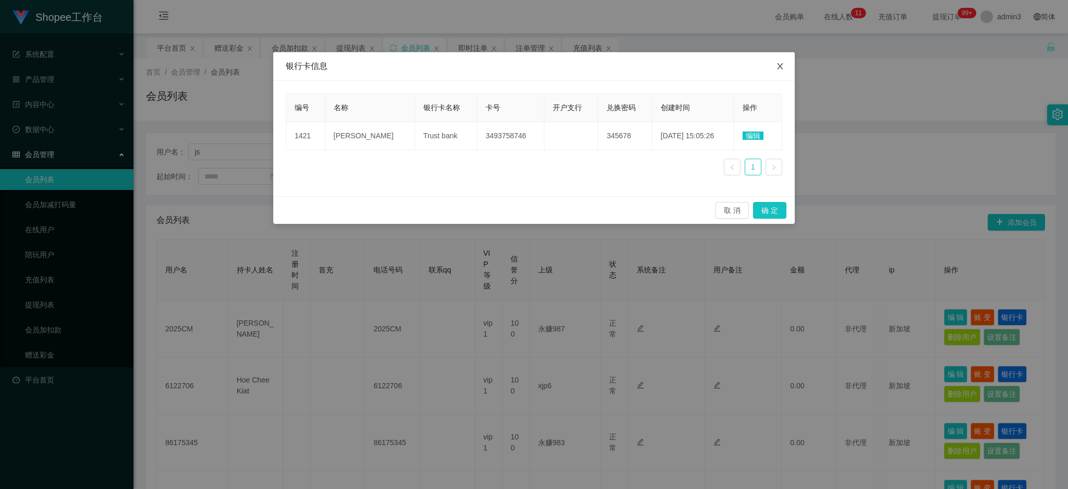
click at [788, 65] on span "Close" at bounding box center [780, 66] width 29 height 29
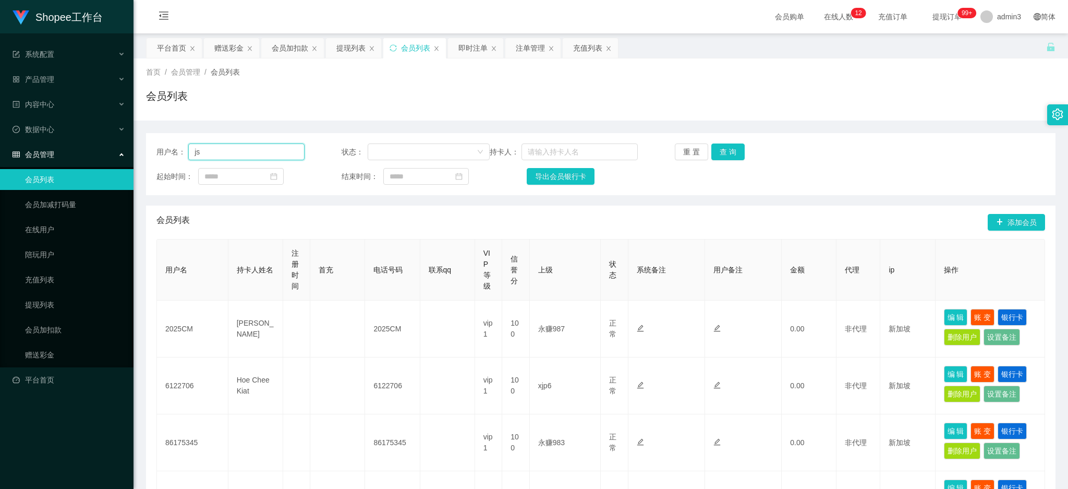
click at [265, 156] on input "js" at bounding box center [246, 151] width 116 height 17
drag, startPoint x: 348, startPoint y: 43, endPoint x: 309, endPoint y: 66, distance: 45.8
click at [348, 43] on div "提现列表" at bounding box center [350, 48] width 29 height 20
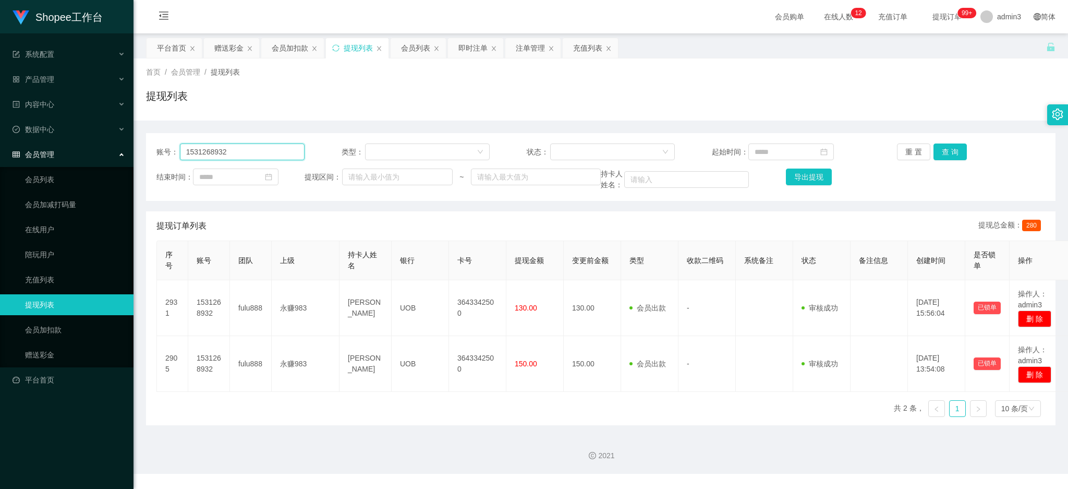
click at [228, 151] on input "1531268932" at bounding box center [242, 151] width 125 height 17
paste input "js"
type input "js"
click at [943, 149] on button "查 询" at bounding box center [950, 151] width 33 height 17
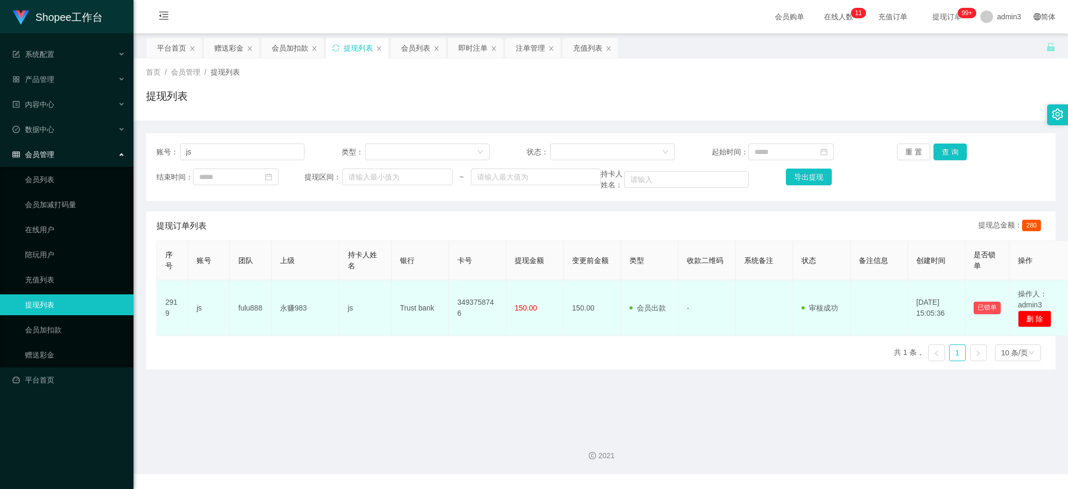
drag, startPoint x: 349, startPoint y: 338, endPoint x: 355, endPoint y: 336, distance: 5.6
click at [352, 337] on div "序号 账号 团队 上级 持卡人姓名 银行 卡号 提现金额 变更前金额 类型 收款二维码 系统备注 状态 备注信息 创建时间 是否锁单 操作 2919 js f…" at bounding box center [600, 304] width 889 height 129
drag, startPoint x: 513, startPoint y: 307, endPoint x: 537, endPoint y: 307, distance: 23.5
click at [537, 307] on td "150.00" at bounding box center [534, 308] width 57 height 56
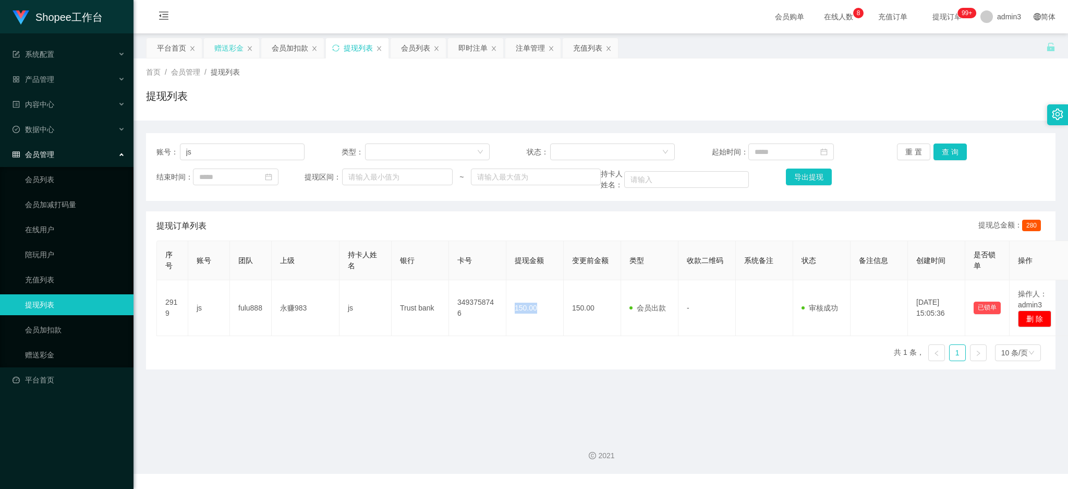
click at [234, 47] on div "赠送彩金" at bounding box center [228, 48] width 29 height 20
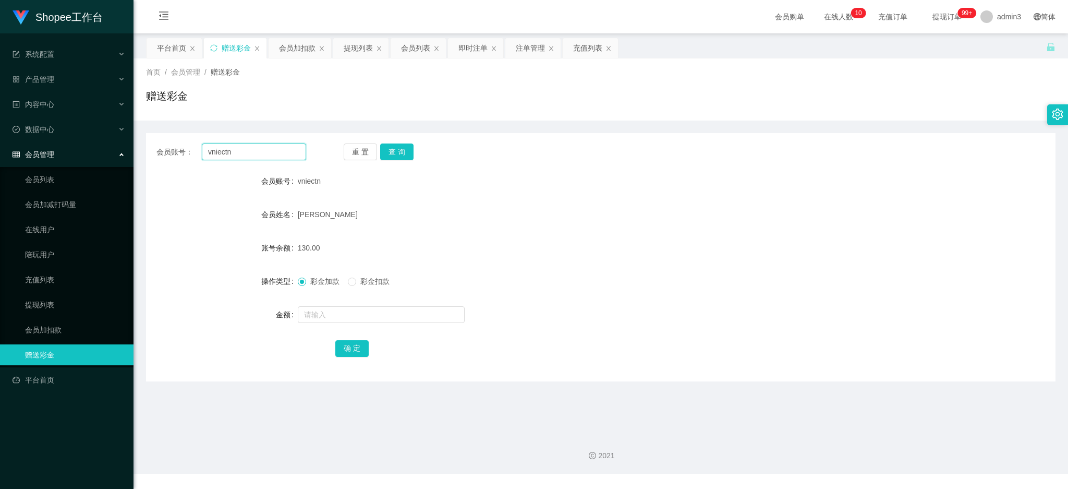
click at [259, 150] on input "vniectn" at bounding box center [254, 151] width 104 height 17
paste input "hdd123456"
click at [404, 153] on button "查 询" at bounding box center [396, 151] width 33 height 17
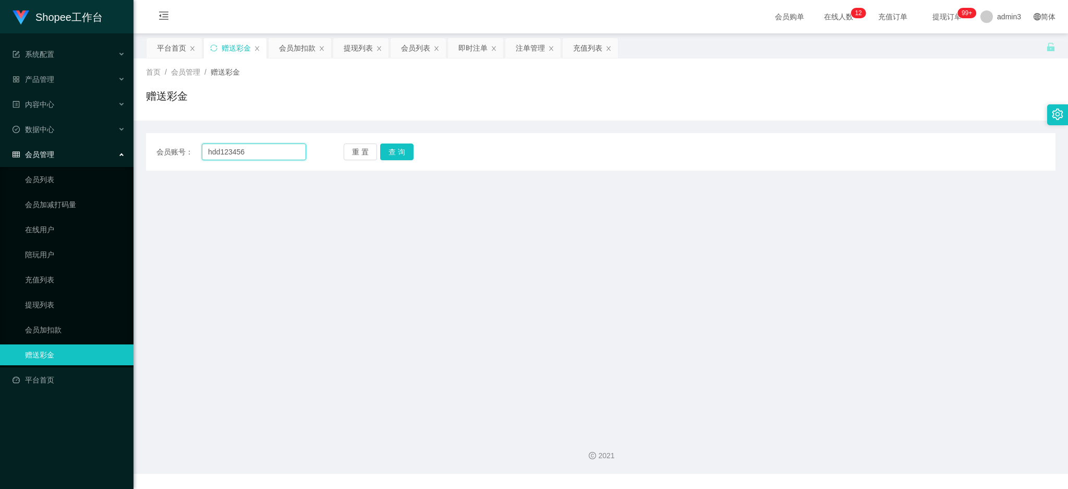
click at [232, 149] on input "hdd123456" at bounding box center [254, 151] width 104 height 17
paste input "82131219"
type input "82131219"
click at [388, 151] on button "查 询" at bounding box center [396, 151] width 33 height 17
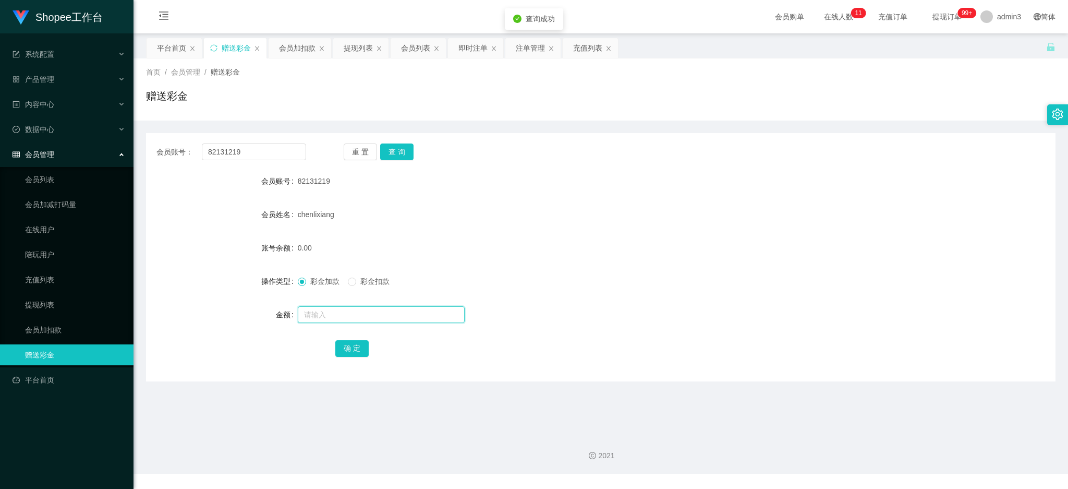
click at [321, 308] on input "text" at bounding box center [381, 314] width 167 height 17
type input "100"
drag, startPoint x: 356, startPoint y: 355, endPoint x: 371, endPoint y: 359, distance: 15.8
click at [356, 355] on button "确 定" at bounding box center [351, 348] width 33 height 17
click at [472, 55] on div "即时注单" at bounding box center [472, 48] width 29 height 20
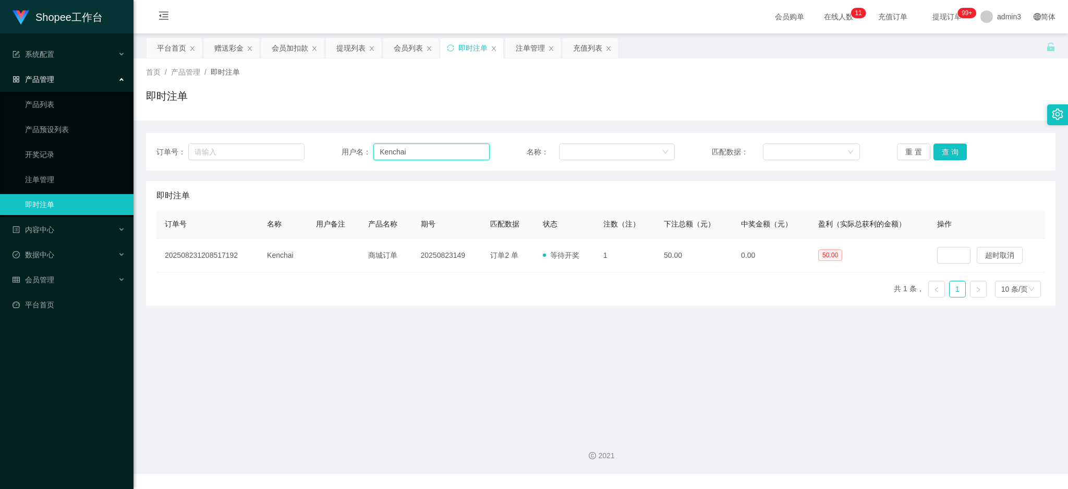
click at [390, 153] on input "Kenchai" at bounding box center [431, 151] width 116 height 17
paste input "81923230"
type input "81923230"
click at [947, 155] on button "查 询" at bounding box center [950, 151] width 33 height 17
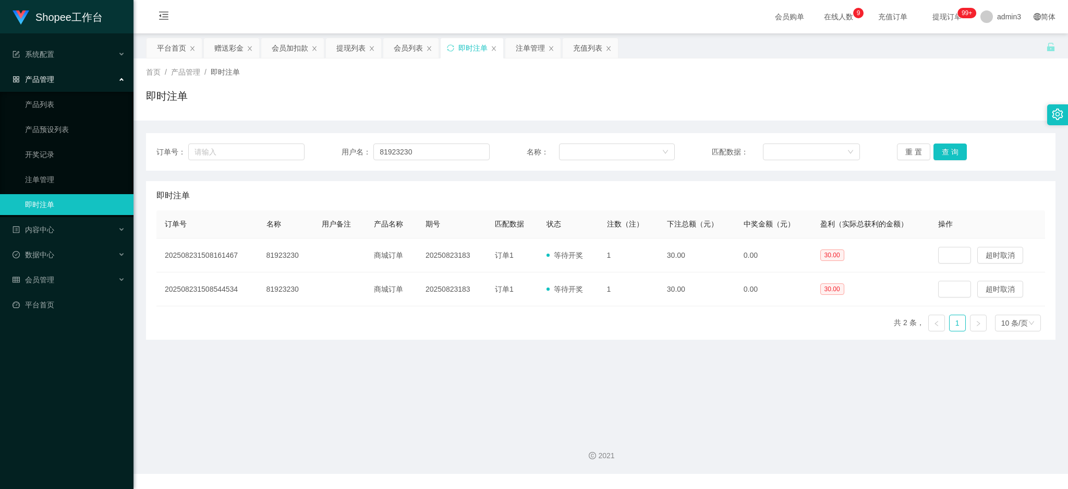
click at [371, 334] on div "订单号 名称 用户备注 产品名称 期号 匹配数据 状态 注数（注） 下注总额（元） 中奖金额（元） 盈利（实际总获利的金额） 操作 2025082315081…" at bounding box center [600, 274] width 889 height 129
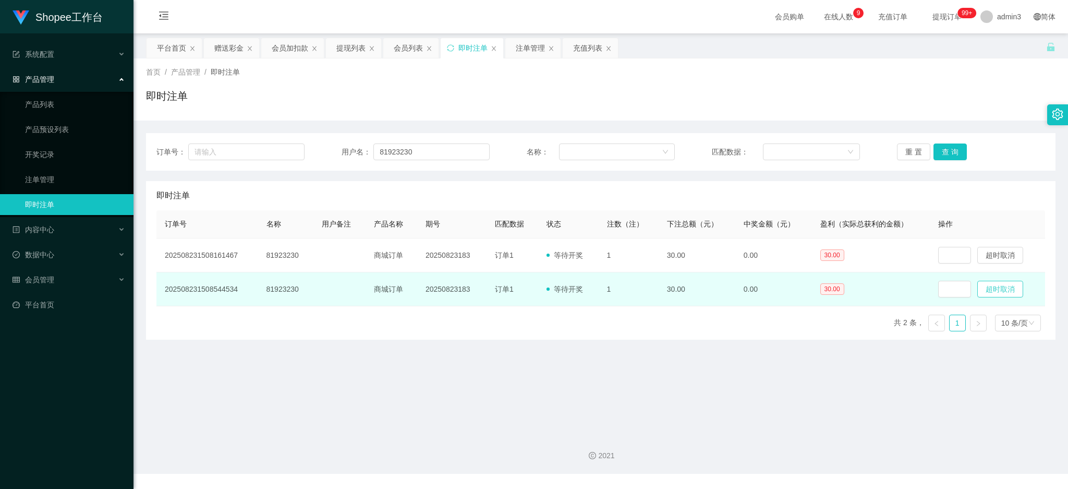
click at [987, 287] on button "超时取消" at bounding box center [1000, 289] width 46 height 17
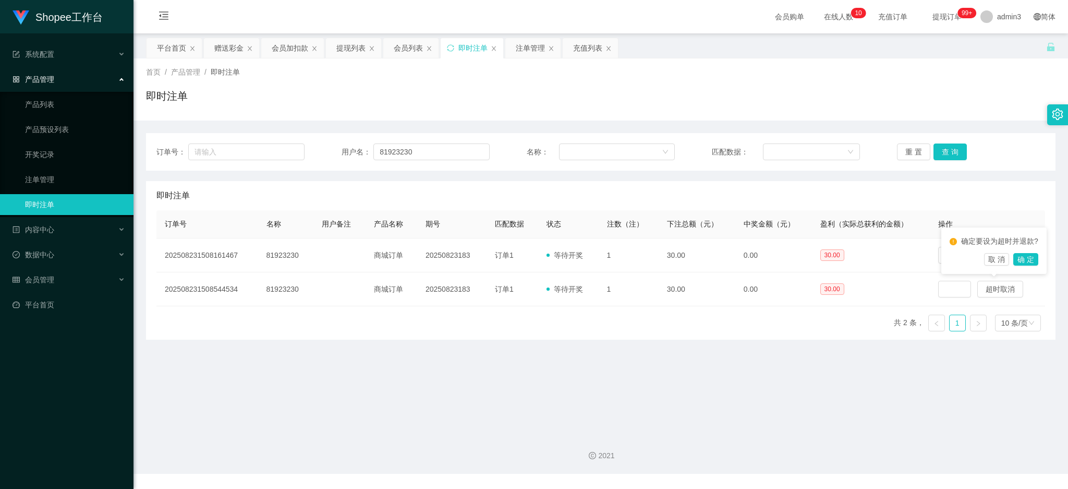
click at [779, 350] on main "关闭左侧 关闭右侧 关闭其它 刷新页面 平台首页 赠送彩金 会员加扣款 提现列表 会员列表 即时注单 注单管理 充值列表 首页 / 产品管理 / 即时注单 /…" at bounding box center [601, 229] width 935 height 392
click at [948, 150] on button "查 询" at bounding box center [950, 151] width 33 height 17
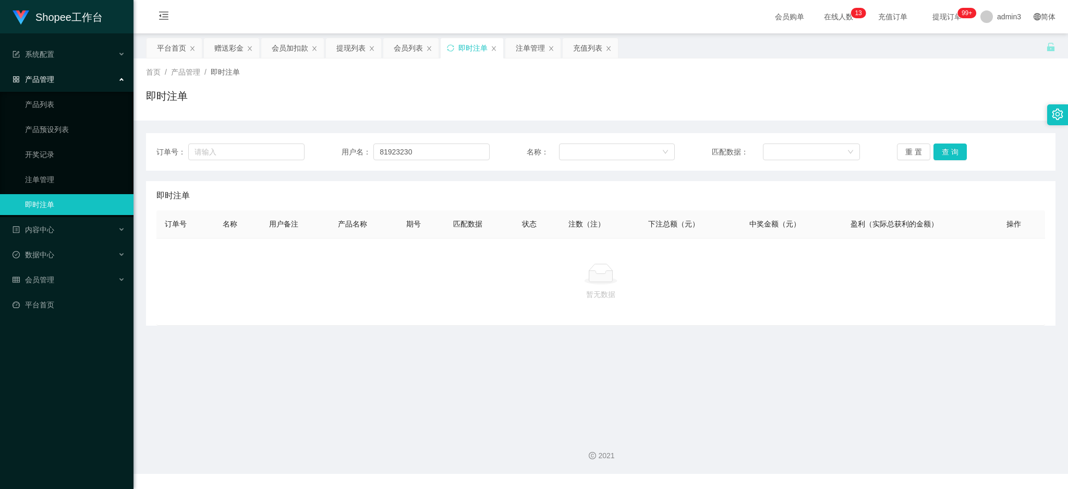
drag, startPoint x: 270, startPoint y: 338, endPoint x: 256, endPoint y: 313, distance: 29.0
click at [270, 337] on main "关闭左侧 关闭右侧 关闭其它 刷新页面 平台首页 赠送彩金 会员加扣款 提现列表 会员列表 即时注单 注单管理 充值列表 首页 / 产品管理 / 即时注单 /…" at bounding box center [601, 229] width 935 height 392
click at [536, 45] on div "注单管理" at bounding box center [530, 48] width 29 height 20
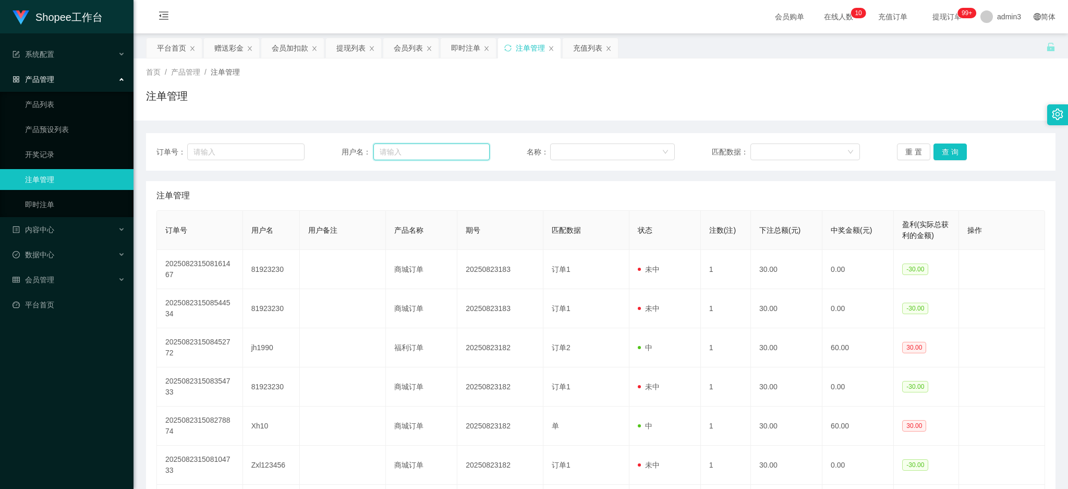
click at [420, 154] on input "text" at bounding box center [431, 151] width 116 height 17
paste input "81923230"
type input "81923230"
click at [948, 149] on button "查 询" at bounding box center [950, 151] width 33 height 17
click at [459, 47] on div "即时注单" at bounding box center [465, 48] width 29 height 20
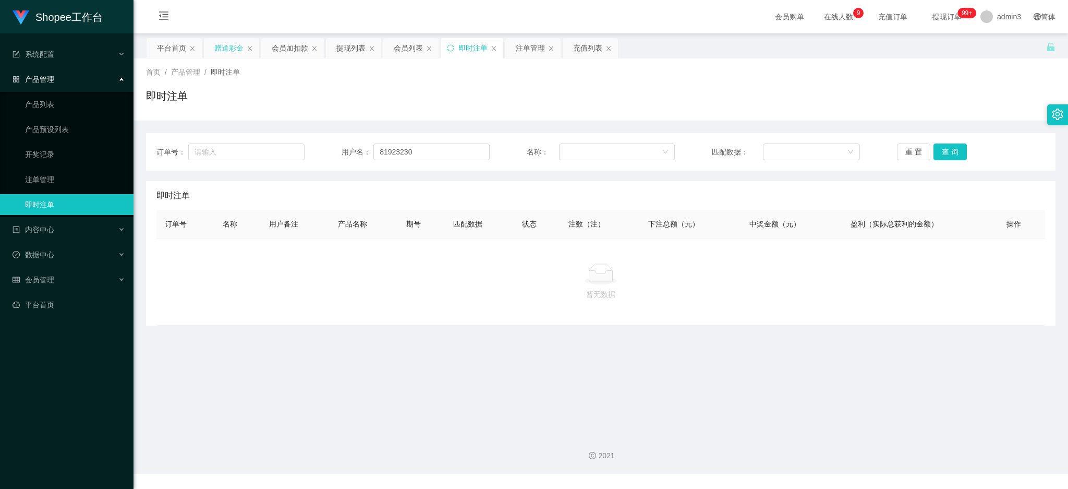
click at [227, 52] on div "赠送彩金" at bounding box center [228, 48] width 29 height 20
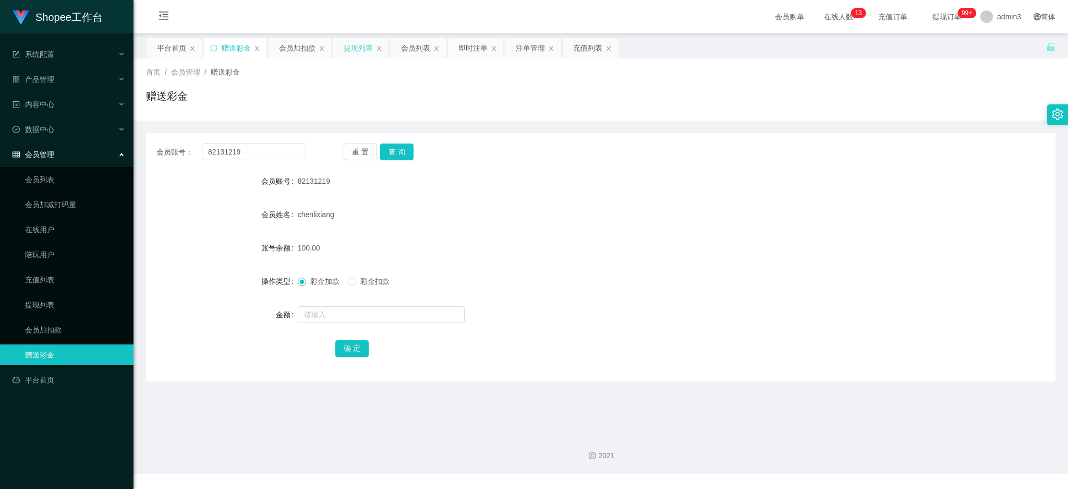
click at [352, 47] on div "提现列表" at bounding box center [358, 48] width 29 height 20
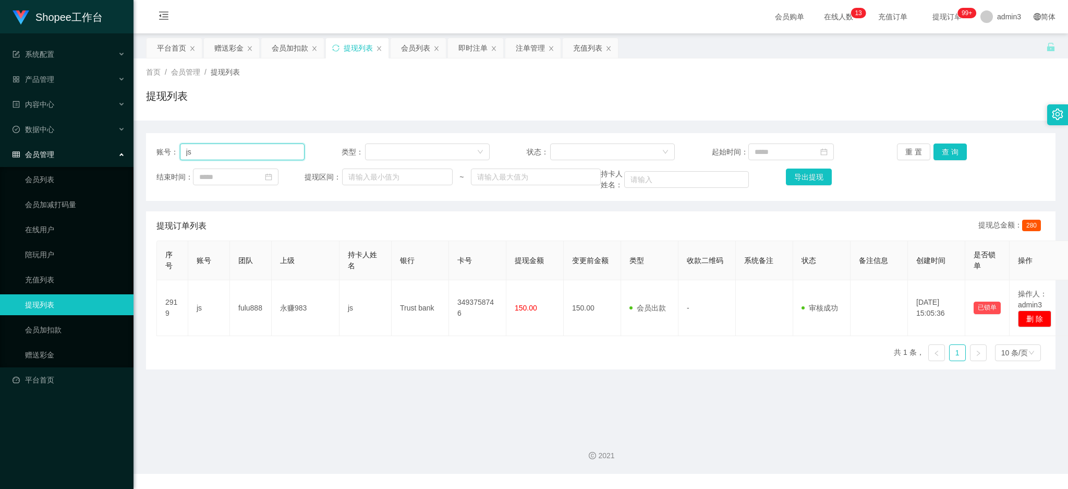
click at [222, 155] on input "js" at bounding box center [242, 151] width 125 height 17
click at [940, 155] on button "查 询" at bounding box center [950, 151] width 33 height 17
click at [413, 46] on div "会员列表" at bounding box center [415, 48] width 29 height 20
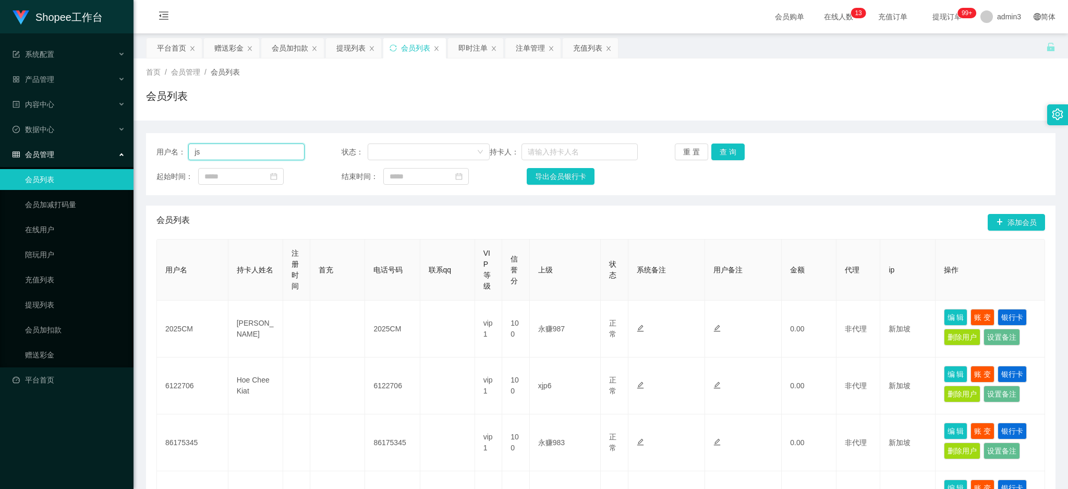
click at [268, 153] on input "js" at bounding box center [246, 151] width 116 height 17
click at [721, 149] on button "查 询" at bounding box center [727, 151] width 33 height 17
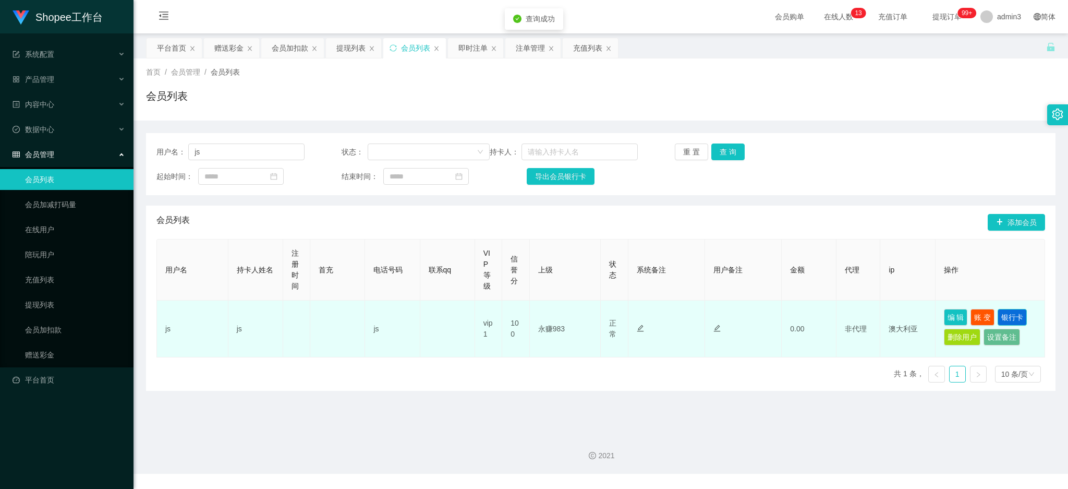
click at [1008, 317] on button "银行卡" at bounding box center [1012, 317] width 29 height 17
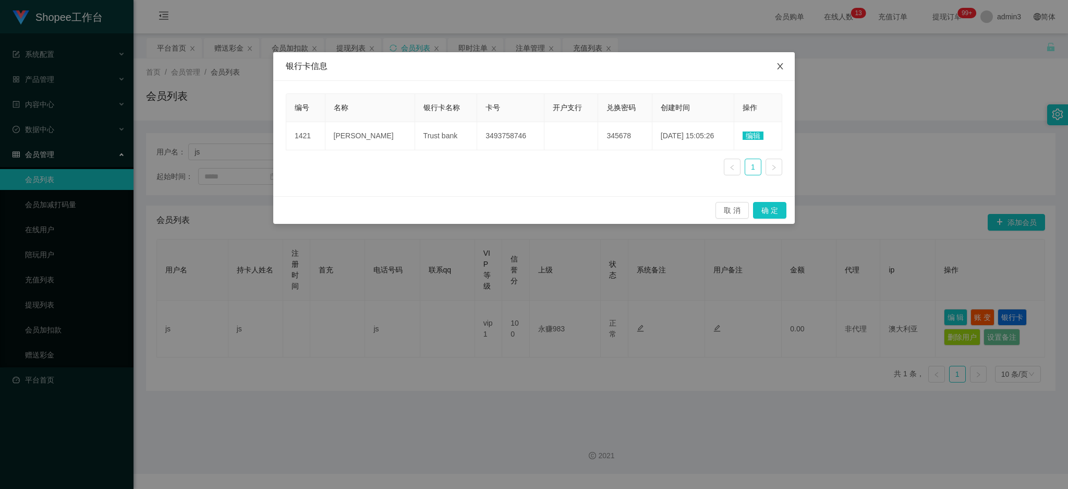
click at [782, 66] on icon "图标: close" at bounding box center [780, 66] width 8 height 8
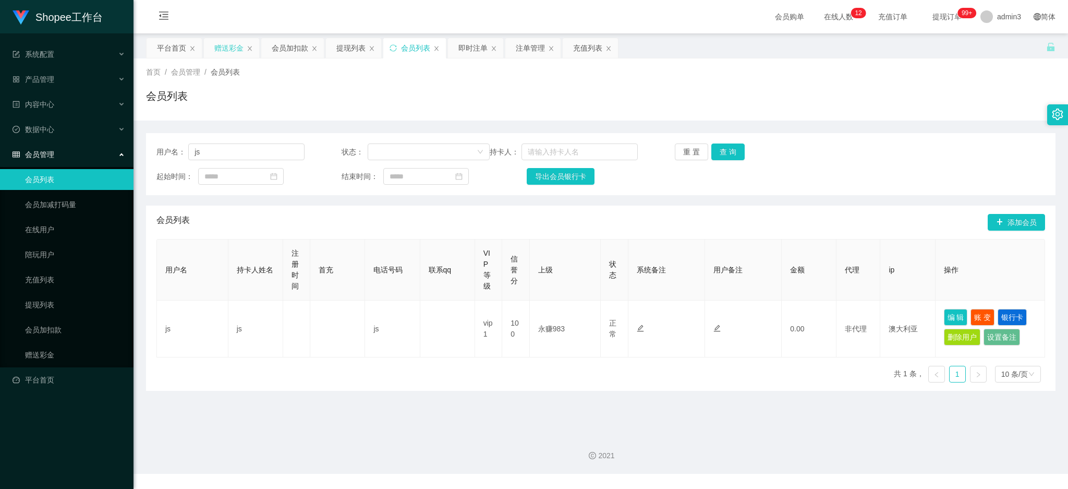
click at [231, 55] on div "赠送彩金" at bounding box center [228, 48] width 29 height 20
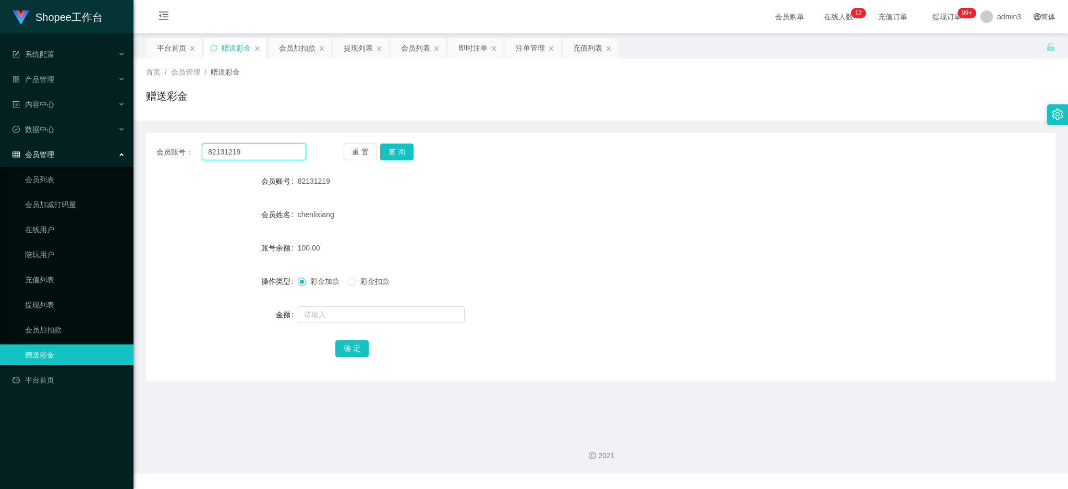
click at [232, 150] on input "82131219" at bounding box center [254, 151] width 104 height 17
paste input "Kenchai"
type input "Kenchai"
drag, startPoint x: 389, startPoint y: 150, endPoint x: 389, endPoint y: 155, distance: 5.7
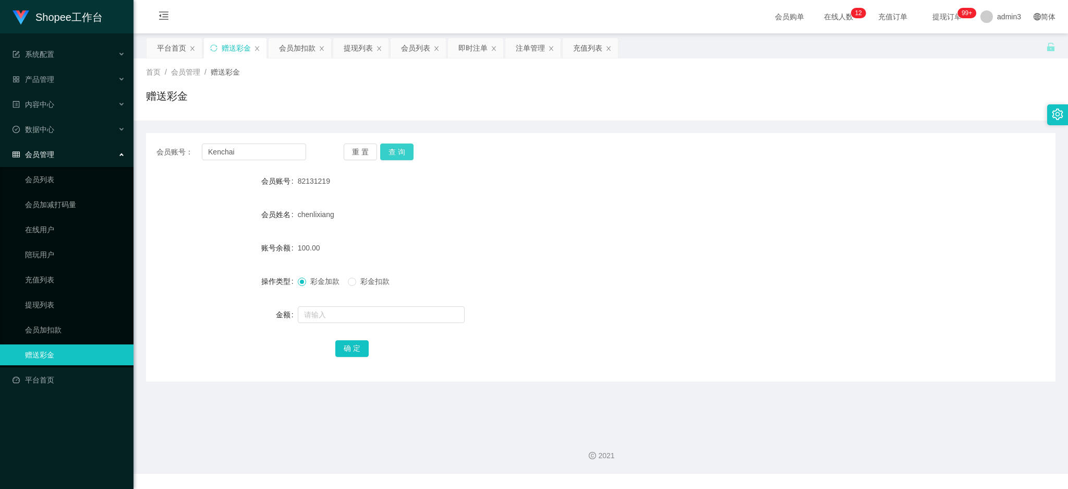
click at [389, 150] on button "查 询" at bounding box center [396, 151] width 33 height 17
click at [340, 317] on input "text" at bounding box center [381, 314] width 167 height 17
type input "60"
click at [349, 346] on button "确 定" at bounding box center [351, 348] width 33 height 17
click at [356, 54] on div "提现列表" at bounding box center [358, 48] width 29 height 20
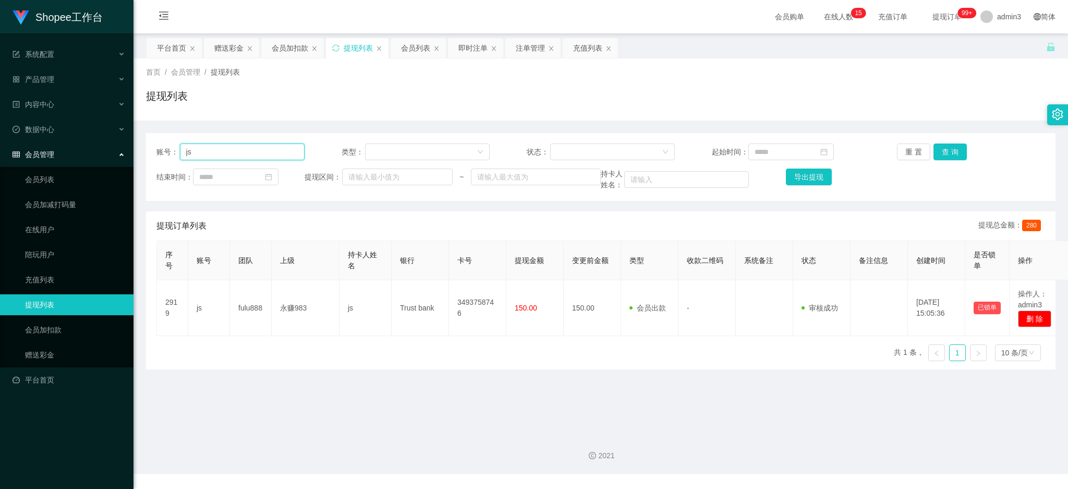
click at [223, 156] on input "js" at bounding box center [242, 151] width 125 height 17
paste input "aye"
type input "jayes"
click at [949, 151] on button "查 询" at bounding box center [950, 151] width 33 height 17
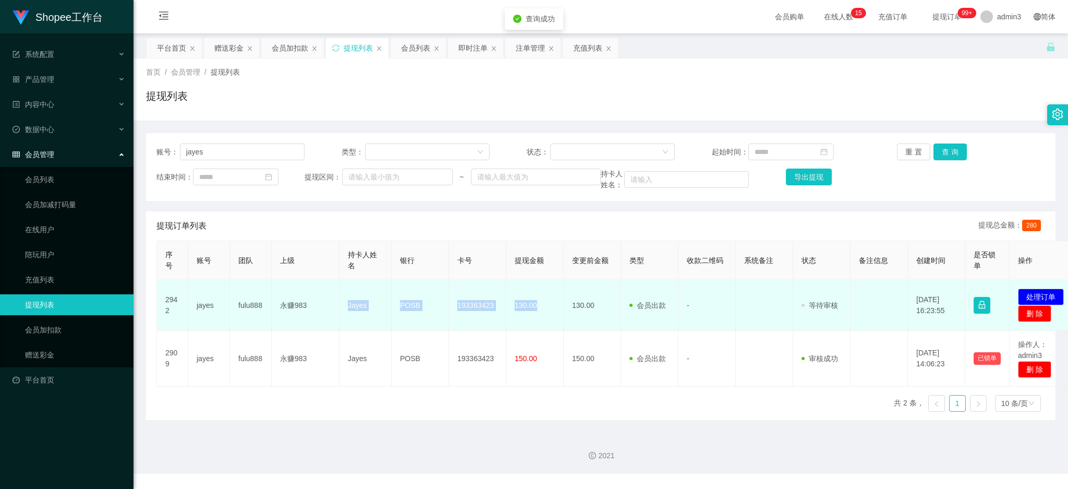
drag, startPoint x: 345, startPoint y: 312, endPoint x: 541, endPoint y: 313, distance: 196.1
click at [541, 313] on tr "2942 jayes fulu888 永赚983 Jayes POSB 193363423 130.00 130.00 会员出款 人工取款 - 审核驳回 审核…" at bounding box center [618, 305] width 922 height 51
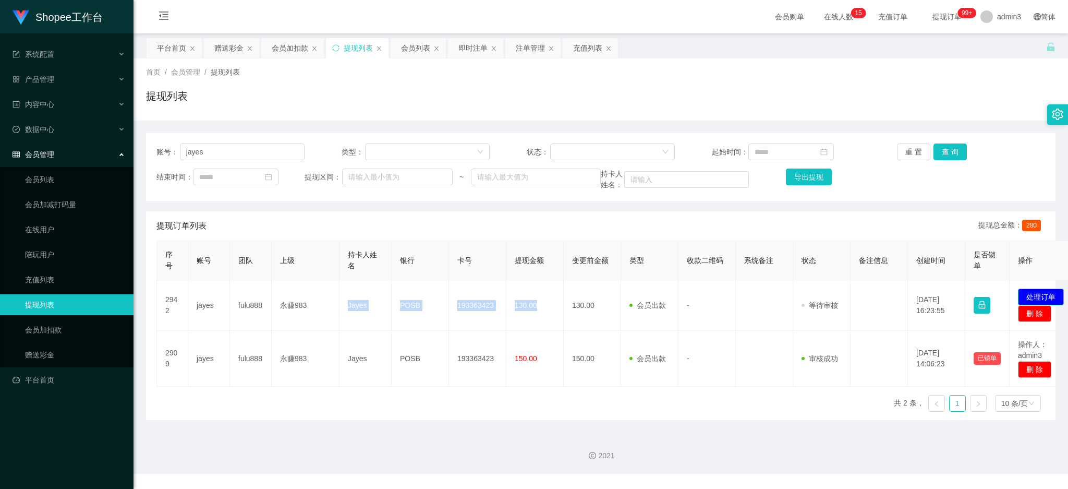
drag, startPoint x: 1041, startPoint y: 293, endPoint x: 1006, endPoint y: 295, distance: 35.0
click at [1040, 294] on button "处理订单" at bounding box center [1041, 296] width 46 height 17
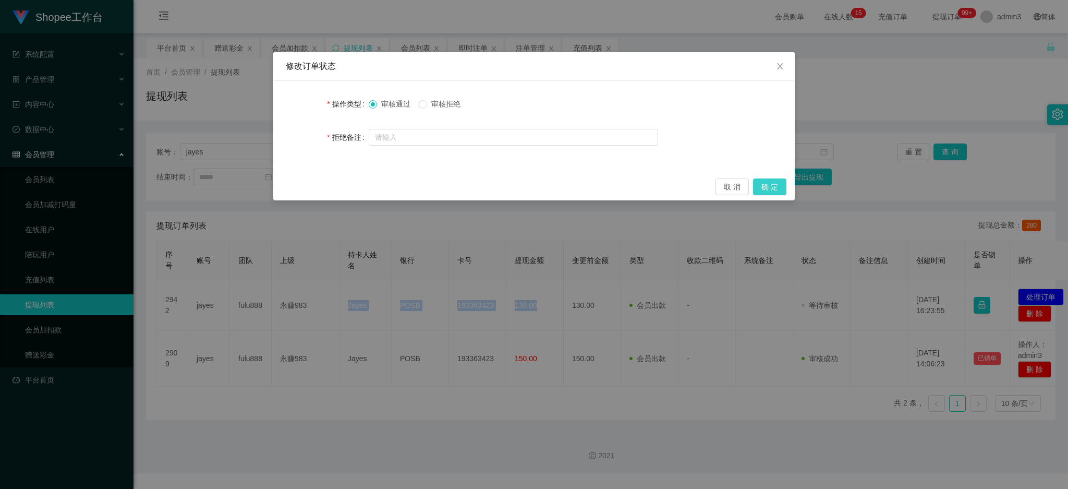
click at [783, 183] on button "确 定" at bounding box center [769, 186] width 33 height 17
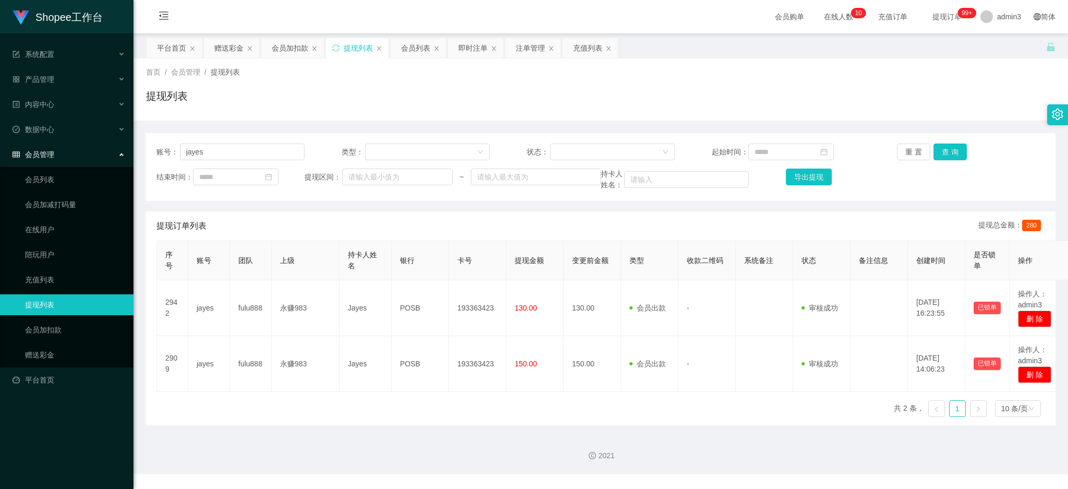
click at [228, 58] on div "首页 / 会员管理 / 提现列表 / 提现列表" at bounding box center [601, 89] width 935 height 62
click at [223, 47] on div "赠送彩金" at bounding box center [228, 48] width 29 height 20
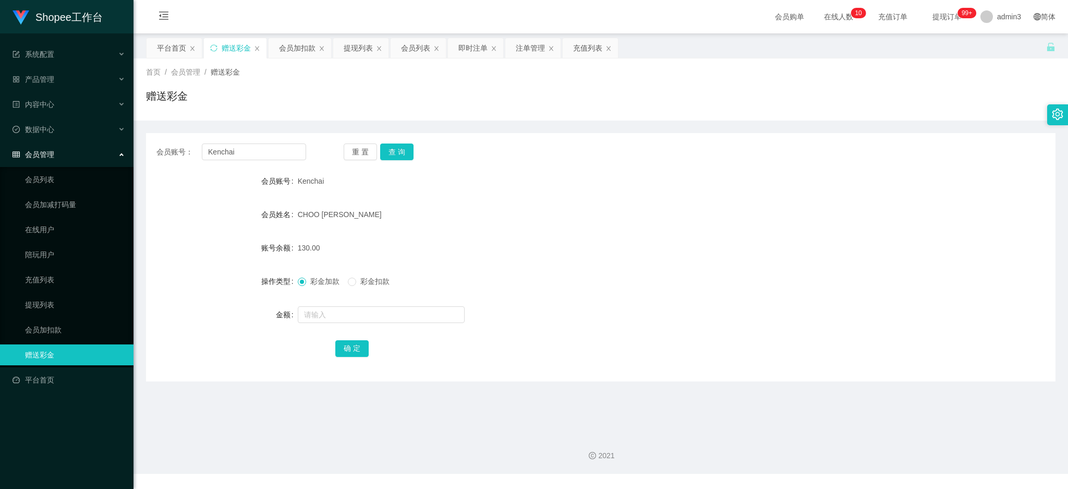
click at [253, 141] on div "会员账号： Kenchai 重 置 查 询 会员账号 Kenchai 会员姓名 [PERSON_NAME] 账号余额 130.00 操作类型 彩金加款 彩金扣…" at bounding box center [601, 257] width 910 height 248
click at [252, 140] on div "会员账号： Kenchai 重 置 查 询 会员账号 Kenchai 会员姓名 [PERSON_NAME] 账号余额 130.00 操作类型 彩金加款 彩金扣…" at bounding box center [601, 257] width 910 height 248
click at [252, 148] on input "Kenchai" at bounding box center [254, 151] width 104 height 17
paste input "nzhang950"
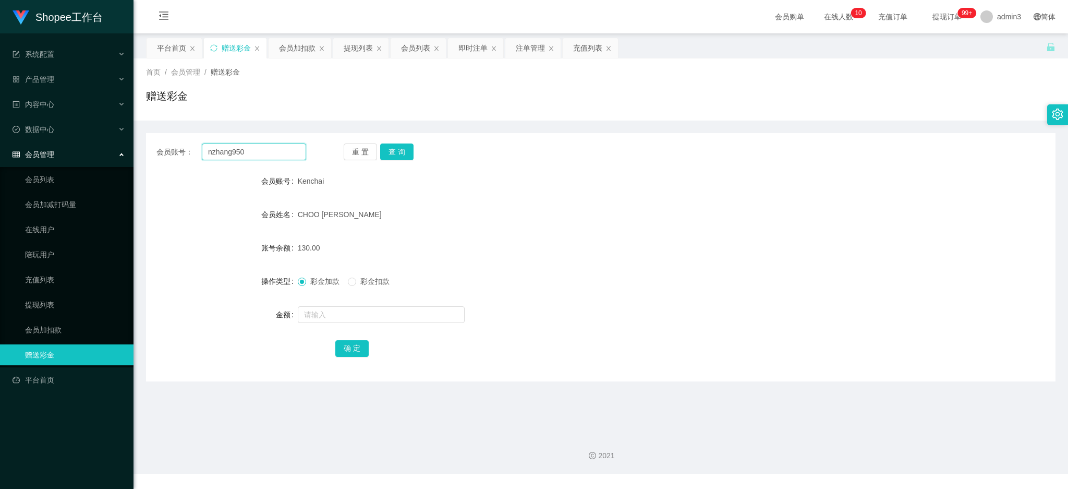
type input "nzhang950"
click at [391, 141] on div "会员账号： nzhang950 重 置 查 询 会员账号 Kenchai 会员姓名 [PERSON_NAME] 账号余额 130.00 操作类型 彩金加款 彩…" at bounding box center [601, 257] width 910 height 248
click at [391, 157] on button "查 询" at bounding box center [396, 151] width 33 height 17
click at [344, 314] on input "text" at bounding box center [381, 314] width 167 height 17
type input "85"
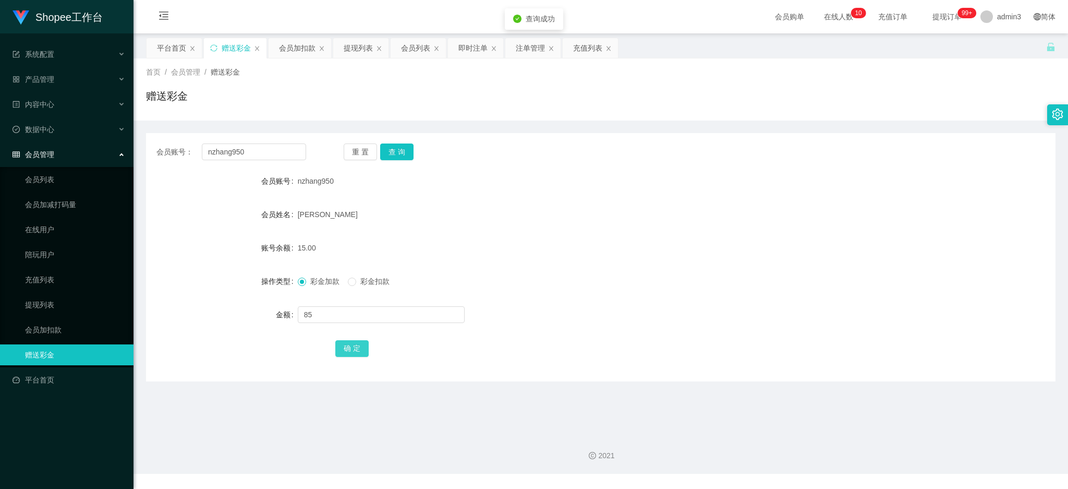
click at [346, 353] on button "确 定" at bounding box center [351, 348] width 33 height 17
click at [252, 156] on input "nzhang950" at bounding box center [254, 151] width 104 height 17
paste input "6122716"
type input "6122716"
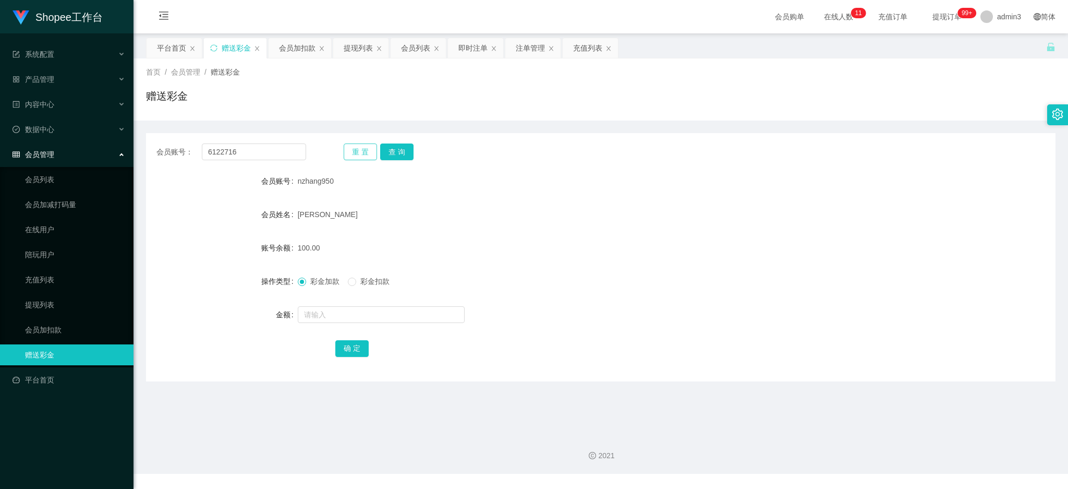
click at [372, 148] on button "重 置" at bounding box center [360, 151] width 33 height 17
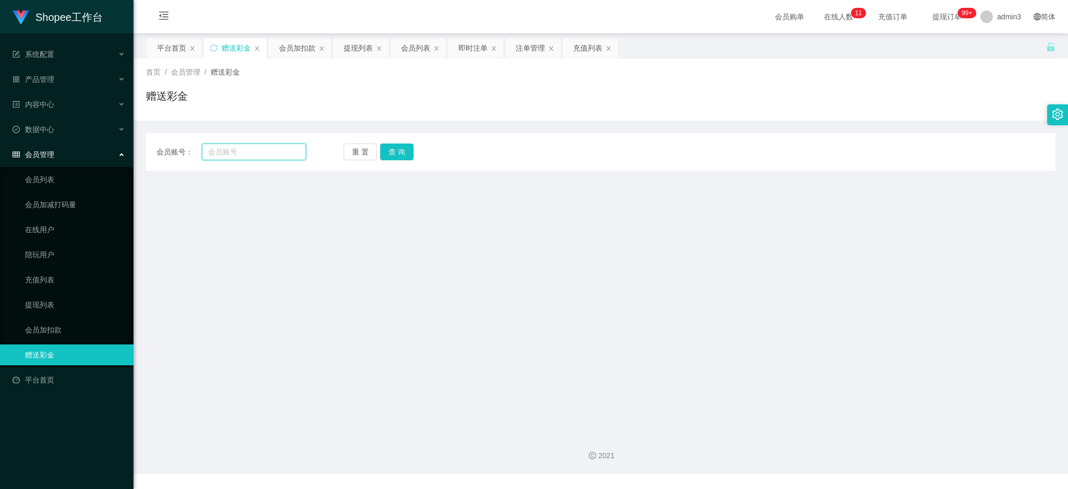
click at [271, 150] on input "text" at bounding box center [254, 151] width 104 height 17
paste input "6122716"
type input "6122716"
click at [398, 156] on button "查 询" at bounding box center [396, 151] width 33 height 17
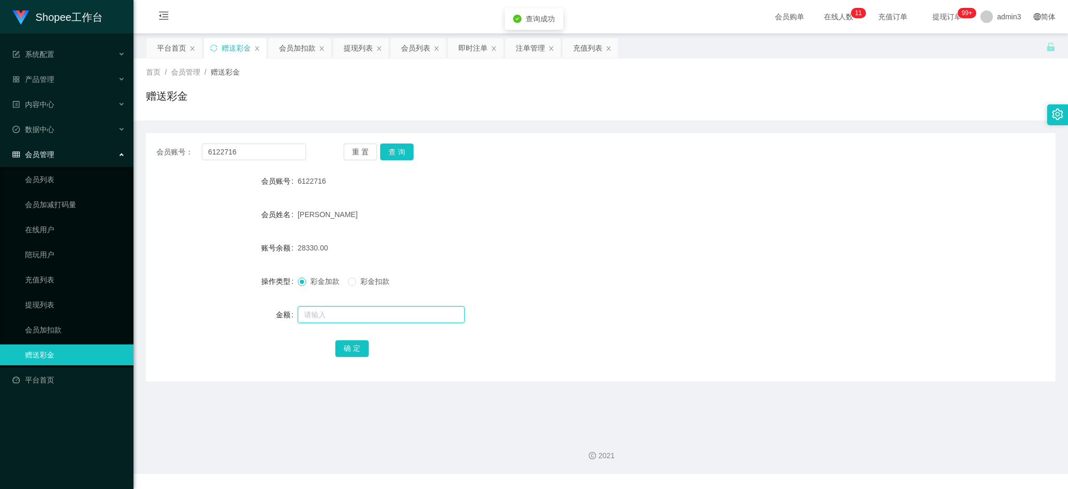
click at [311, 314] on input "text" at bounding box center [381, 314] width 167 height 17
type input "20000"
click at [354, 345] on button "确 定" at bounding box center [351, 348] width 33 height 17
click at [340, 54] on div "提现列表" at bounding box center [360, 48] width 55 height 20
click at [348, 49] on div "提现列表" at bounding box center [358, 48] width 29 height 20
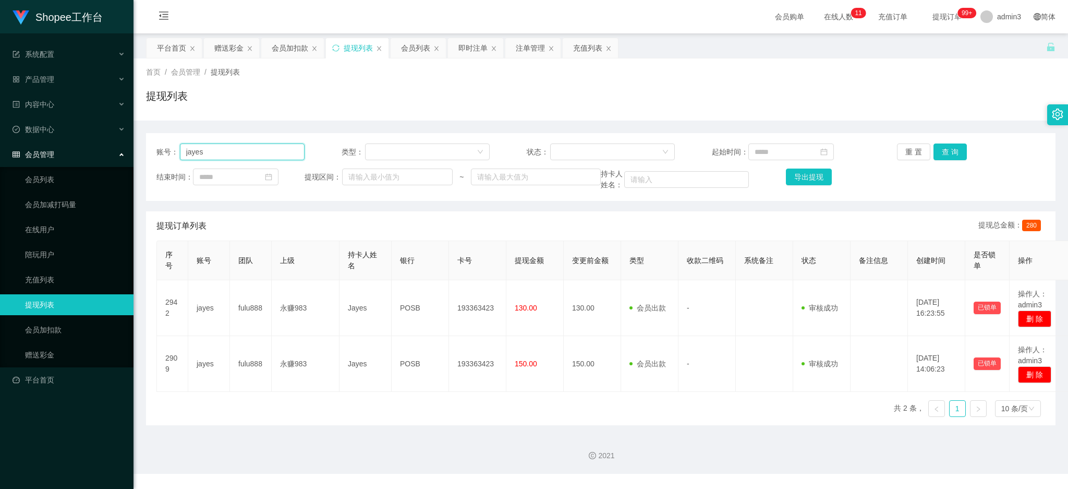
click at [224, 155] on input "jayes" at bounding box center [242, 151] width 125 height 17
paste input "Matchchow790"
click at [952, 150] on button "查 询" at bounding box center [950, 151] width 33 height 17
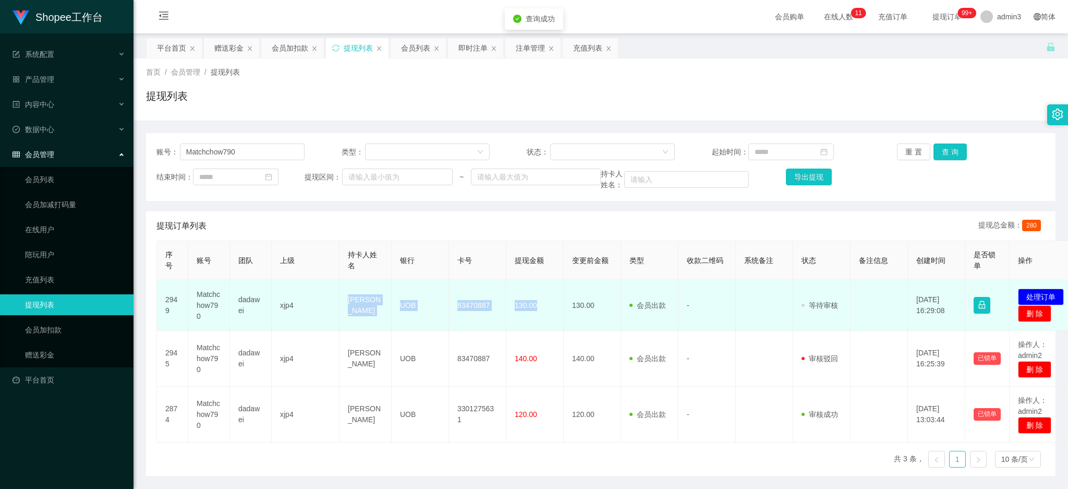
drag, startPoint x: 345, startPoint y: 298, endPoint x: 548, endPoint y: 324, distance: 204.1
click at [548, 324] on tr "2949 Matchchow790 dadawei xjp4 Chow Yong Fatt UOB 83470887 130.00 130.00 会员出款 人…" at bounding box center [618, 305] width 922 height 51
click at [1033, 293] on button "处理订单" at bounding box center [1041, 296] width 46 height 17
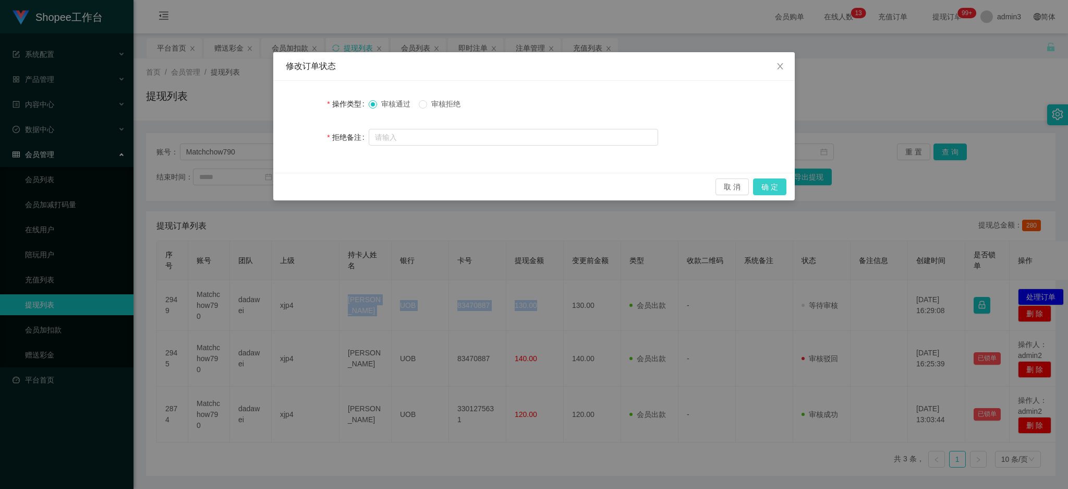
click at [770, 184] on button "确 定" at bounding box center [769, 186] width 33 height 17
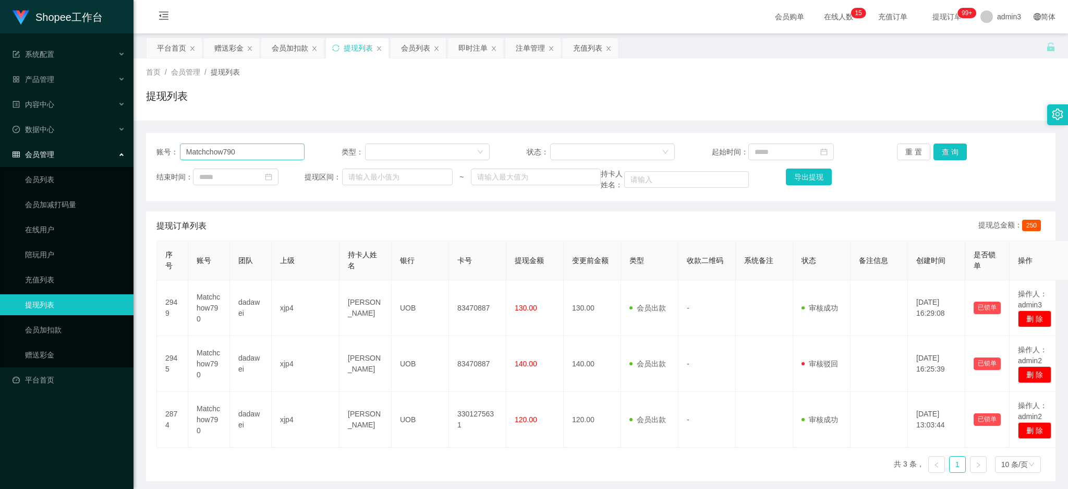
drag, startPoint x: 259, startPoint y: 137, endPoint x: 256, endPoint y: 144, distance: 7.9
click at [259, 137] on div "账号： Matchchow790 类型： 状态： 起始时间： 重 置 查 询 结束时间： 提现区间： ~ 持卡人姓名： 导出提现" at bounding box center [601, 167] width 910 height 68
click at [256, 147] on input "Matchchow790" at bounding box center [242, 151] width 125 height 17
click at [256, 153] on input "Matchchow790" at bounding box center [242, 151] width 125 height 17
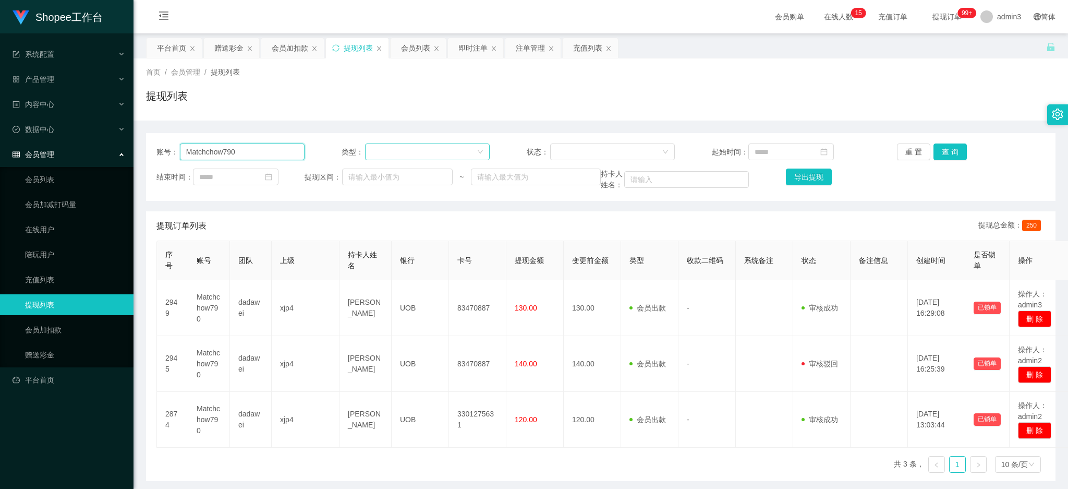
paste input "87889713"
click at [935, 149] on button "查 询" at bounding box center [950, 151] width 33 height 17
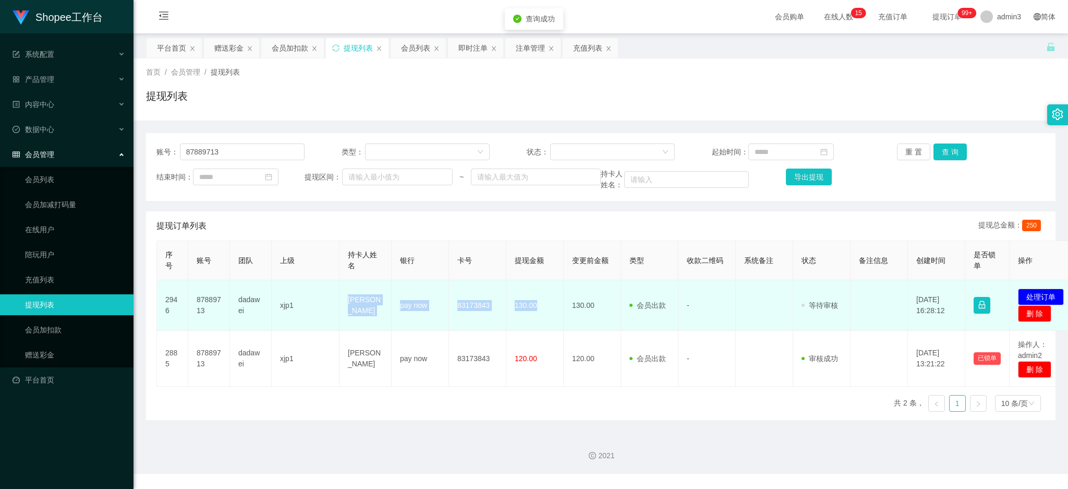
drag, startPoint x: 343, startPoint y: 300, endPoint x: 551, endPoint y: 318, distance: 208.9
click at [551, 318] on tr "2946 87889713 dadawei xjp1 [PERSON_NAME] pay now 83173843 130.00 130.00 会员出款 人工…" at bounding box center [618, 305] width 922 height 51
click at [1028, 291] on button "处理订单" at bounding box center [1041, 296] width 46 height 17
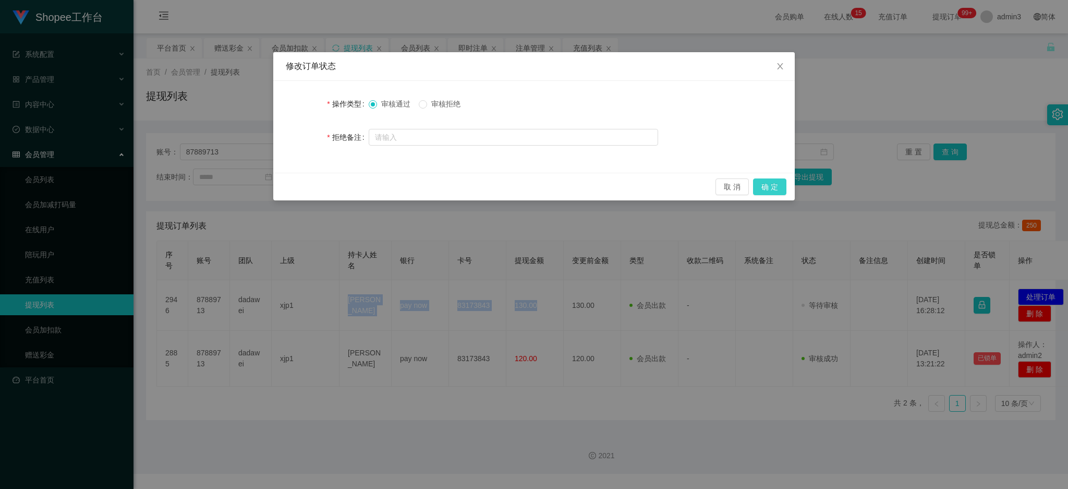
click at [772, 183] on button "确 定" at bounding box center [769, 186] width 33 height 17
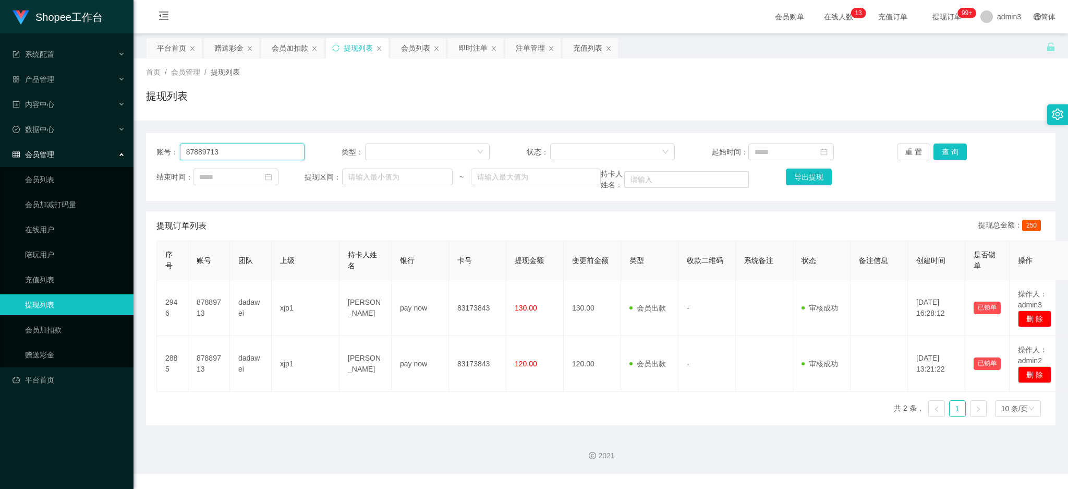
click at [223, 147] on input "87889713" at bounding box center [242, 151] width 125 height 17
paste input "Moshen001"
click at [948, 151] on button "查 询" at bounding box center [950, 151] width 33 height 17
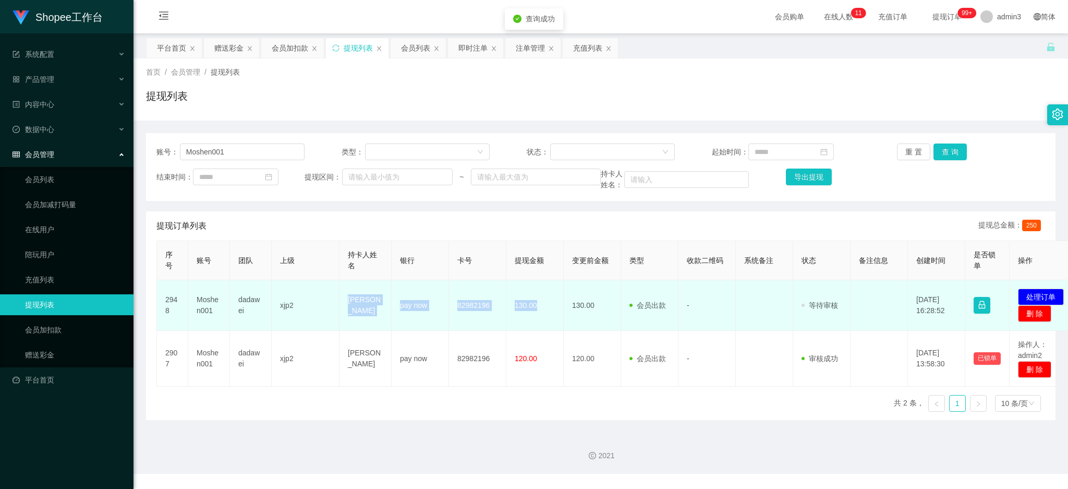
drag, startPoint x: 347, startPoint y: 305, endPoint x: 539, endPoint y: 318, distance: 191.9
click at [539, 318] on tr "2948 Moshen001 dadawei xjp2 [PERSON_NAME] pay now 82982196 130.00 130.00 会员出款 人…" at bounding box center [618, 305] width 922 height 51
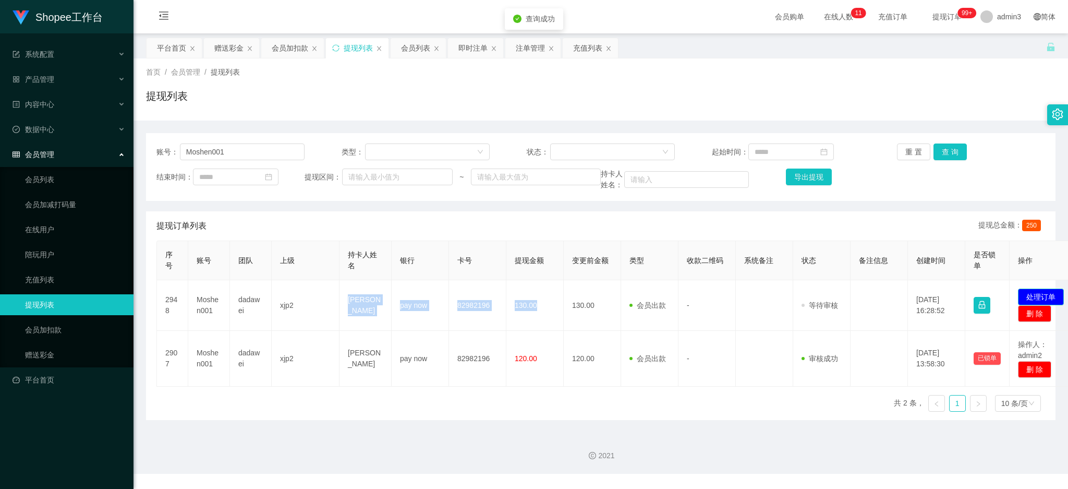
click at [1034, 294] on button "处理订单" at bounding box center [1041, 296] width 46 height 17
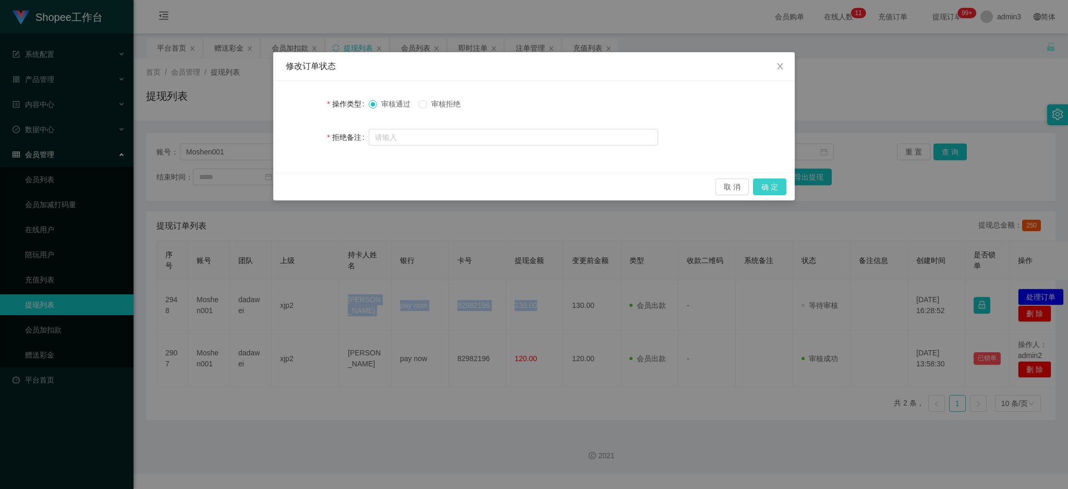
click at [768, 186] on button "确 定" at bounding box center [769, 186] width 33 height 17
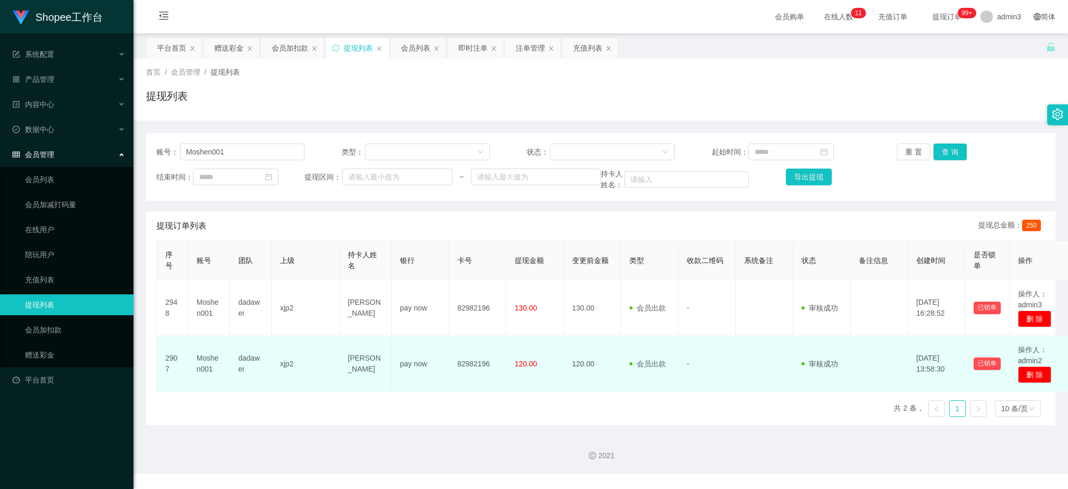
click at [522, 384] on td "120.00" at bounding box center [534, 364] width 57 height 56
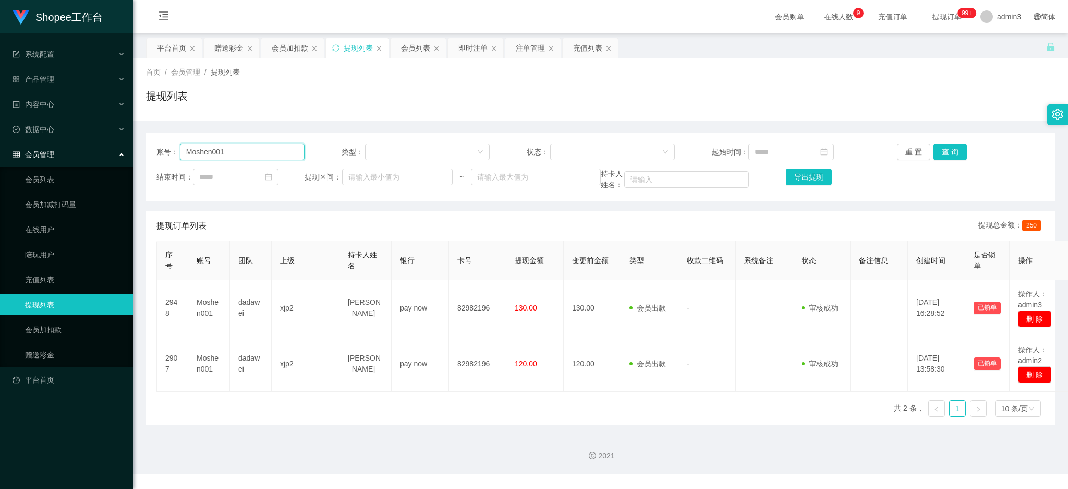
click at [255, 151] on input "Moshen001" at bounding box center [242, 151] width 125 height 17
paste input "Terence96 出 650"
drag, startPoint x: 219, startPoint y: 153, endPoint x: 302, endPoint y: 152, distance: 82.9
click at [302, 152] on input "Terence96 出 650" at bounding box center [242, 151] width 125 height 17
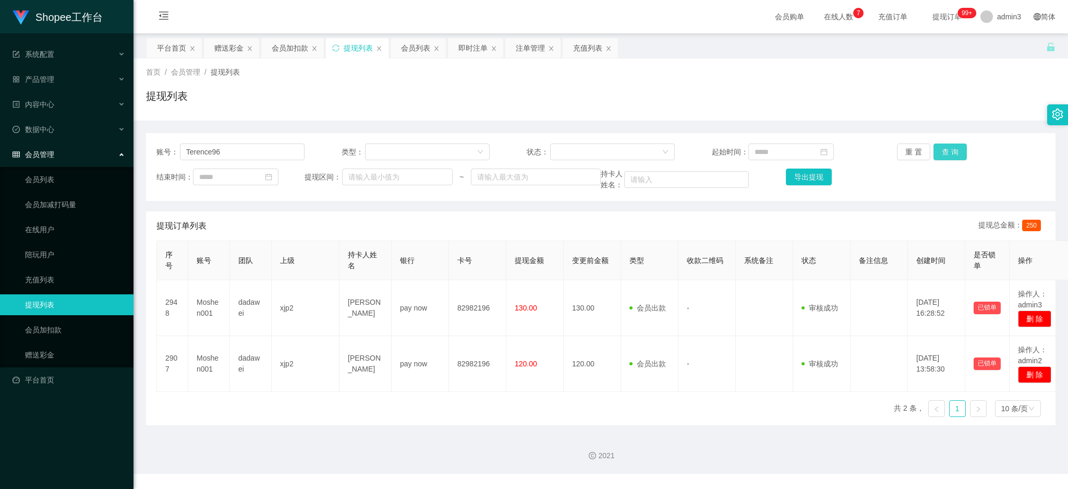
drag, startPoint x: 937, startPoint y: 150, endPoint x: 937, endPoint y: 156, distance: 6.3
click at [937, 150] on button "查 询" at bounding box center [950, 151] width 33 height 17
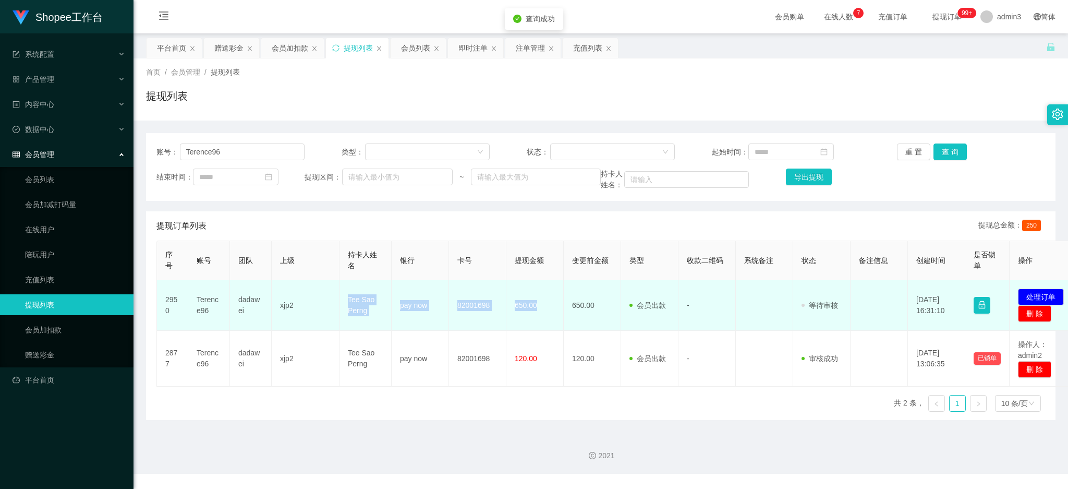
drag, startPoint x: 346, startPoint y: 299, endPoint x: 544, endPoint y: 314, distance: 198.8
click at [544, 314] on tr "2950 Terence96 dadawei xjp2 Tee Sao Perng pay now 82001698 650.00 650.00 会员出款 人…" at bounding box center [618, 305] width 922 height 51
click at [1040, 292] on button "处理订单" at bounding box center [1041, 296] width 46 height 17
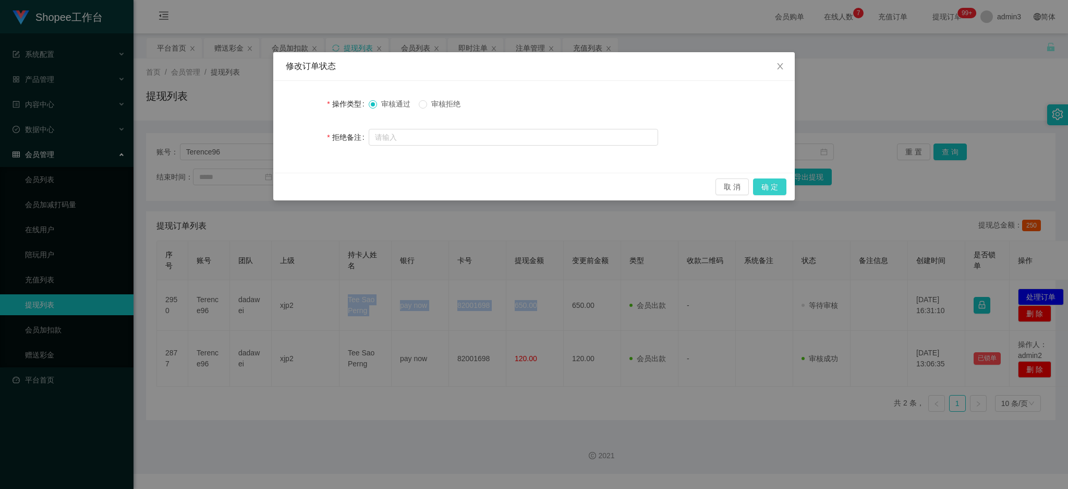
click at [762, 190] on button "确 定" at bounding box center [769, 186] width 33 height 17
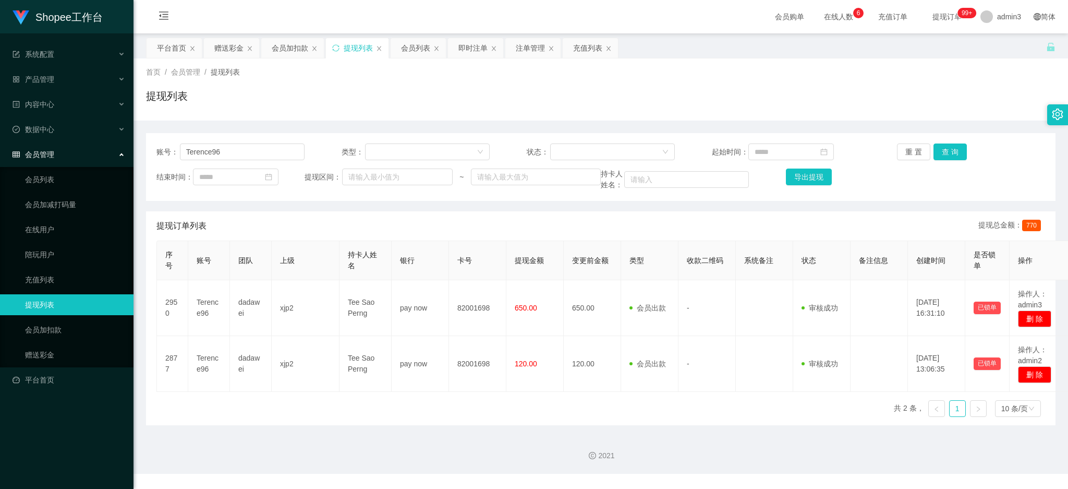
click at [231, 134] on div "账号： Terence96 类型： 状态： 起始时间： 重 置 查 询 结束时间： 提现区间： ~ 持卡人姓名： 导出提现" at bounding box center [601, 167] width 910 height 68
click at [229, 150] on input "Terence96" at bounding box center [242, 151] width 125 height 17
paste input "Kenchai"
type input "Kenchai"
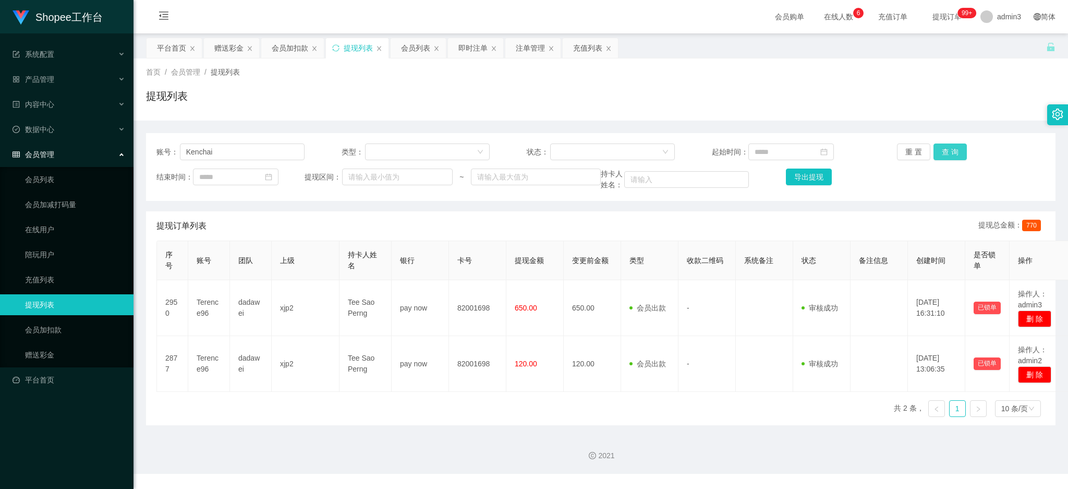
drag, startPoint x: 952, startPoint y: 150, endPoint x: 948, endPoint y: 153, distance: 5.9
click at [952, 150] on button "查 询" at bounding box center [950, 151] width 33 height 17
click at [259, 149] on input "Kenchai" at bounding box center [242, 151] width 125 height 17
paste input "Terence96"
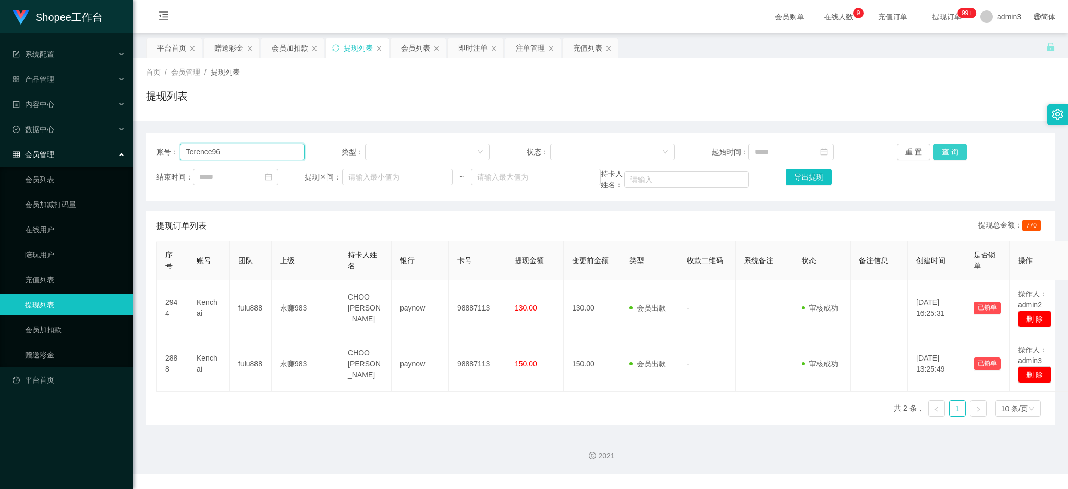
type input "Terence96"
click at [946, 150] on button "查 询" at bounding box center [950, 151] width 33 height 17
click at [400, 54] on div "会员列表" at bounding box center [418, 48] width 55 height 20
drag, startPoint x: 404, startPoint y: 43, endPoint x: 405, endPoint y: 51, distance: 7.8
click at [405, 43] on div "会员列表" at bounding box center [415, 48] width 29 height 20
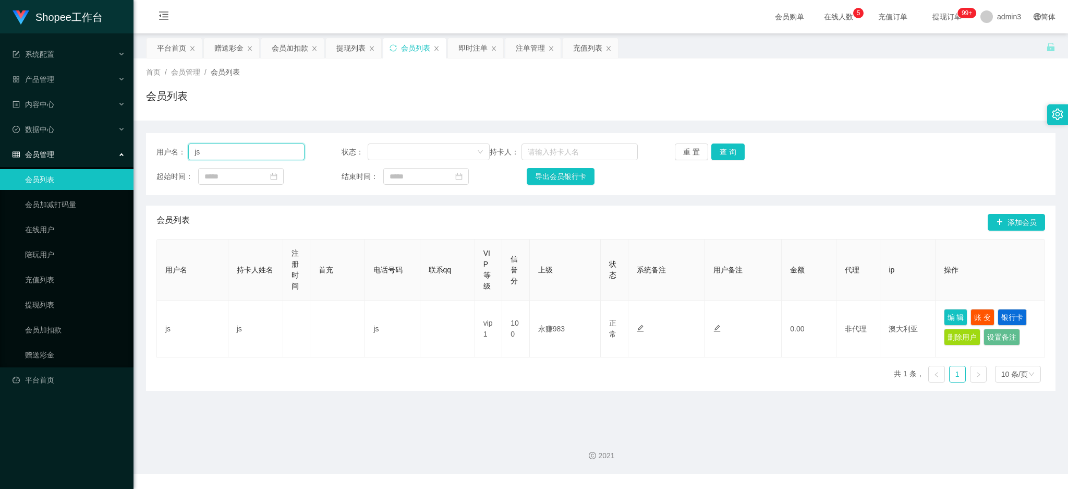
click at [222, 156] on input "js" at bounding box center [246, 151] width 116 height 17
click at [730, 156] on button "查 询" at bounding box center [727, 151] width 33 height 17
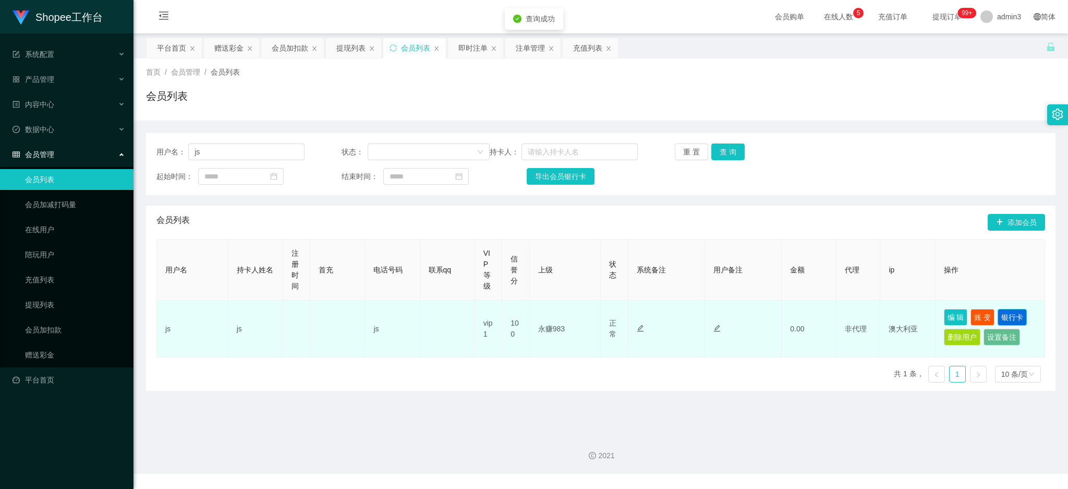
click at [1012, 316] on button "银行卡" at bounding box center [1012, 317] width 29 height 17
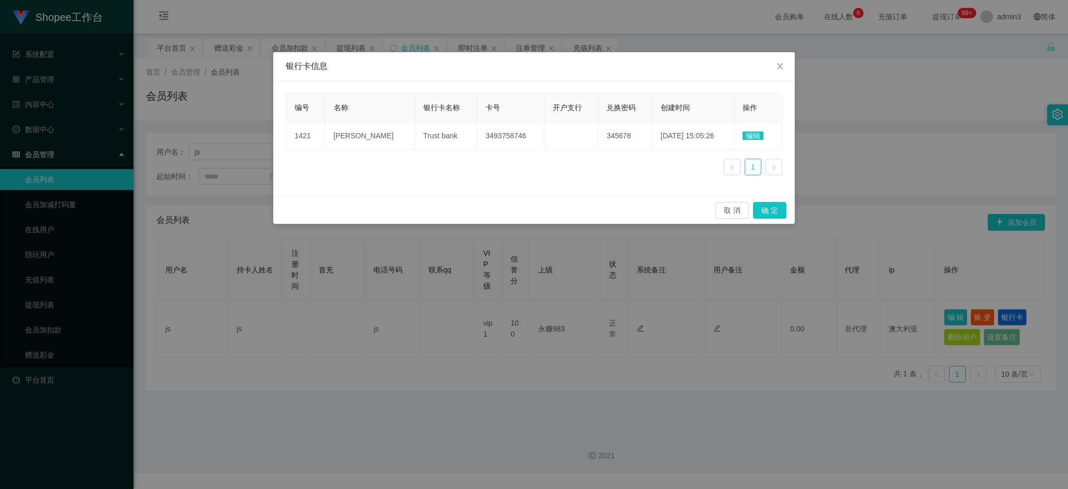
click at [451, 357] on div "银行卡信息 编号 名称 银行卡名称 卡号 开户支行 兑换密码 创建时间 操作 1421 [PERSON_NAME] Trust bank 3493758746…" at bounding box center [534, 244] width 1068 height 489
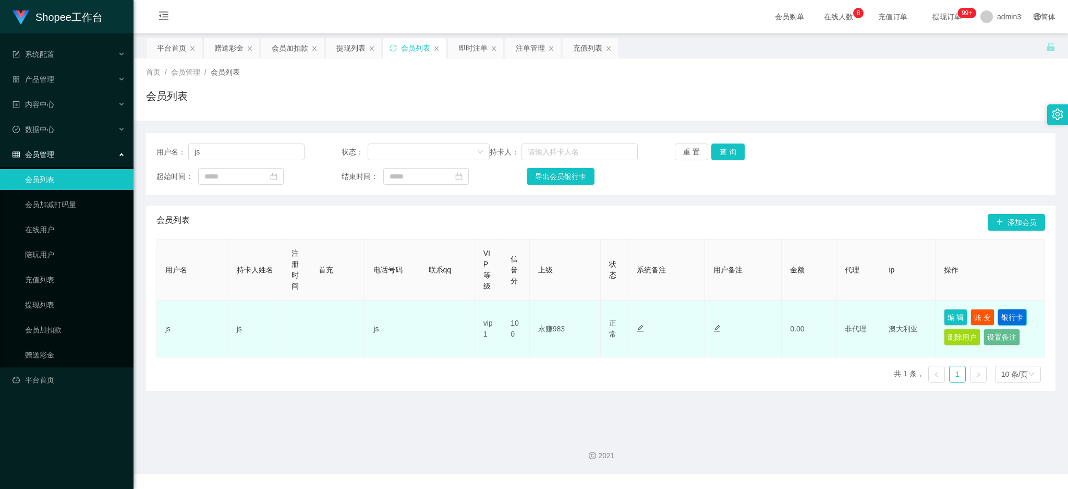
click at [1006, 314] on button "银行卡" at bounding box center [1012, 317] width 29 height 17
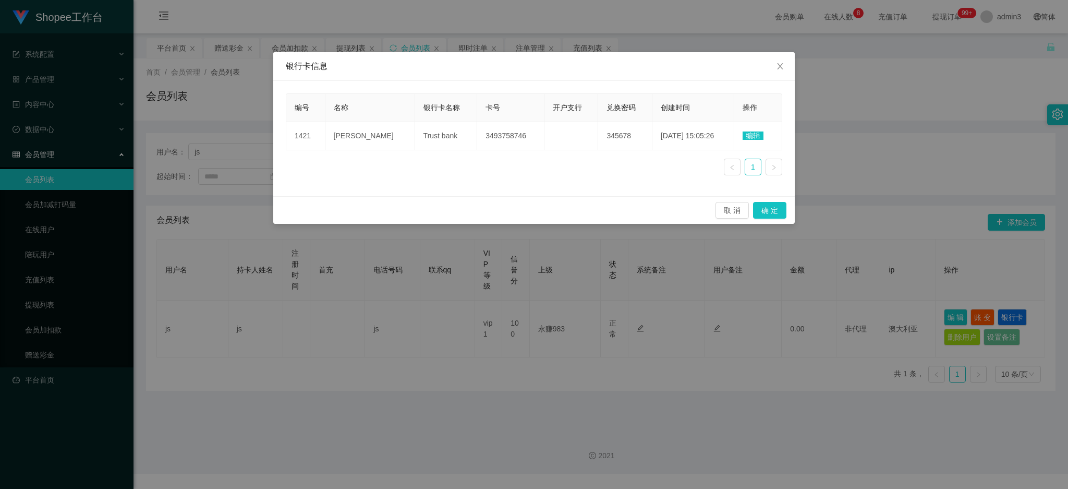
click at [752, 135] on span "编辑" at bounding box center [753, 135] width 21 height 8
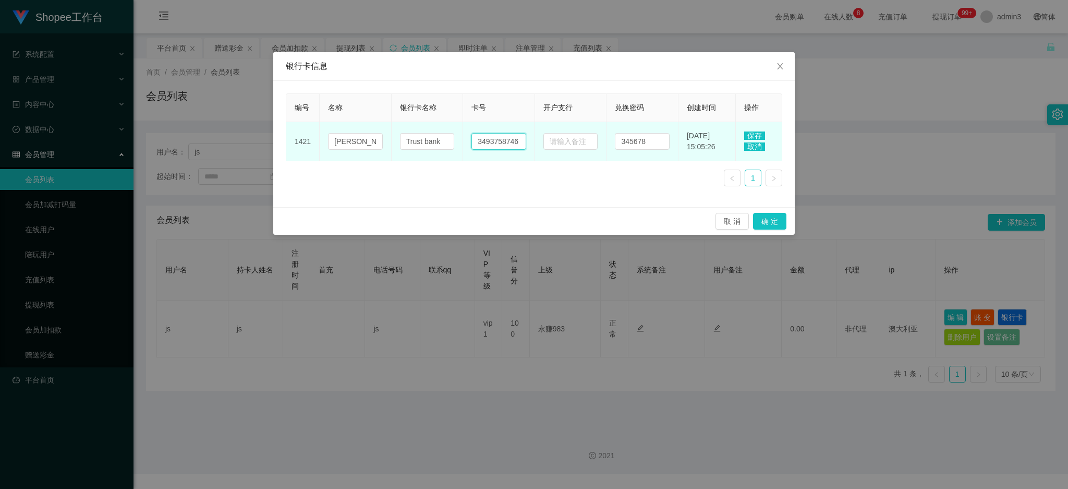
click at [504, 139] on input "3493758746" at bounding box center [499, 141] width 55 height 17
paste input "686720384001"
type input "686720384001"
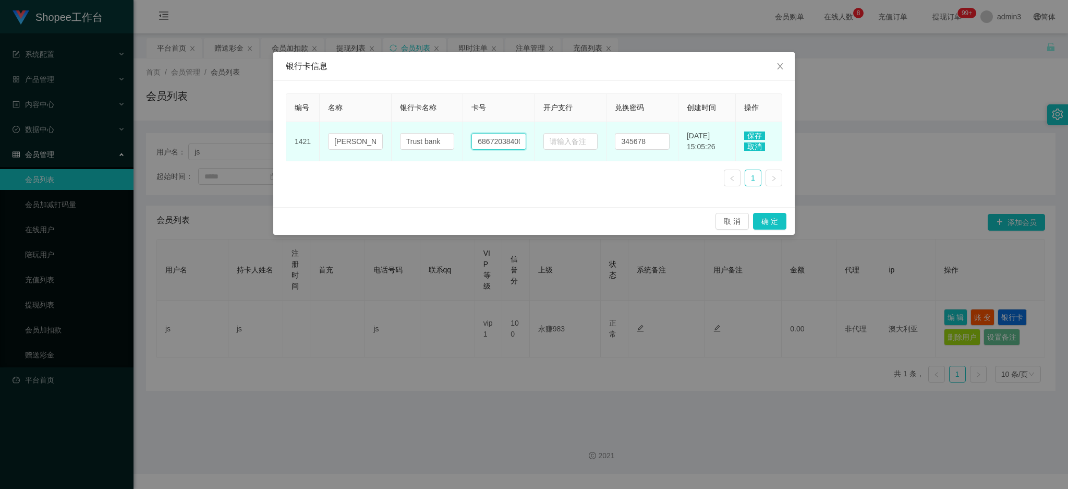
scroll to position [0, 6]
click at [504, 140] on input "686720384001" at bounding box center [499, 141] width 55 height 17
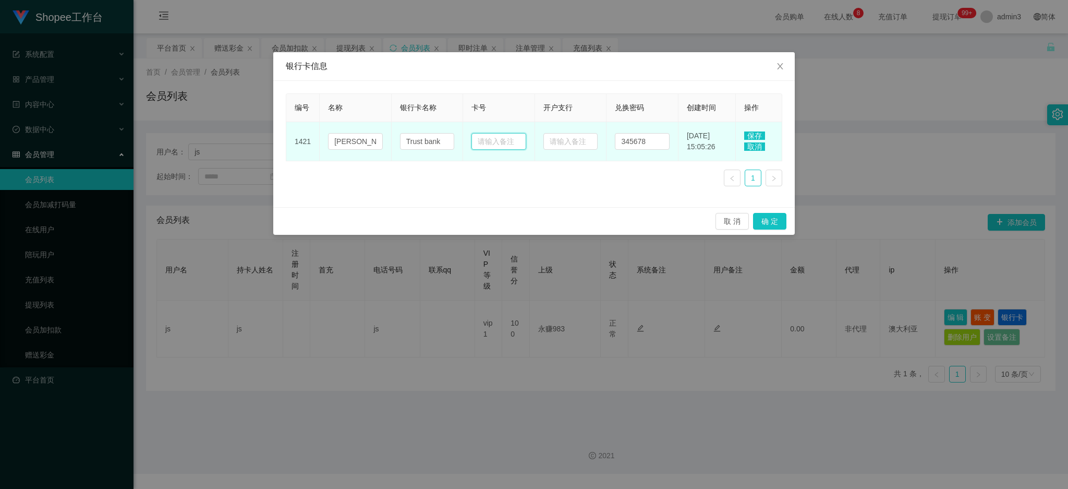
paste input "686720384001"
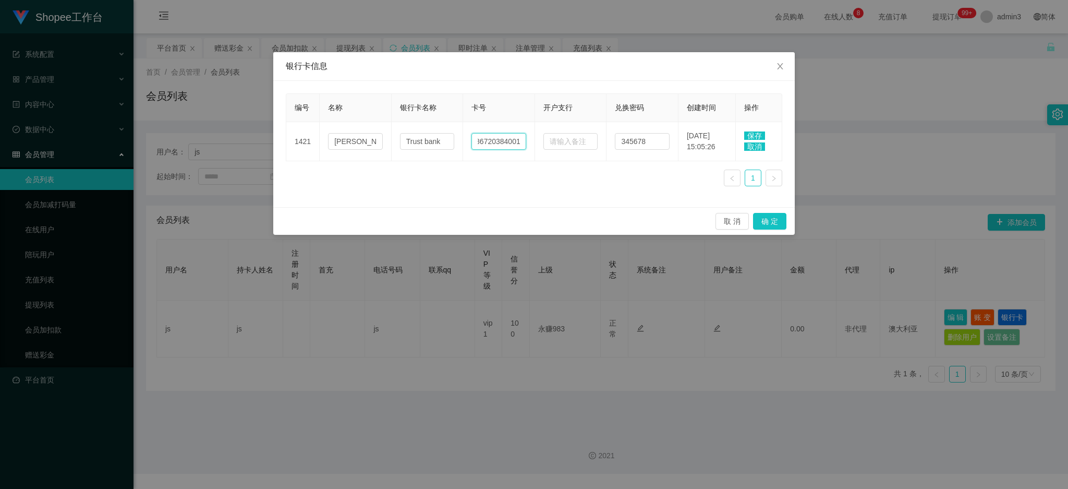
type input "686720384001"
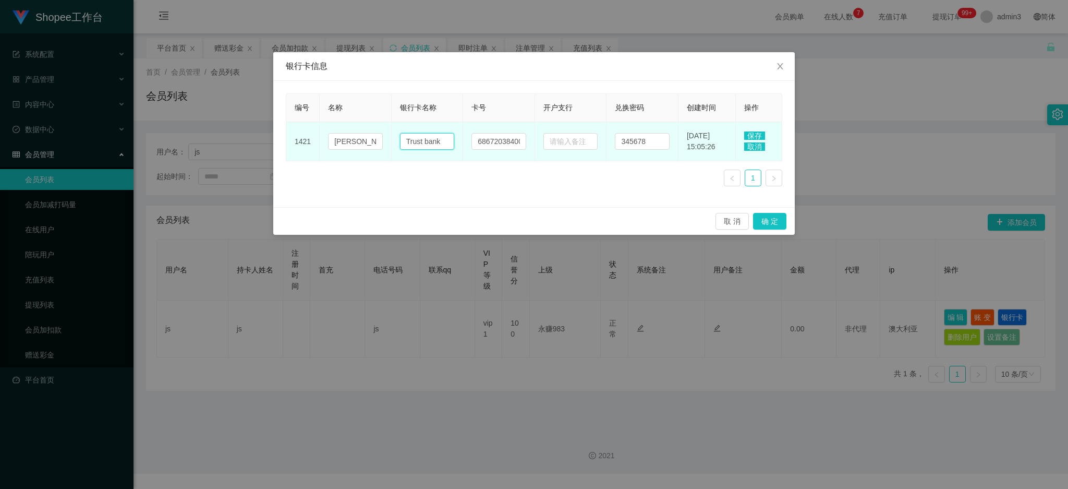
click at [422, 144] on input "Trust bank" at bounding box center [427, 141] width 55 height 17
paste input "OCBC"
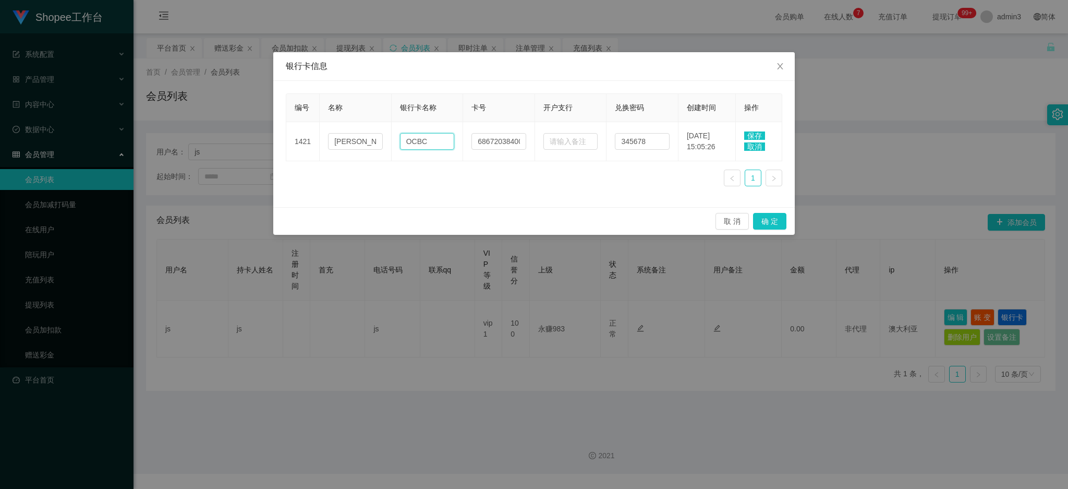
type input "OCBC"
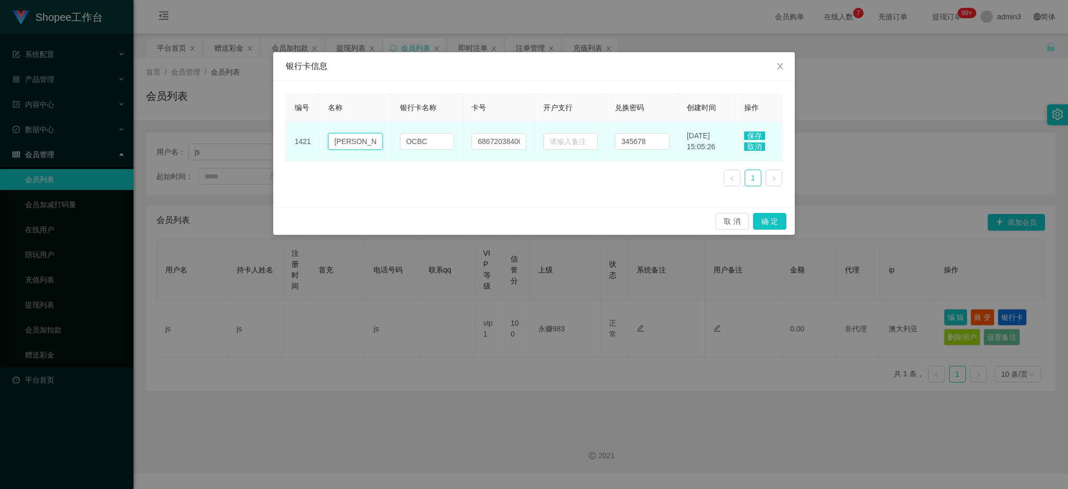
click at [351, 149] on input "[PERSON_NAME]" at bounding box center [355, 141] width 55 height 17
paste input "text"
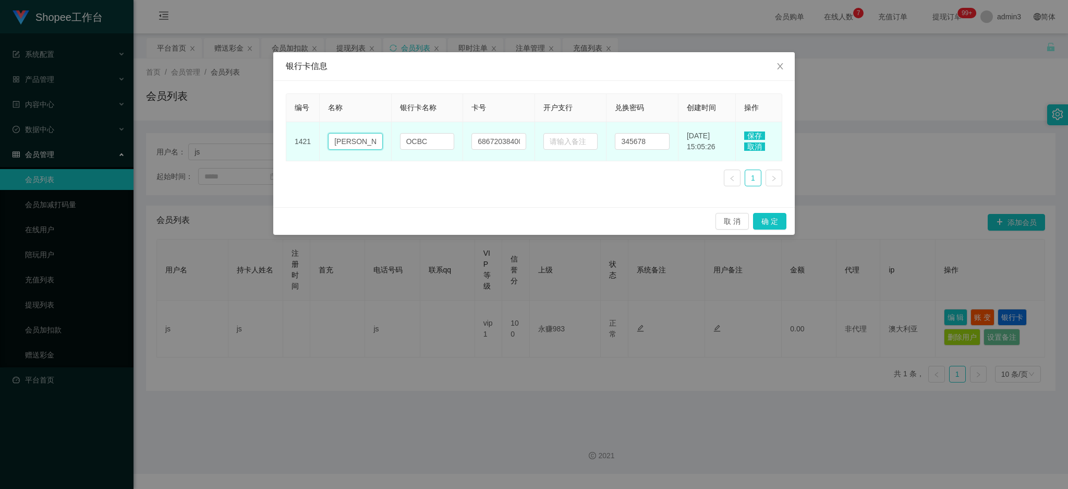
scroll to position [0, 8]
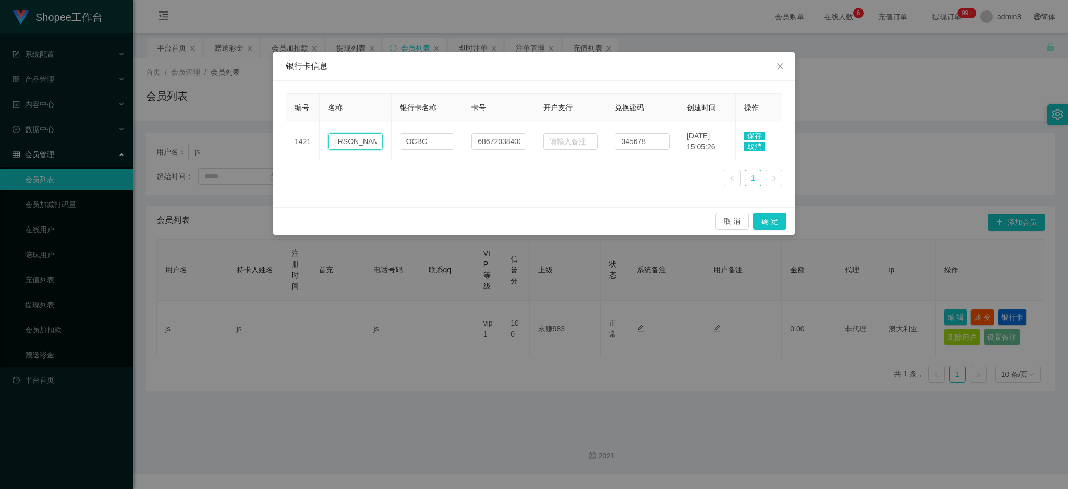
type input "[PERSON_NAME]"
click at [754, 132] on span "保存" at bounding box center [754, 135] width 21 height 8
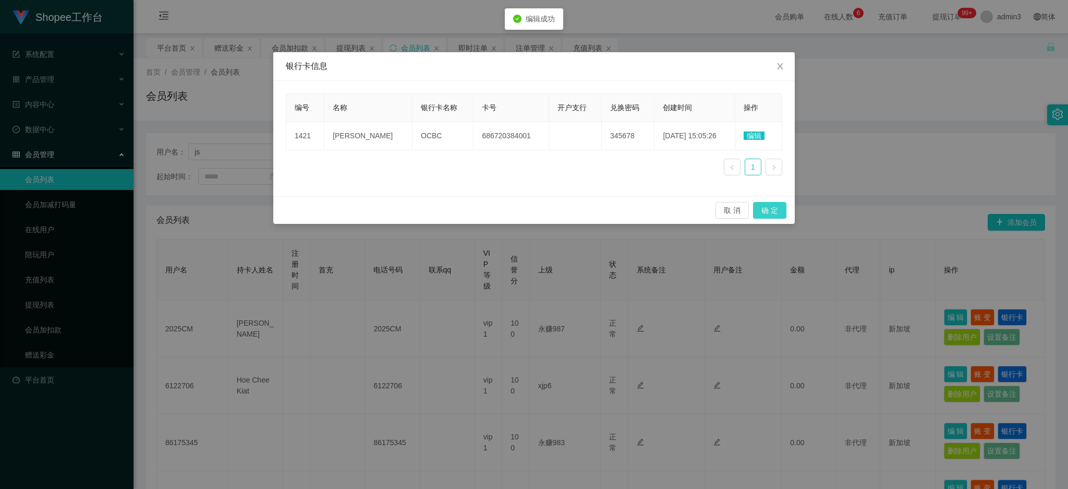
click at [772, 211] on button "确 定" at bounding box center [769, 210] width 33 height 17
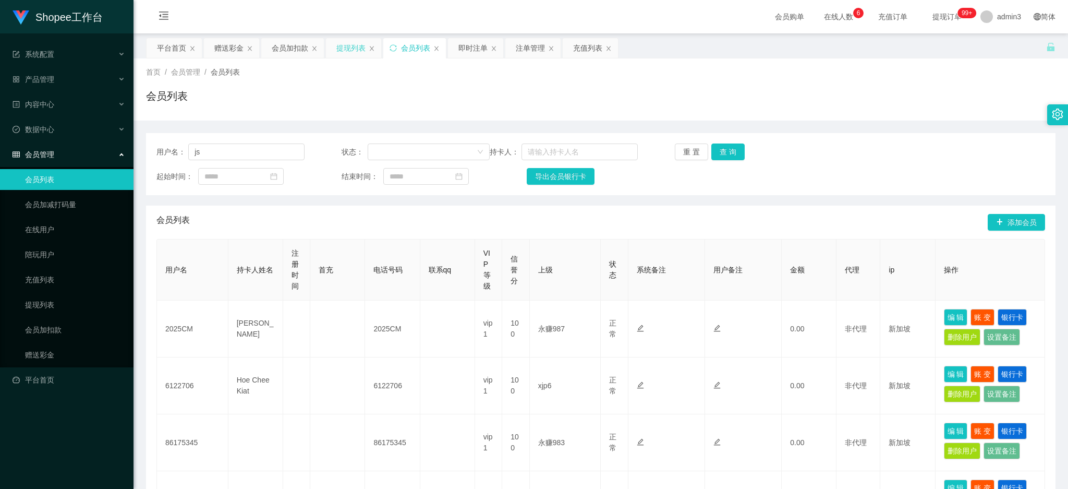
click at [349, 47] on div "提现列表" at bounding box center [350, 48] width 29 height 20
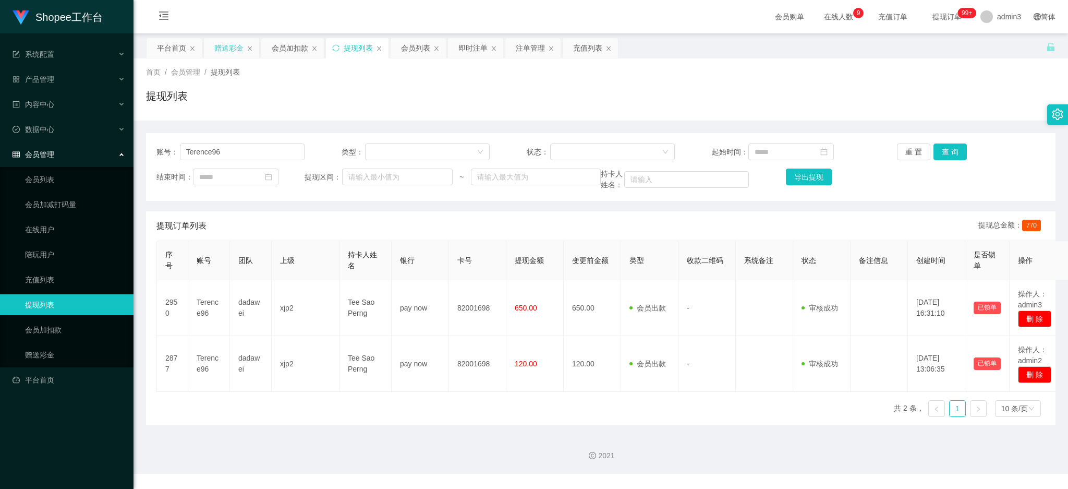
click at [224, 49] on div "赠送彩金" at bounding box center [228, 48] width 29 height 20
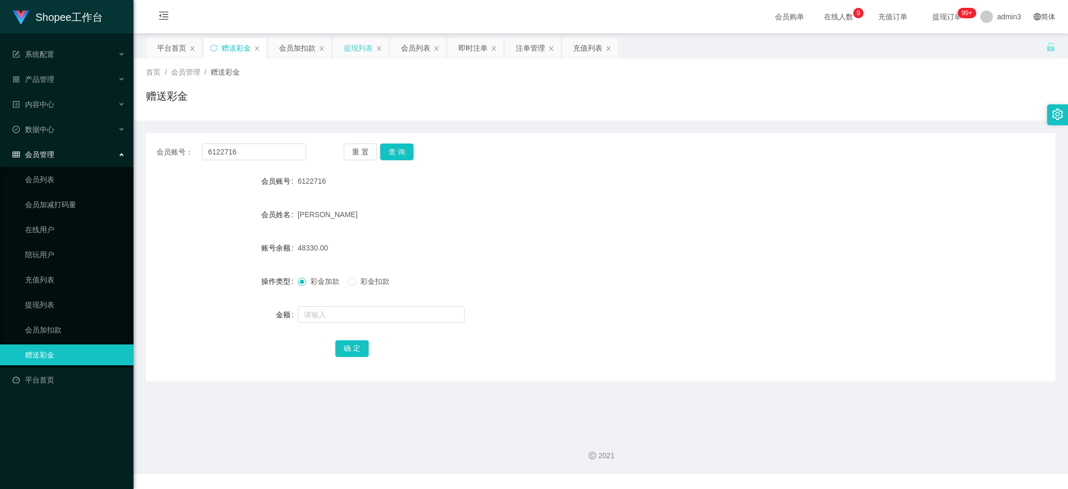
click at [356, 51] on div "提现列表" at bounding box center [358, 48] width 29 height 20
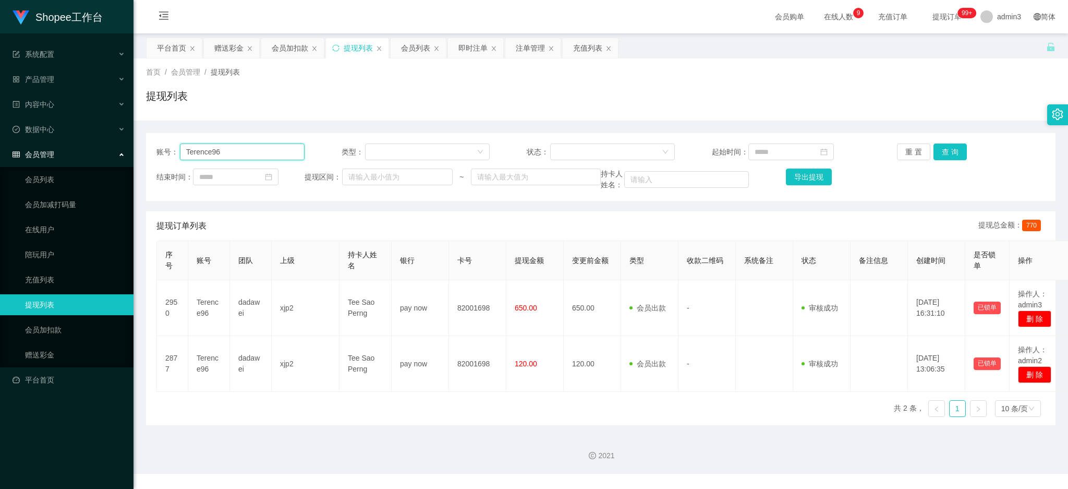
click at [218, 156] on input "Terence96" at bounding box center [242, 151] width 125 height 17
paste input "js"
type input "js"
drag, startPoint x: 952, startPoint y: 154, endPoint x: 947, endPoint y: 158, distance: 6.7
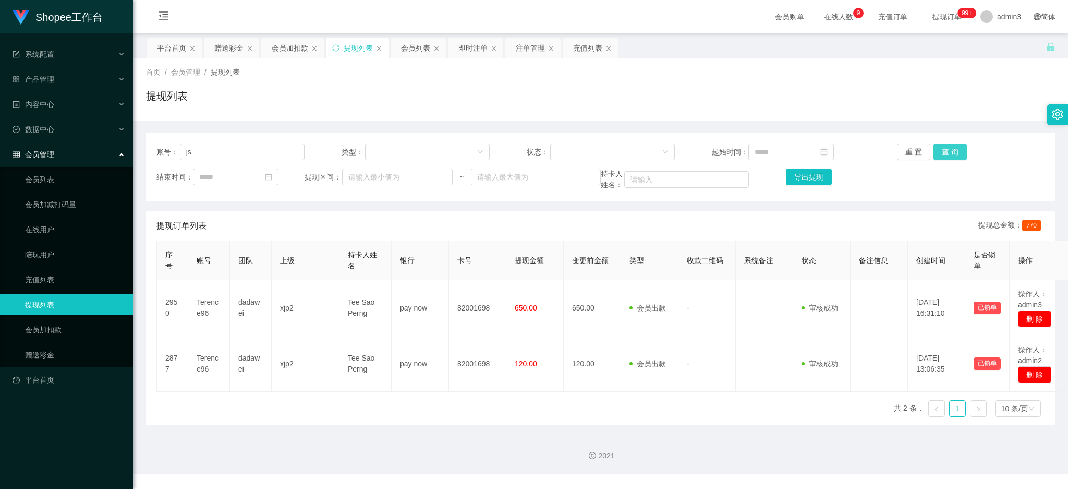
click at [950, 153] on button "查 询" at bounding box center [950, 151] width 33 height 17
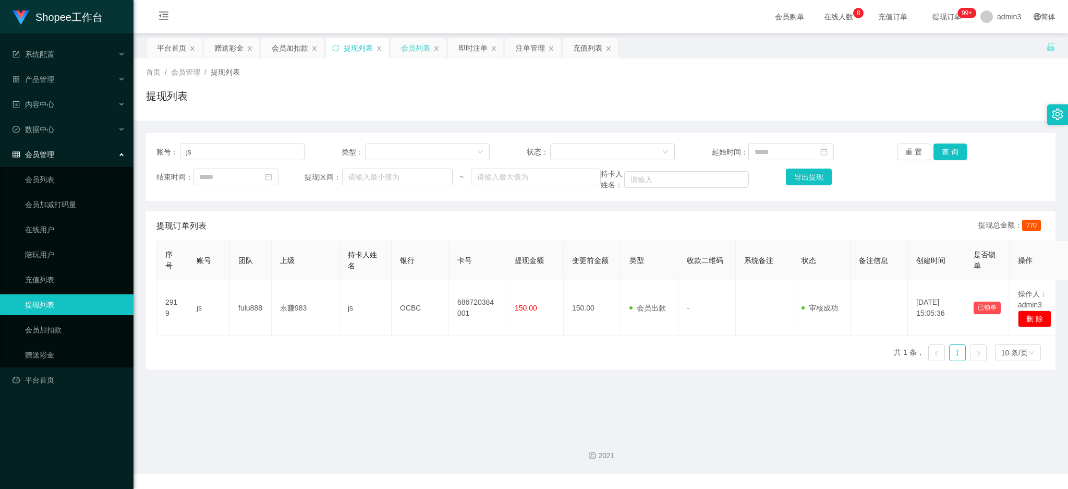
click at [410, 47] on div "会员列表" at bounding box center [415, 48] width 29 height 20
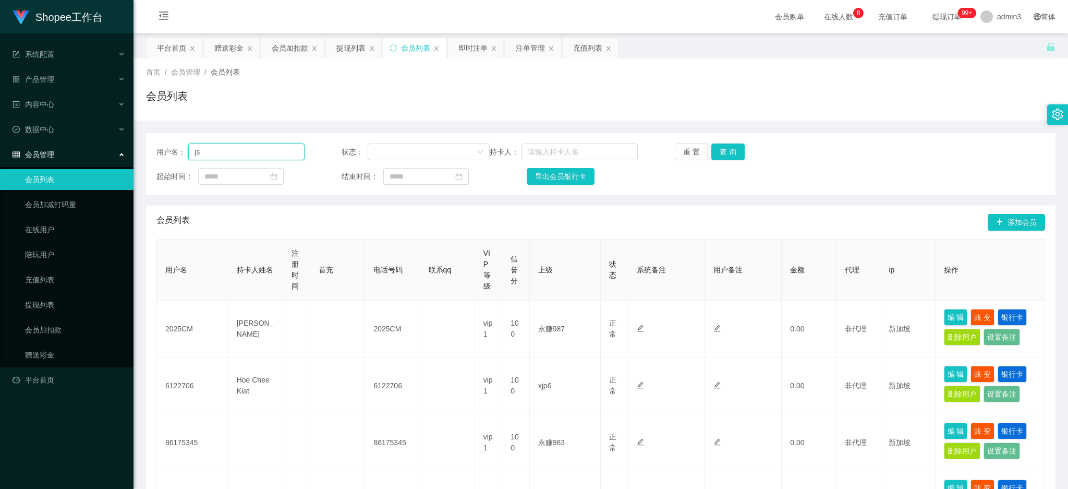
click at [216, 154] on input "js" at bounding box center [246, 151] width 116 height 17
click at [724, 153] on button "查 询" at bounding box center [727, 151] width 33 height 17
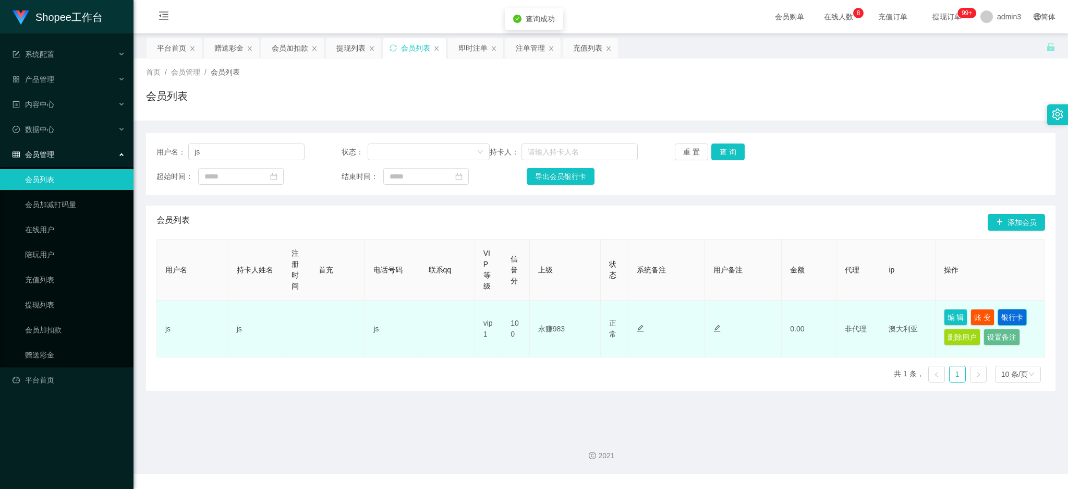
click at [1005, 314] on button "银行卡" at bounding box center [1012, 317] width 29 height 17
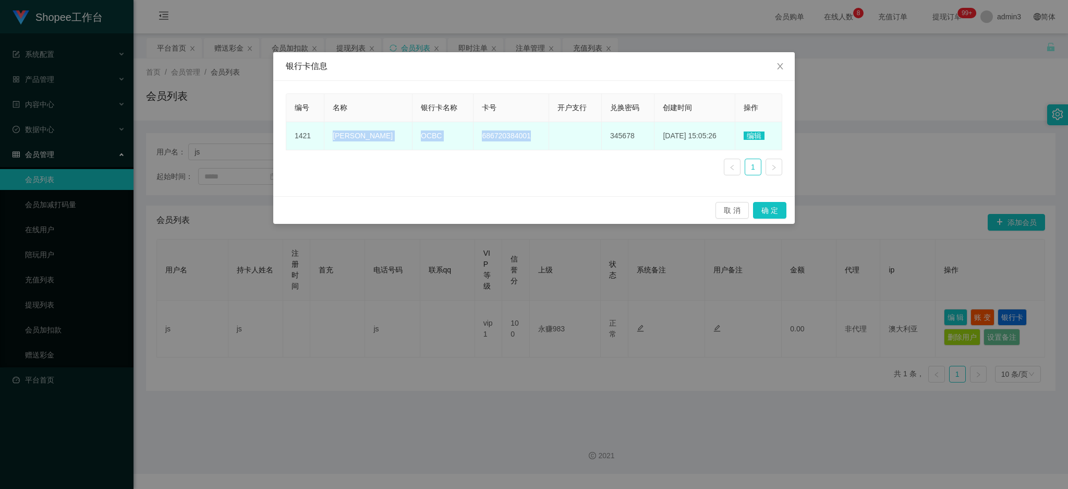
drag, startPoint x: 327, startPoint y: 133, endPoint x: 527, endPoint y: 140, distance: 199.9
click at [527, 140] on tr "1421 [PERSON_NAME] OCBC 686720384001 345678 [DATE] 15:05:26 编辑" at bounding box center [534, 136] width 496 height 28
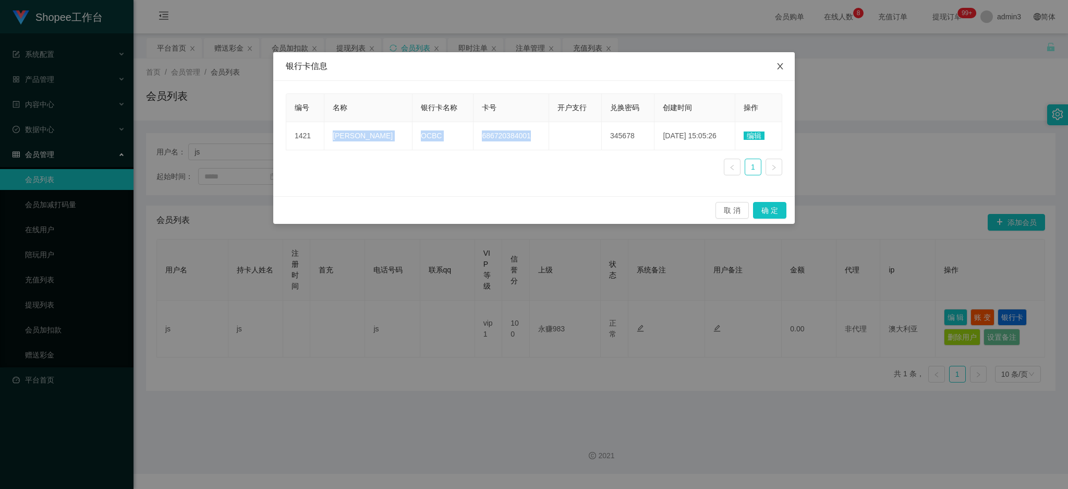
click at [782, 68] on icon "图标: close" at bounding box center [780, 66] width 8 height 8
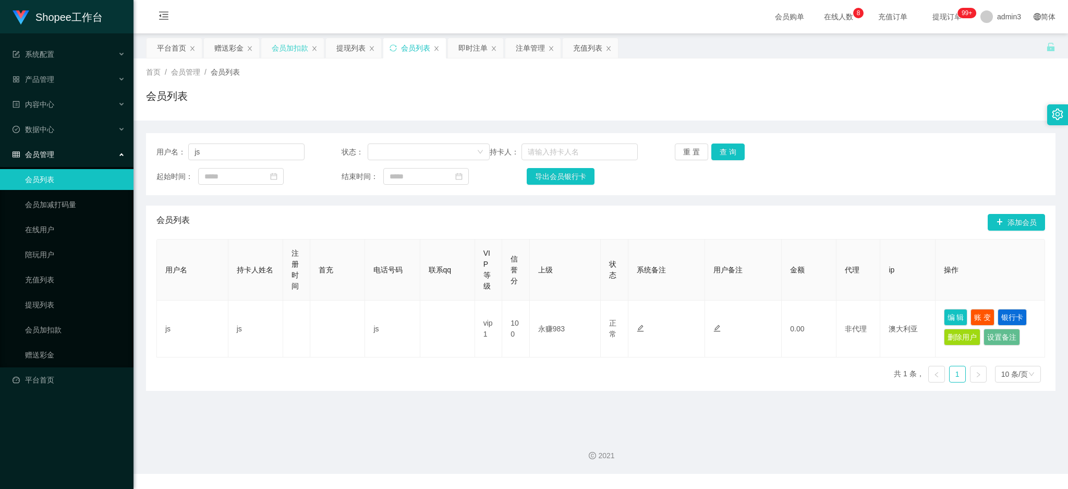
click at [287, 48] on div "会员加扣款" at bounding box center [290, 48] width 37 height 20
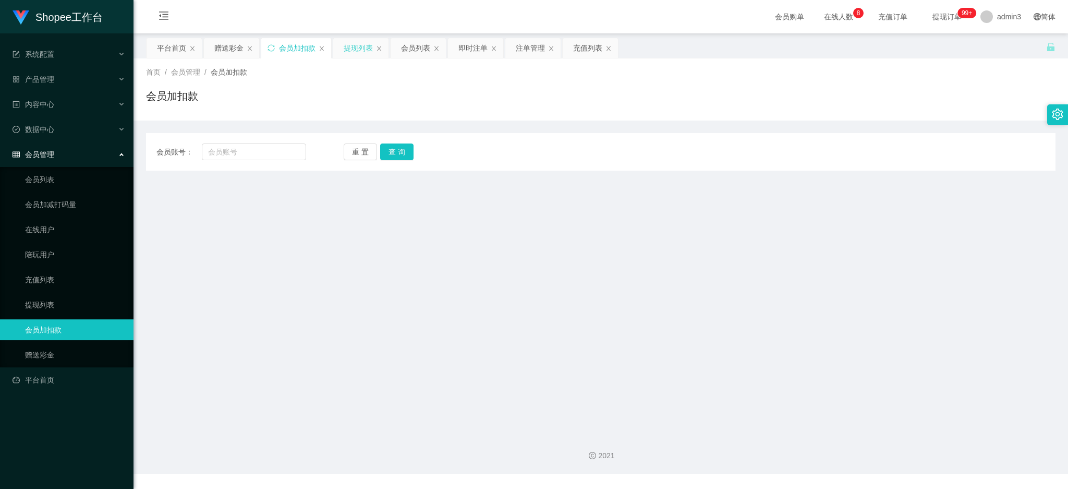
click at [362, 54] on div "提现列表" at bounding box center [358, 48] width 29 height 20
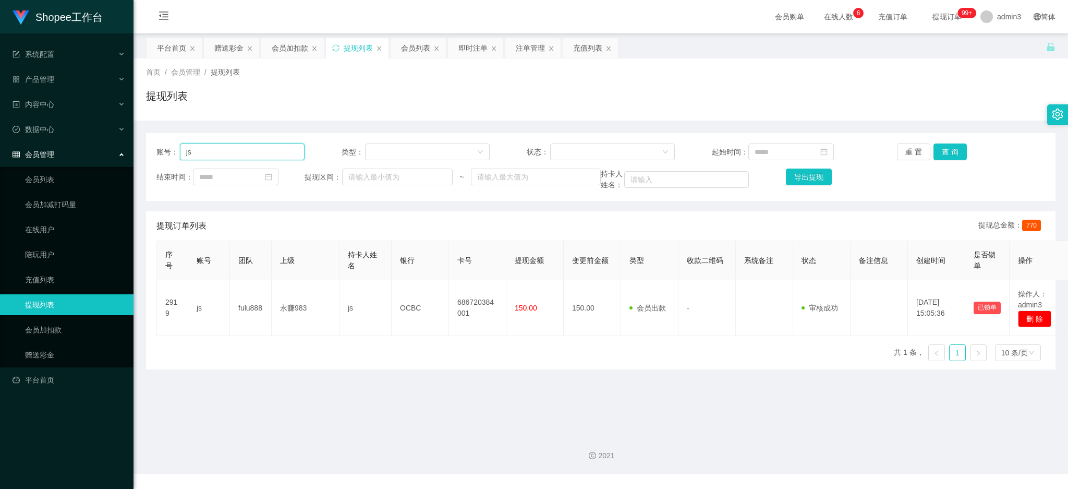
click at [226, 151] on input "js" at bounding box center [242, 151] width 125 height 17
paste input "Irene564"
type input "Irene564"
click at [942, 150] on button "查 询" at bounding box center [950, 151] width 33 height 17
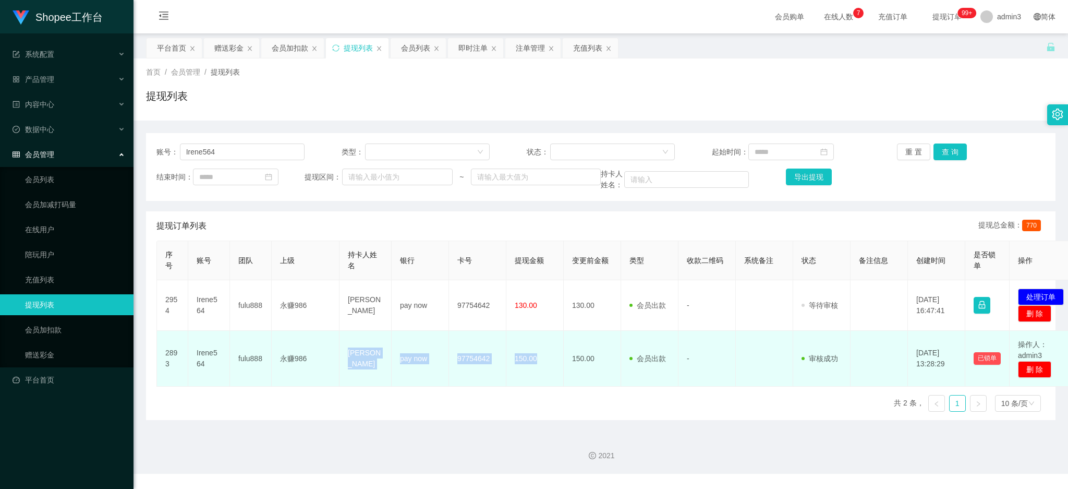
drag, startPoint x: 339, startPoint y: 345, endPoint x: 538, endPoint y: 379, distance: 202.0
click at [538, 379] on tr "2893 Irene564 fulu888 永赚986 [PERSON_NAME] pay now 97754642 150.00 150.00 会员出款 人…" at bounding box center [618, 359] width 922 height 56
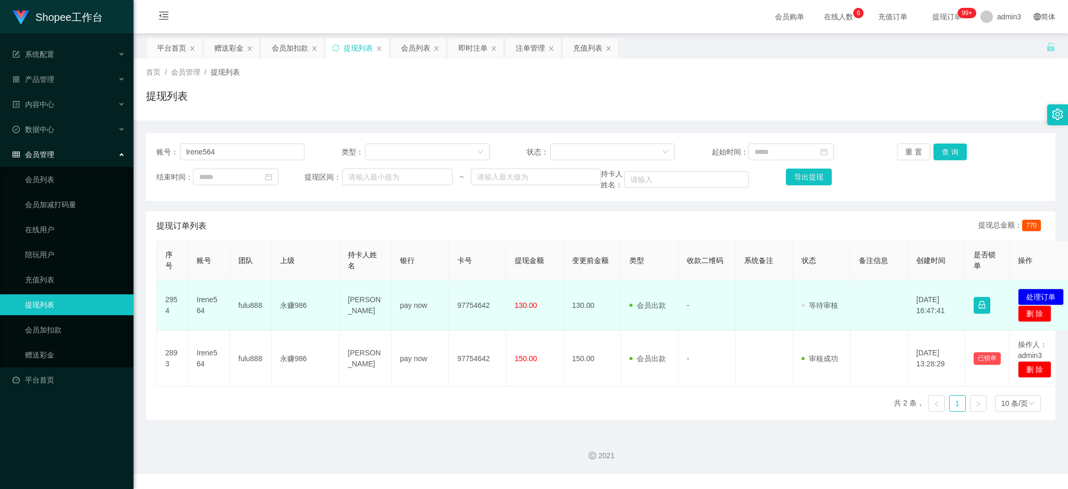
click at [404, 312] on td "pay now" at bounding box center [420, 305] width 57 height 51
drag, startPoint x: 346, startPoint y: 295, endPoint x: 549, endPoint y: 316, distance: 203.5
click at [549, 316] on tr "2954 Irene564 fulu888 永赚986 [PERSON_NAME] pay now 97754642 130.00 130.00 会员出款 人…" at bounding box center [618, 305] width 922 height 51
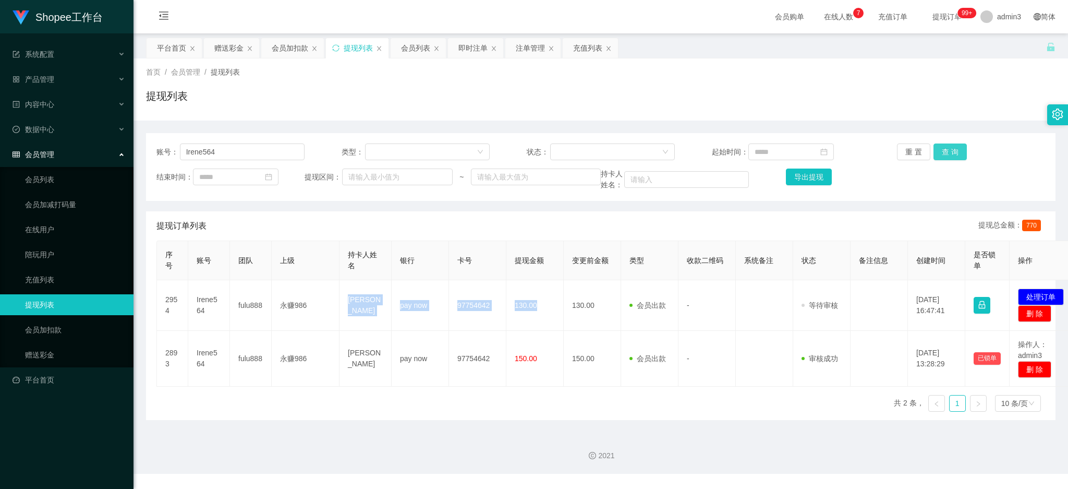
click at [937, 144] on button "查 询" at bounding box center [950, 151] width 33 height 17
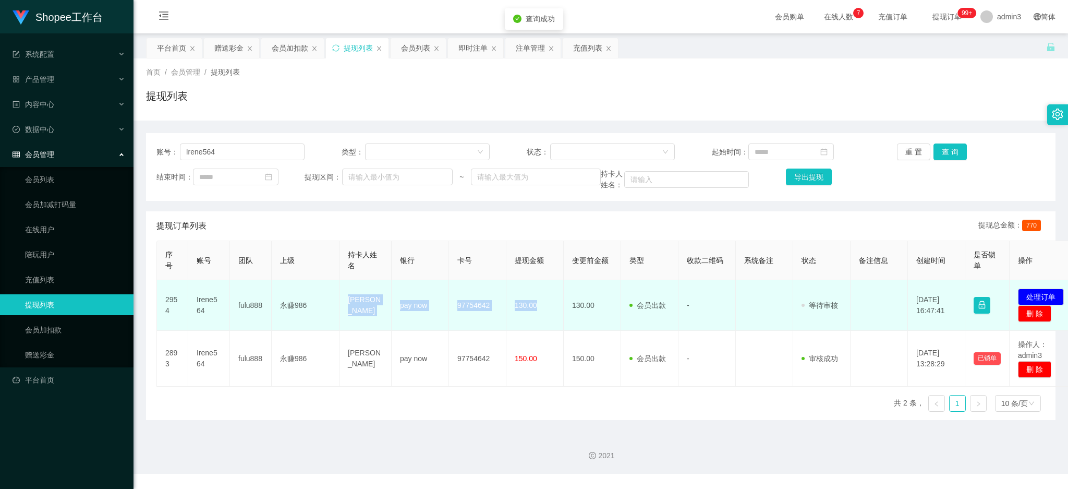
click at [369, 322] on td "[PERSON_NAME]" at bounding box center [366, 305] width 52 height 51
drag, startPoint x: 342, startPoint y: 297, endPoint x: 544, endPoint y: 310, distance: 202.3
click at [544, 310] on tr "2954 Irene564 fulu888 永赚986 [PERSON_NAME] pay now 97754642 130.00 130.00 会员出款 人…" at bounding box center [618, 305] width 922 height 51
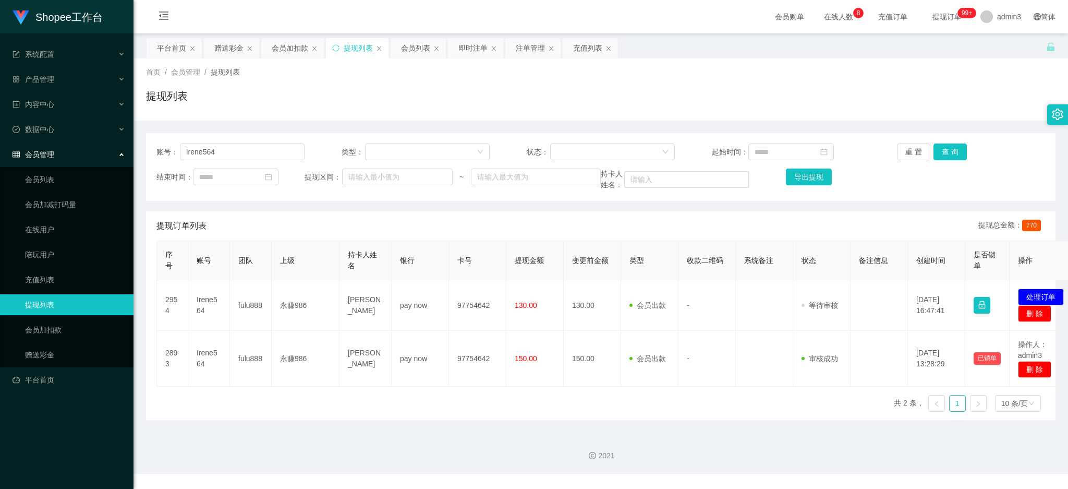
click at [448, 418] on div "序号 账号 团队 上级 持卡人姓名 银行 卡号 提现金额 变更前金额 类型 收款二维码 系统备注 状态 备注信息 创建时间 是否锁单 操作 2954 Iren…" at bounding box center [600, 329] width 889 height 179
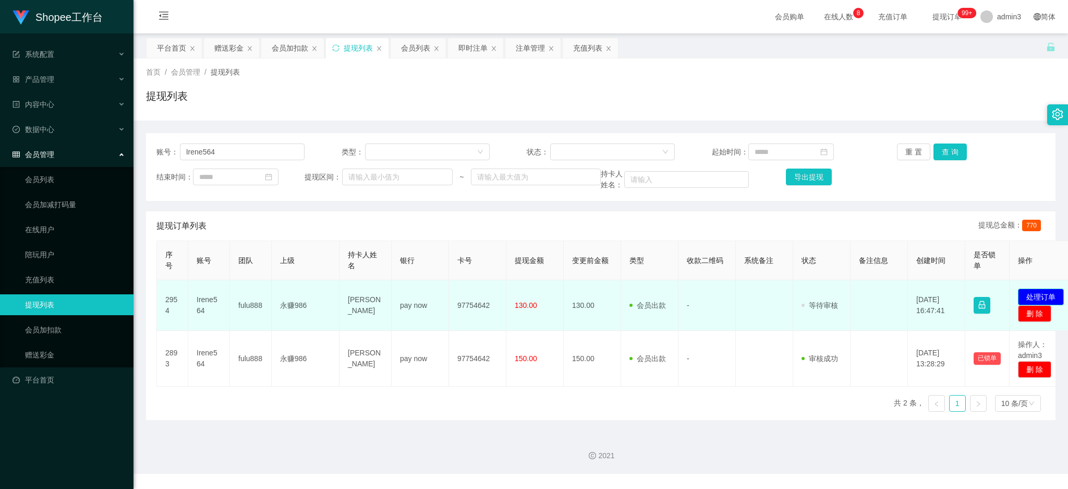
click at [1041, 300] on button "处理订单" at bounding box center [1041, 296] width 46 height 17
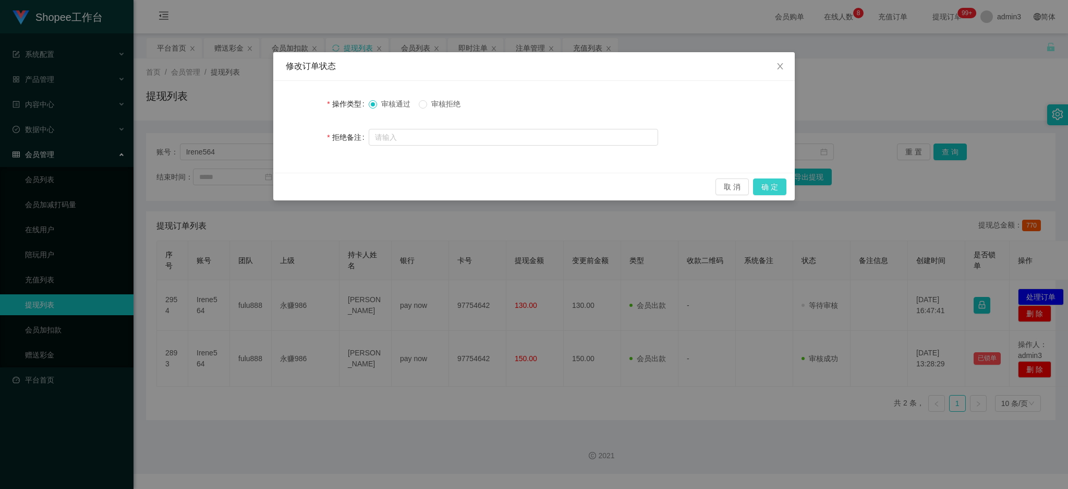
click at [775, 190] on button "确 定" at bounding box center [769, 186] width 33 height 17
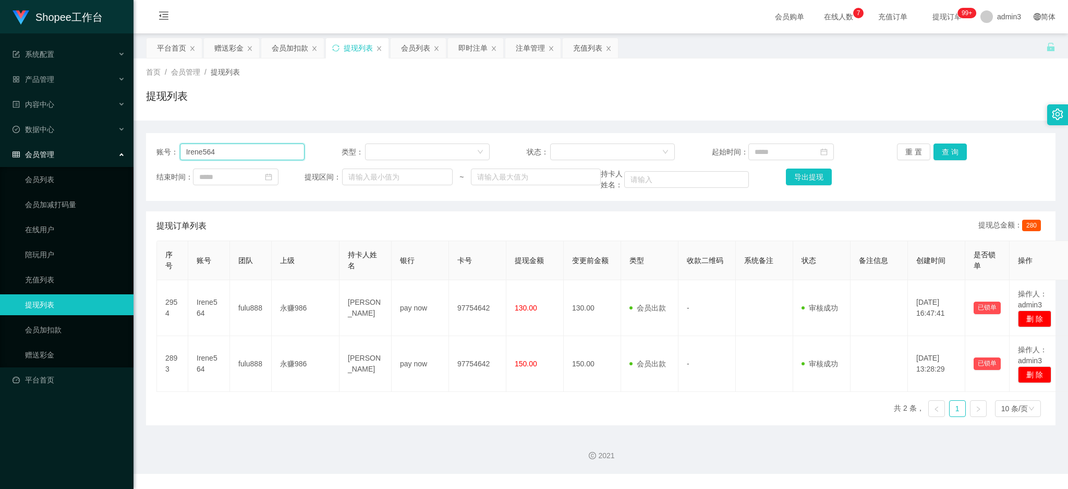
click at [243, 153] on input "Irene564" at bounding box center [242, 151] width 125 height 17
paste input "sandyteh65"
type input "sandyteh65"
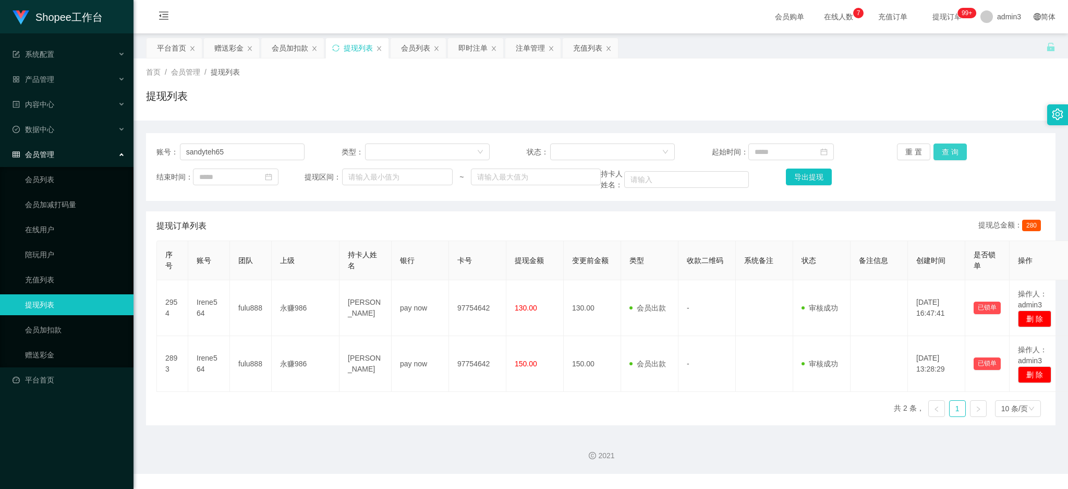
click at [941, 155] on button "查 询" at bounding box center [950, 151] width 33 height 17
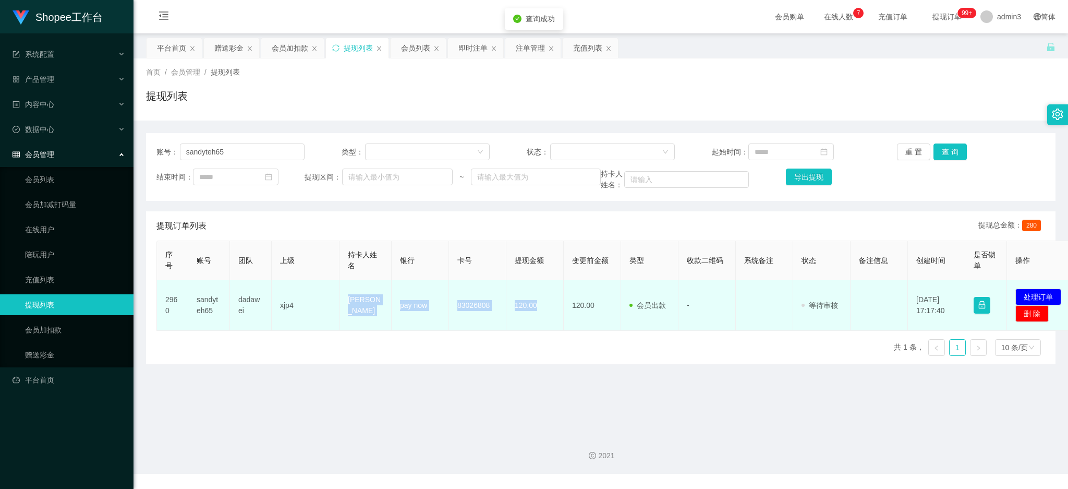
drag, startPoint x: 343, startPoint y: 305, endPoint x: 552, endPoint y: 311, distance: 209.2
click at [538, 311] on tr "2960 sandyteh65 dadawei xjp4 [PERSON_NAME] pay now 83026808 120.00 120.00 会员出款 …" at bounding box center [617, 305] width 920 height 51
click at [1042, 293] on button "处理订单" at bounding box center [1039, 296] width 46 height 17
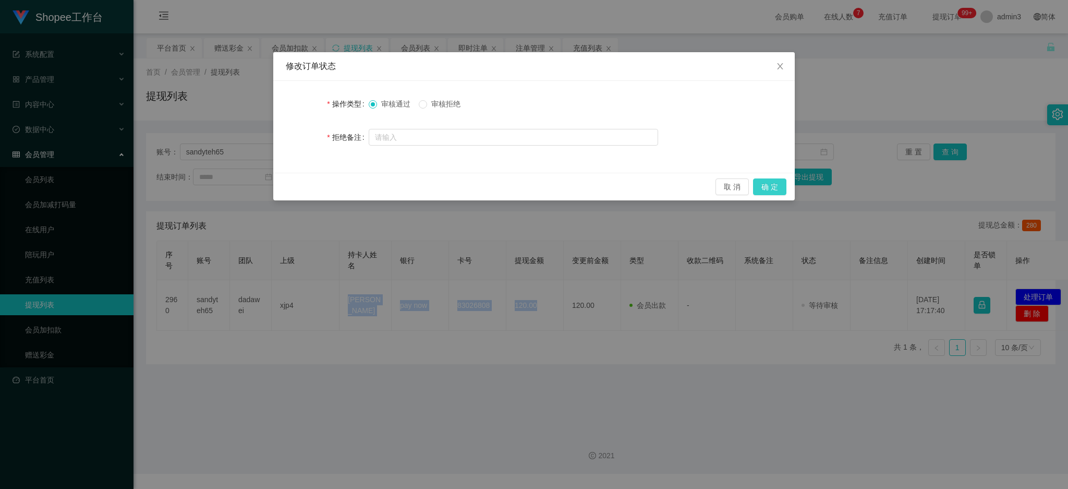
click at [778, 188] on button "确 定" at bounding box center [769, 186] width 33 height 17
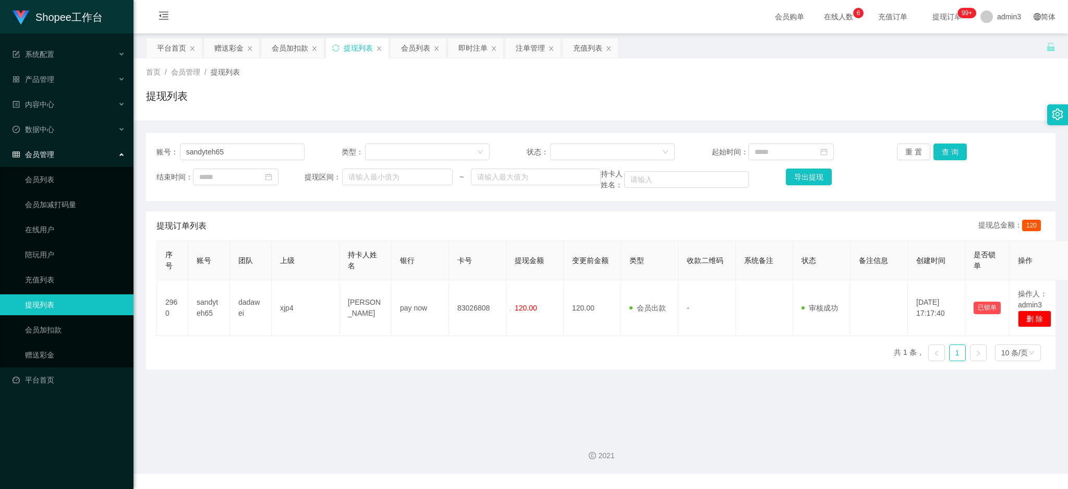
click at [247, 162] on div "账号： sandyteh65 类型： 状态： 起始时间： 重 置 查 询 结束时间： 提现区间： ~ 持卡人姓名： 导出提现" at bounding box center [601, 167] width 910 height 68
click at [243, 152] on input "sandyteh65" at bounding box center [242, 151] width 125 height 17
click at [405, 50] on div "会员列表" at bounding box center [415, 48] width 29 height 20
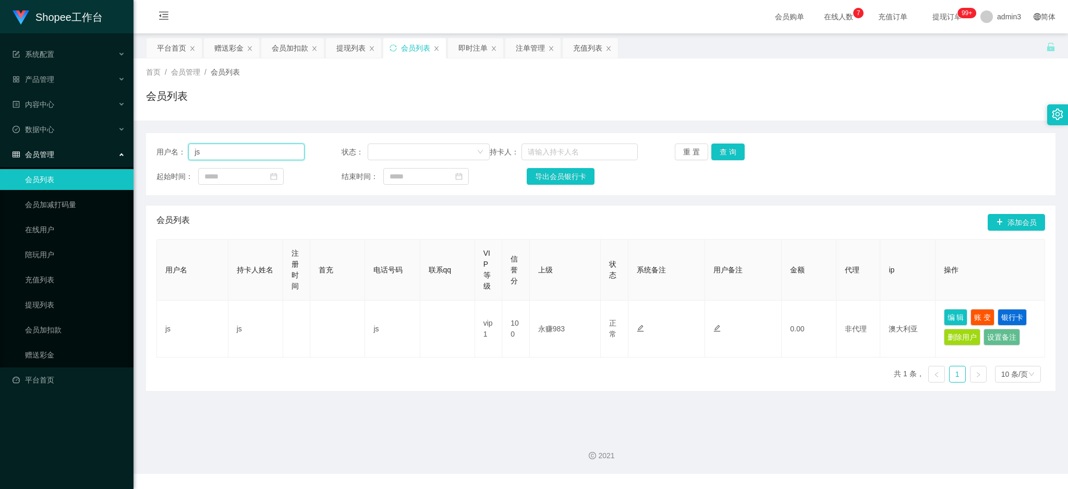
click at [237, 148] on input "js" at bounding box center [246, 151] width 116 height 17
paste input "Kyo911208"
type input "Kyo911208"
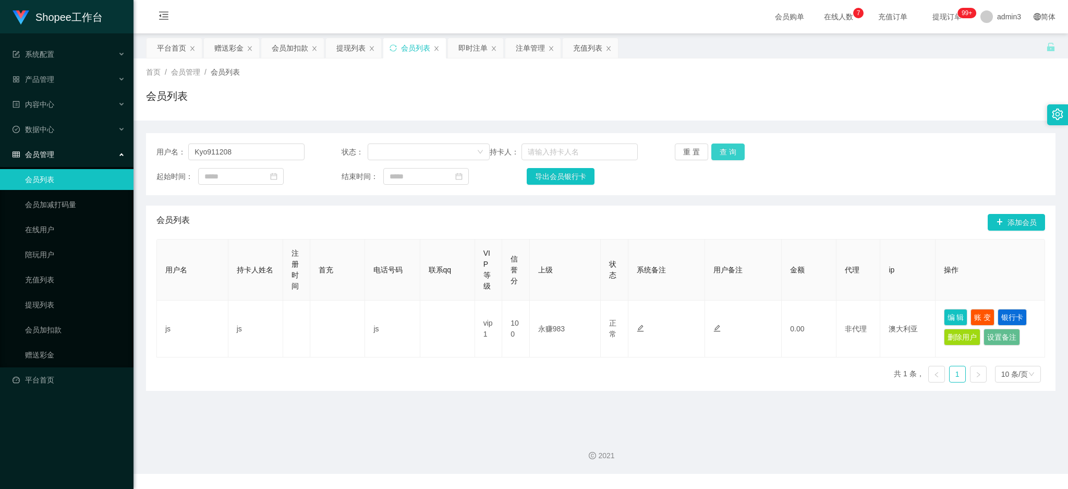
click at [720, 148] on button "查 询" at bounding box center [727, 151] width 33 height 17
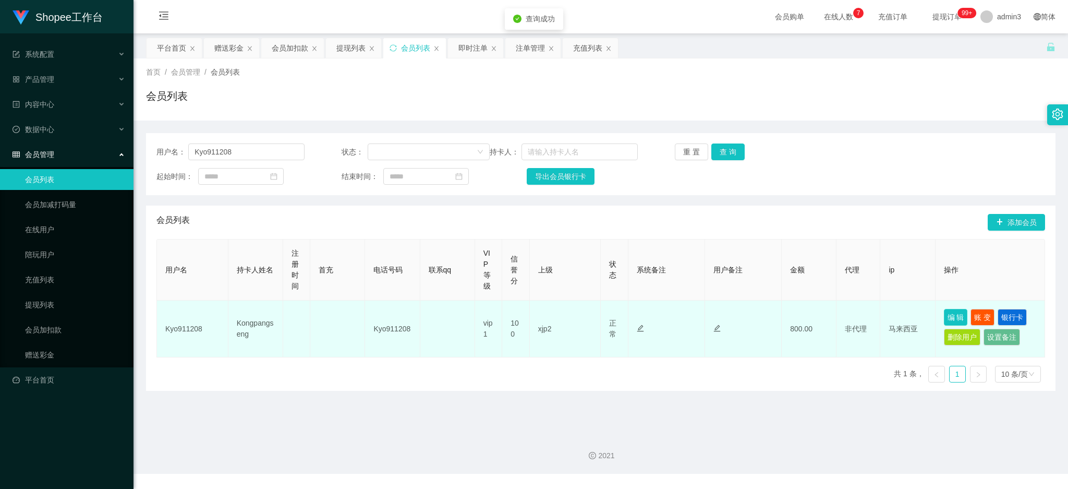
click at [955, 315] on button "编 辑" at bounding box center [956, 317] width 24 height 17
type input "Kyo911208"
type input "Kongpangseng"
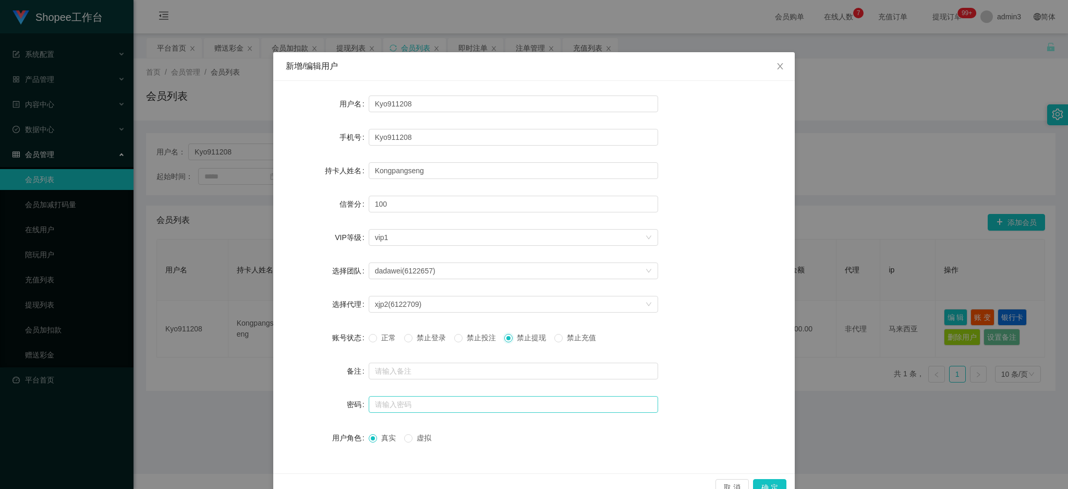
scroll to position [24, 0]
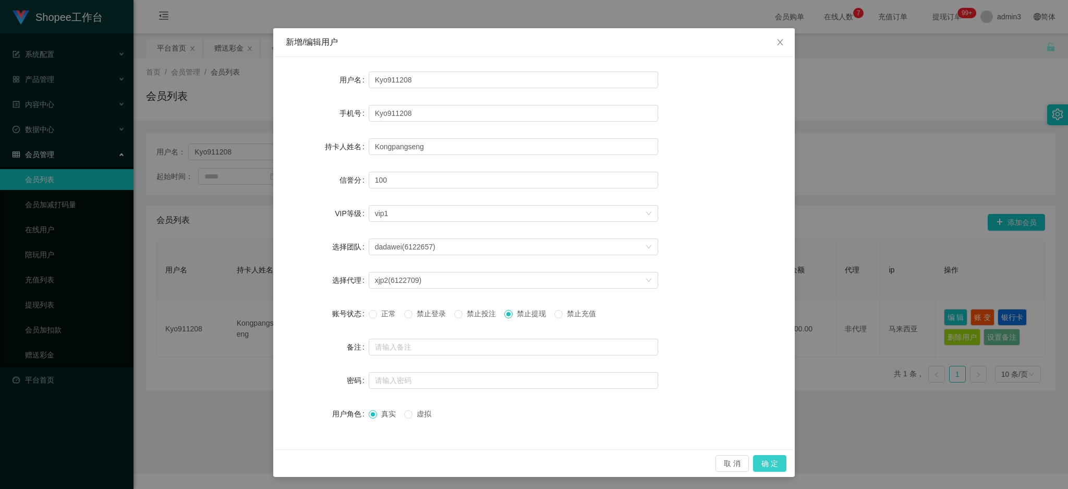
click at [771, 464] on button "确 定" at bounding box center [769, 463] width 33 height 17
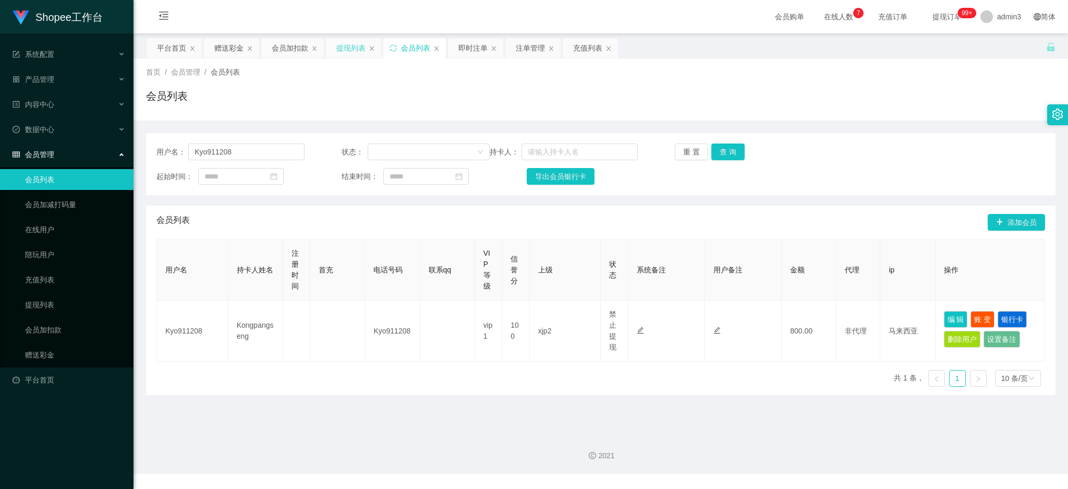
click at [343, 45] on div "提现列表" at bounding box center [350, 48] width 29 height 20
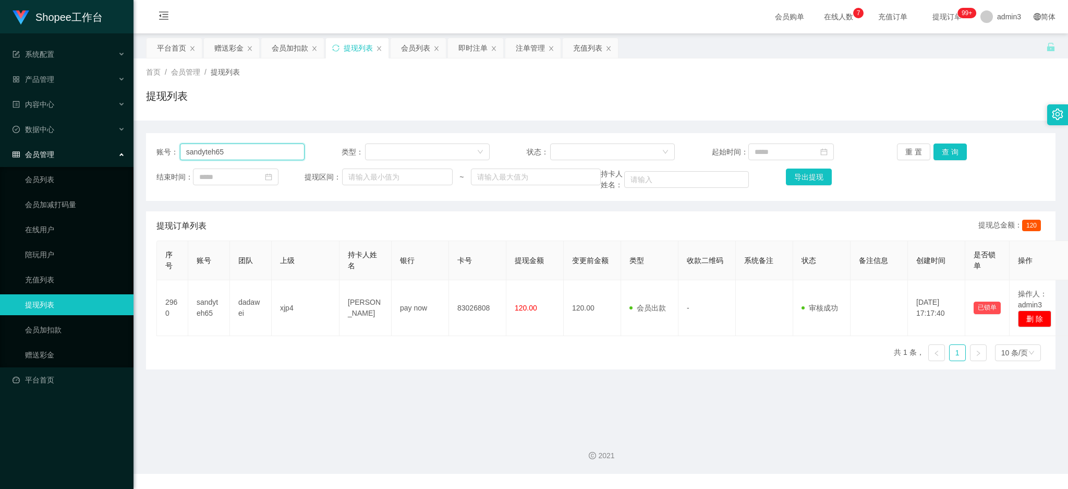
click at [221, 158] on input "sandyteh65" at bounding box center [242, 151] width 125 height 17
click at [944, 149] on button "查 询" at bounding box center [950, 151] width 33 height 17
click at [227, 51] on div "赠送彩金" at bounding box center [228, 48] width 29 height 20
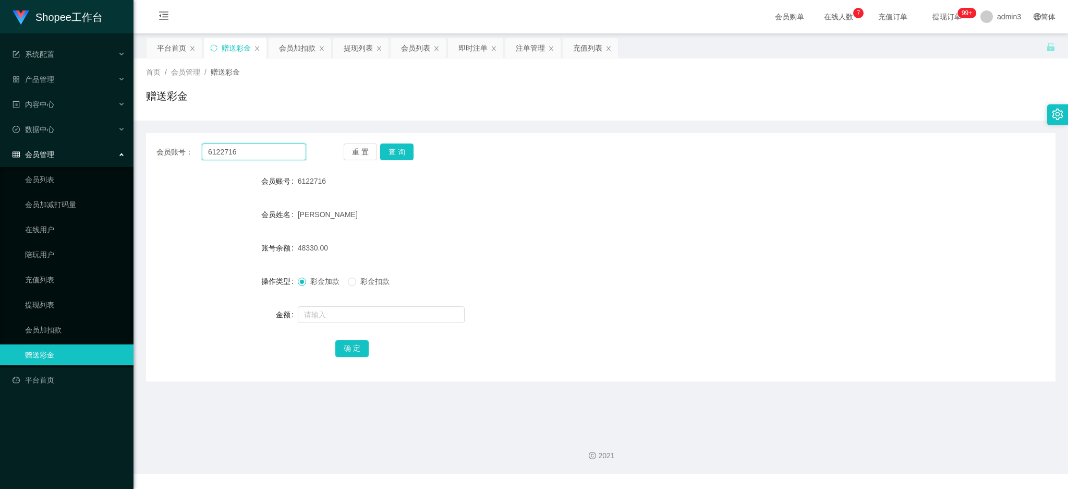
click at [237, 156] on input "6122716" at bounding box center [254, 151] width 104 height 17
paste input "sandyteh65"
type input "sandyteh65"
click at [392, 151] on button "查 询" at bounding box center [396, 151] width 33 height 17
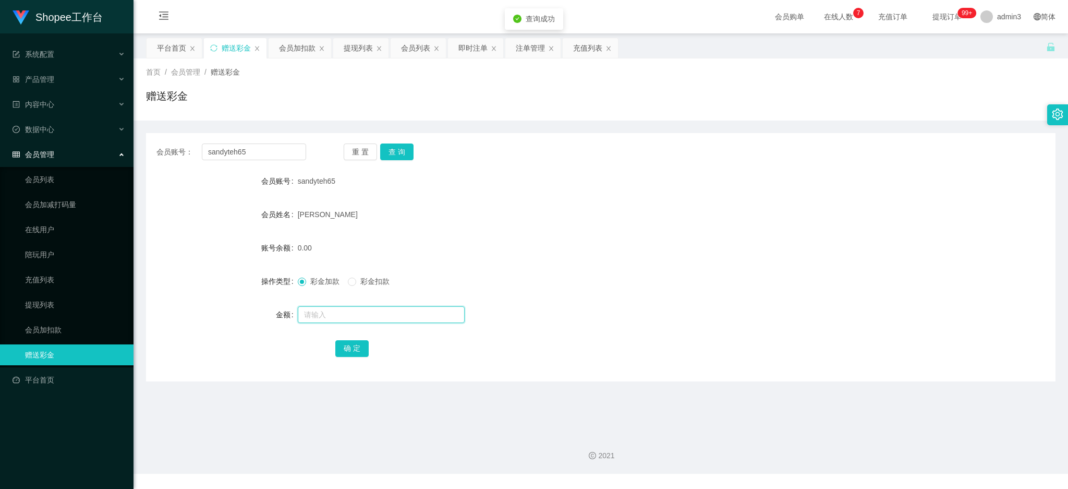
click at [336, 320] on input "text" at bounding box center [381, 314] width 167 height 17
type input "100"
click at [344, 347] on button "确 定" at bounding box center [351, 348] width 33 height 17
click at [245, 155] on input "sandyteh65" at bounding box center [254, 151] width 104 height 17
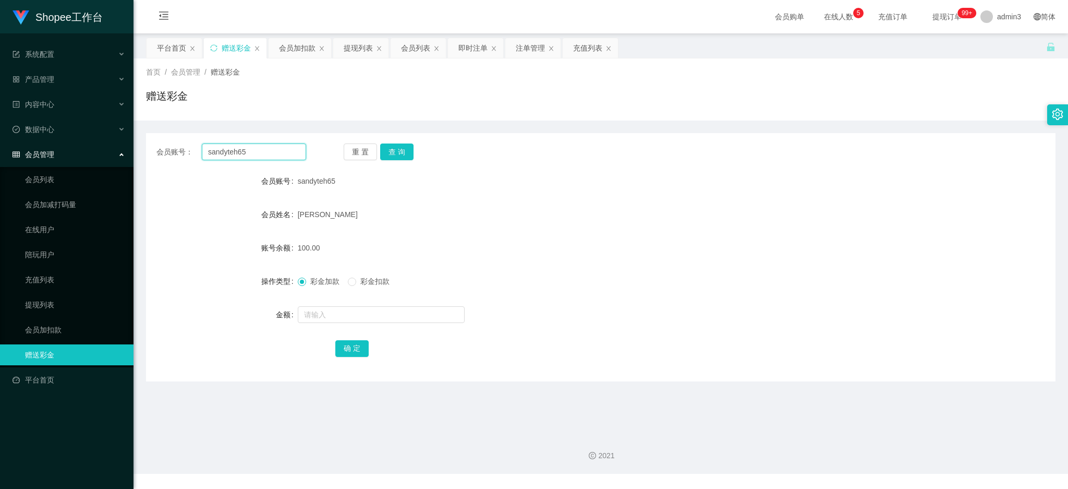
paste input "82629947"
type input "82629947"
click at [402, 153] on button "查 询" at bounding box center [396, 151] width 33 height 17
click at [348, 306] on input "text" at bounding box center [381, 314] width 167 height 17
click at [347, 312] on input "2" at bounding box center [381, 314] width 167 height 17
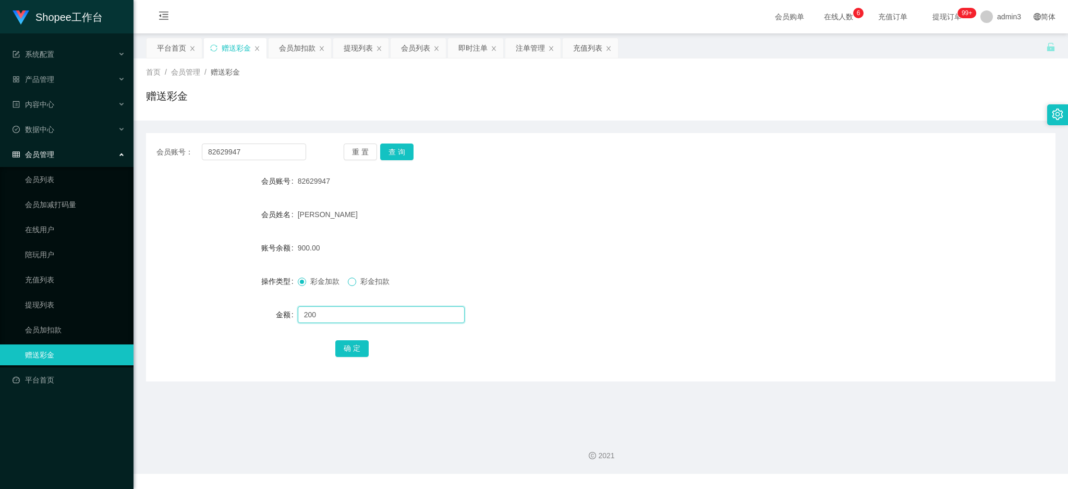
type input "200"
click at [358, 347] on button "确 定" at bounding box center [351, 348] width 33 height 17
click at [304, 283] on span at bounding box center [302, 281] width 8 height 8
click at [369, 44] on div "提现列表" at bounding box center [358, 48] width 29 height 20
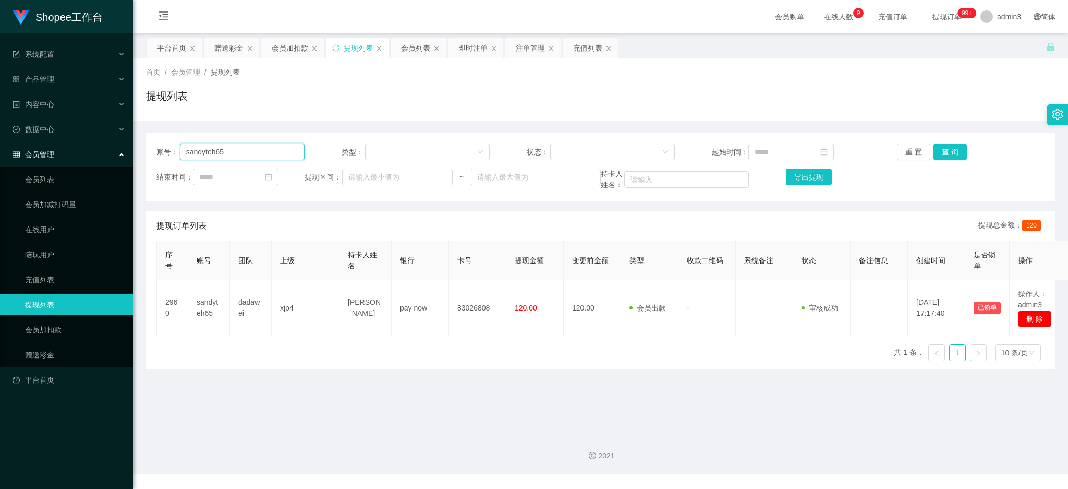
click at [230, 146] on input "sandyteh65" at bounding box center [242, 151] width 125 height 17
paste input "86172816"
type input "86172816"
click at [945, 152] on button "查 询" at bounding box center [950, 151] width 33 height 17
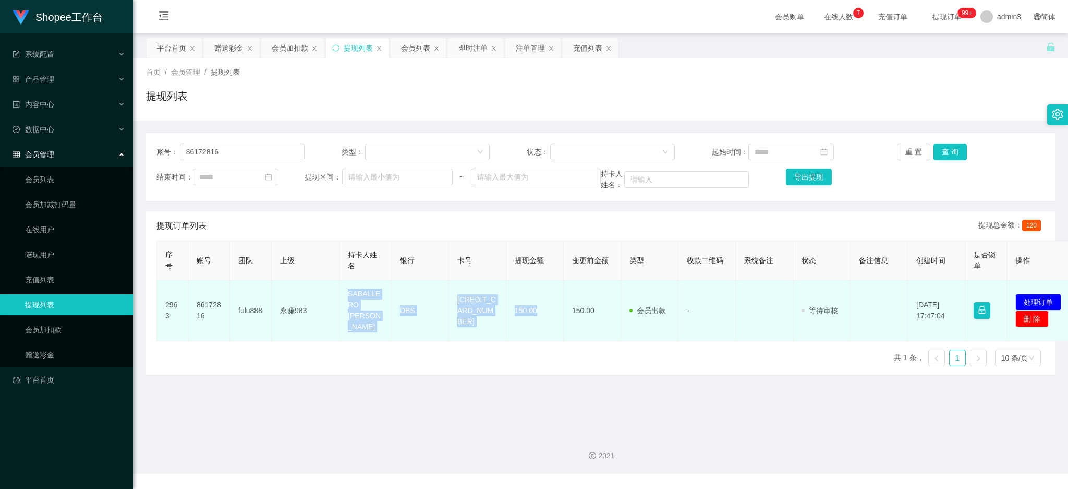
drag, startPoint x: 351, startPoint y: 311, endPoint x: 540, endPoint y: 330, distance: 189.7
click at [540, 330] on tr "2963 86172816 fulu888 永赚983 SABALLERO [PERSON_NAME] DBS 4628450063937297 150.00…" at bounding box center [617, 310] width 920 height 61
drag, startPoint x: 464, startPoint y: 304, endPoint x: 469, endPoint y: 309, distance: 7.4
click at [464, 304] on td "[CREDIT_CARD_NUMBER]" at bounding box center [477, 310] width 57 height 61
drag, startPoint x: 345, startPoint y: 290, endPoint x: 548, endPoint y: 322, distance: 206.0
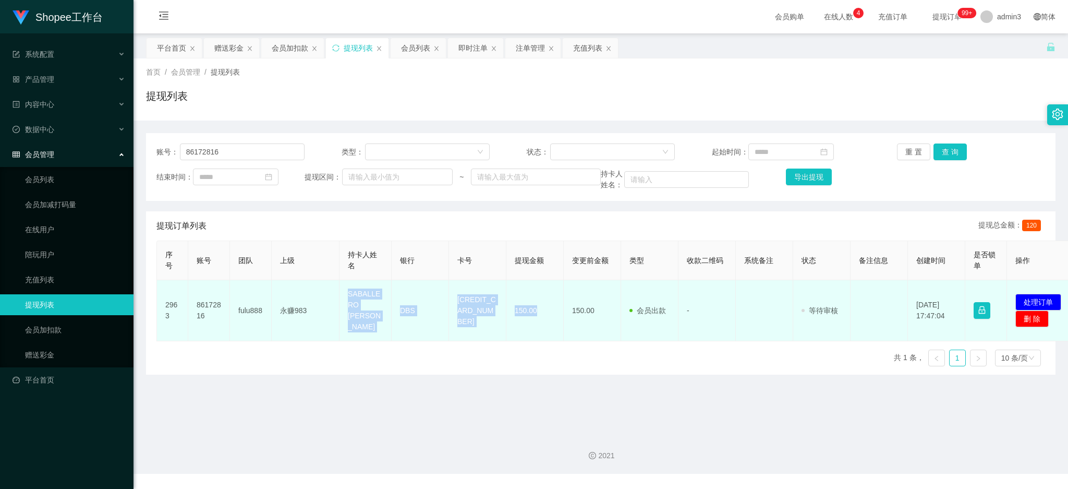
click at [548, 322] on tr "2963 86172816 fulu888 永赚983 SABALLERO [PERSON_NAME] DBS 4628450063937297 150.00…" at bounding box center [617, 310] width 920 height 61
click at [1031, 294] on button "处理订单" at bounding box center [1039, 302] width 46 height 17
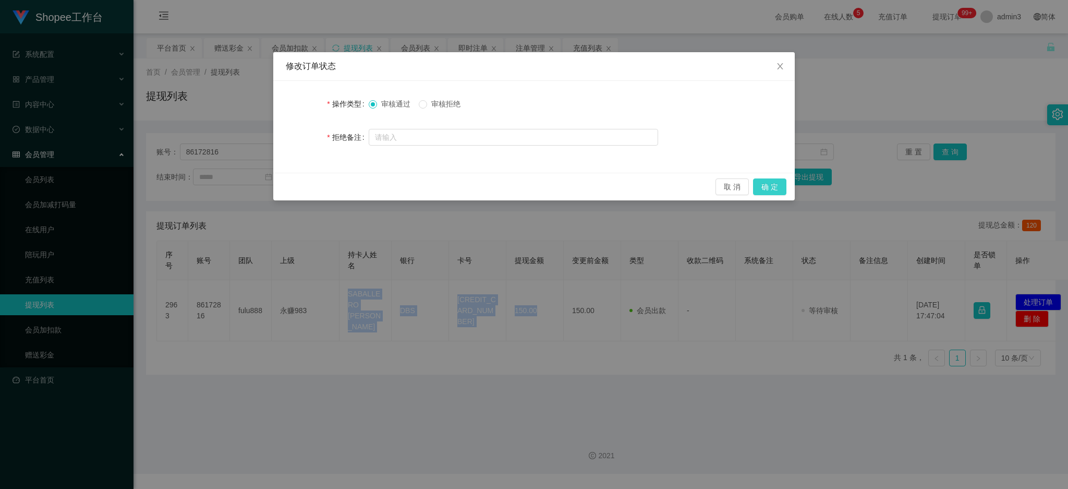
click at [754, 185] on button "确 定" at bounding box center [769, 186] width 33 height 17
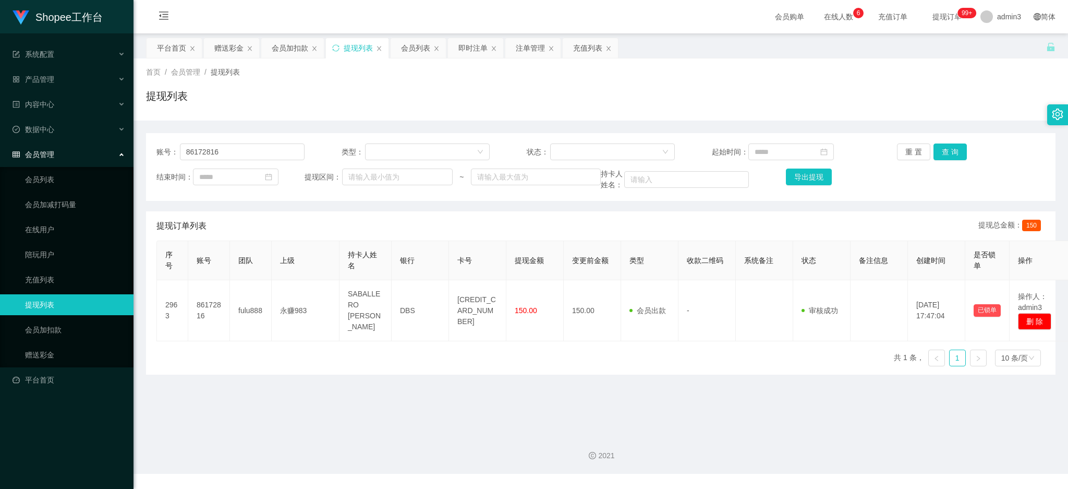
click at [405, 395] on main "关闭左侧 关闭右侧 关闭其它 刷新页面 平台首页 赠送彩金 会员加扣款 提现列表 会员列表 即时注单 注单管理 充值列表 首页 / 会员管理 / 提现列表 /…" at bounding box center [601, 229] width 935 height 392
click at [935, 151] on button "查 询" at bounding box center [950, 151] width 33 height 17
click at [341, 414] on main "关闭左侧 关闭右侧 关闭其它 刷新页面 平台首页 赠送彩金 会员加扣款 提现列表 会员列表 即时注单 注单管理 充值列表 首页 / 会员管理 / 提现列表 /…" at bounding box center [601, 229] width 935 height 392
click at [237, 152] on input "86172816" at bounding box center [242, 151] width 125 height 17
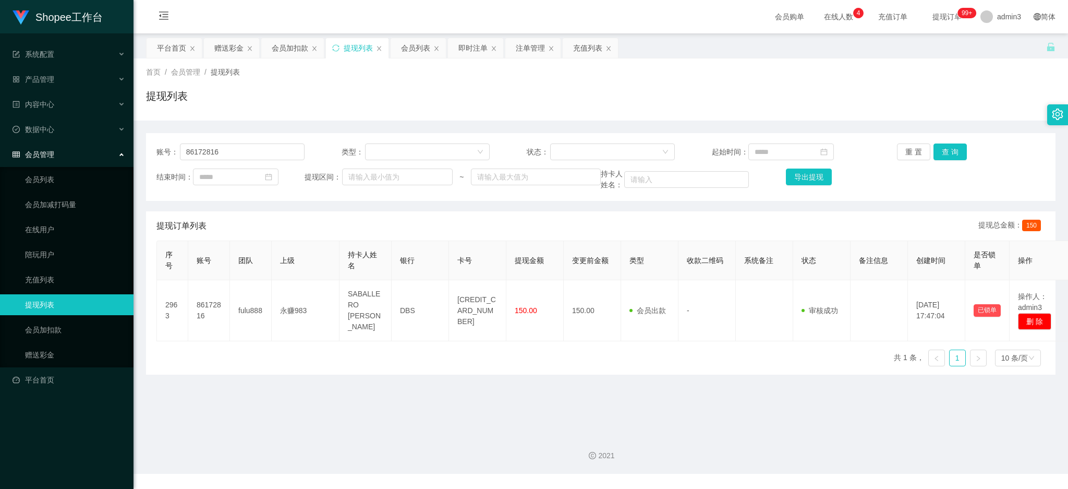
click at [946, 162] on div "账号： 86172816 类型： 状态： 起始时间： 重 置 查 询 结束时间： 提现区间： ~ 持卡人姓名： 导出提现" at bounding box center [601, 167] width 910 height 68
click at [946, 151] on button "查 询" at bounding box center [950, 151] width 33 height 17
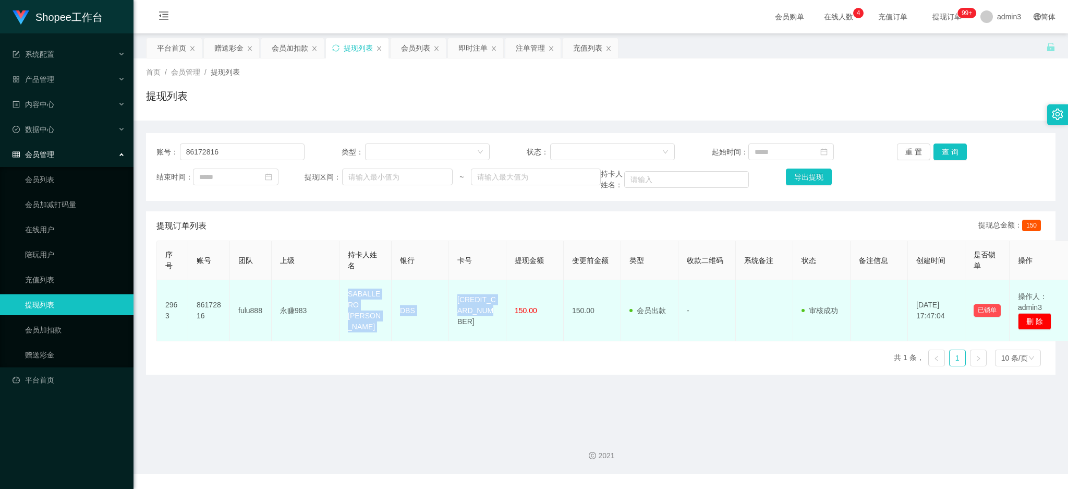
drag, startPoint x: 344, startPoint y: 295, endPoint x: 484, endPoint y: 317, distance: 142.1
click at [484, 317] on tr "2963 86172816 fulu888 永赚983 SABALLERO [PERSON_NAME] DBS 4628450063937297 150.00…" at bounding box center [614, 310] width 915 height 61
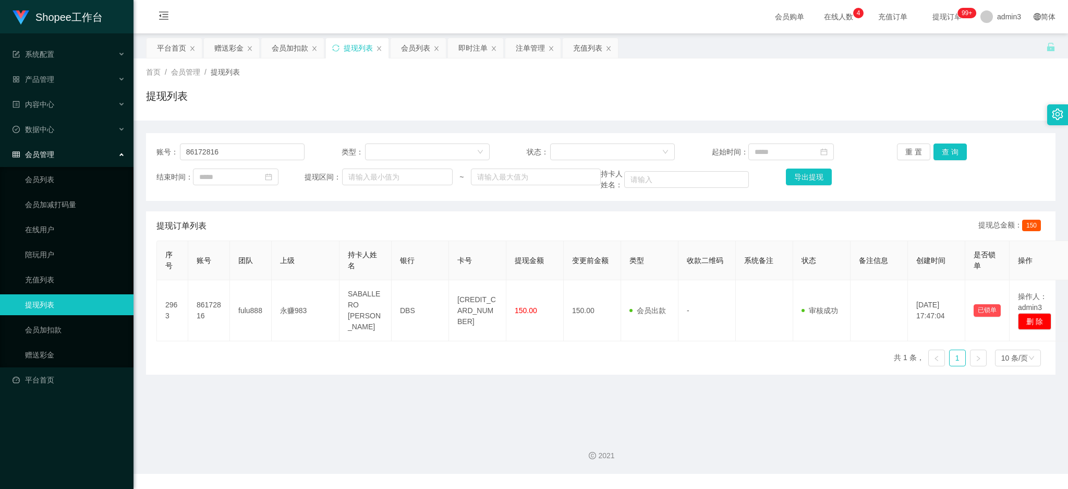
click at [380, 367] on div "序号 账号 团队 上级 持卡人姓名 银行 卡号 提现金额 变更前金额 类型 收款二维码 系统备注 状态 备注信息 创建时间 是否锁单 操作 2963 8617…" at bounding box center [600, 307] width 889 height 134
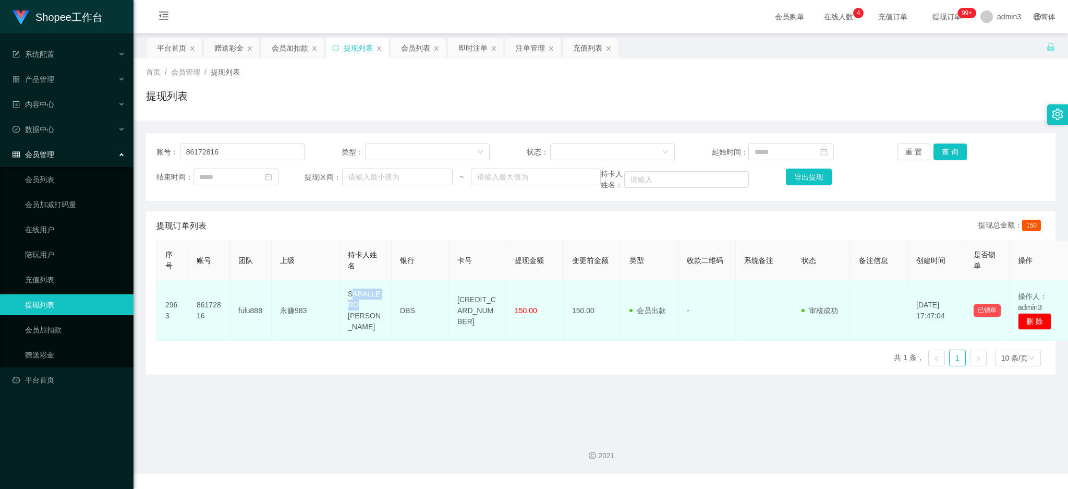
drag, startPoint x: 349, startPoint y: 297, endPoint x: 352, endPoint y: 308, distance: 10.6
click at [352, 308] on td "SABALLERO [PERSON_NAME]" at bounding box center [366, 310] width 52 height 61
click at [352, 309] on td "SABALLERO [PERSON_NAME]" at bounding box center [366, 310] width 52 height 61
drag, startPoint x: 341, startPoint y: 289, endPoint x: 538, endPoint y: 327, distance: 201.2
click at [538, 327] on tr "2963 86172816 fulu888 永赚983 SABALLERO [PERSON_NAME] DBS 4628450063937297 150.00…" at bounding box center [614, 310] width 915 height 61
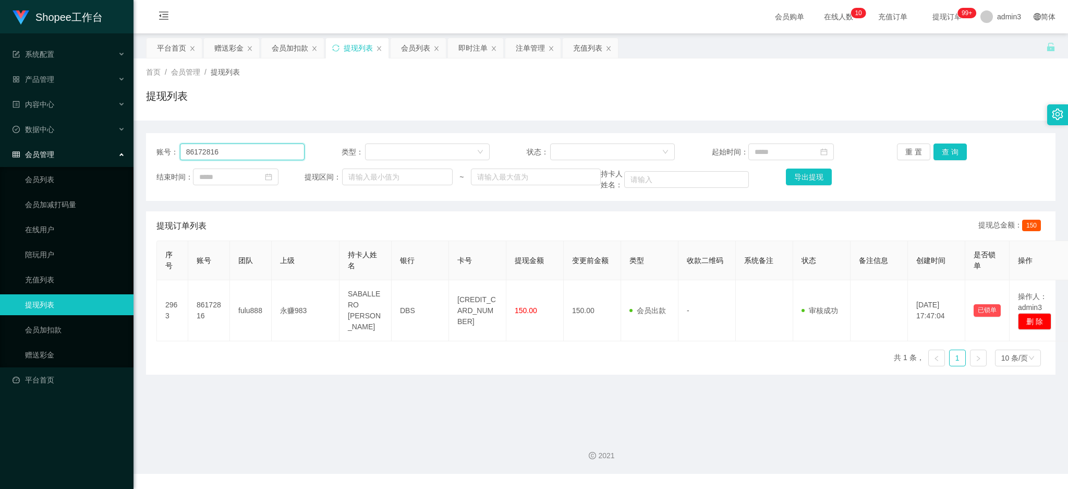
click at [224, 157] on input "86172816" at bounding box center [242, 151] width 125 height 17
click at [224, 156] on input "86172816" at bounding box center [242, 151] width 125 height 17
click at [936, 151] on button "查 询" at bounding box center [950, 151] width 33 height 17
click at [227, 48] on div "赠送彩金" at bounding box center [228, 48] width 29 height 20
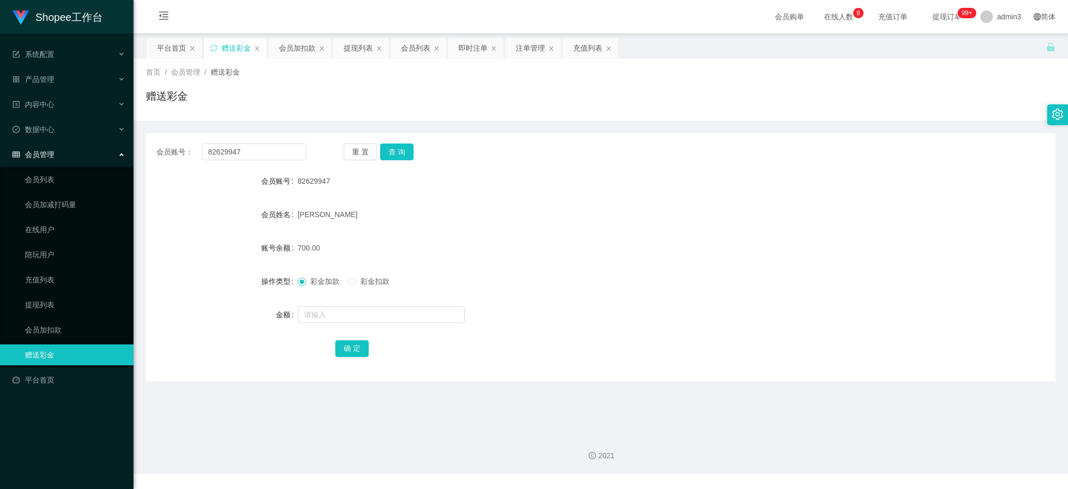
click at [261, 162] on div "会员账号： 82629947 重 置 查 询 会员账号 82629947 会员姓名 [PERSON_NAME] 账号余额 700.00 操作类型 彩金加款 彩…" at bounding box center [601, 257] width 910 height 248
click at [256, 153] on input "82629947" at bounding box center [254, 151] width 104 height 17
paste input "Eileenchua"
click at [256, 153] on input "82629947Eileenchua" at bounding box center [254, 151] width 104 height 17
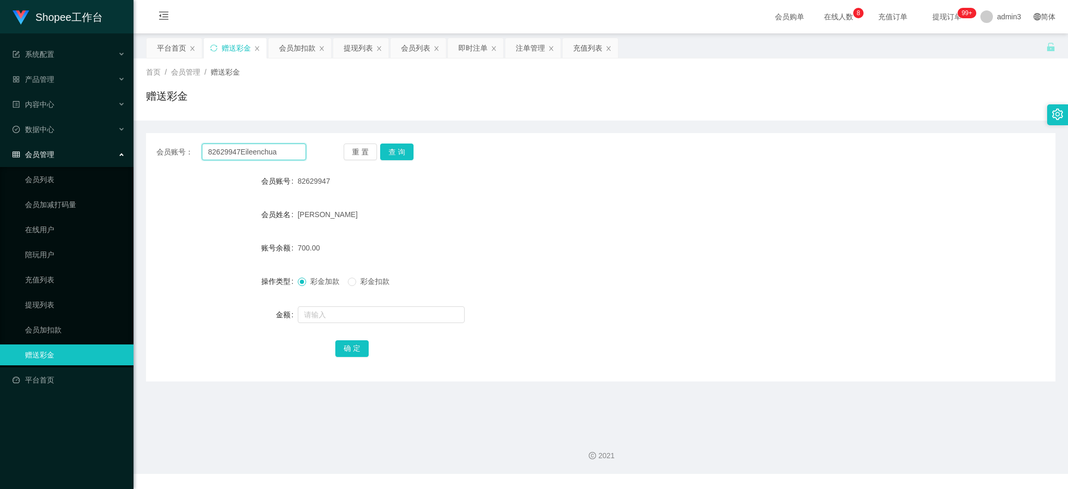
click at [256, 153] on input "82629947Eileenchua" at bounding box center [254, 151] width 104 height 17
paste input "text"
type input "Eileenchua"
click at [380, 147] on button "查 询" at bounding box center [396, 151] width 33 height 17
click at [321, 318] on input "text" at bounding box center [381, 314] width 167 height 17
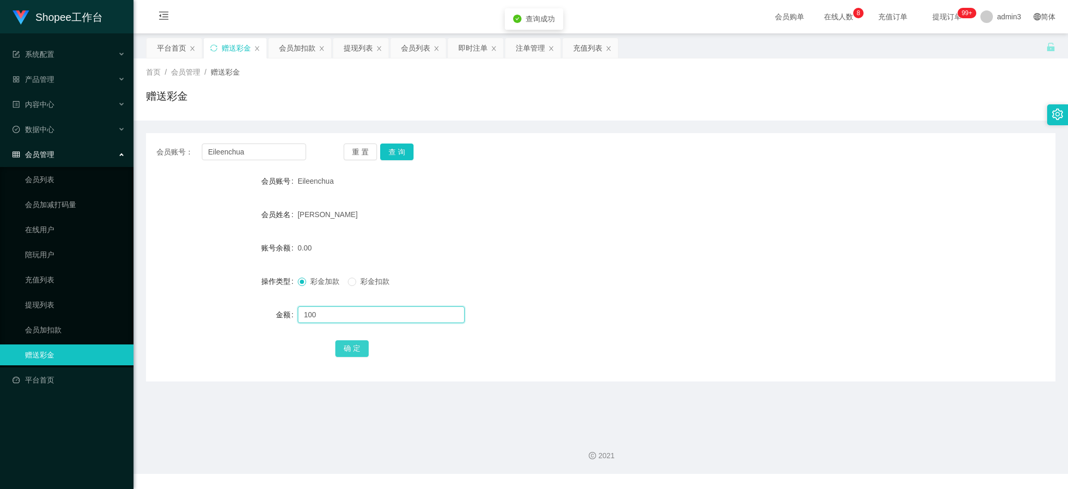
type input "100"
click at [344, 342] on button "确 定" at bounding box center [351, 348] width 33 height 17
